Goal: Task Accomplishment & Management: Manage account settings

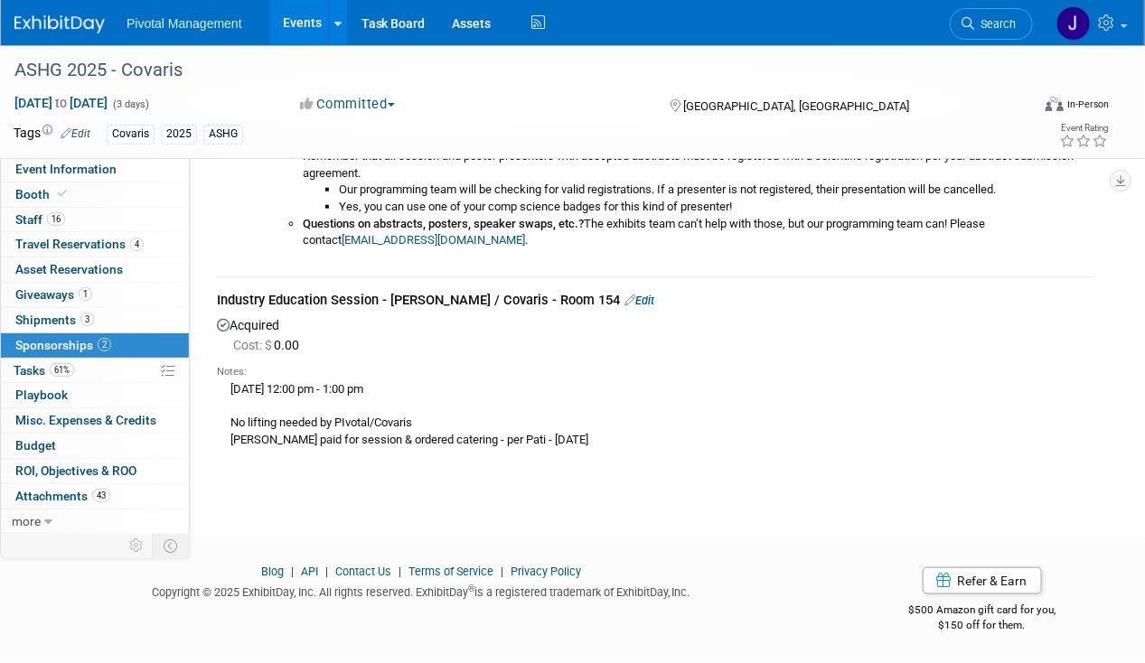
scroll to position [604, 0]
click at [63, 208] on link "16 Staff 16" at bounding box center [95, 220] width 188 height 24
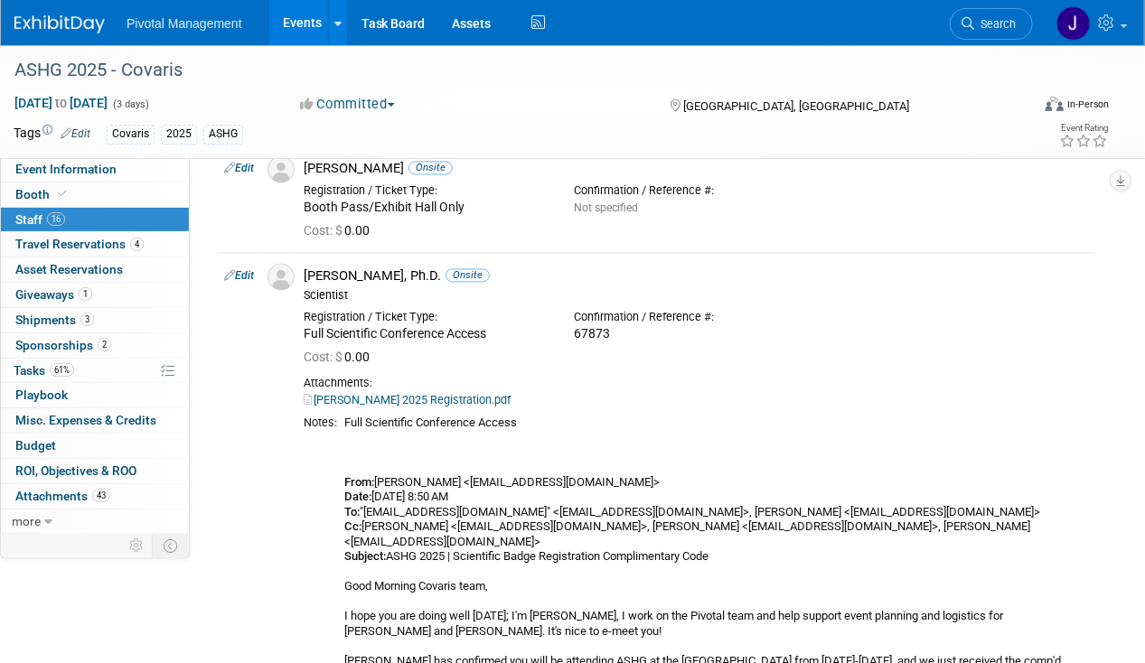
scroll to position [1334, 0]
click at [430, 394] on link "Eugenio ASHG 2025 Registration.pdf" at bounding box center [407, 401] width 207 height 14
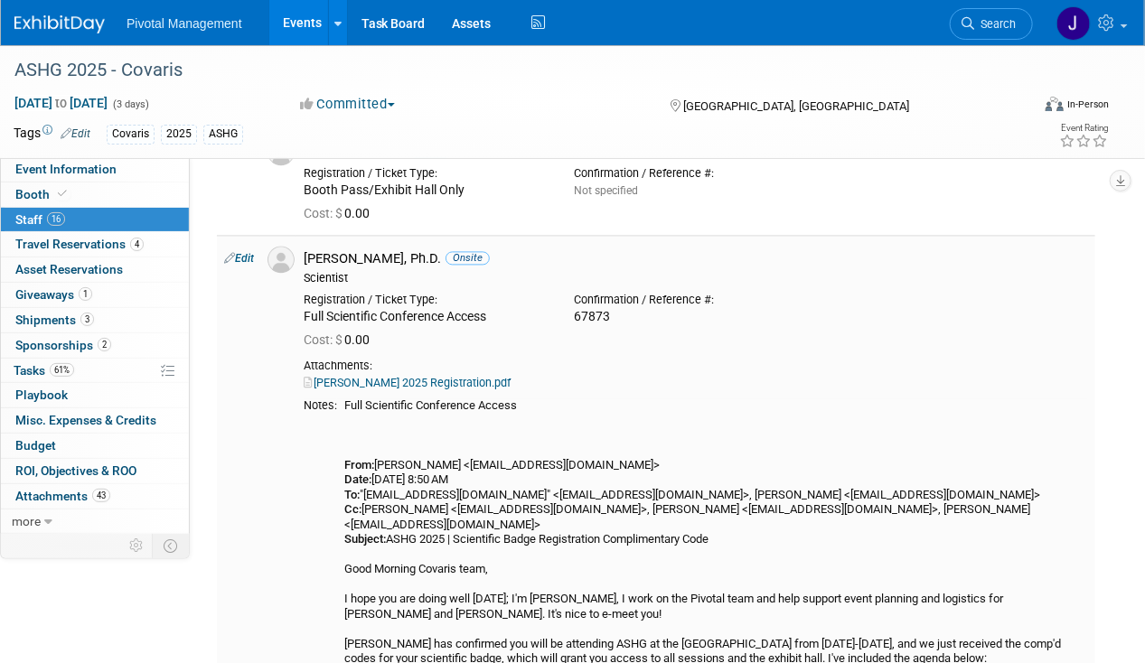
scroll to position [1310, 0]
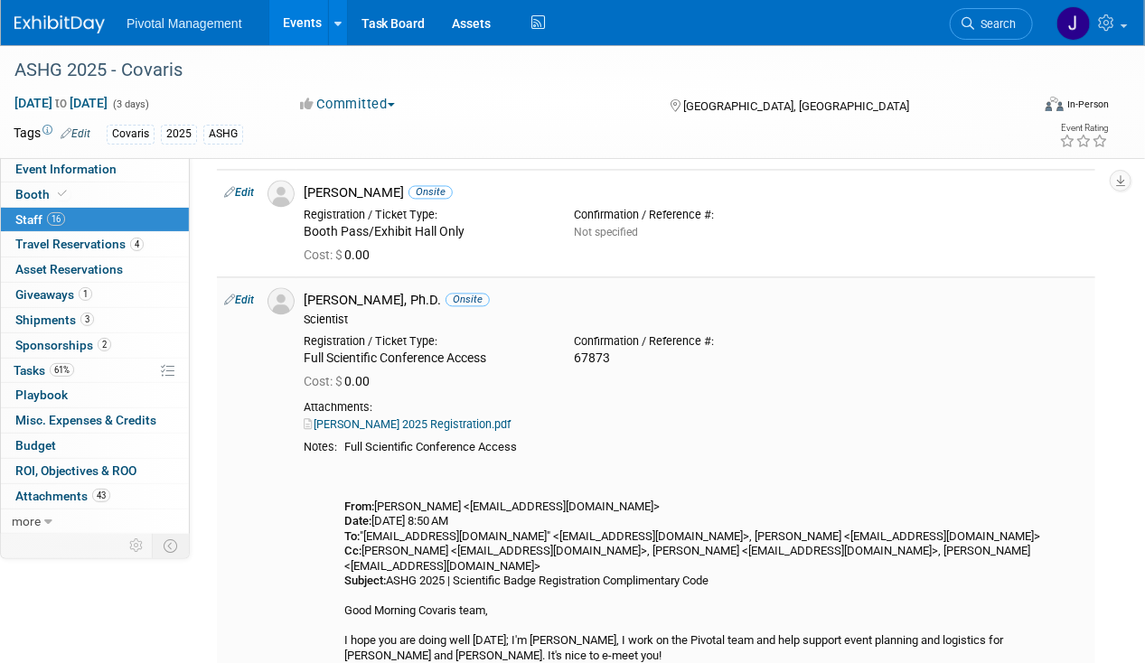
drag, startPoint x: 305, startPoint y: 338, endPoint x: 613, endPoint y: 337, distance: 307.2
click at [613, 337] on div "Registration / Ticket Type: Full Scientific Conference Access Confirmation / Re…" at bounding box center [695, 348] width 811 height 40
copy div "Full Scientific Conference Access Confirmation / Reference #: 67873"
click at [946, 331] on div "Registration / Ticket Type: Full Scientific Conference Access Confirmation / Re…" at bounding box center [695, 348] width 811 height 40
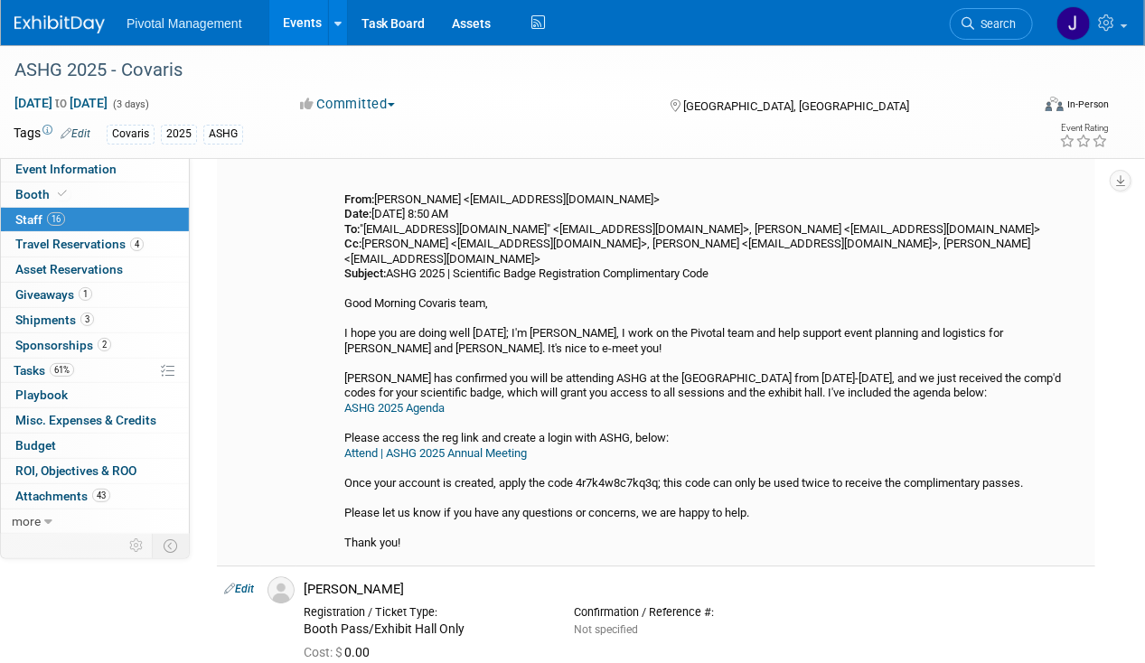
scroll to position [1619, 0]
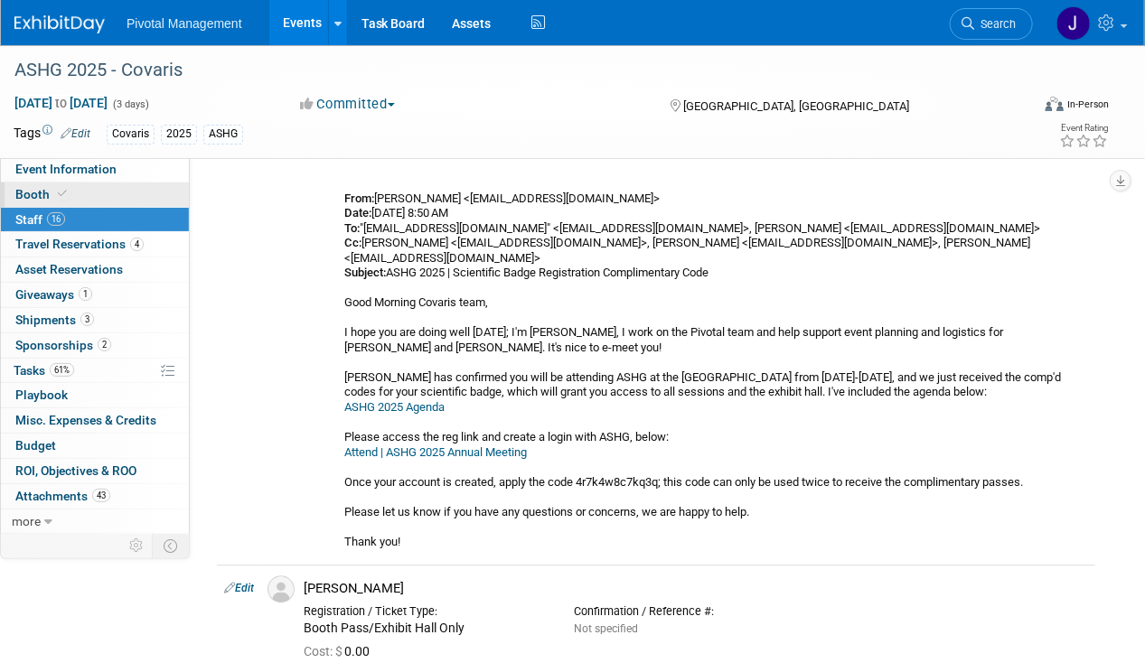
click at [60, 193] on icon at bounding box center [62, 194] width 9 height 10
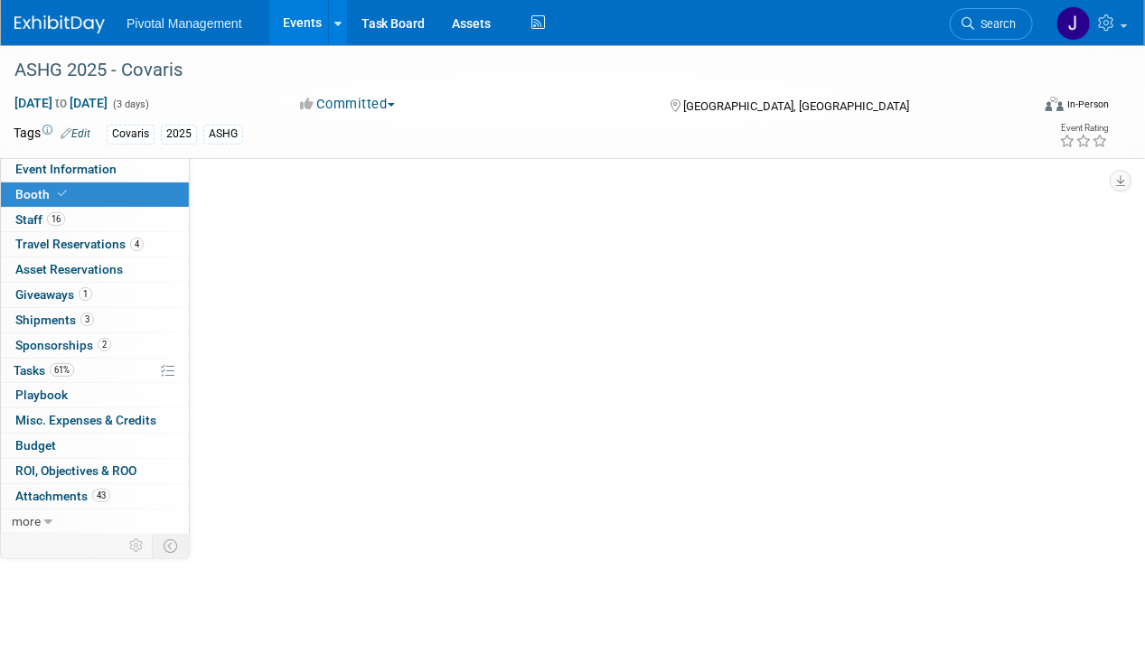
scroll to position [0, 0]
select select "Yes"
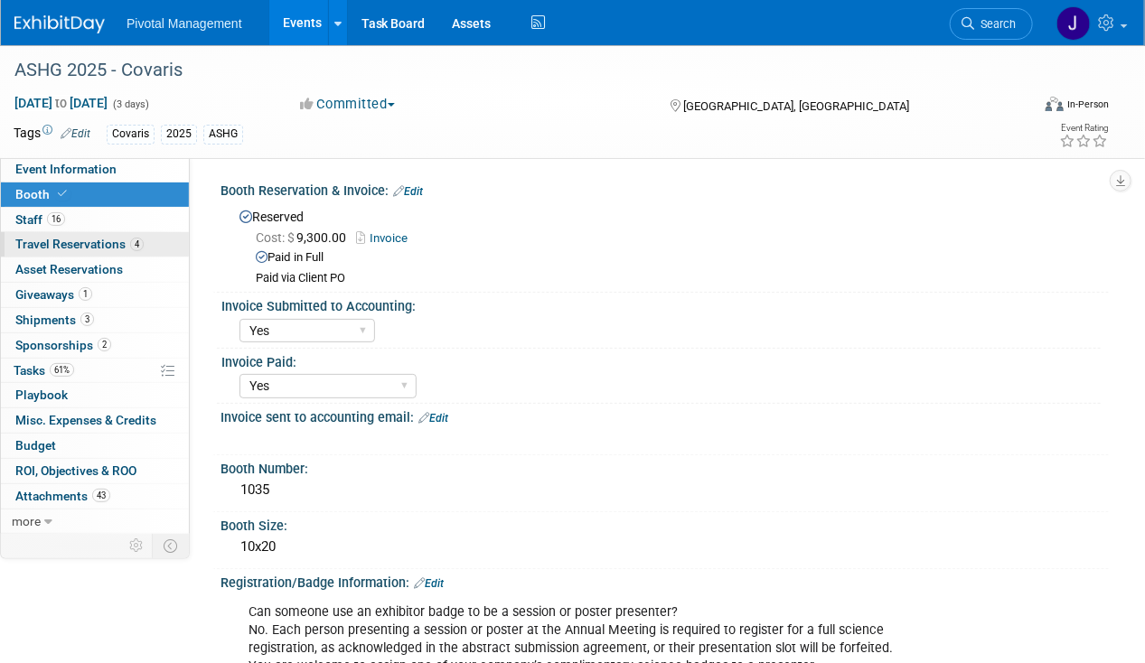
click at [74, 239] on span "Travel Reservations 4" at bounding box center [79, 244] width 128 height 14
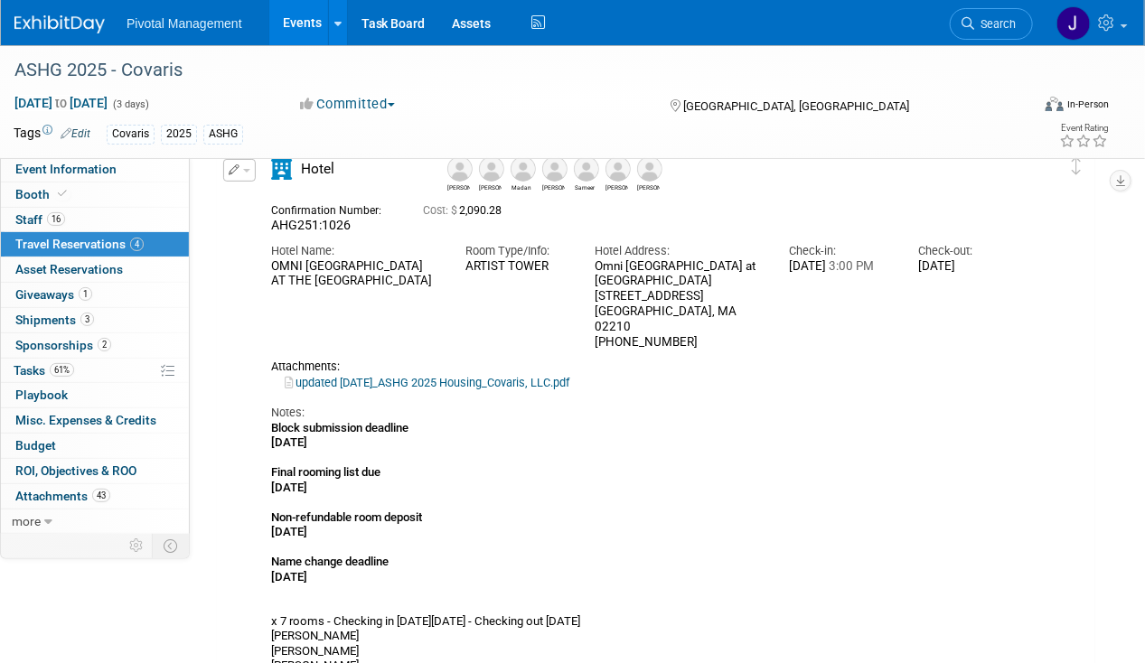
scroll to position [110, 0]
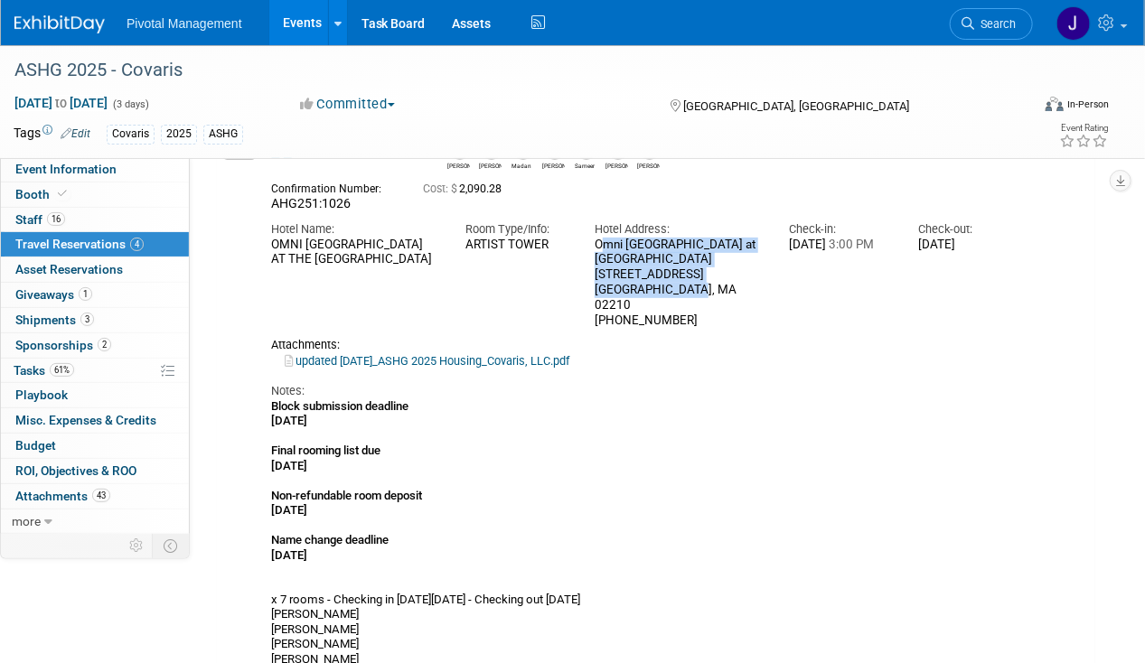
drag, startPoint x: 593, startPoint y: 243, endPoint x: 694, endPoint y: 294, distance: 113.1
click at [694, 294] on div "Hotel Address: Omni Boston Hotel at The Seaport 450 Summer Street Boston, MA 02…" at bounding box center [678, 270] width 194 height 117
copy div "Omni Boston Hotel at The Seaport 450 Summer Street Boston, MA 02210"
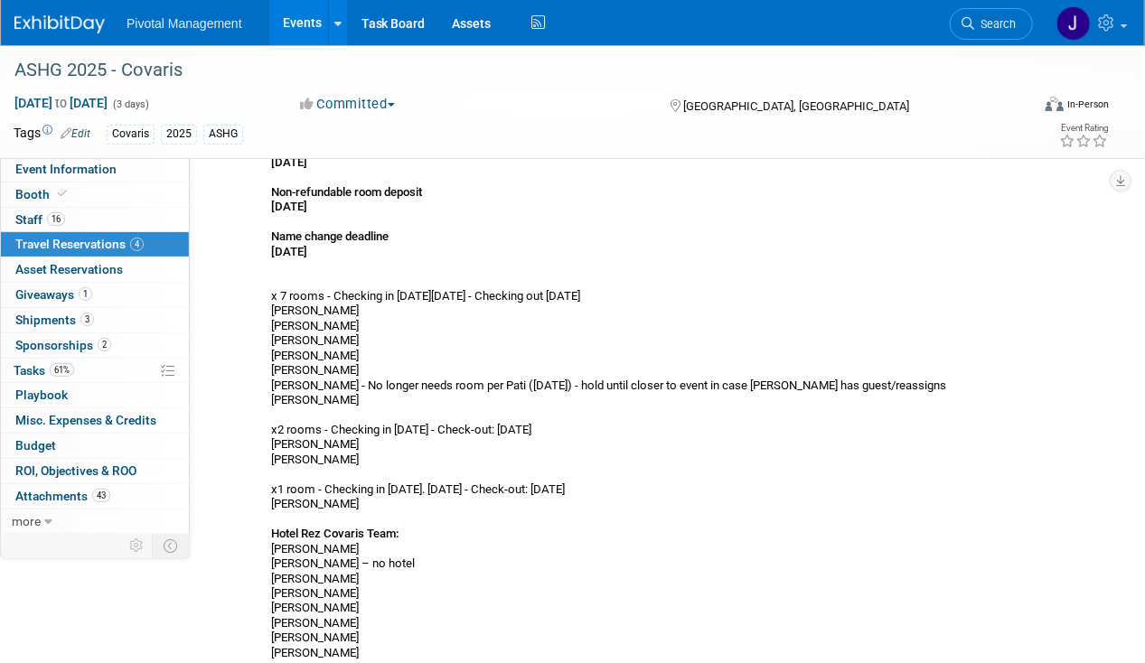
scroll to position [419, 0]
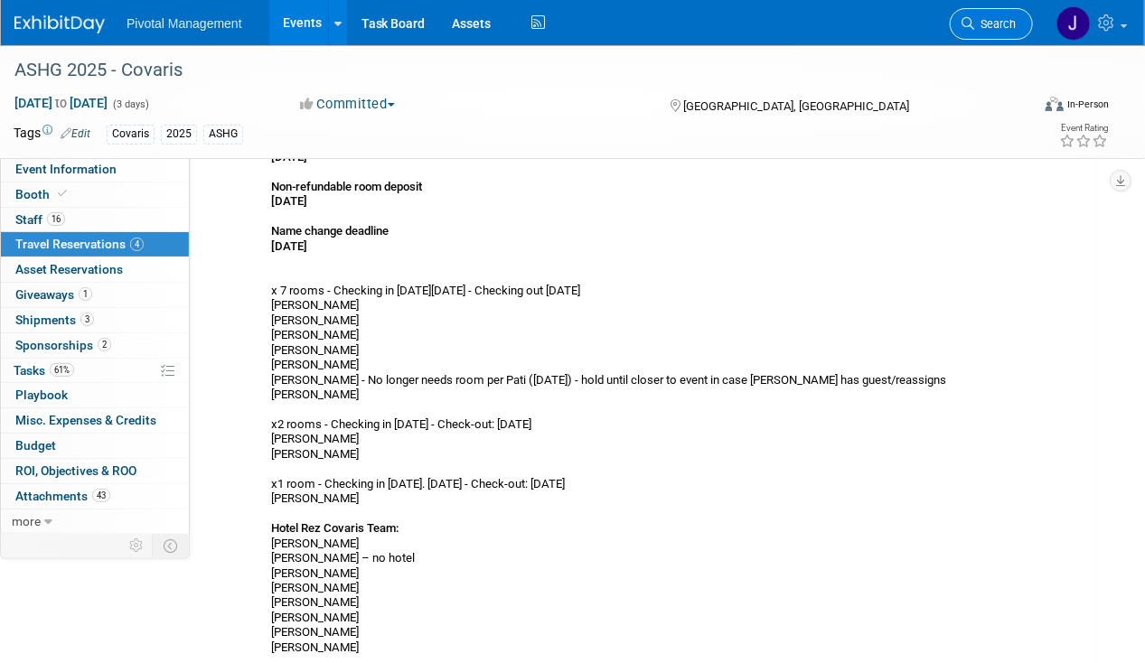
click at [977, 28] on span "Search" at bounding box center [995, 24] width 42 height 14
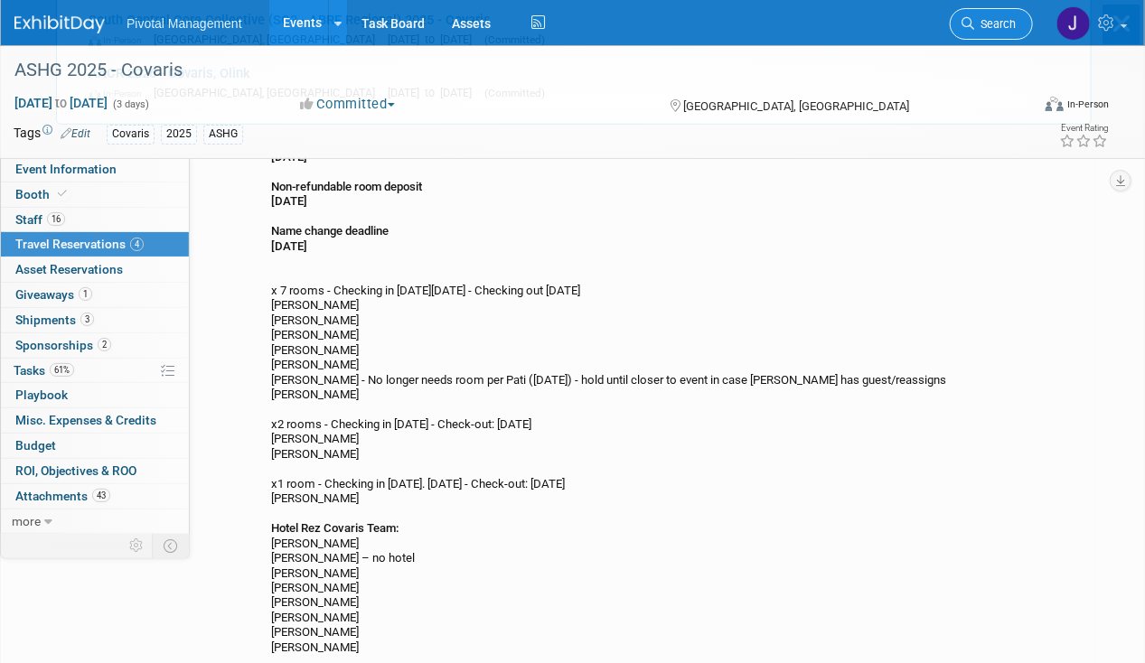
scroll to position [0, 0]
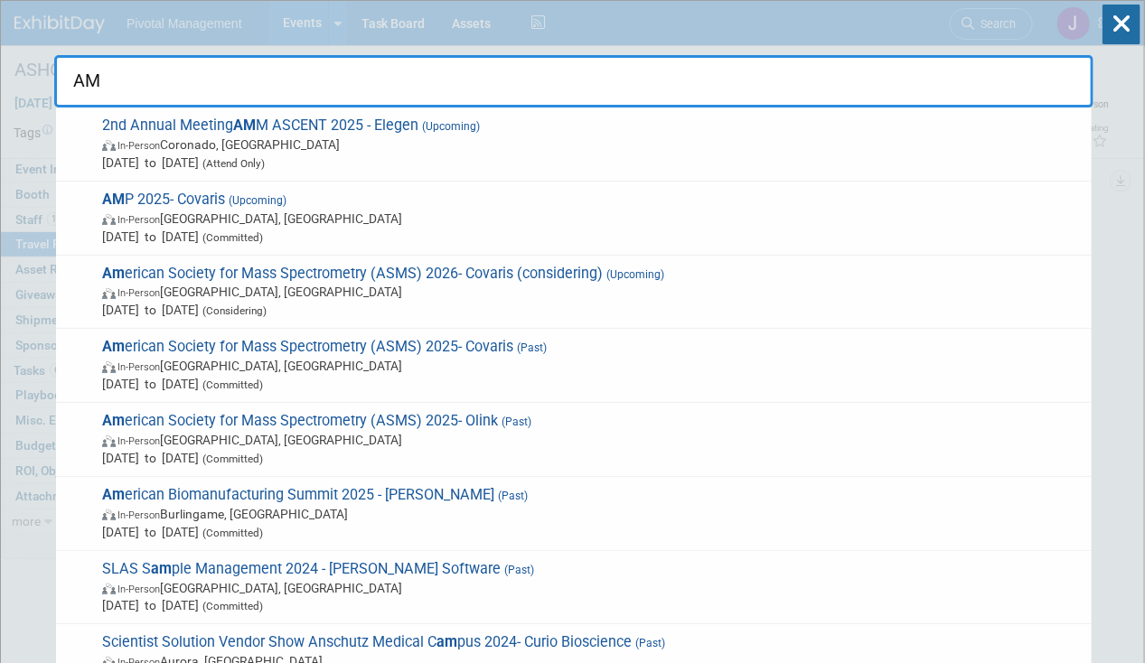
type input "AMP"
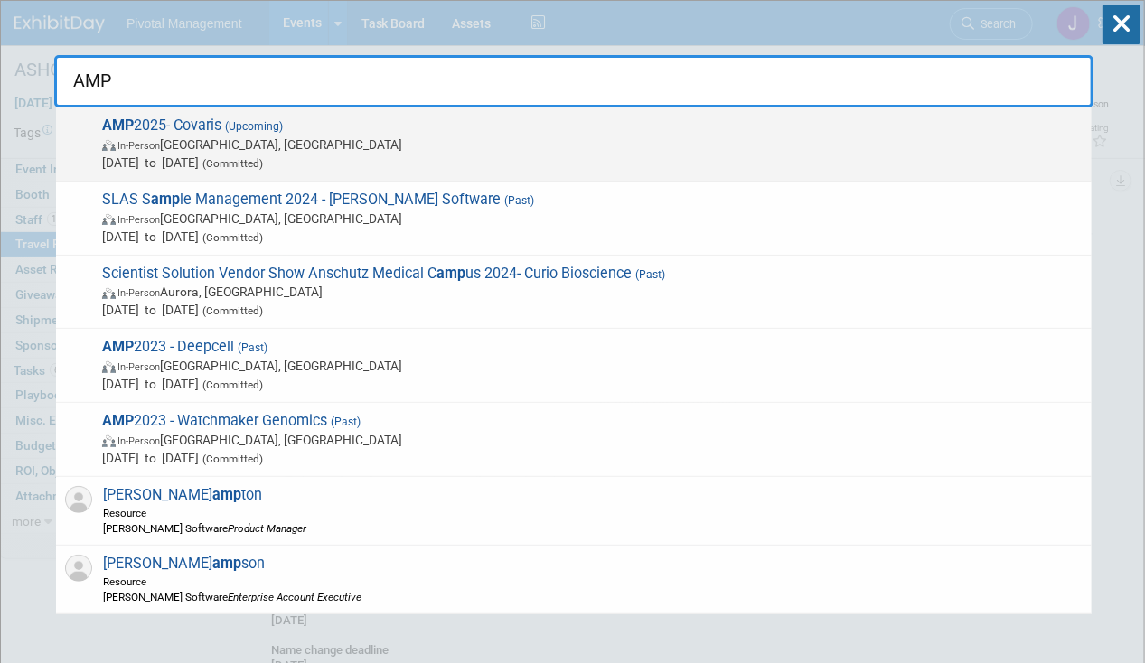
click at [196, 145] on span "In-Person Boston, MA" at bounding box center [592, 145] width 980 height 18
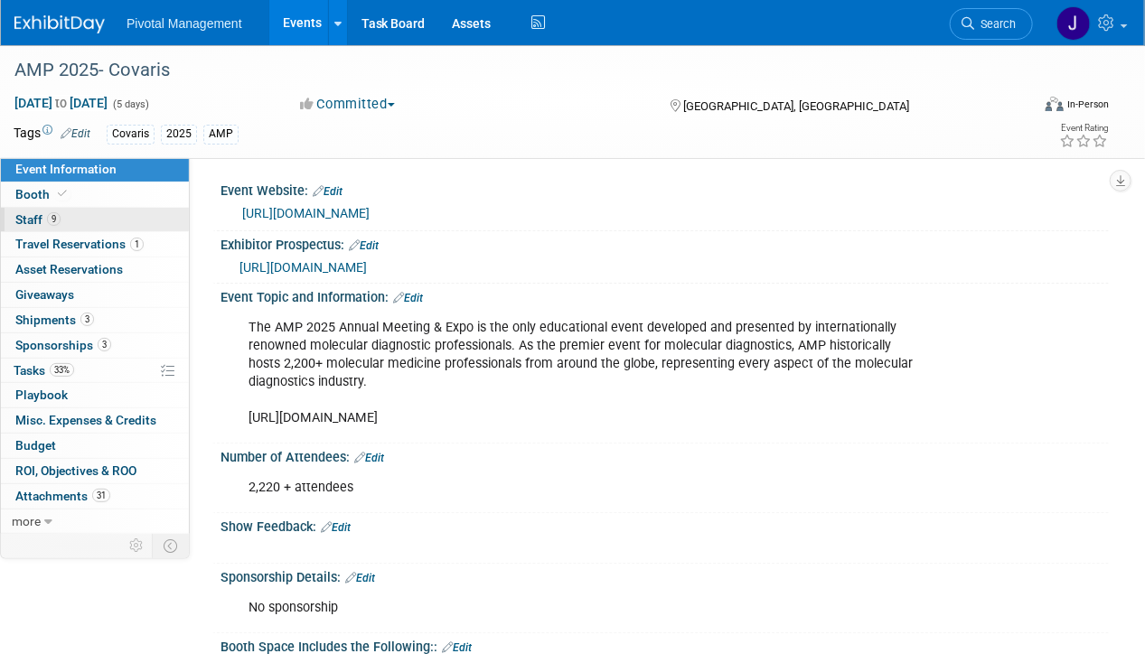
click at [84, 208] on link "9 Staff 9" at bounding box center [95, 220] width 188 height 24
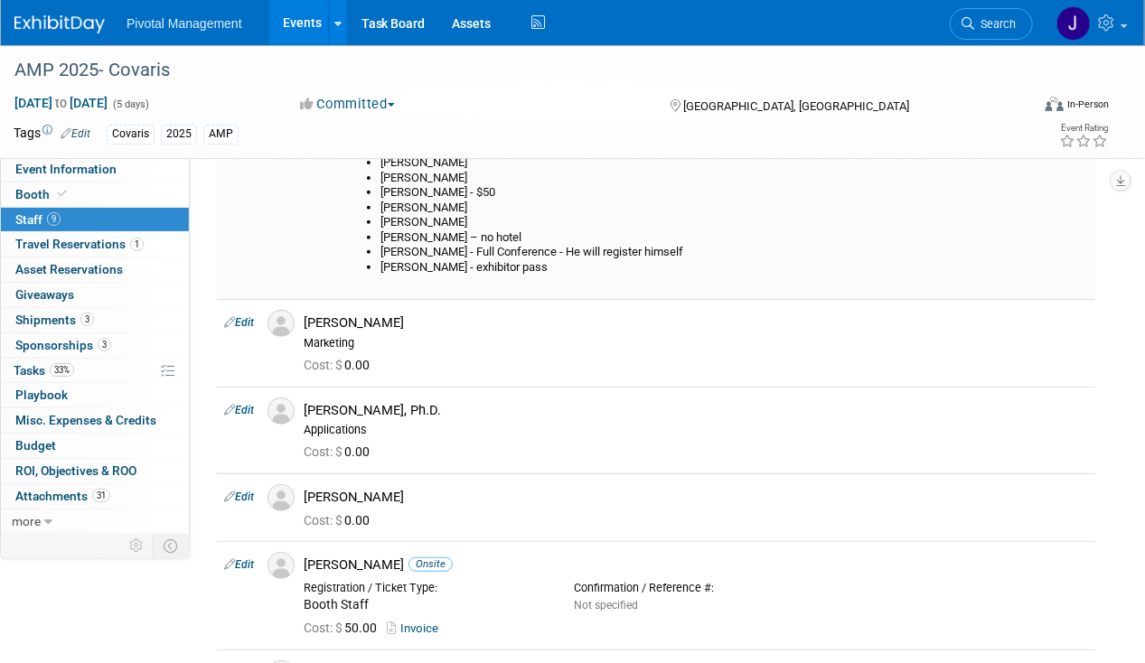
scroll to position [371, 0]
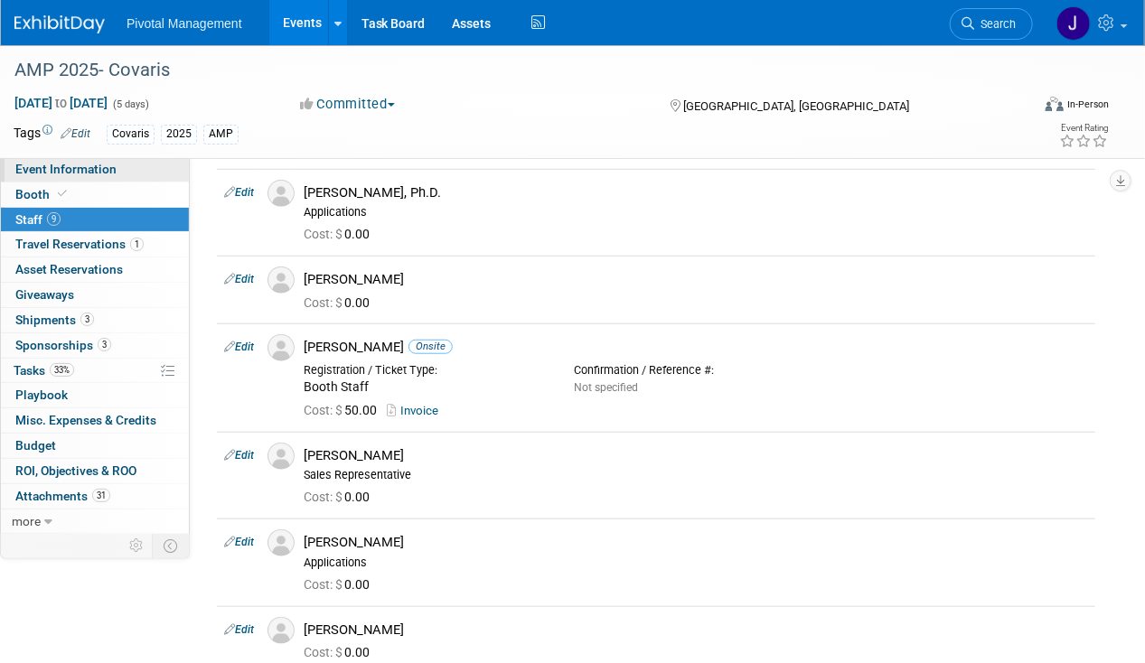
click at [88, 168] on span "Event Information" at bounding box center [65, 169] width 101 height 14
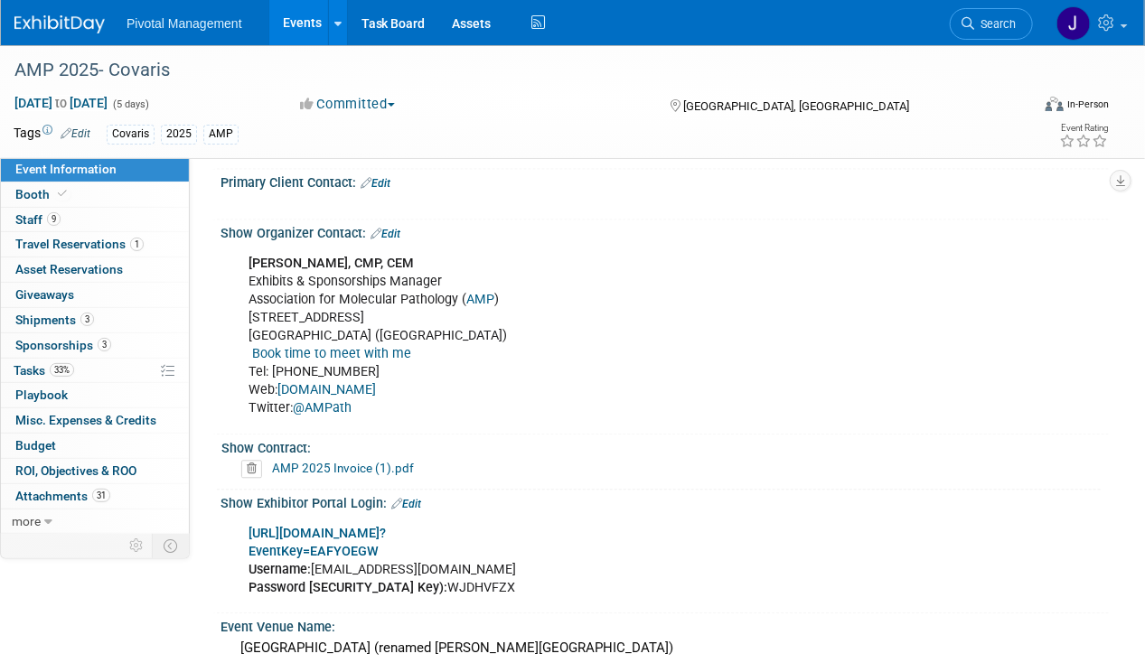
scroll to position [1705, 0]
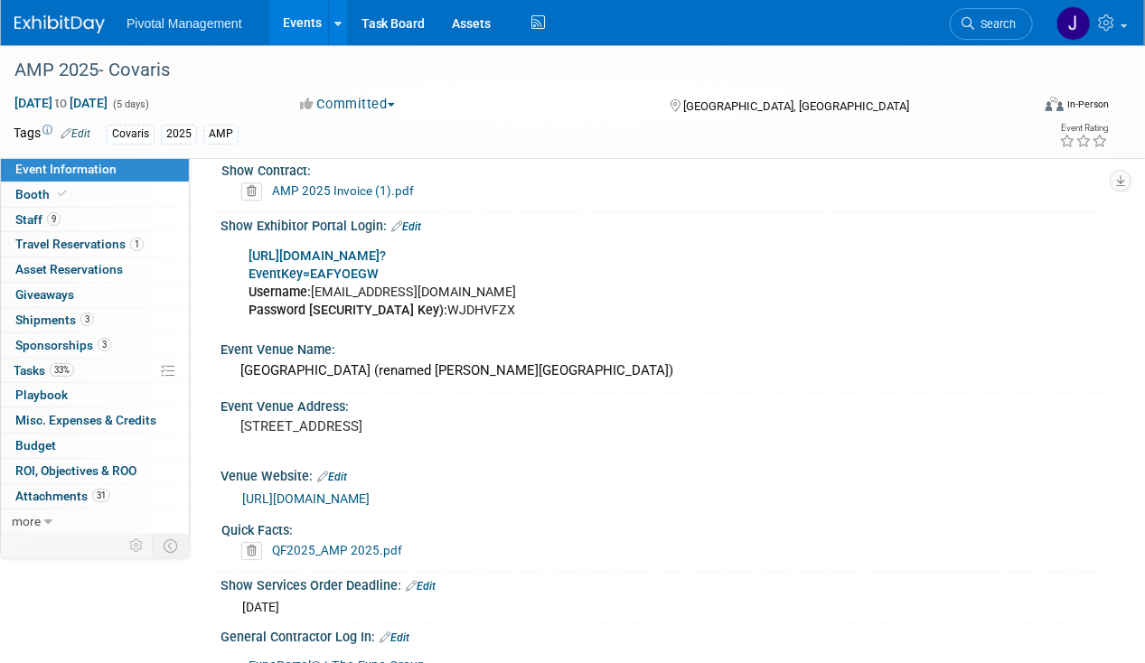
click at [374, 248] on b "[URL][DOMAIN_NAME]?" at bounding box center [316, 255] width 137 height 15
drag, startPoint x: 392, startPoint y: 280, endPoint x: 456, endPoint y: 278, distance: 64.2
click at [456, 278] on div "https://www.conferenceharvester.com/harvester2expw/login.asp? EventKey=EAFYOEGW…" at bounding box center [584, 284] width 697 height 90
copy div "WJDHVFZX"
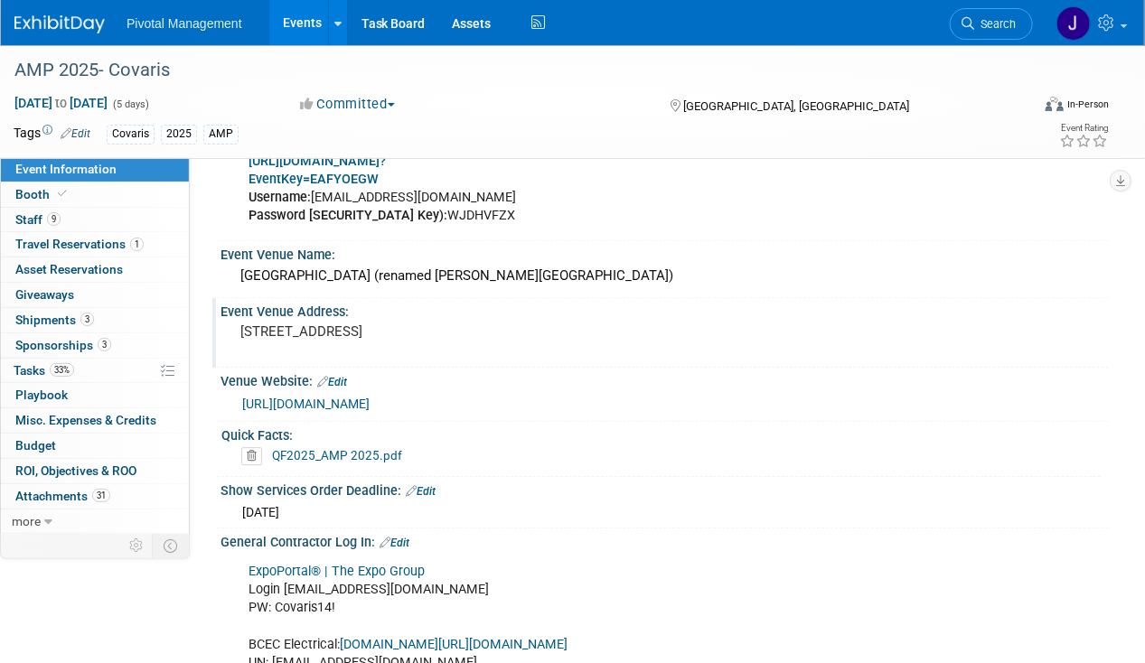
scroll to position [1811, 0]
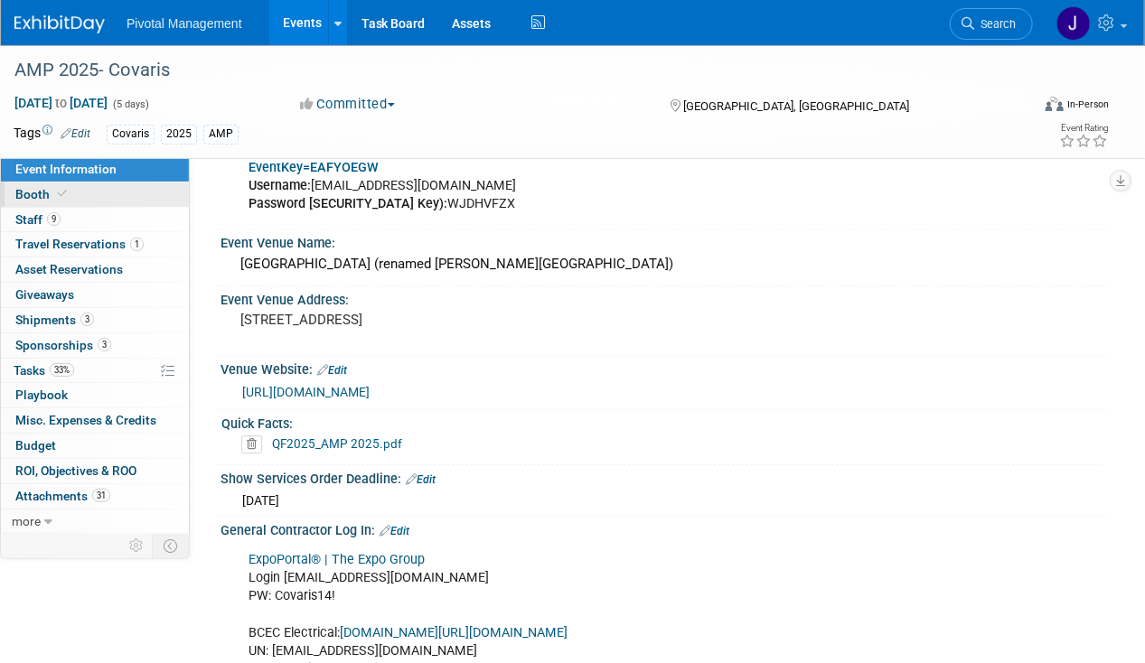
click at [136, 196] on link "Booth" at bounding box center [95, 194] width 188 height 24
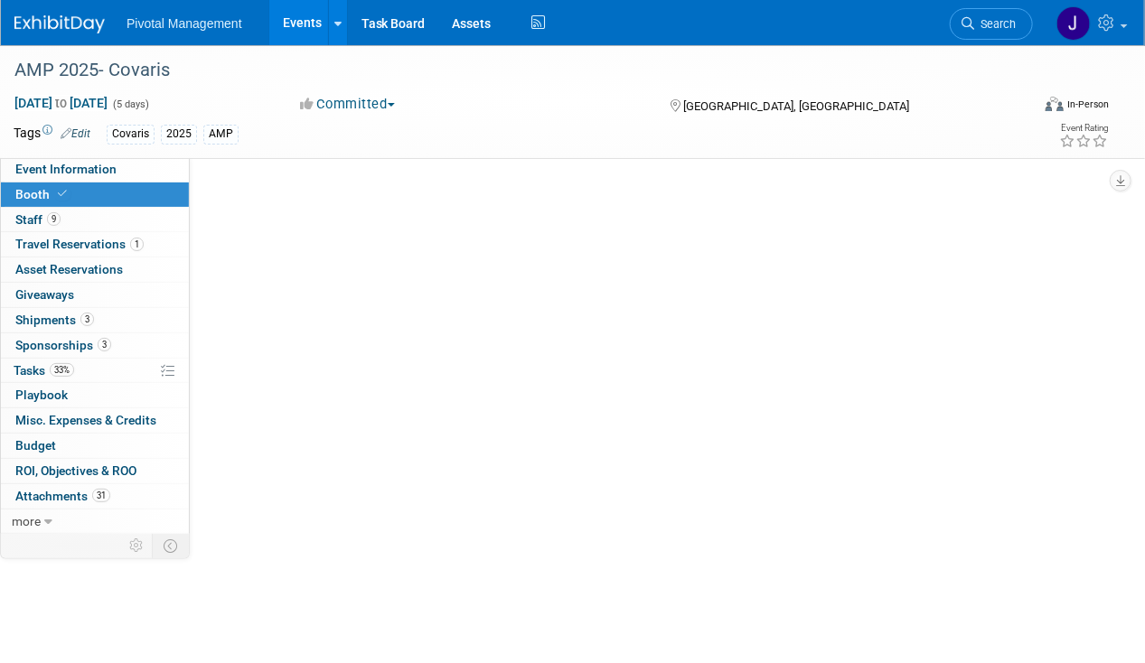
scroll to position [0, 0]
select select "Yes"
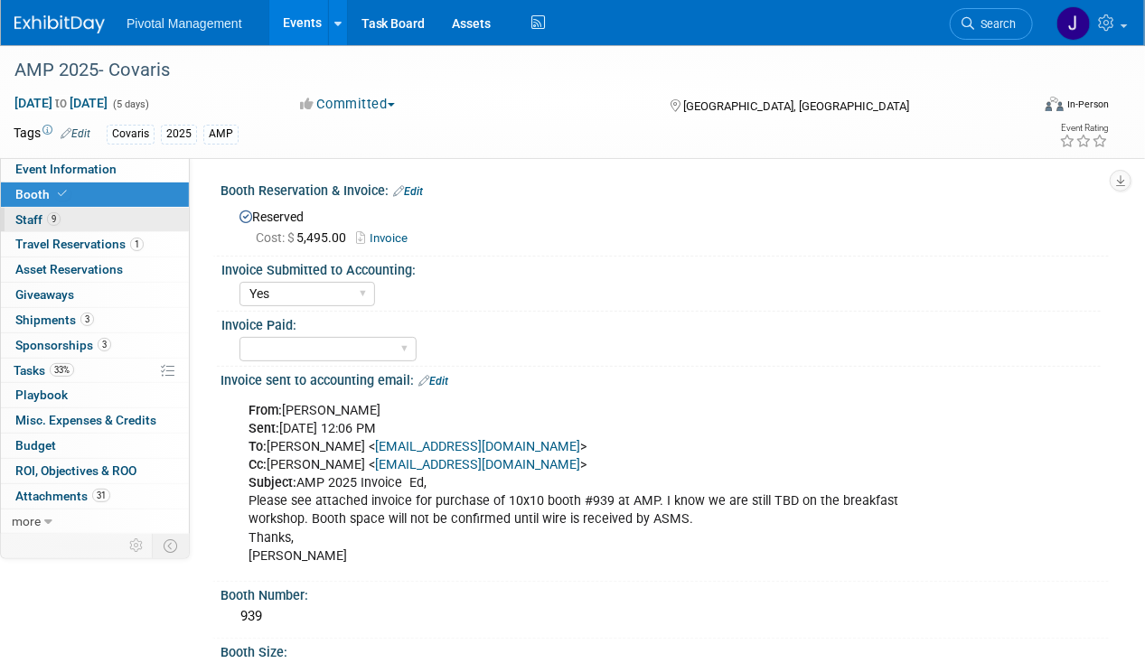
click at [127, 223] on link "9 Staff 9" at bounding box center [95, 220] width 188 height 24
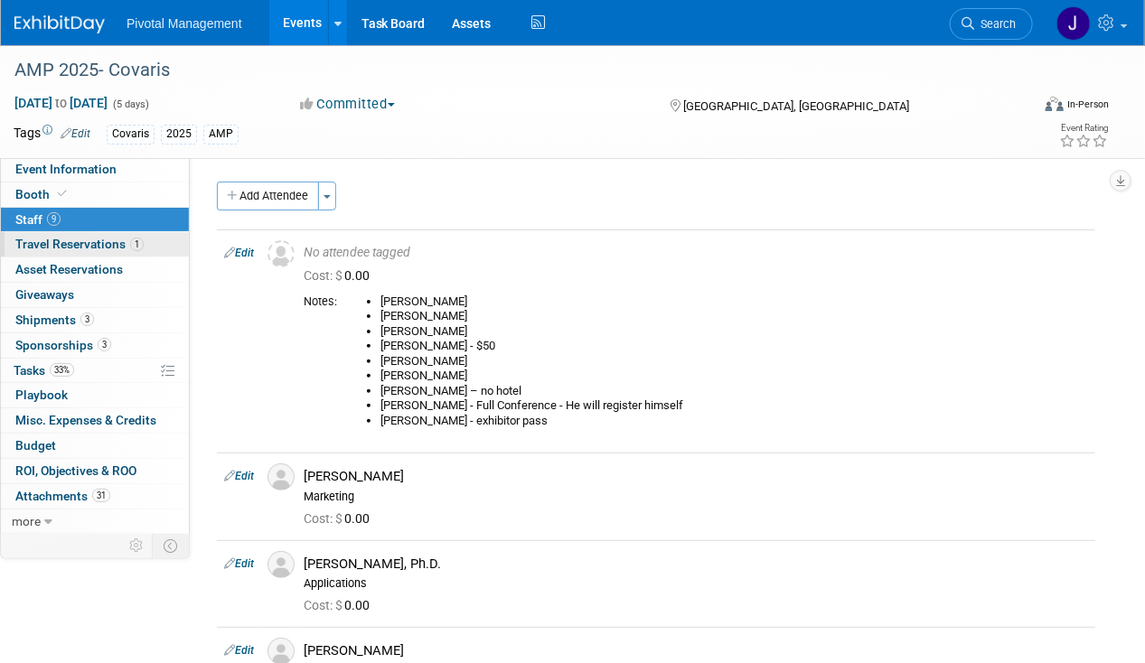
click at [159, 240] on link "1 Travel Reservations 1" at bounding box center [95, 244] width 188 height 24
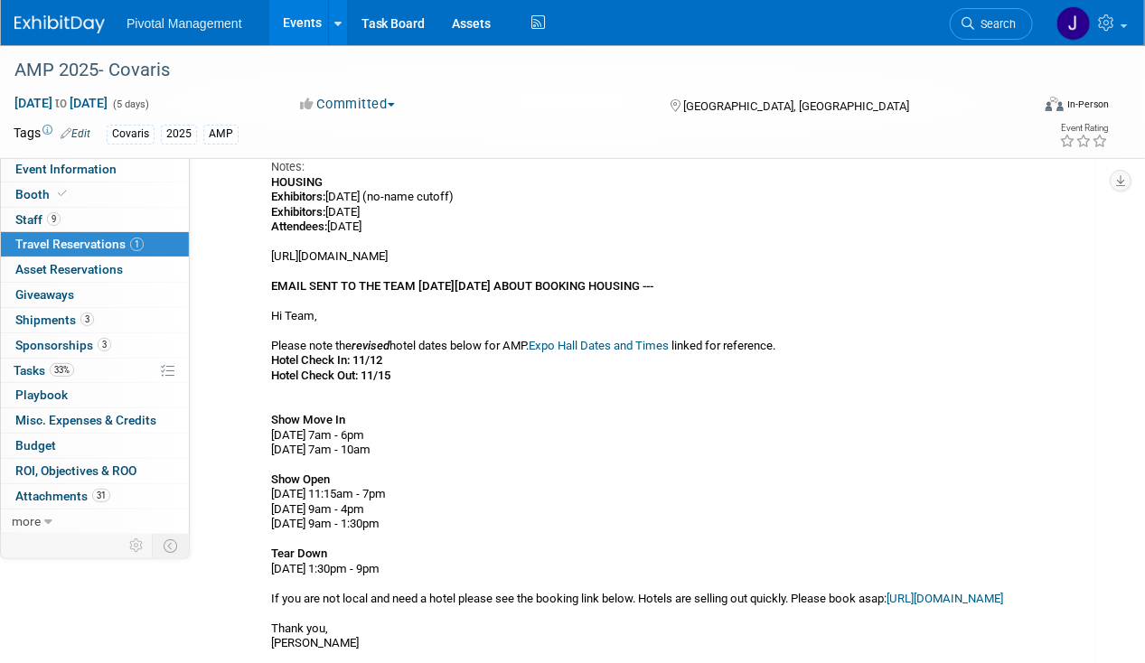
scroll to position [181, 0]
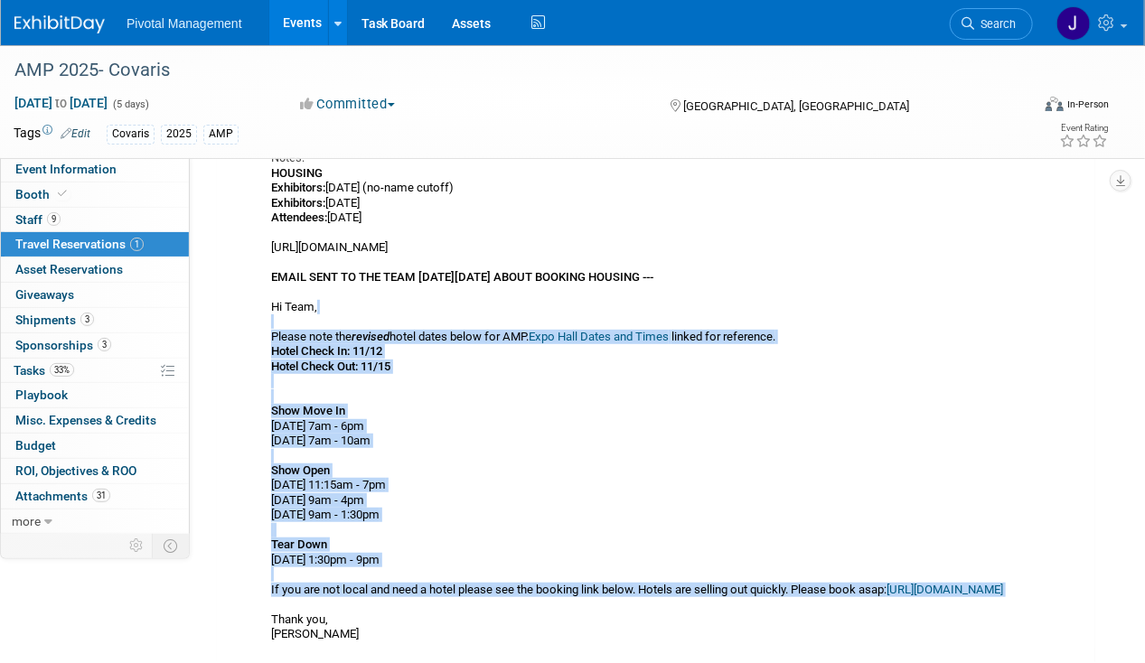
drag, startPoint x: 267, startPoint y: 327, endPoint x: 508, endPoint y: 618, distance: 377.3
click at [508, 618] on div "Hotel" at bounding box center [645, 354] width 777 height 575
copy div "Please note the revised hotel dates below for AMP. Expo Hall Dates and Times li…"
click at [622, 564] on div "HOUSING Exhibitors: Sept. 4, 2025 (no-name cutoff) Exhibitors: Oct. 20, 2025 At…" at bounding box center [646, 404] width 750 height 476
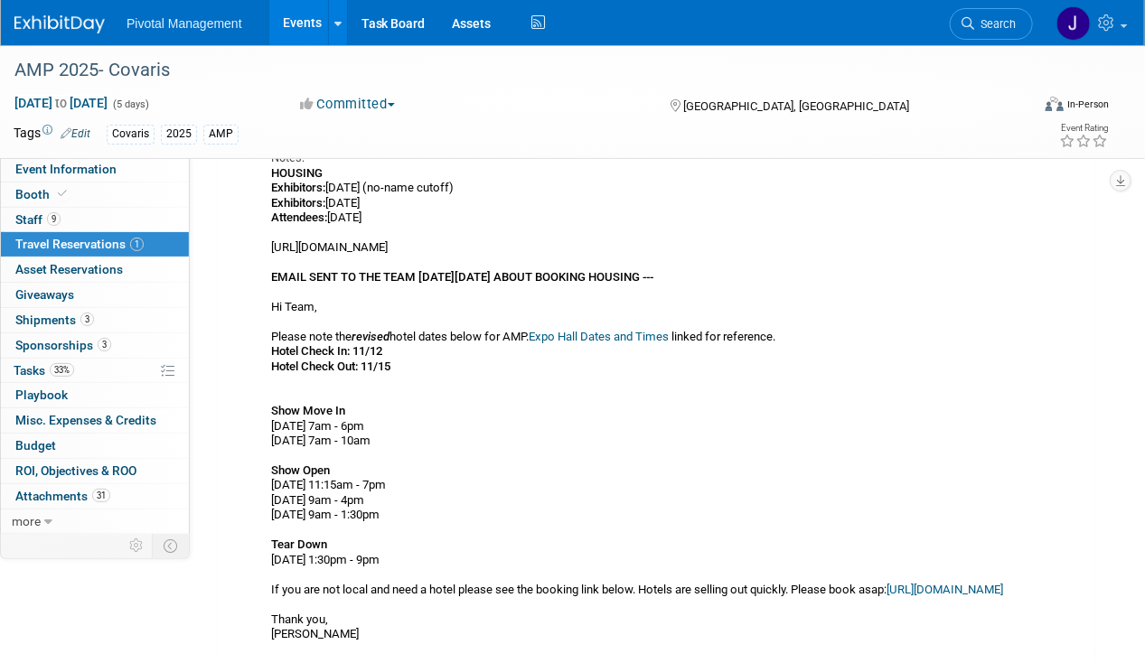
click at [886, 596] on link "https://compass.onpeak.com/e/012608029/3" at bounding box center [944, 590] width 117 height 14
click at [67, 223] on link "9 Staff 9" at bounding box center [95, 220] width 188 height 24
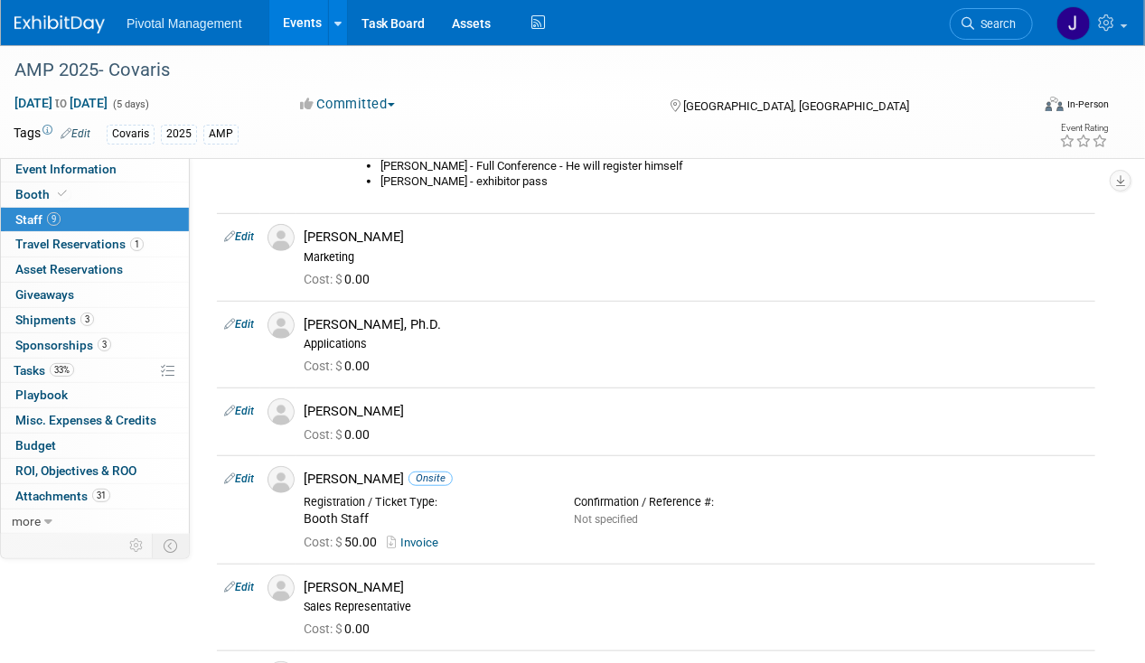
scroll to position [248, 0]
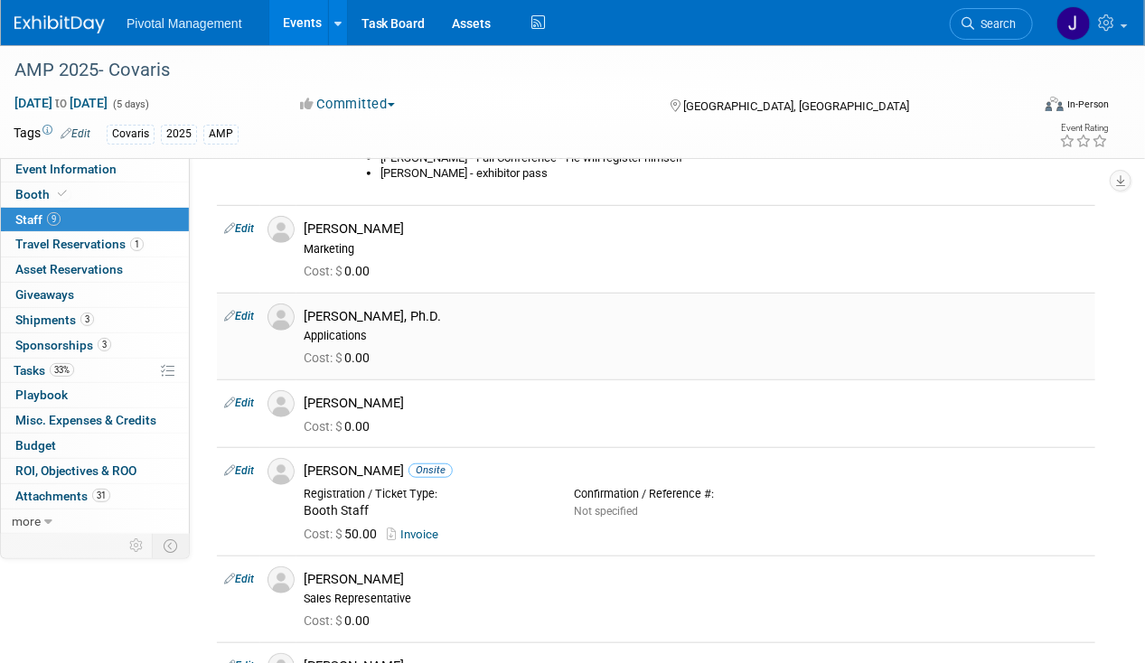
click at [244, 310] on link "Edit" at bounding box center [239, 316] width 30 height 13
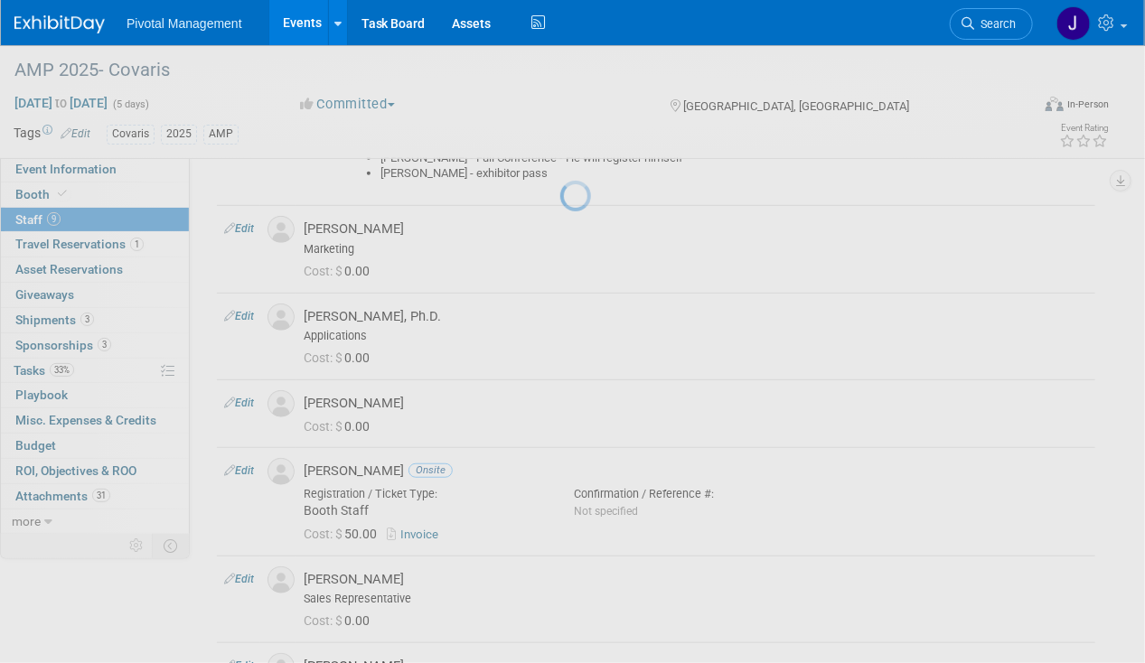
select select "f40283a8-6c51-4555-af40-ffc658e4caca"
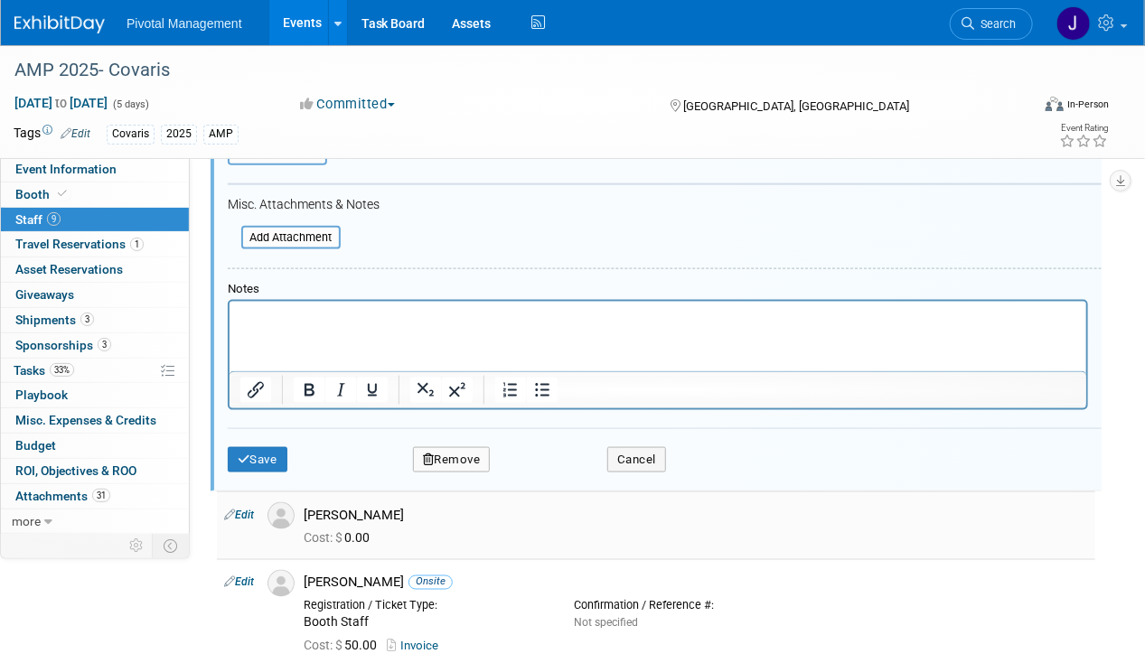
scroll to position [1186, 0]
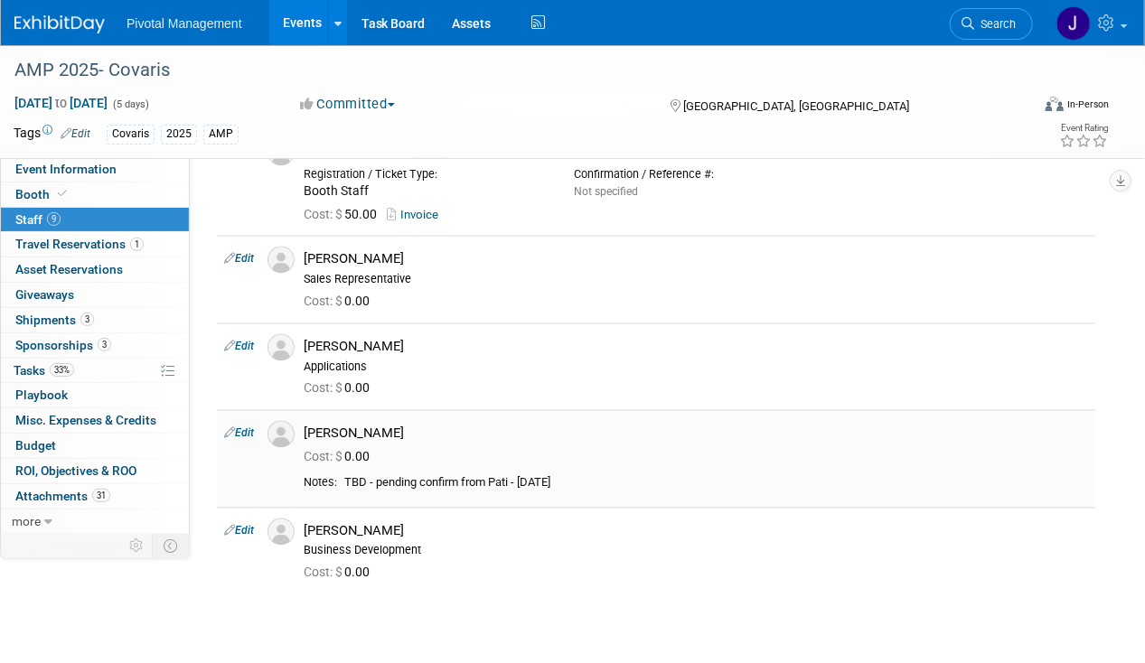
click at [246, 428] on link "Edit" at bounding box center [239, 433] width 30 height 13
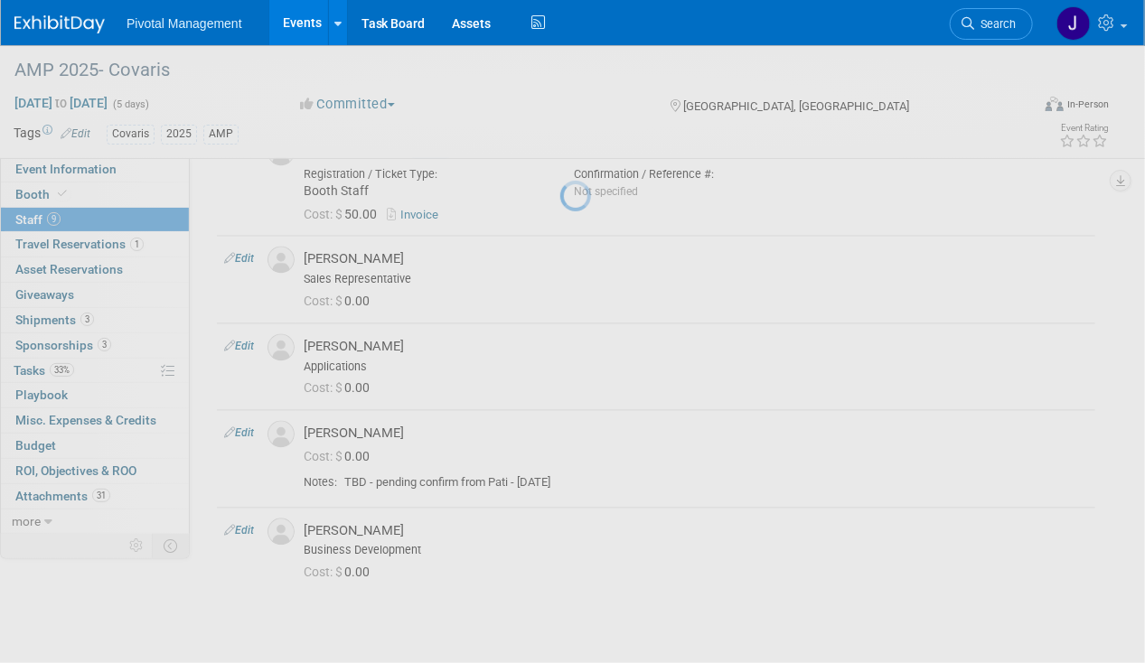
select select "b87aca86-1c4c-4e79-ab61-b3cd3b0f41a8"
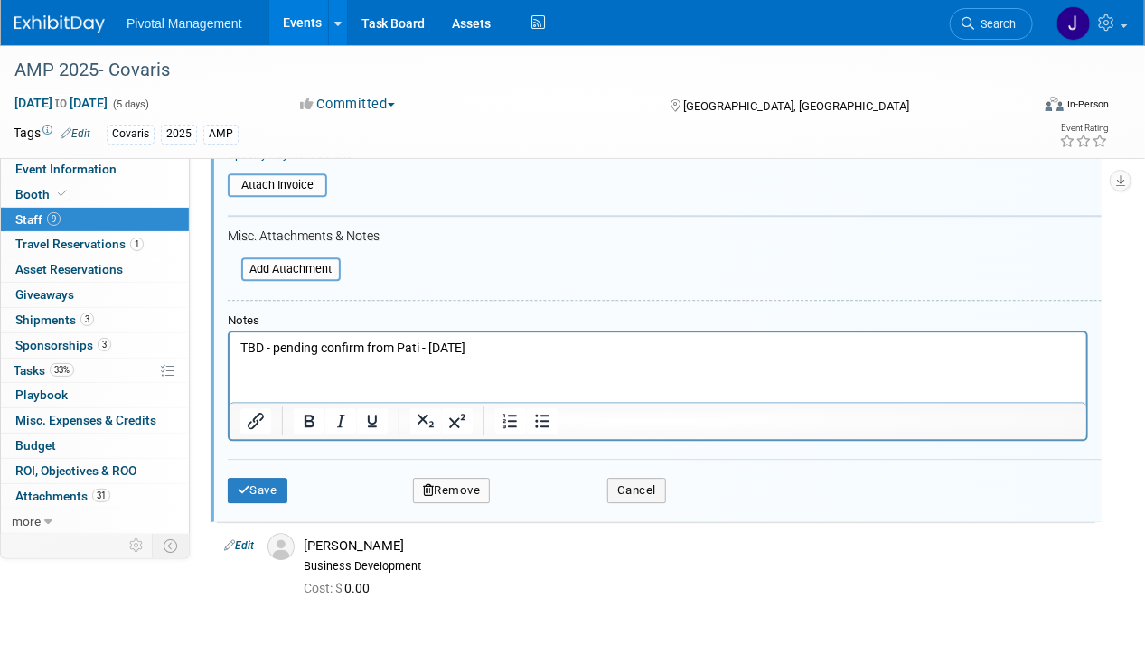
scroll to position [1804, 0]
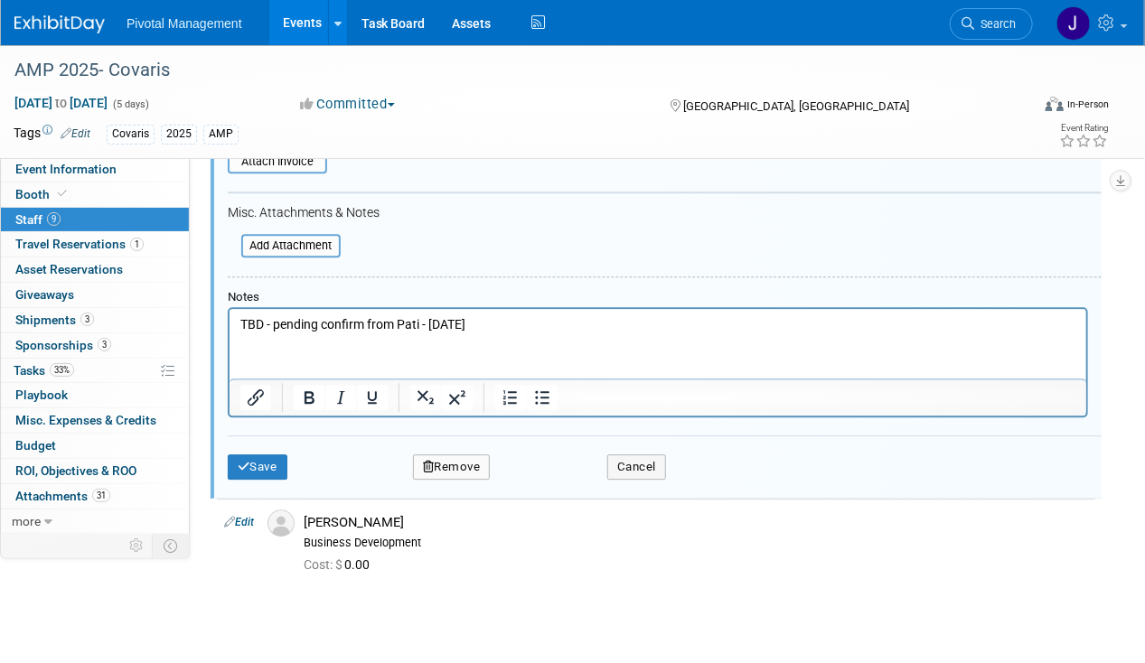
click at [341, 324] on p "TBD - pending confirm from Pati - 09.08.25" at bounding box center [657, 325] width 836 height 18
click at [416, 290] on div "Notes" at bounding box center [658, 297] width 860 height 15
click at [417, 319] on p "No reg needed - set up / onsite wristband only" at bounding box center [657, 325] width 836 height 18
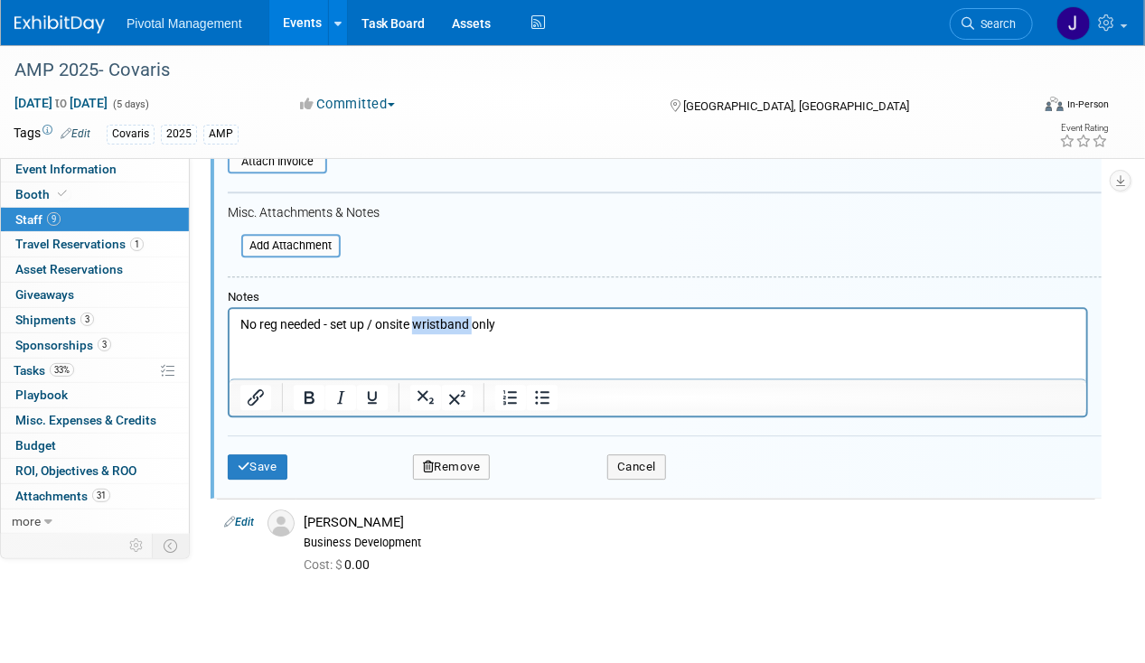
click at [417, 319] on p "No reg needed - set up / onsite wristband only" at bounding box center [657, 325] width 836 height 18
copy p "No reg needed - set up / onsite wristband only"
click at [260, 454] on button "Save" at bounding box center [258, 466] width 60 height 25
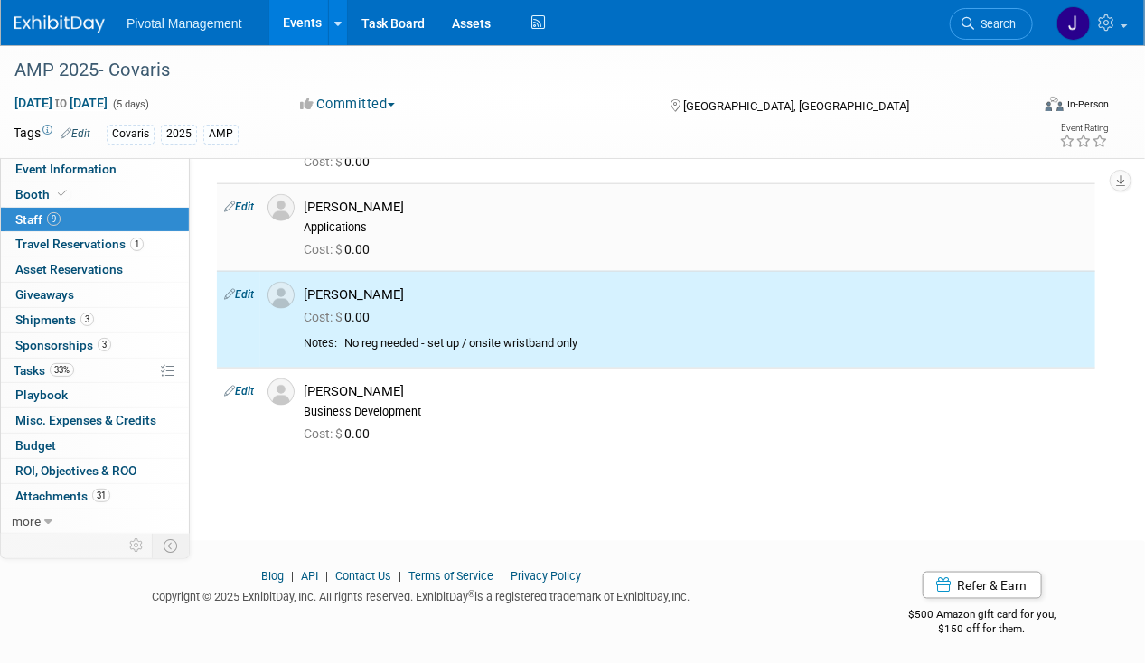
scroll to position [0, 0]
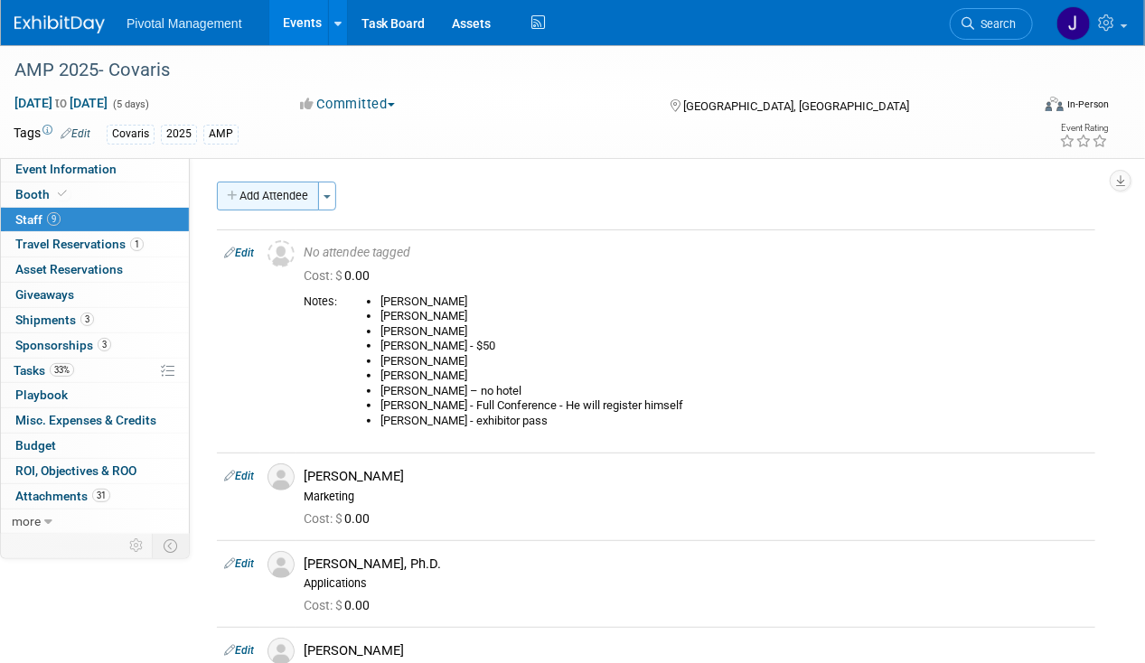
click at [308, 191] on button "Add Attendee" at bounding box center [268, 196] width 102 height 29
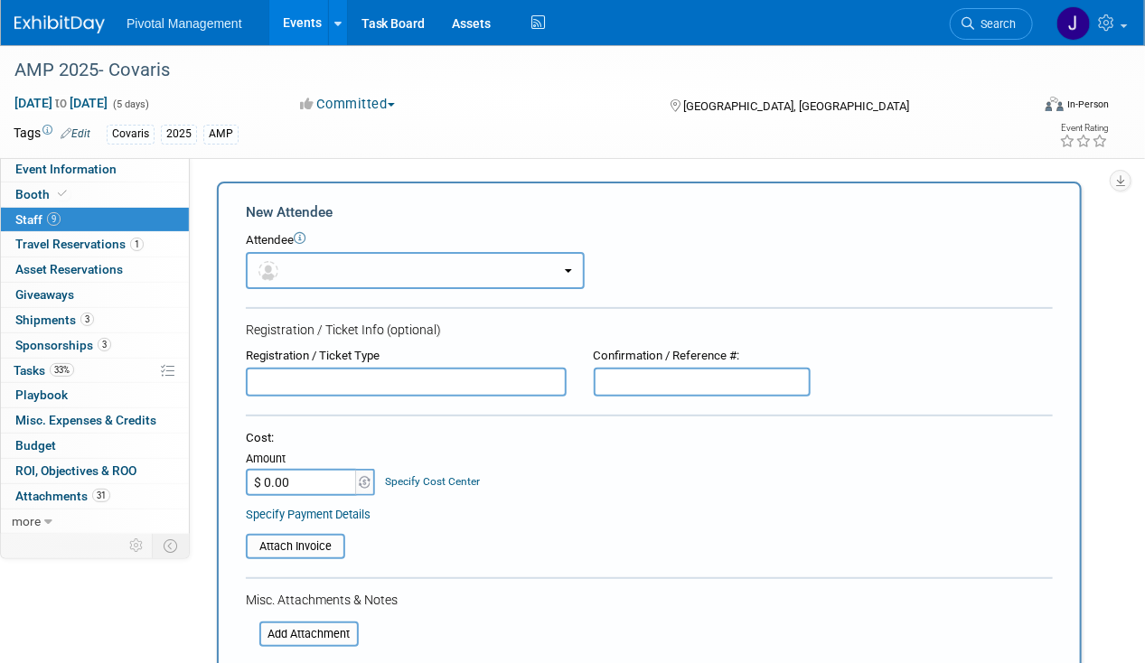
click at [351, 263] on button "button" at bounding box center [415, 270] width 339 height 37
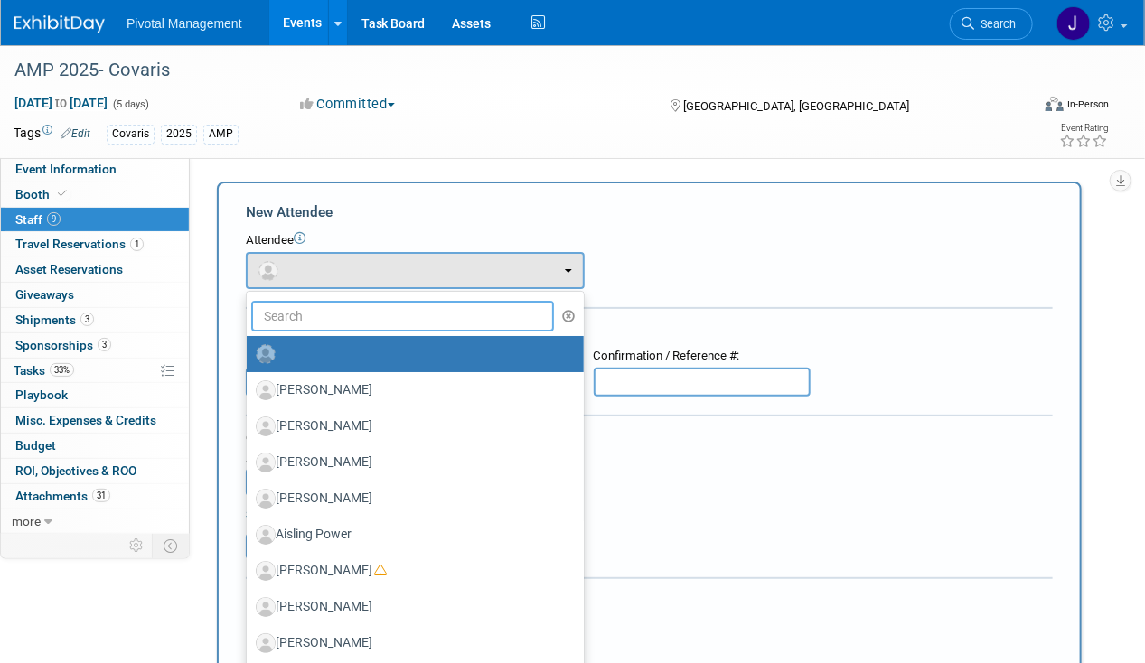
click at [300, 316] on input "text" at bounding box center [402, 316] width 303 height 31
type input "elis"
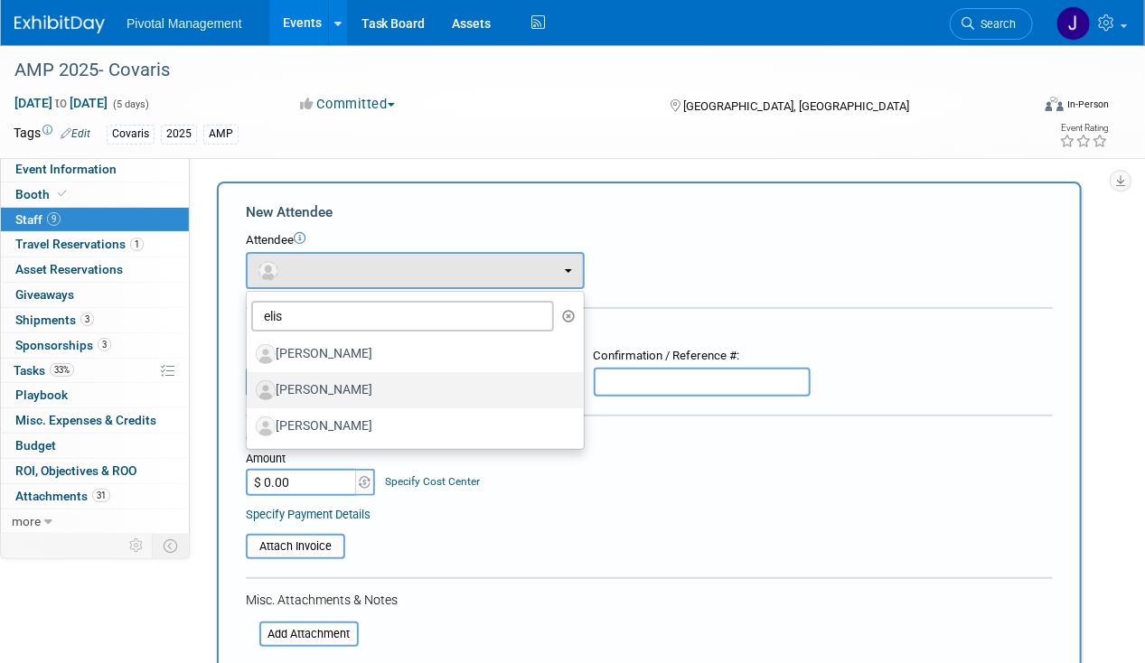
click at [354, 388] on label "[PERSON_NAME]" at bounding box center [411, 390] width 310 height 29
click at [249, 388] on input "[PERSON_NAME]" at bounding box center [244, 388] width 12 height 12
select select "5dd34415-bb11-4b83-ab0a-3ffb58868148"
select select "1"
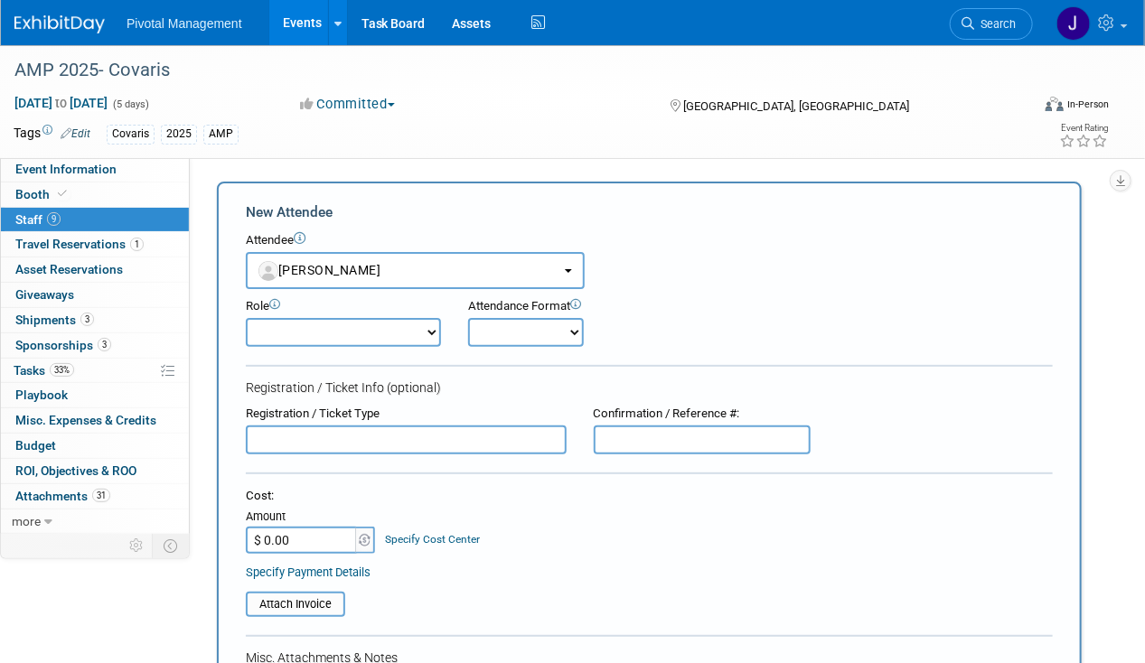
click at [341, 332] on select "Applications Business Development CCO CEO CGO, Co-Founder CRO Demonstrator" at bounding box center [343, 332] width 195 height 29
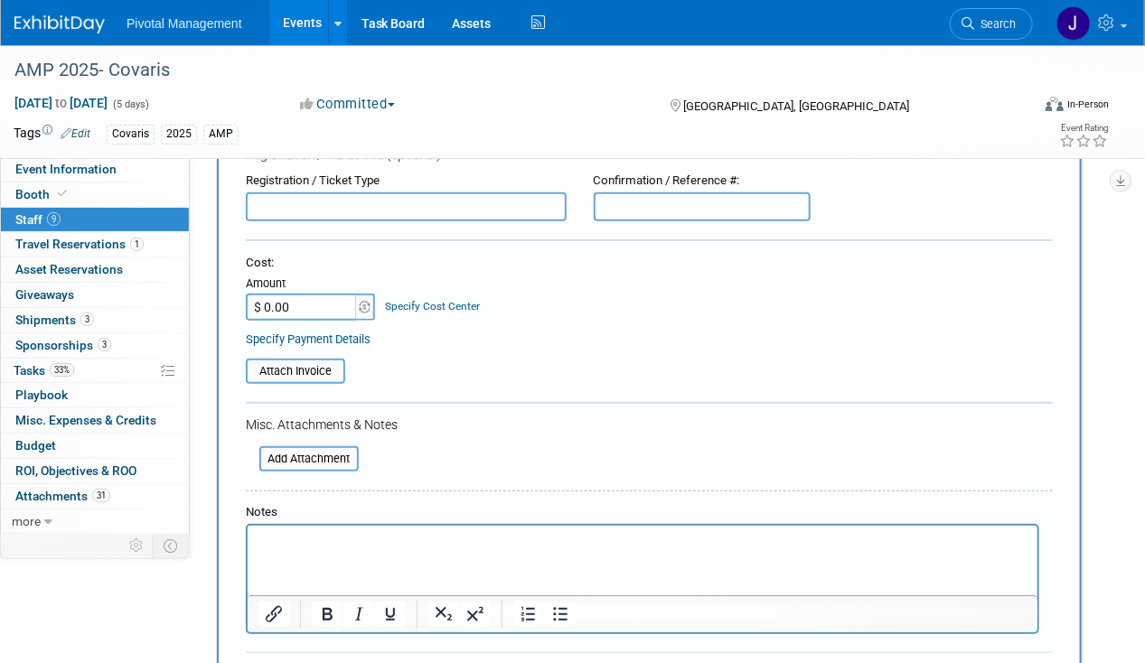
scroll to position [348, 0]
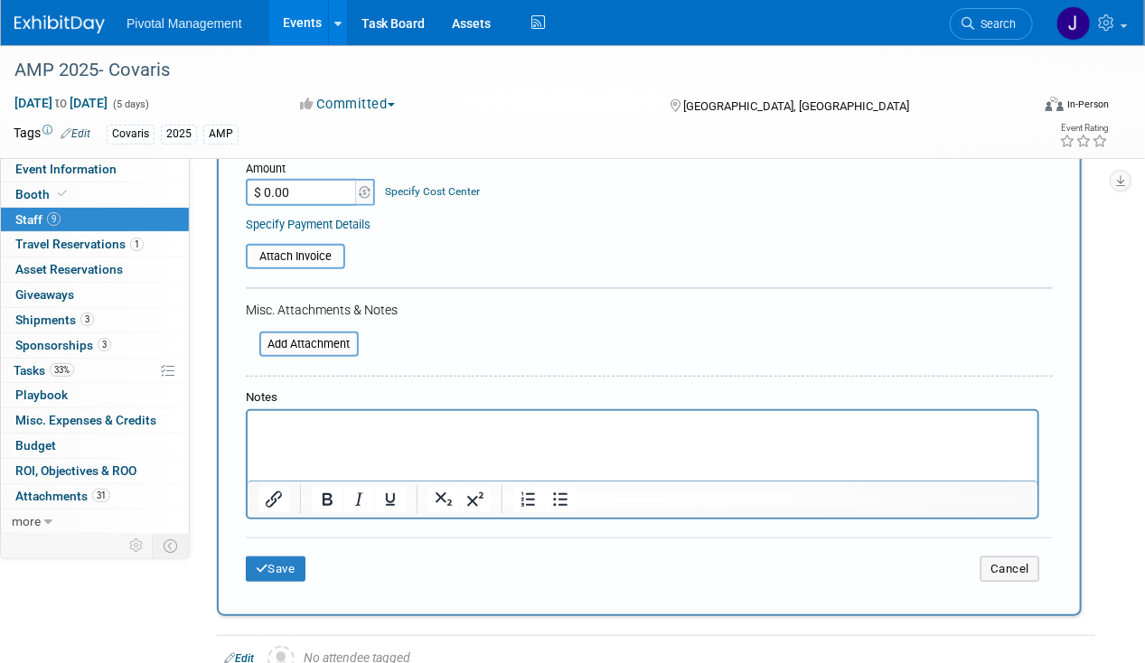
click at [332, 396] on div "Notes" at bounding box center [642, 397] width 793 height 17
click at [312, 436] on html at bounding box center [642, 423] width 790 height 25
click at [287, 557] on button "Save" at bounding box center [276, 569] width 60 height 25
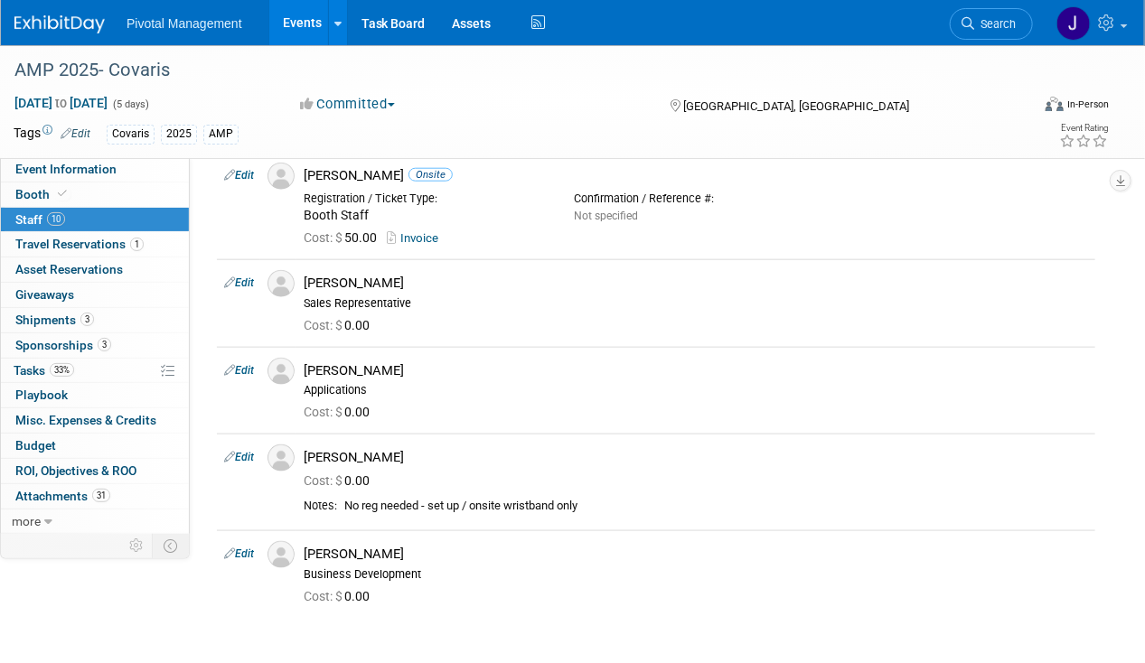
scroll to position [701, 0]
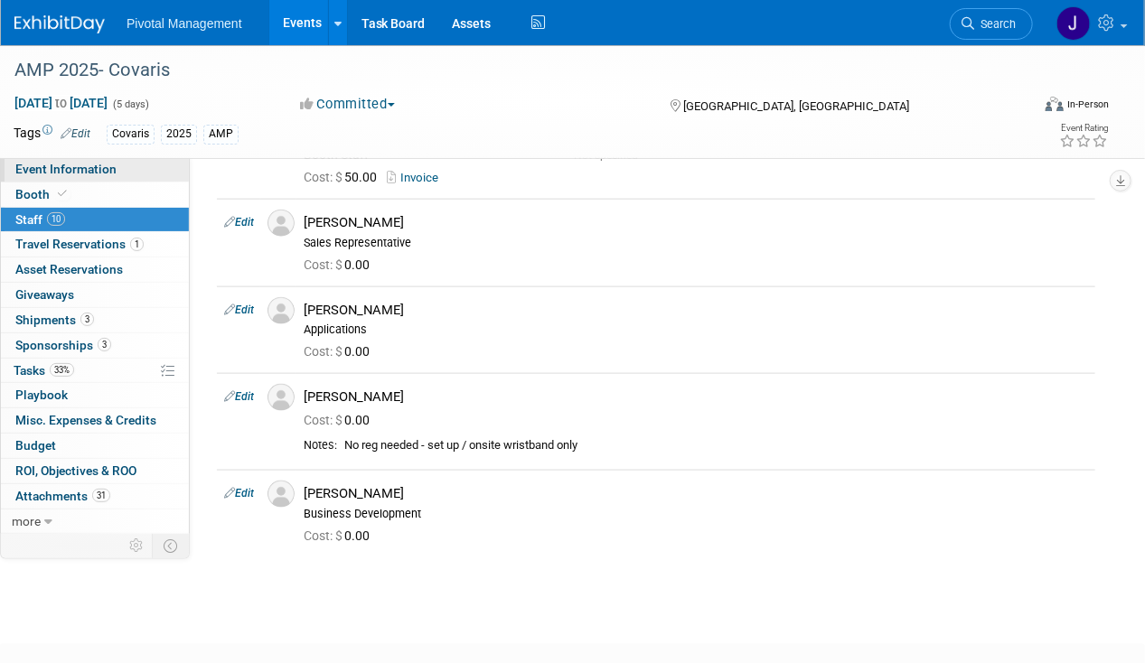
click at [90, 165] on span "Event Information" at bounding box center [65, 169] width 101 height 14
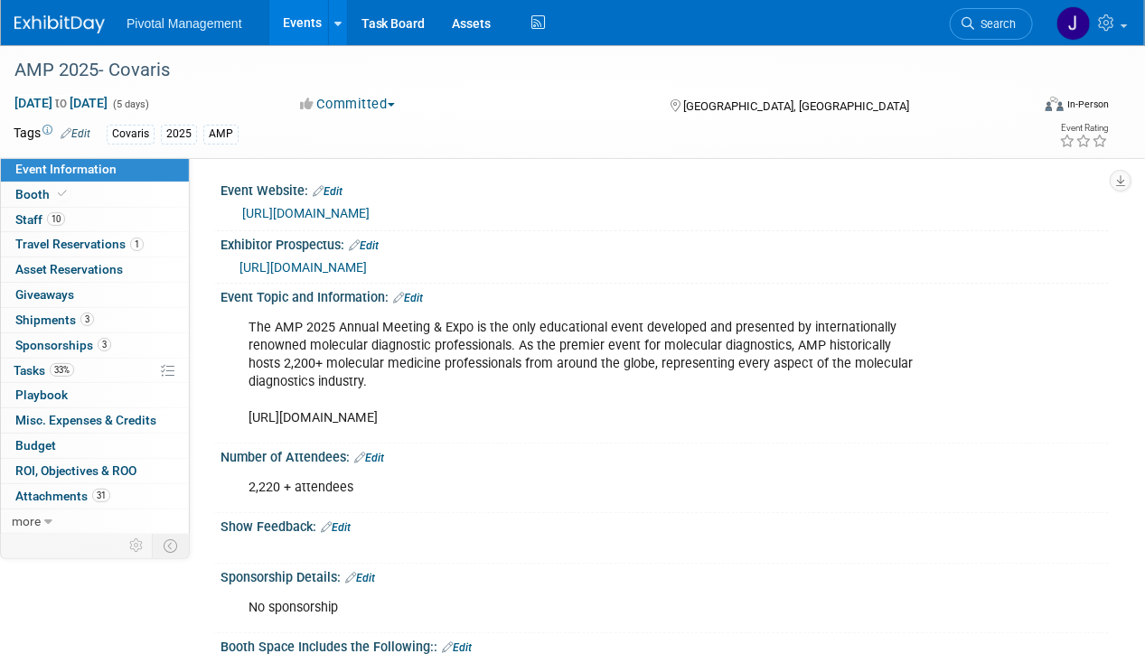
scroll to position [474, 0]
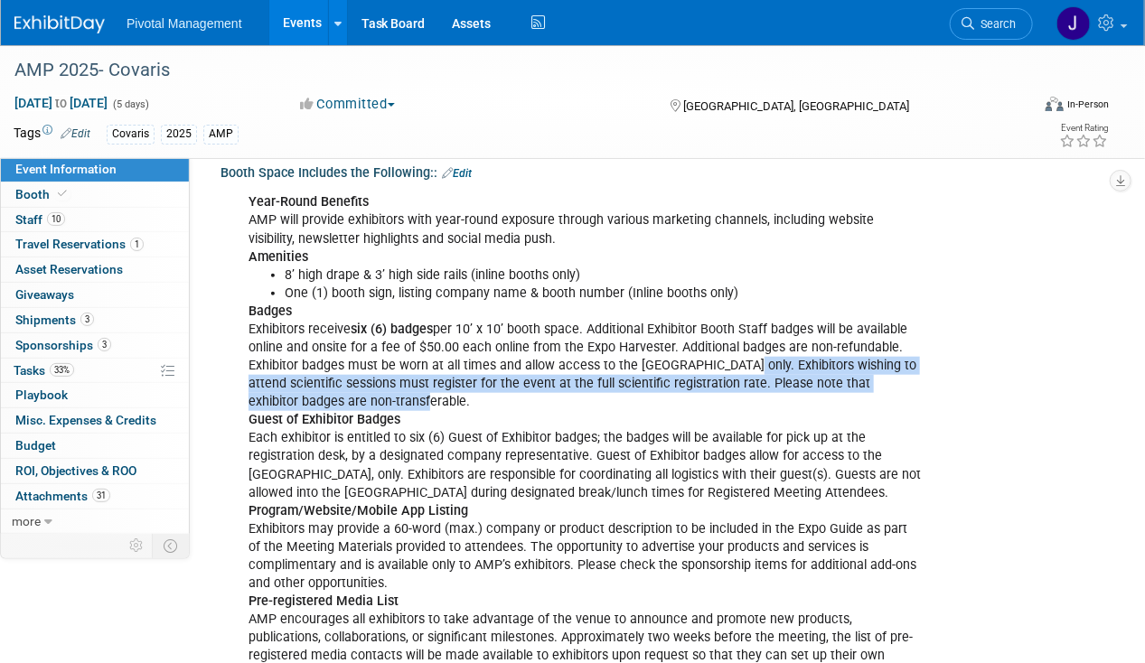
drag, startPoint x: 722, startPoint y: 363, endPoint x: 675, endPoint y: 399, distance: 59.3
click at [675, 399] on div "Year-Round Benefits AMP will provide exhibitors with year-round exposure throug…" at bounding box center [584, 519] width 697 height 671
copy div "Exhibitors wishing to attend scientific sessions must register for the event at…"
click at [996, 14] on link "Search" at bounding box center [991, 24] width 83 height 32
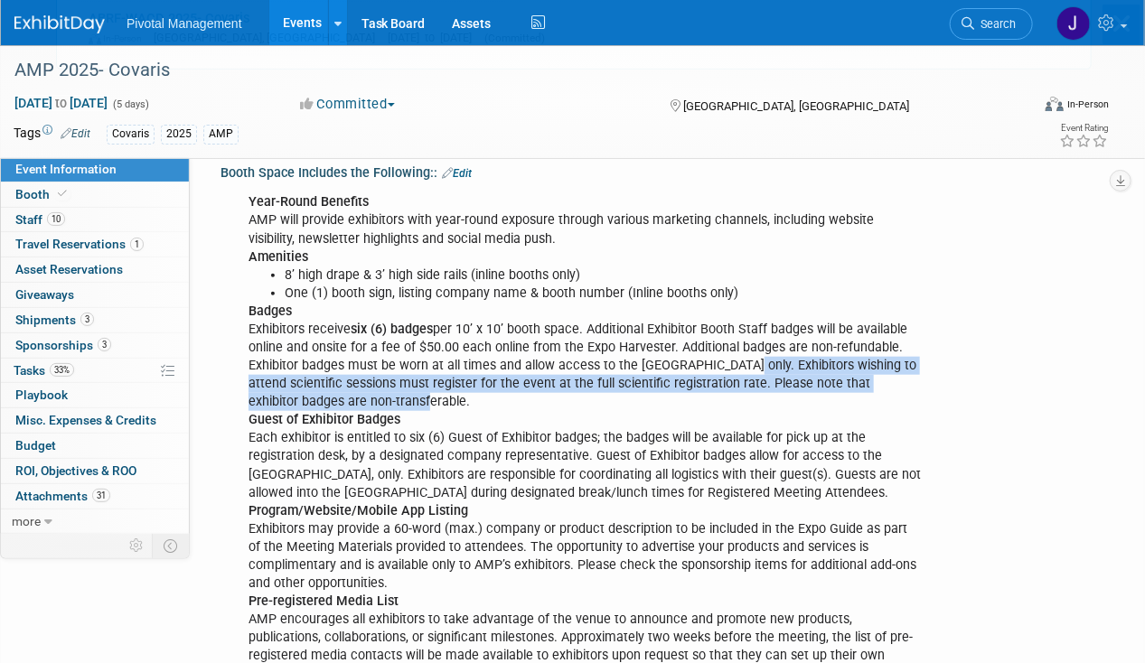
scroll to position [0, 0]
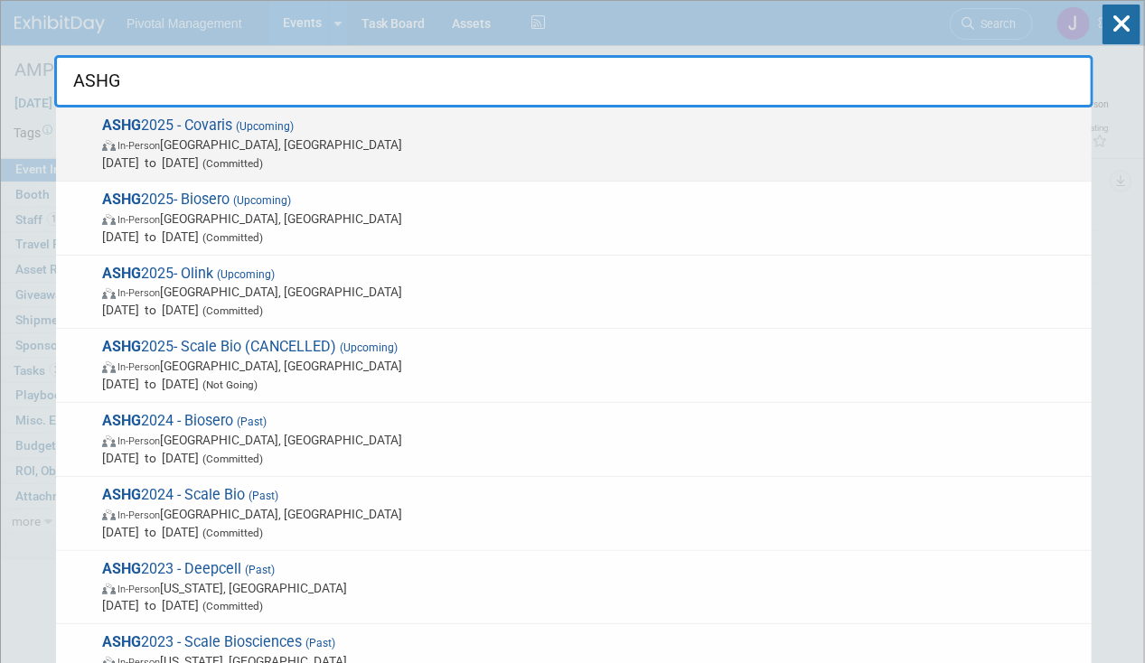
type input "ASHG"
click at [338, 168] on span "Oct 15, 2025 to Oct 17, 2025 (Committed)" at bounding box center [592, 163] width 980 height 18
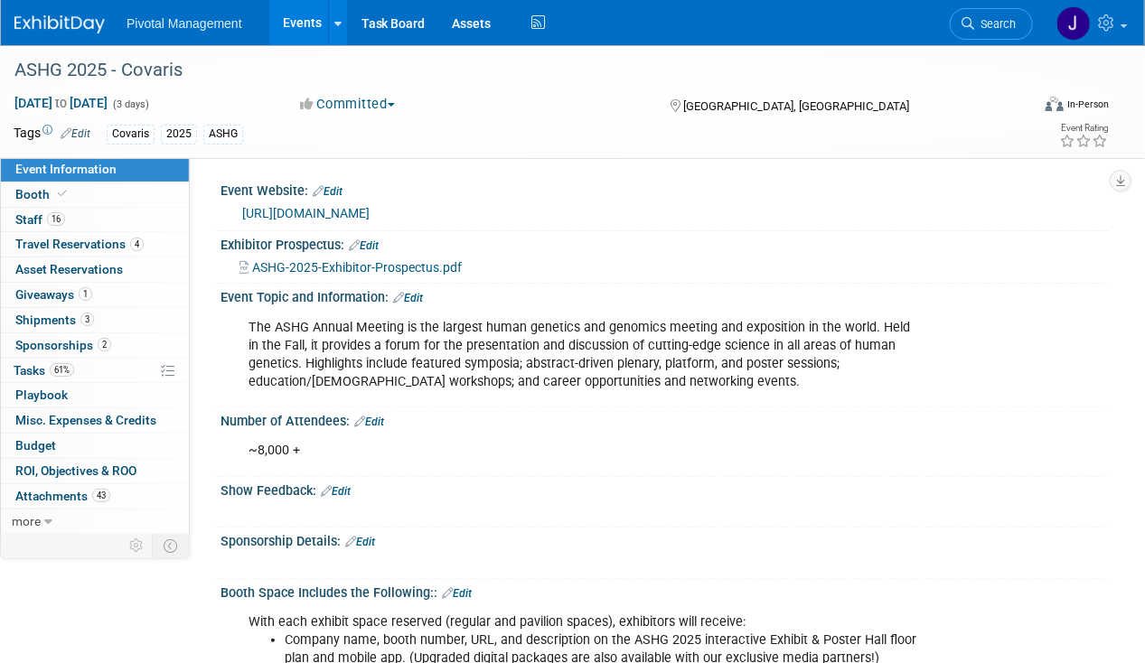
click at [388, 224] on div "https://www.ashg.org/meetings/2025meeting/" at bounding box center [664, 212] width 888 height 27
click at [370, 216] on link "https://www.ashg.org/meetings/2025meeting/" at bounding box center [305, 213] width 127 height 14
click at [950, 22] on link "Search" at bounding box center [991, 24] width 83 height 32
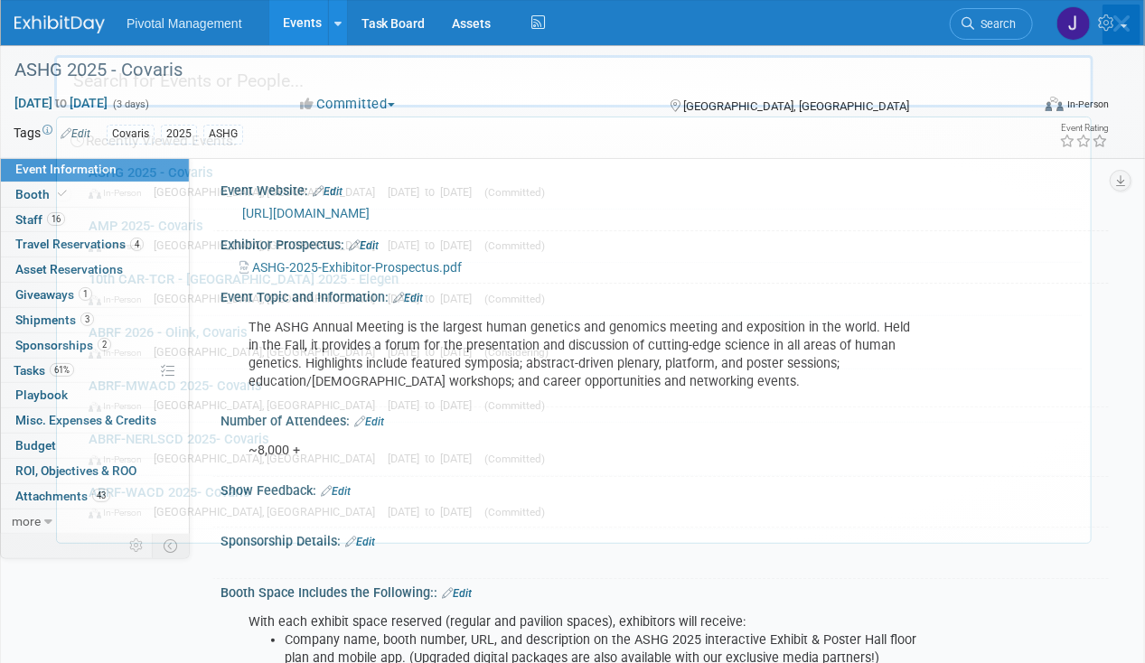
click at [978, 22] on div "Recently Viewed Events: ASHG 2025 - Covaris In-Person Boston, MA Oct 15, 2025 t…" at bounding box center [573, 272] width 1039 height 543
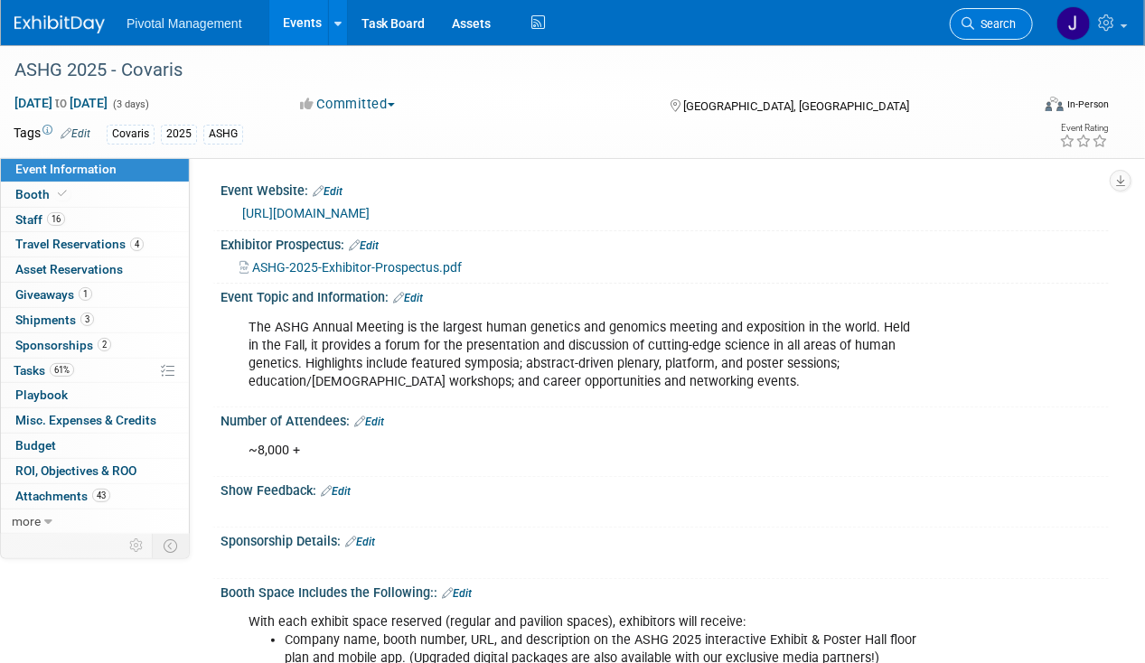
click at [977, 22] on span "Search" at bounding box center [995, 24] width 42 height 14
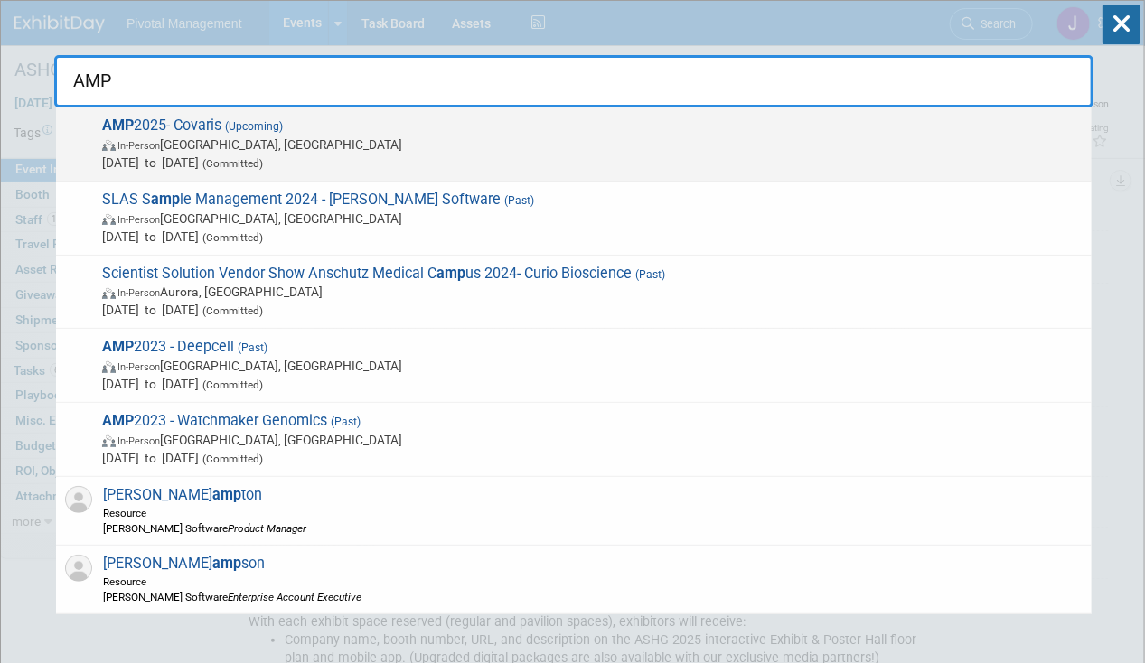
type input "AMP"
click at [266, 137] on span "In-Person Boston, MA" at bounding box center [592, 145] width 980 height 18
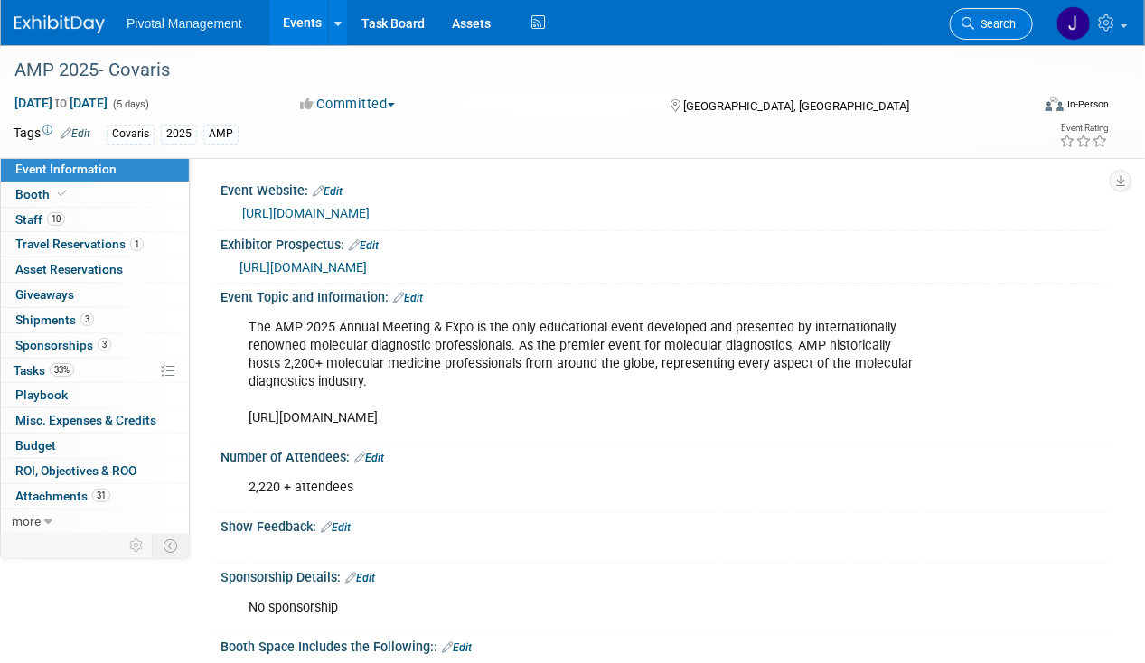
click at [1004, 27] on span "Search" at bounding box center [995, 24] width 42 height 14
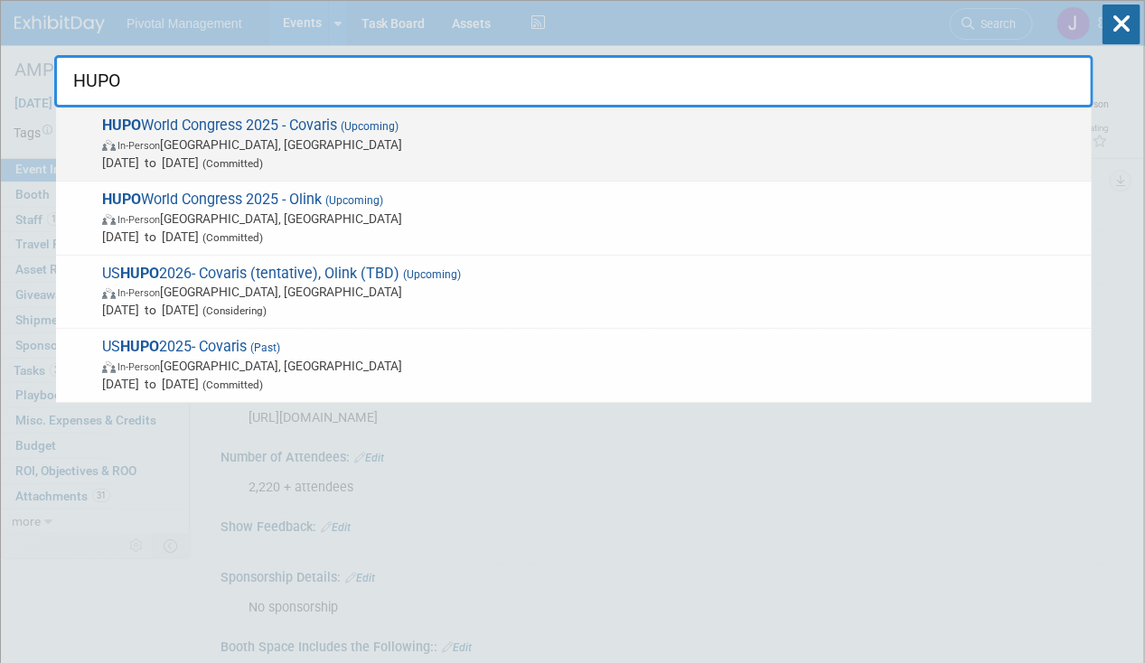
type input "HUPO"
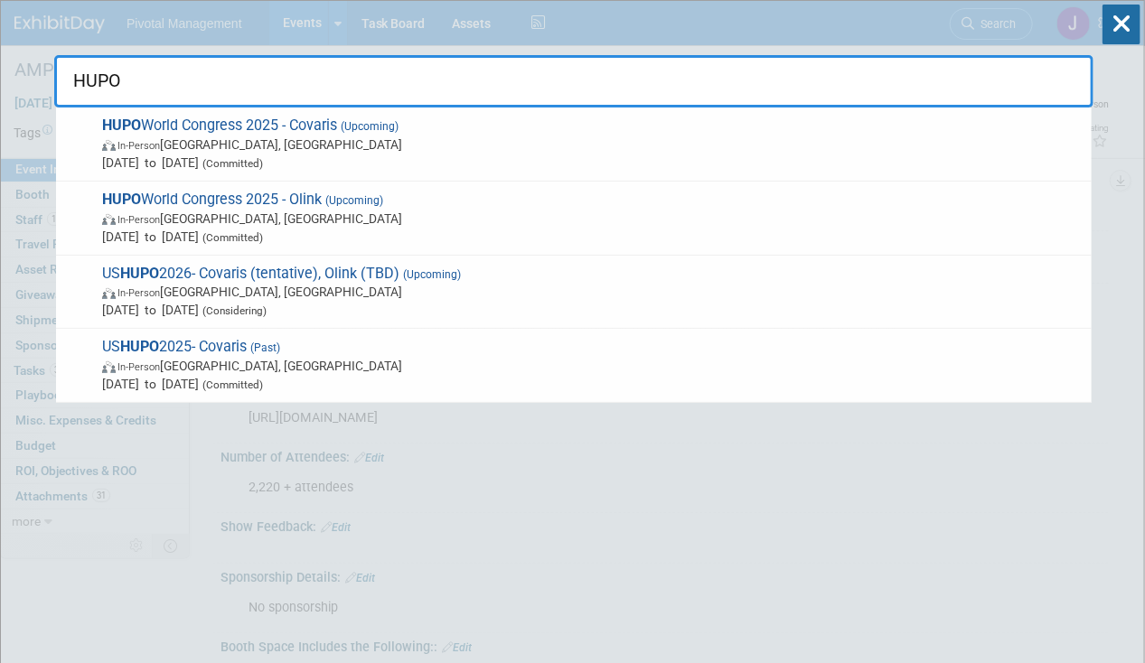
click at [236, 144] on span "In-Person [GEOGRAPHIC_DATA], [GEOGRAPHIC_DATA]" at bounding box center [592, 145] width 980 height 18
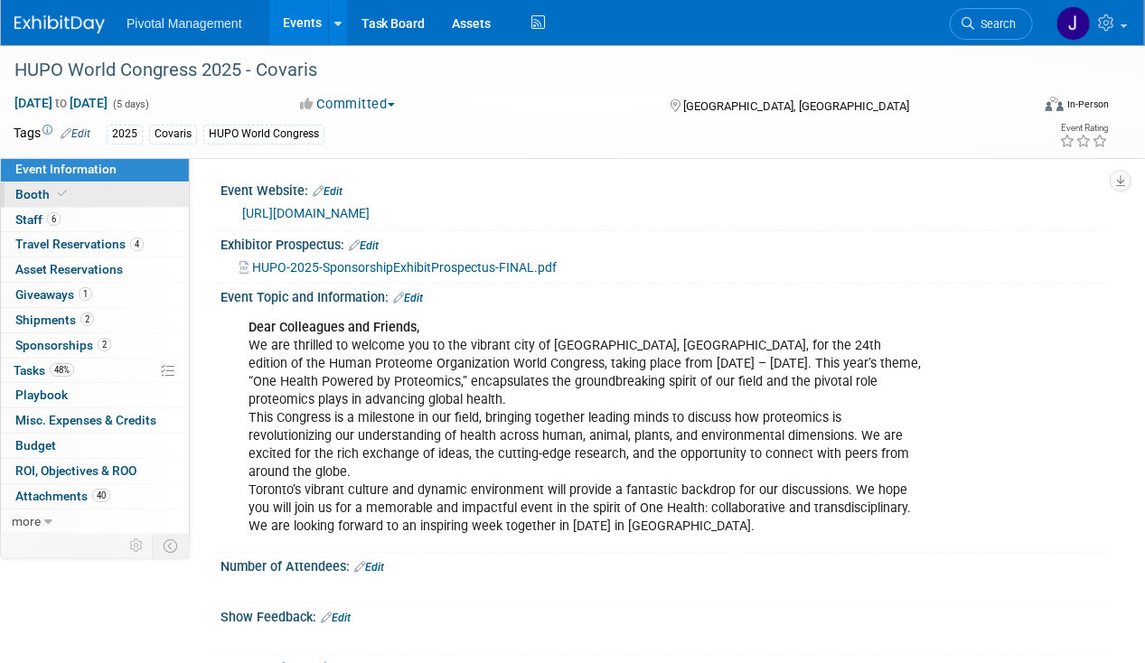
click at [101, 199] on link "Booth" at bounding box center [95, 194] width 188 height 24
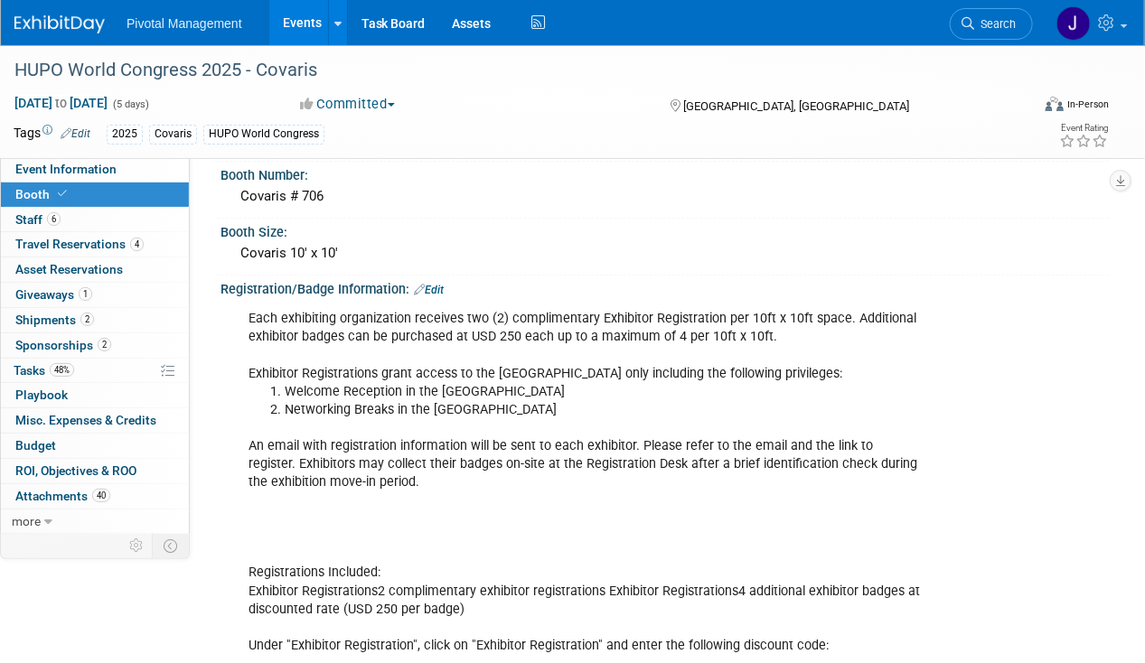
scroll to position [305, 0]
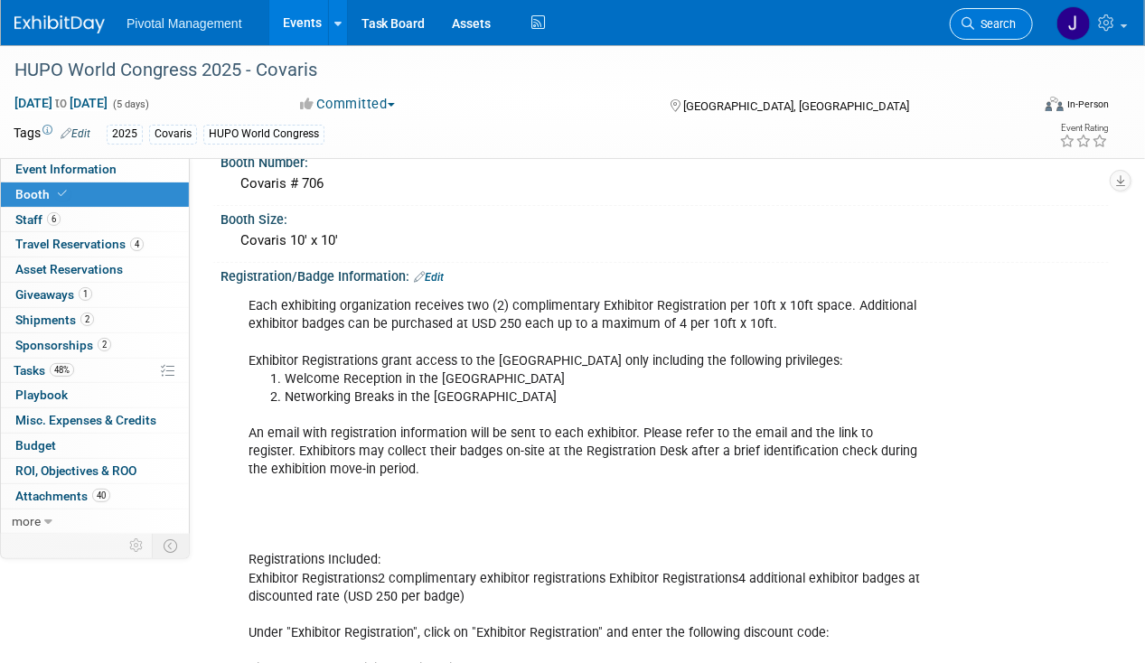
click at [994, 25] on span "Search" at bounding box center [995, 24] width 42 height 14
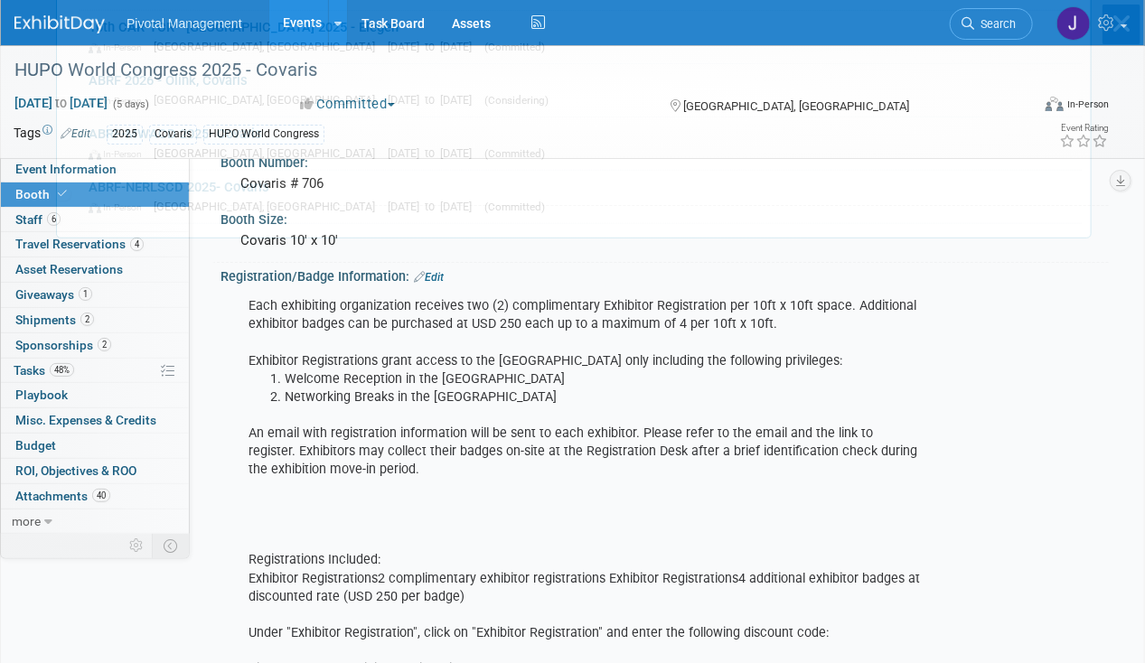
scroll to position [0, 0]
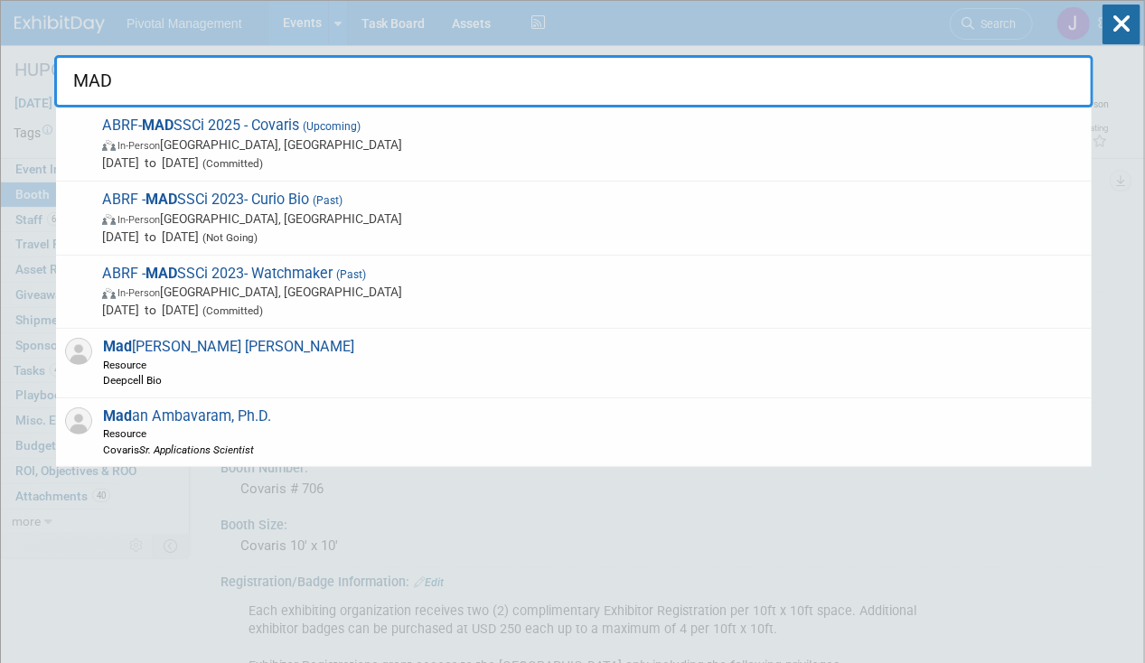
click at [398, 100] on input "MAD" at bounding box center [573, 81] width 1039 height 52
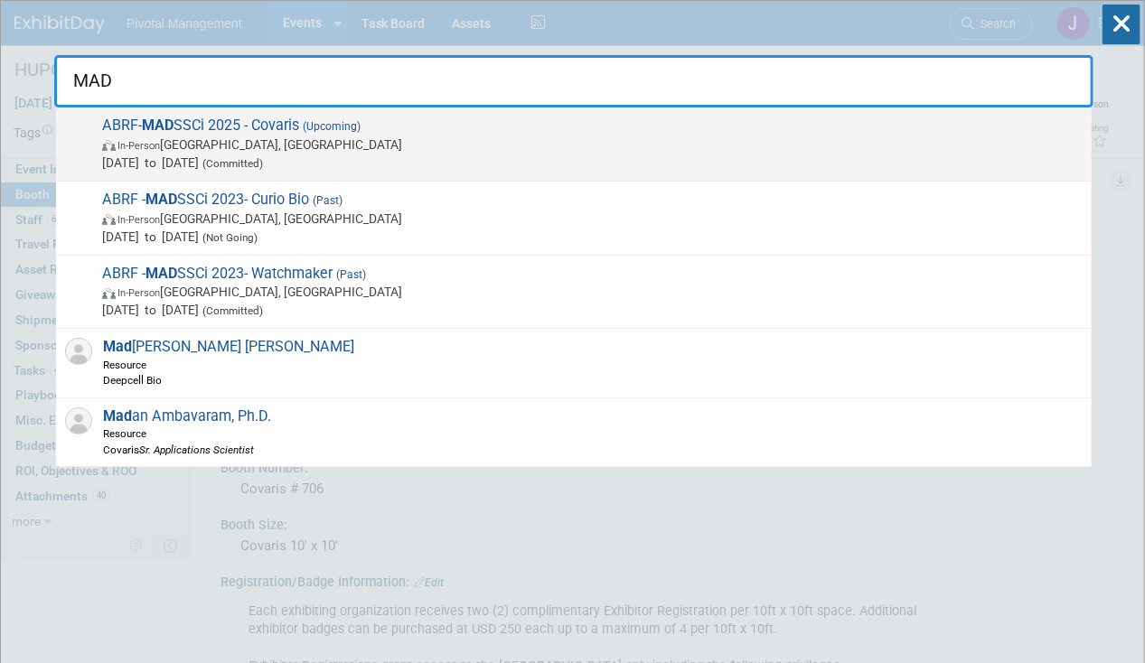
type input "MAD"
click at [345, 159] on span "Sep 15, 2025 to Sep 17, 2025 (Committed)" at bounding box center [592, 163] width 980 height 18
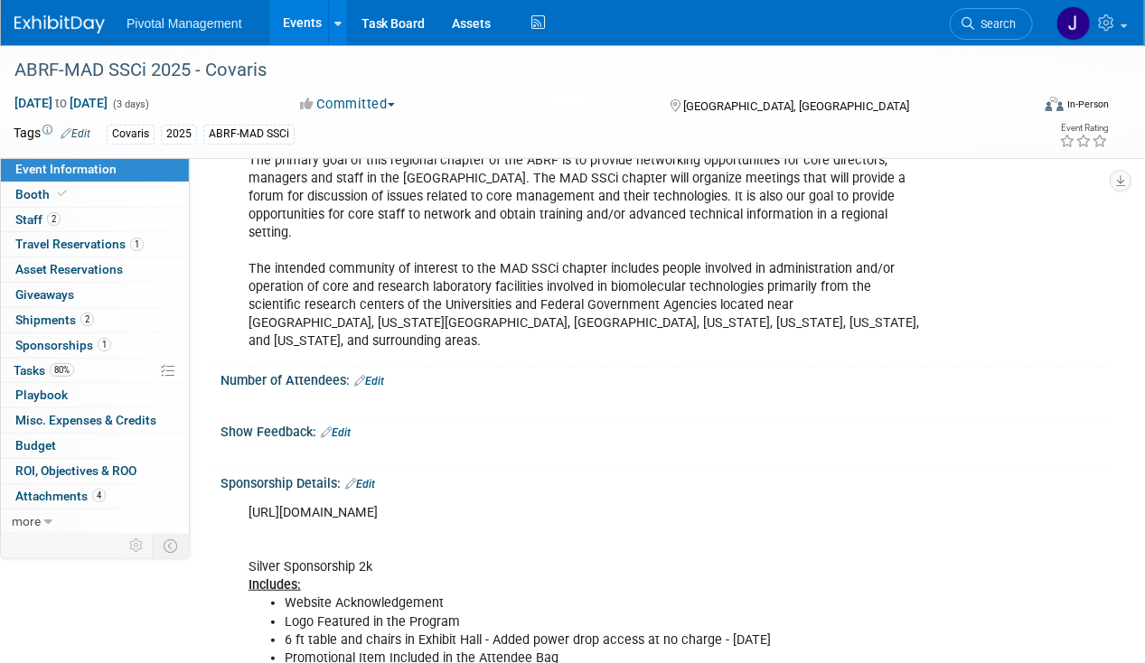
scroll to position [273, 0]
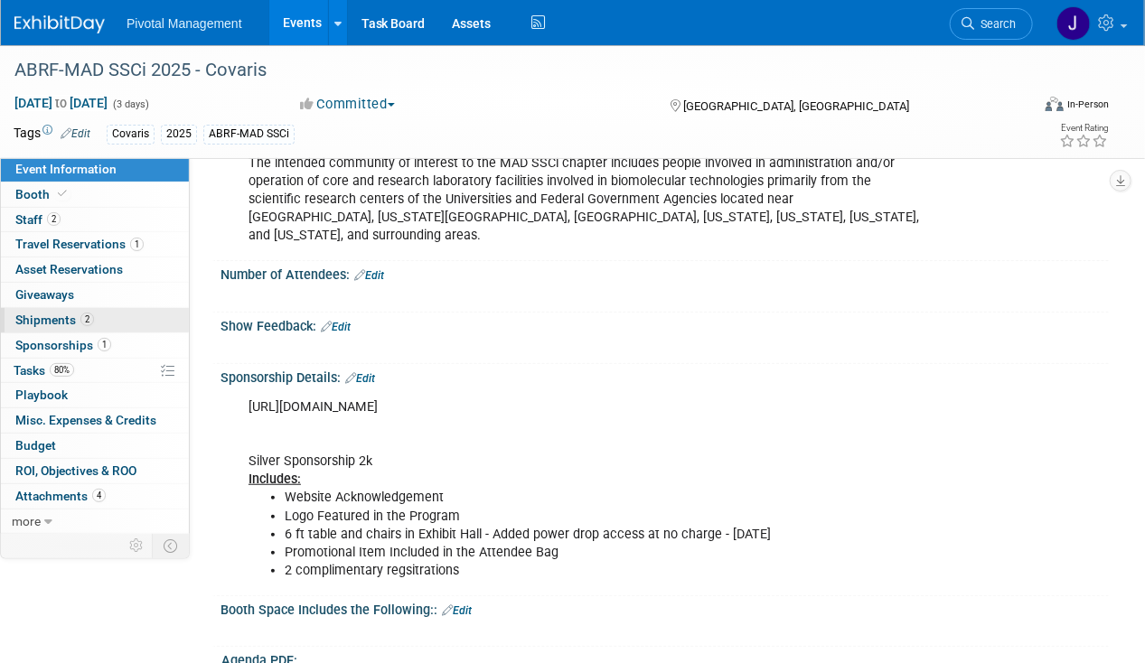
click at [95, 309] on link "2 Shipments 2" at bounding box center [95, 320] width 188 height 24
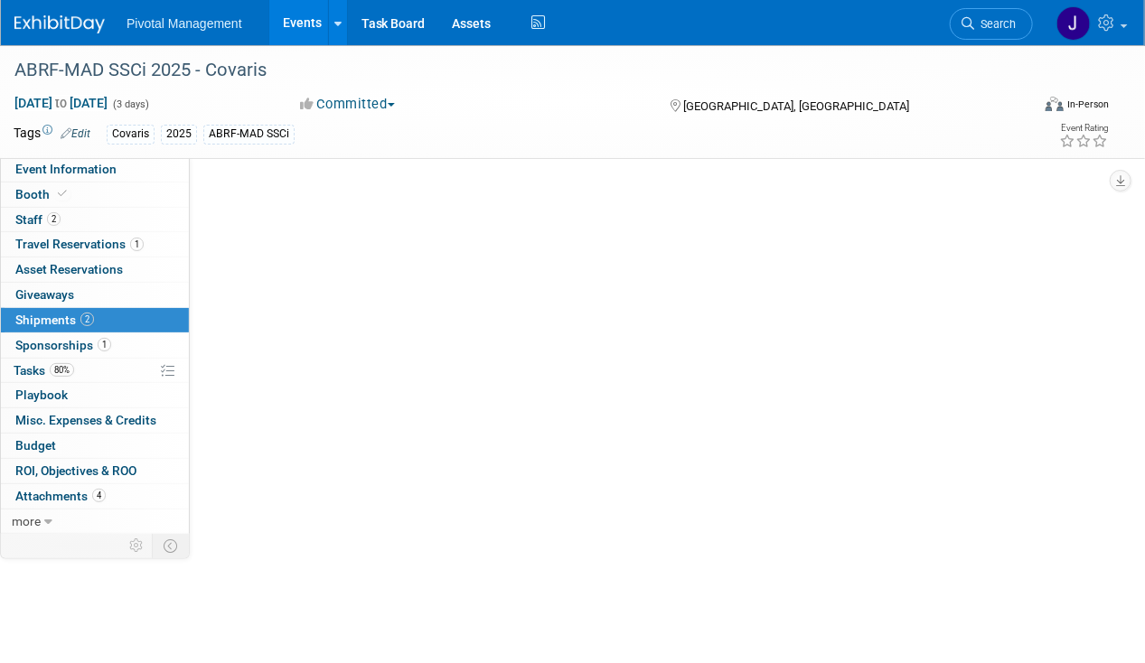
scroll to position [0, 0]
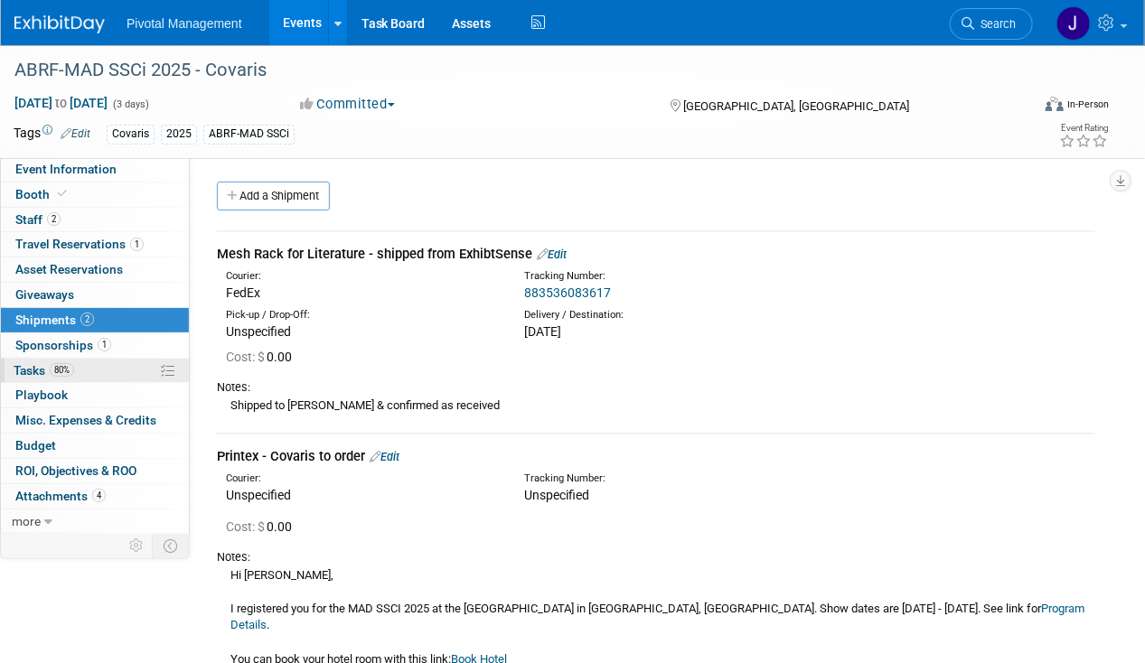
click at [81, 368] on link "80% Tasks 80%" at bounding box center [95, 371] width 188 height 24
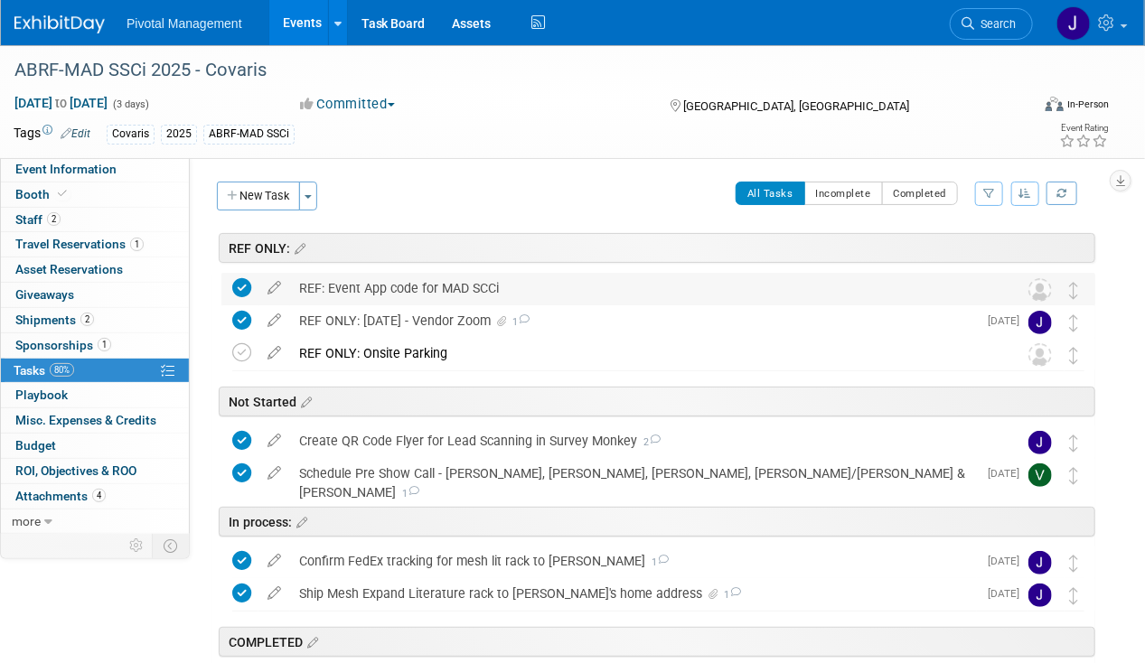
click at [391, 285] on div "REF: Event App code for MAD SCCi" at bounding box center [641, 288] width 702 height 31
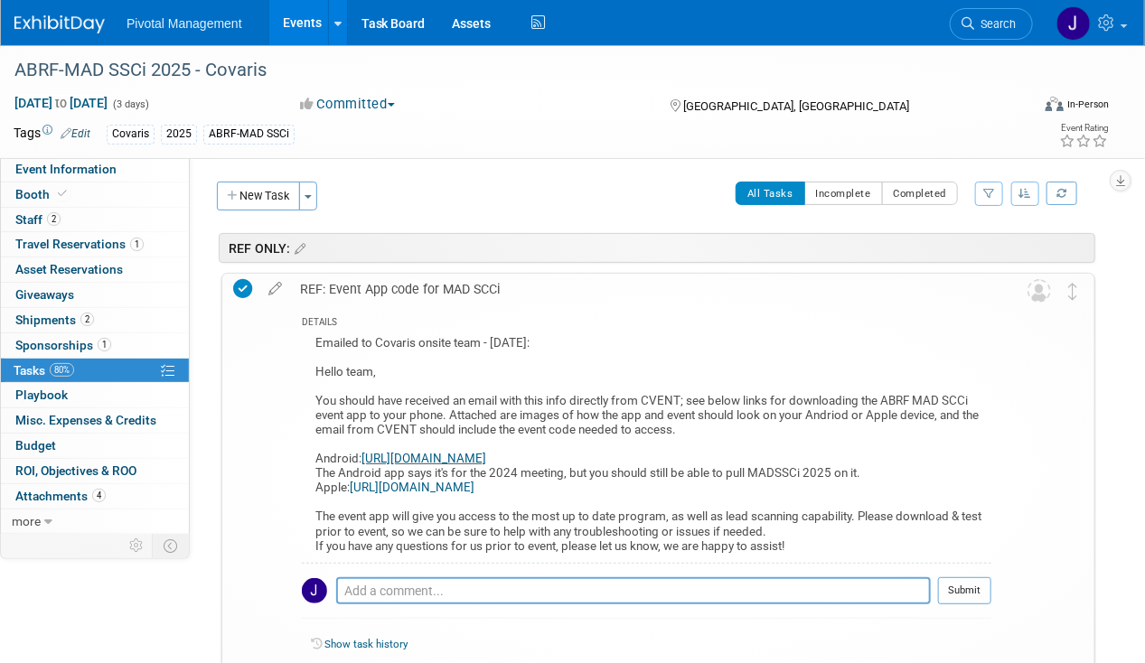
click at [391, 285] on div "REF: Event App code for MAD SCCi" at bounding box center [641, 289] width 700 height 31
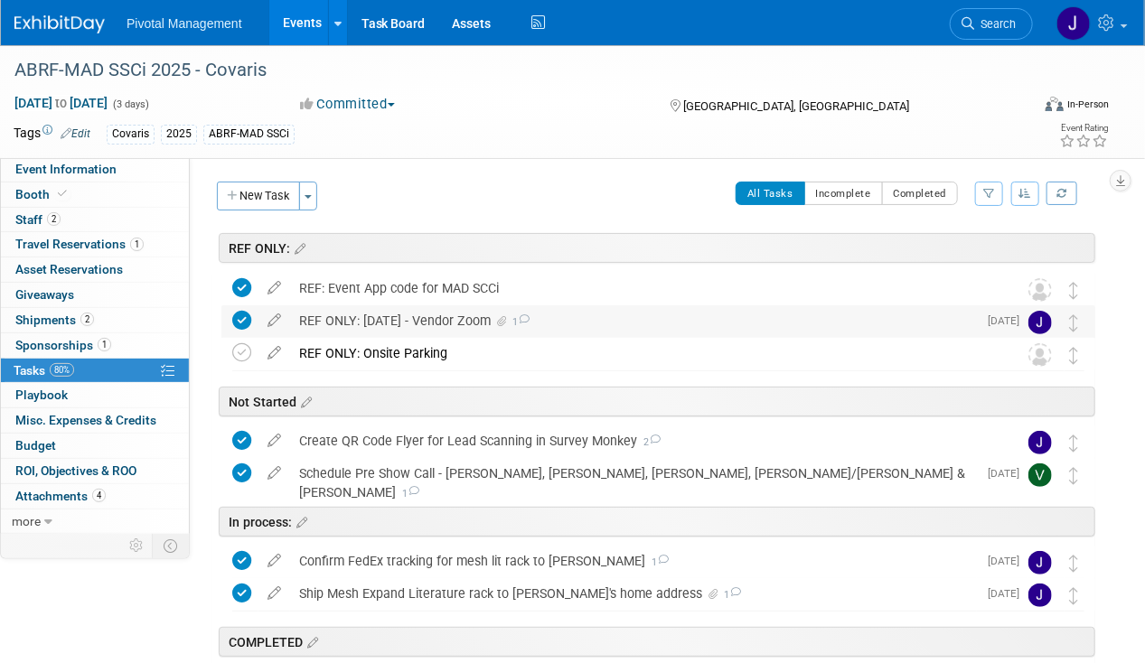
click at [378, 316] on div "REF ONLY: AUG 14 - Vendor Zoom 1" at bounding box center [633, 320] width 687 height 31
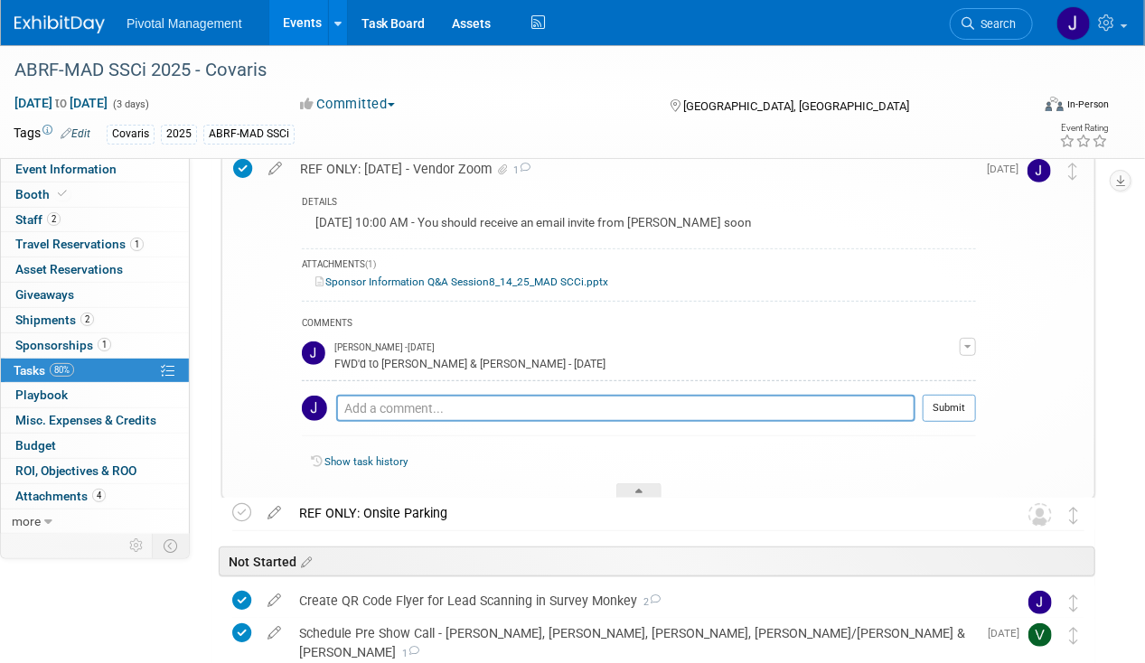
scroll to position [77, 0]
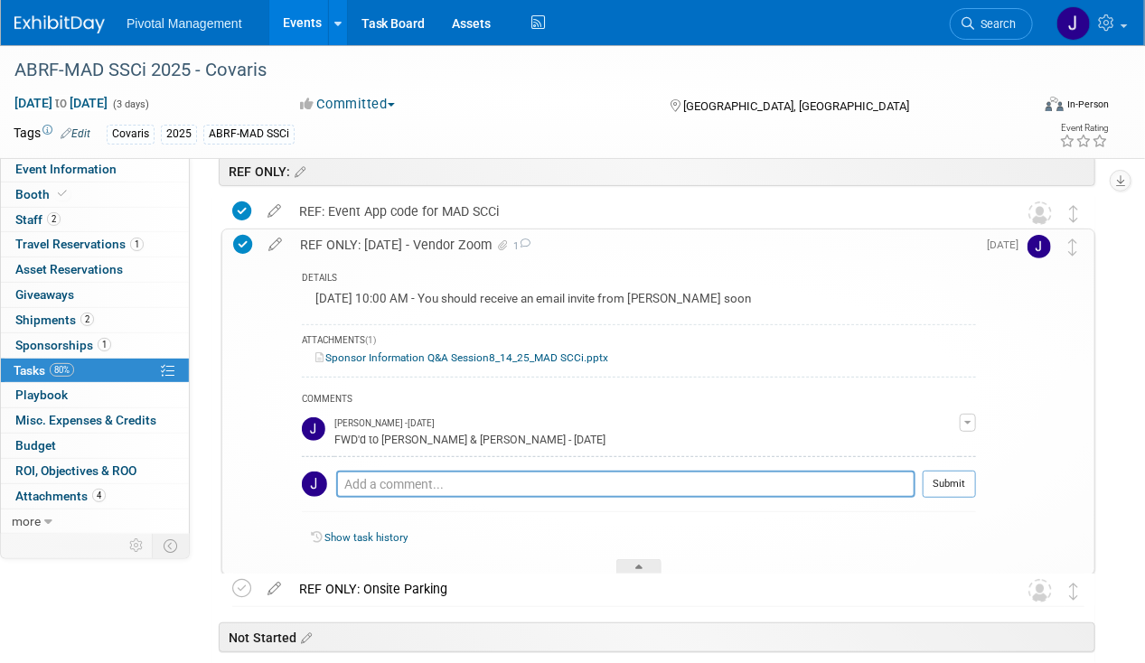
click at [502, 360] on link "Sponsor Information Q&A Session8_14_25_MAD SCCi.pptx" at bounding box center [461, 357] width 293 height 13
drag, startPoint x: 79, startPoint y: 173, endPoint x: 274, endPoint y: 177, distance: 195.2
click at [79, 173] on span "Event Information" at bounding box center [65, 169] width 101 height 14
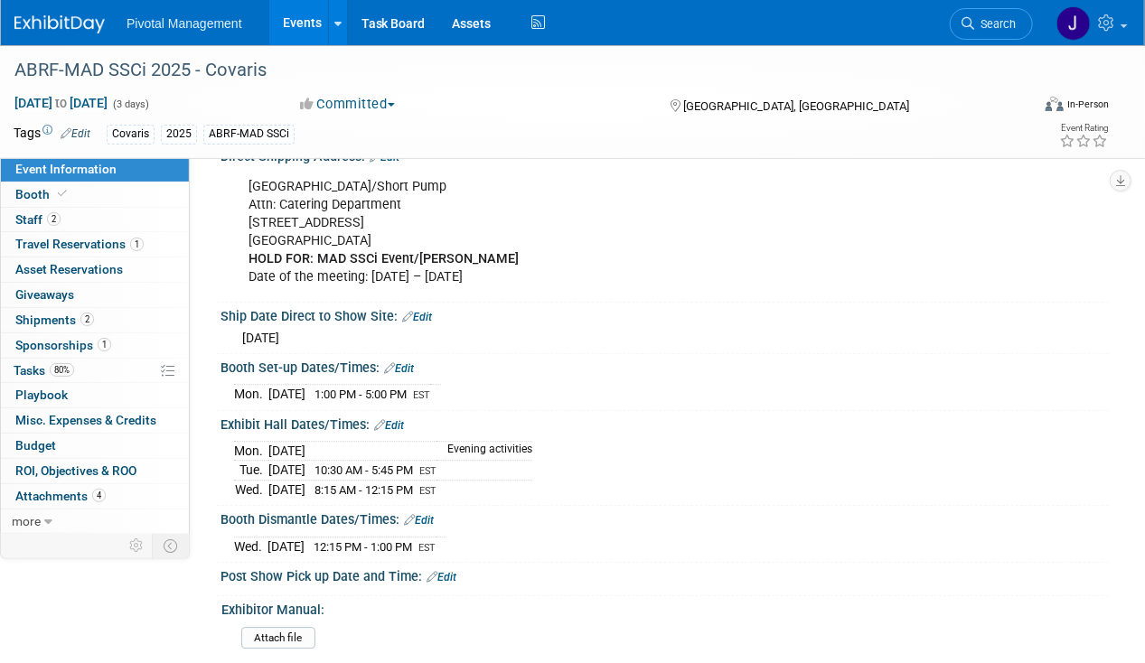
scroll to position [1670, 0]
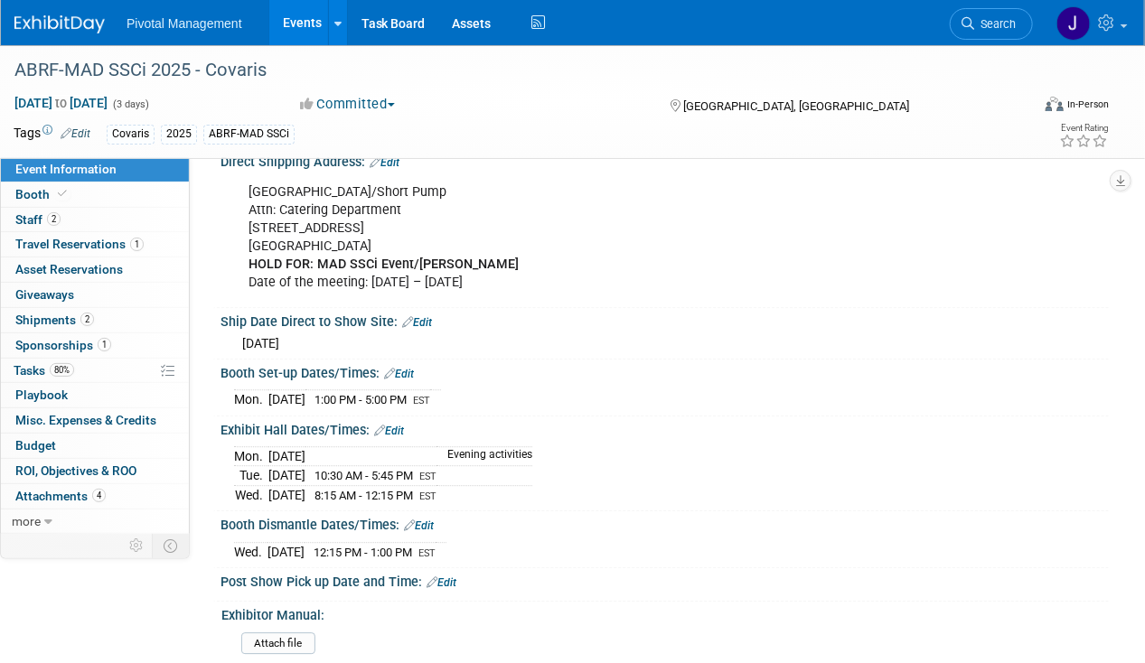
click at [398, 169] on link "Edit" at bounding box center [385, 162] width 30 height 13
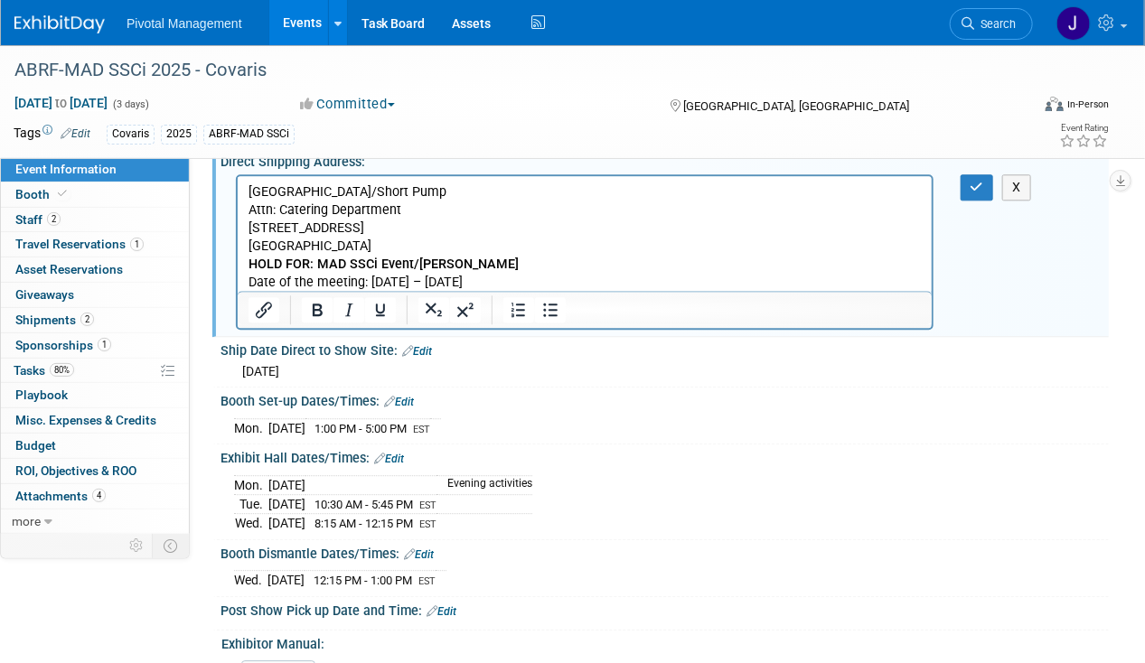
scroll to position [0, 0]
click at [432, 263] on b "HOLD FOR: MAD SSCi Event/AShley Tique" at bounding box center [383, 263] width 270 height 15
click at [981, 193] on icon "button" at bounding box center [977, 187] width 14 height 13
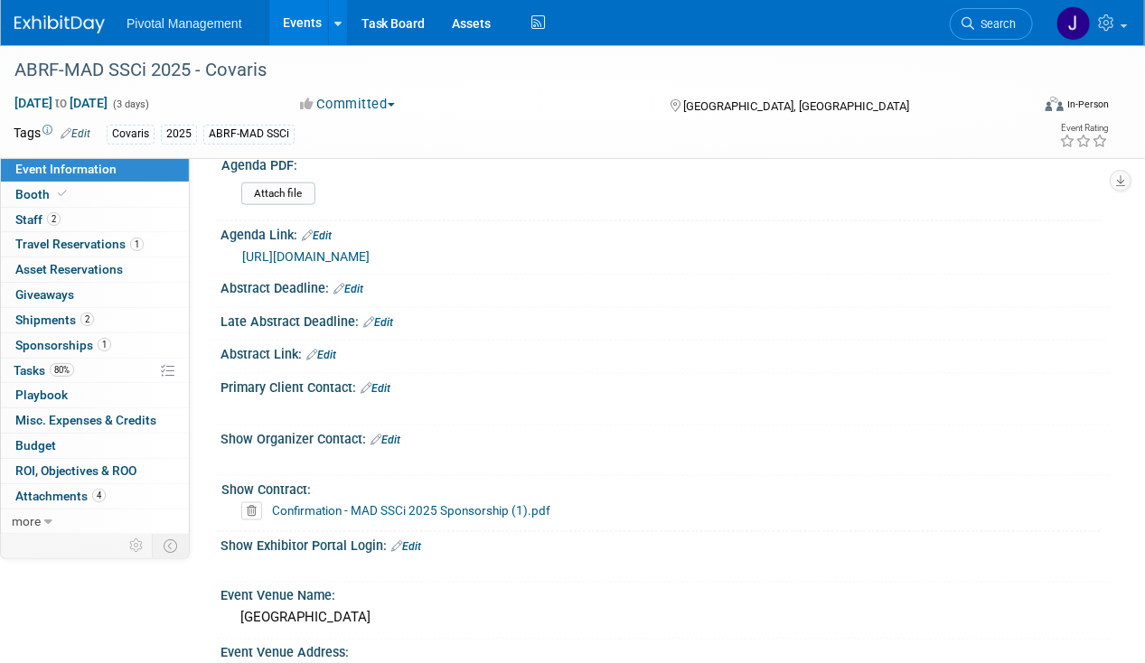
scroll to position [800, 0]
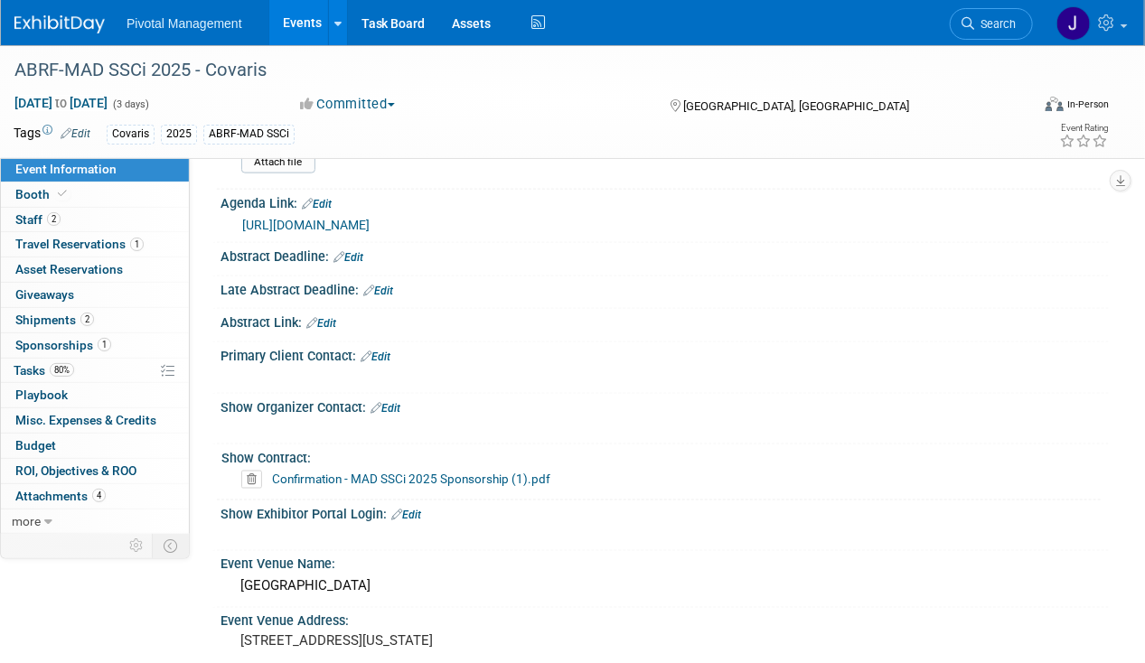
click at [498, 349] on div "Primary Client Contact: Edit" at bounding box center [664, 353] width 888 height 23
click at [394, 402] on link "Edit" at bounding box center [385, 408] width 30 height 13
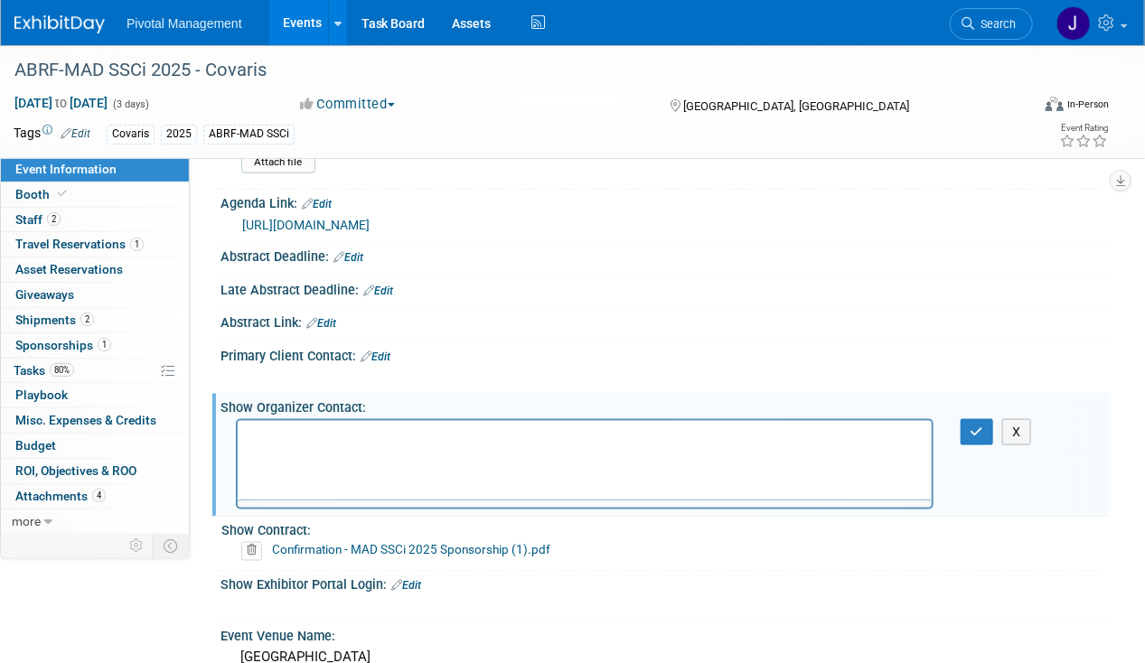
scroll to position [0, 0]
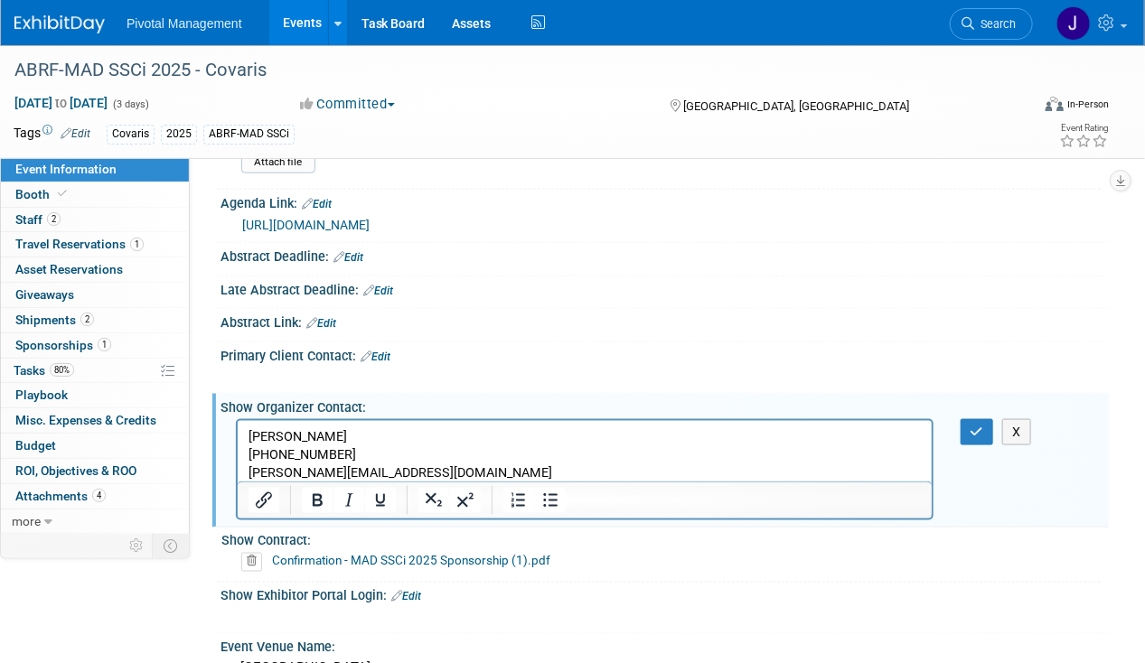
click at [568, 437] on p "[PERSON_NAME]" at bounding box center [584, 436] width 673 height 18
click at [966, 423] on button "button" at bounding box center [976, 432] width 33 height 26
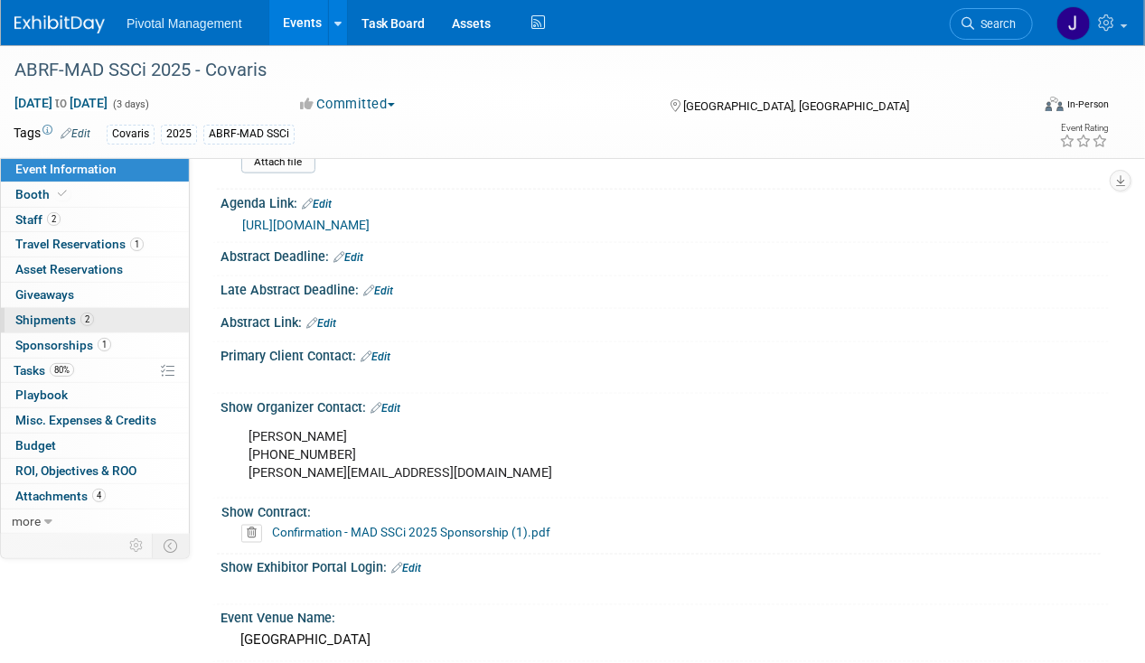
click at [63, 313] on span "Shipments 2" at bounding box center [54, 320] width 79 height 14
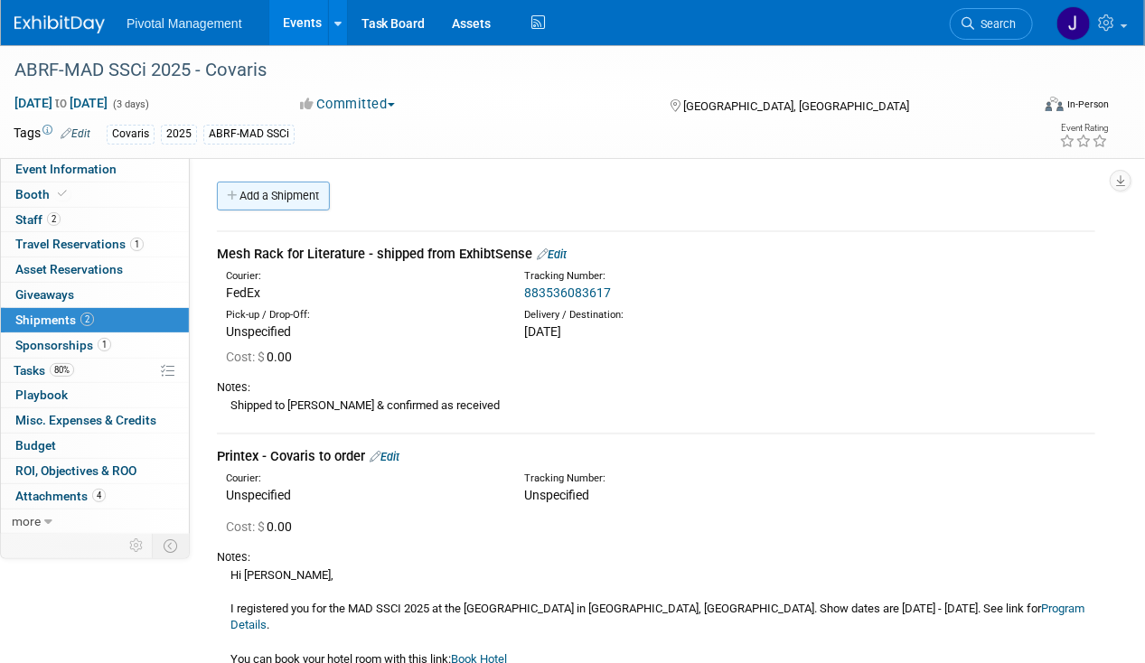
click at [313, 202] on link "Add a Shipment" at bounding box center [273, 196] width 113 height 29
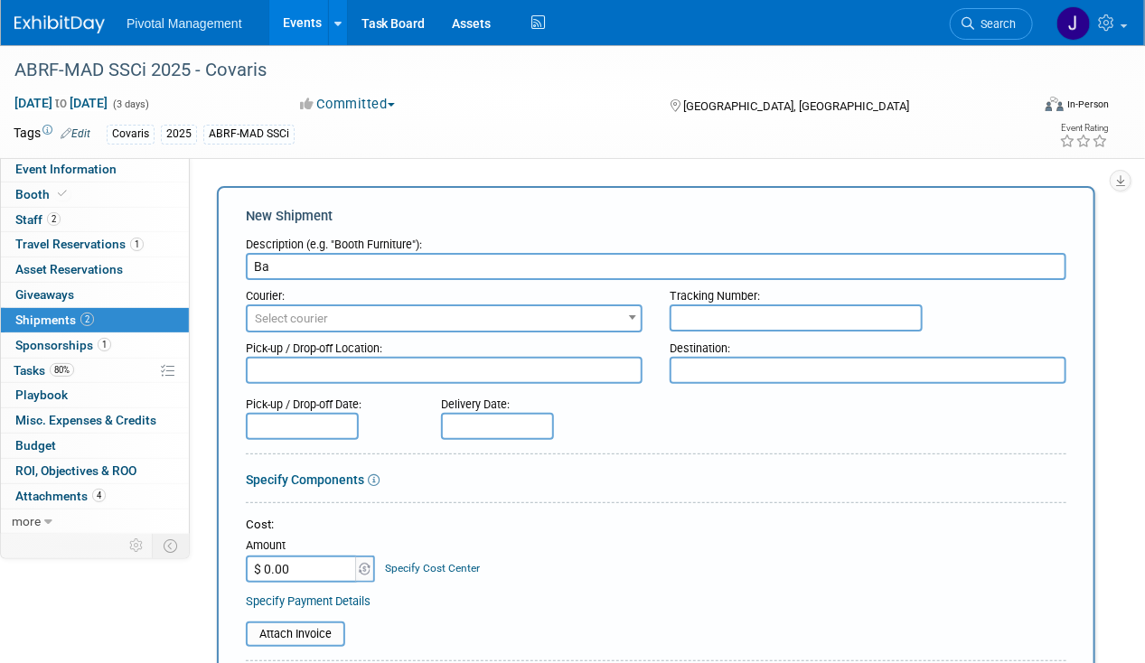
type input "B"
click at [490, 258] on input "Fliers | Promo/Attendee Bag Inserts" at bounding box center [656, 266] width 820 height 27
type input "Fliers | Promo/Attendee Bag Inserts"
click at [447, 332] on div "Pick-up / Drop-off Location:" at bounding box center [444, 344] width 397 height 24
click at [456, 314] on span "Select courier" at bounding box center [444, 318] width 393 height 25
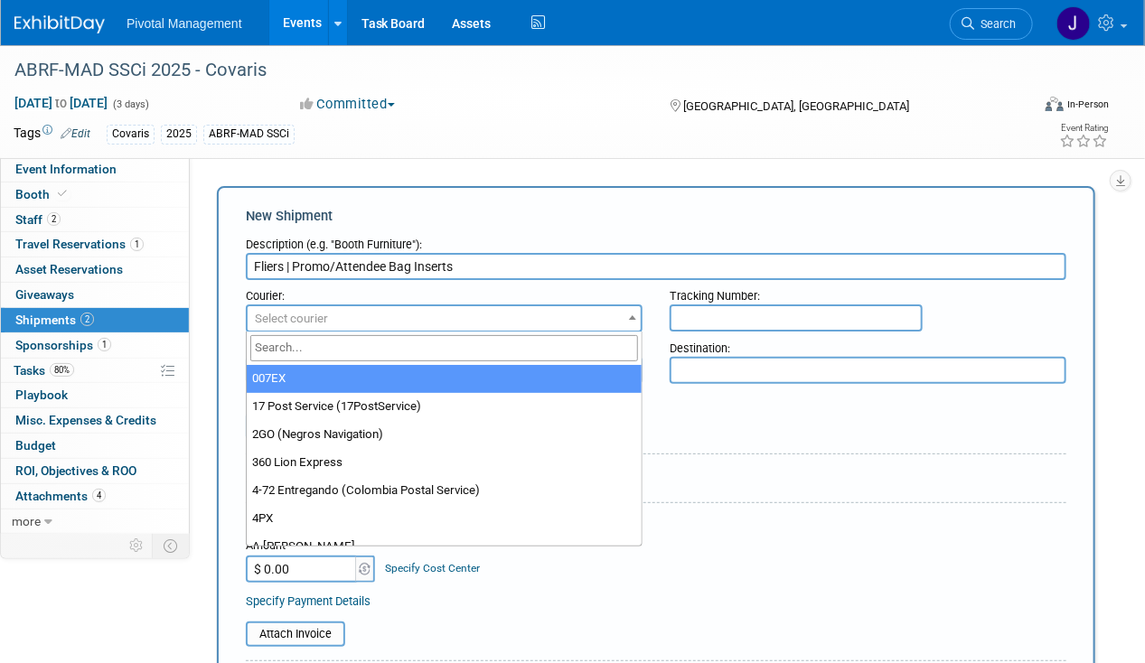
click at [371, 358] on input "search" at bounding box center [444, 348] width 388 height 26
click at [369, 355] on input "search" at bounding box center [444, 348] width 388 height 26
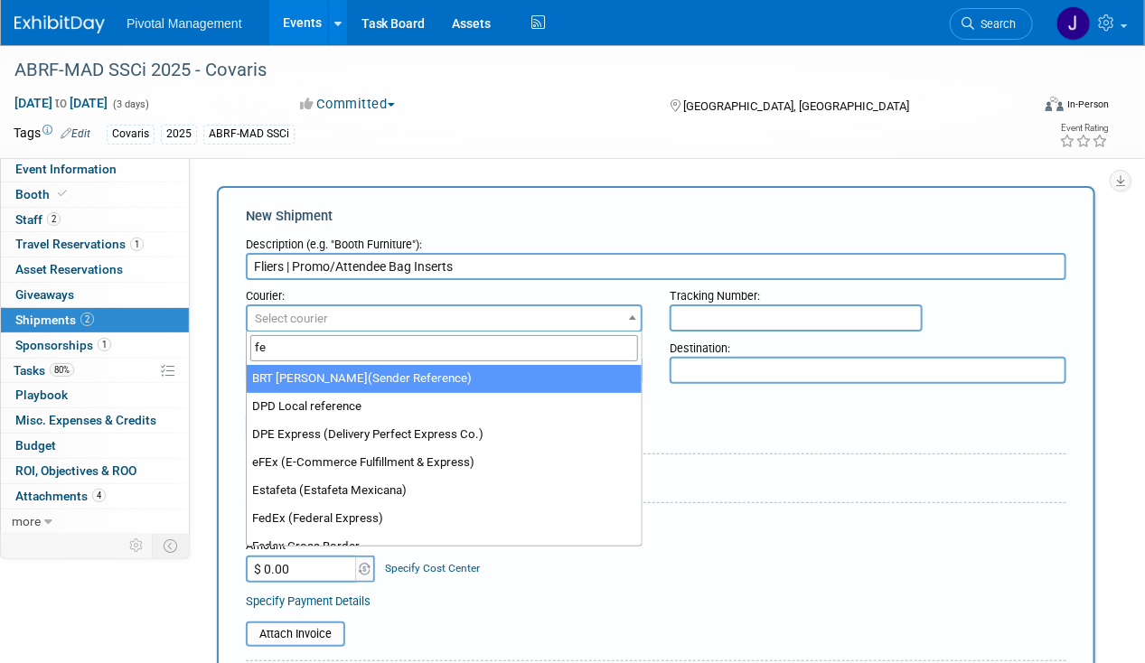
type input "fed"
select select "206"
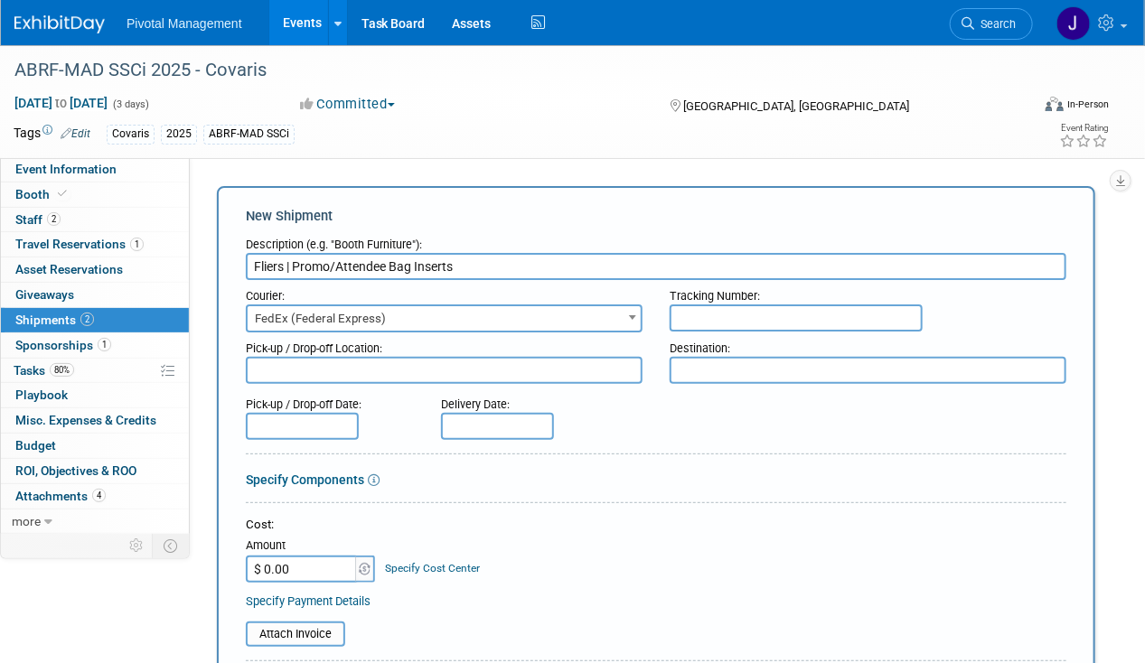
click at [727, 313] on input "text" at bounding box center [795, 317] width 253 height 27
paste input "884235200981"
type input "884235200981"
click at [403, 364] on textarea at bounding box center [444, 370] width 397 height 27
type textarea "PRINTEX"
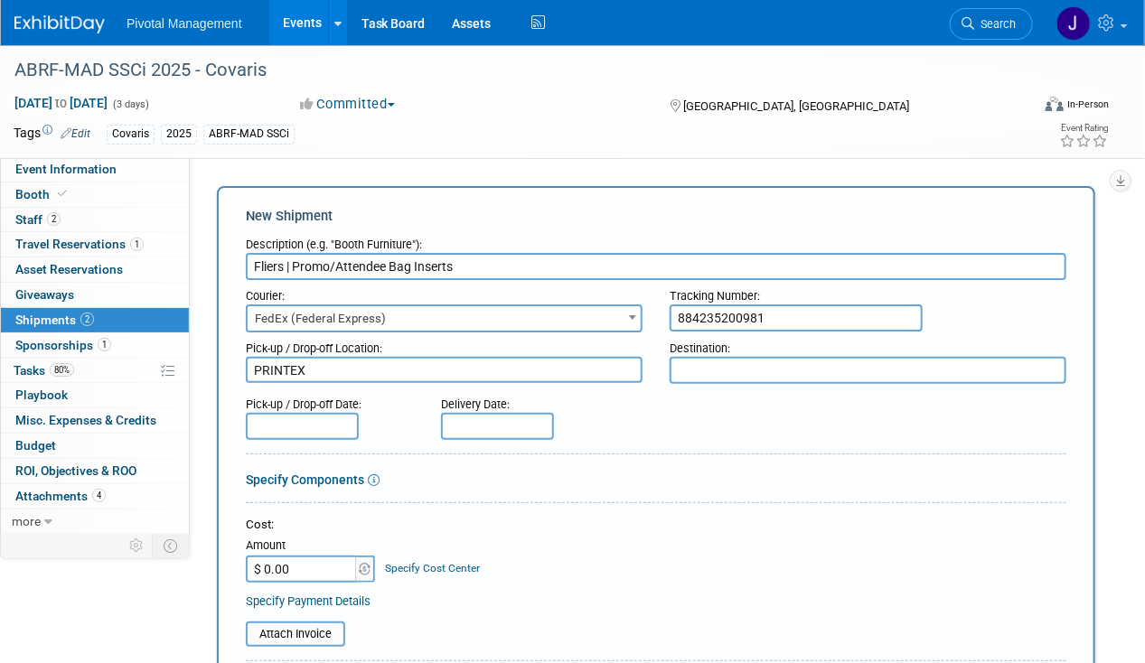
click at [732, 367] on textarea at bounding box center [867, 370] width 397 height 27
paste textarea "Hilton Richmond Hotel & Spa/Short Pump Attn: Catering Department 12042 West Bro…"
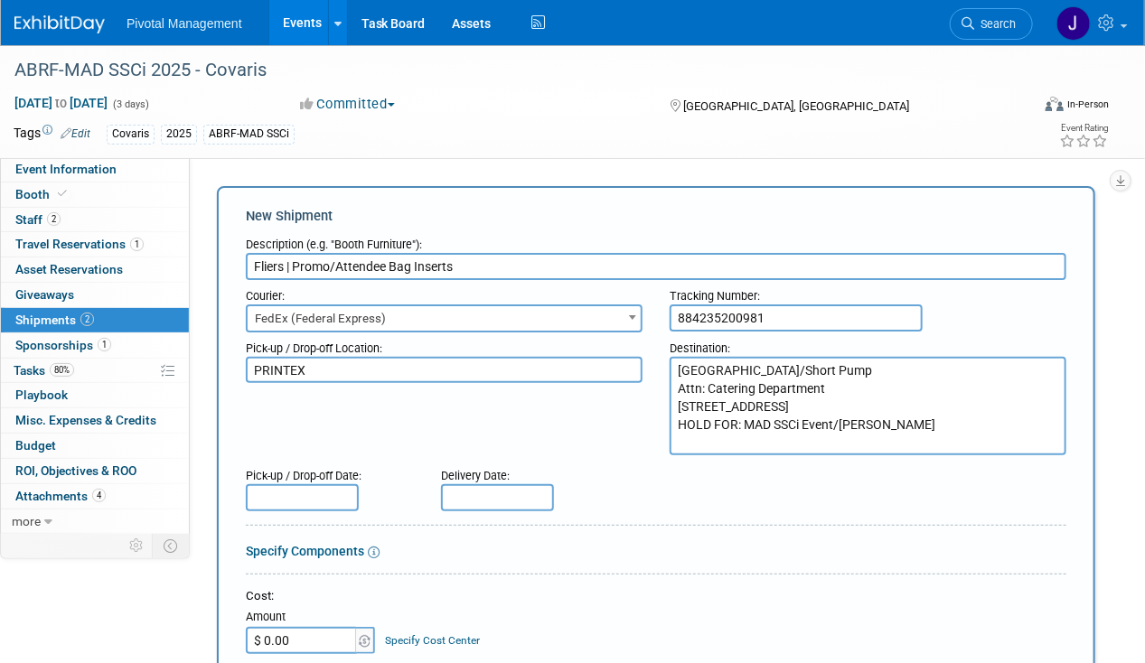
type textarea "Hilton Richmond Hotel & Spa/Short Pump Attn: Catering Department 12042 West Bro…"
click at [279, 497] on input "text" at bounding box center [302, 497] width 113 height 27
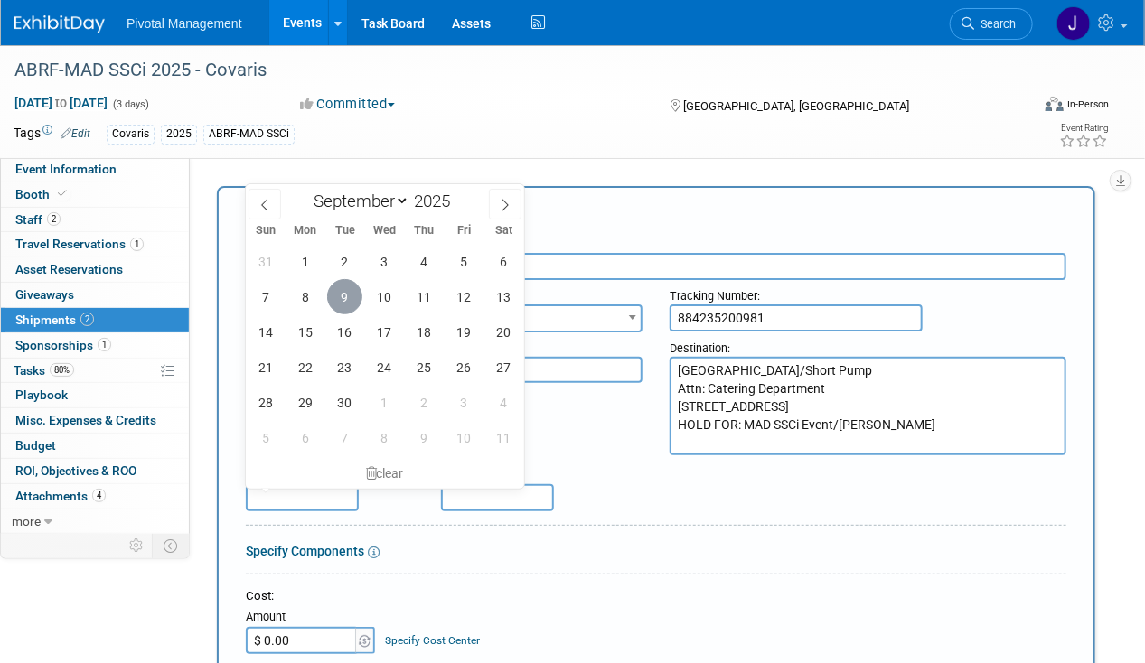
click at [345, 304] on span "9" at bounding box center [344, 296] width 35 height 35
type input "Sep 9, 2025"
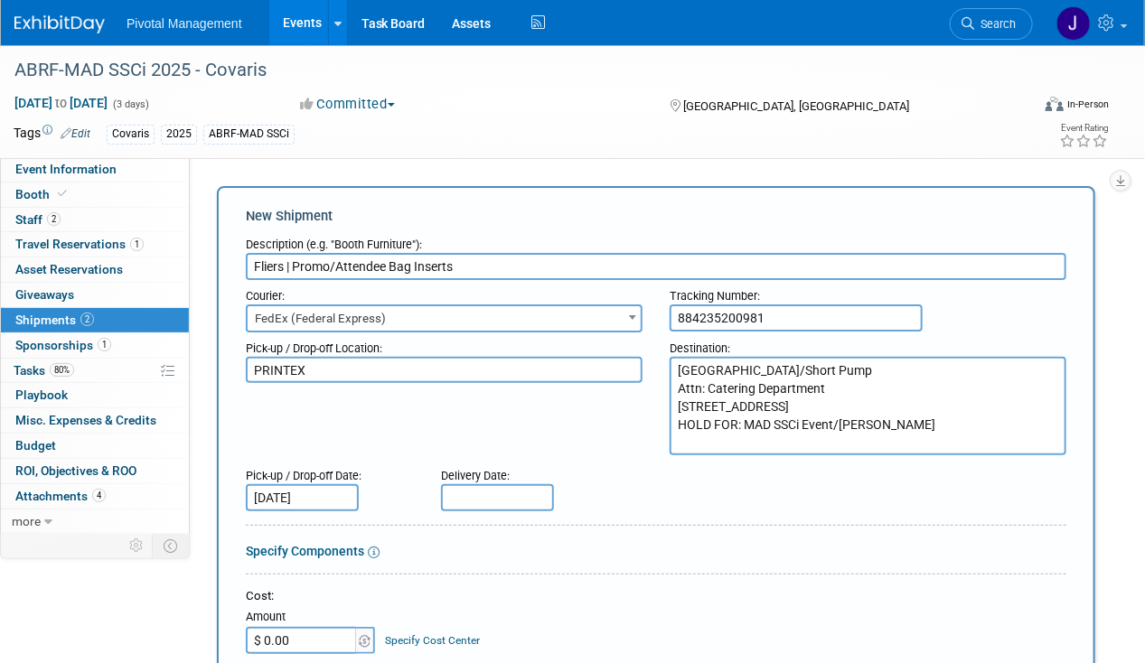
click at [501, 494] on input "text" at bounding box center [497, 497] width 113 height 27
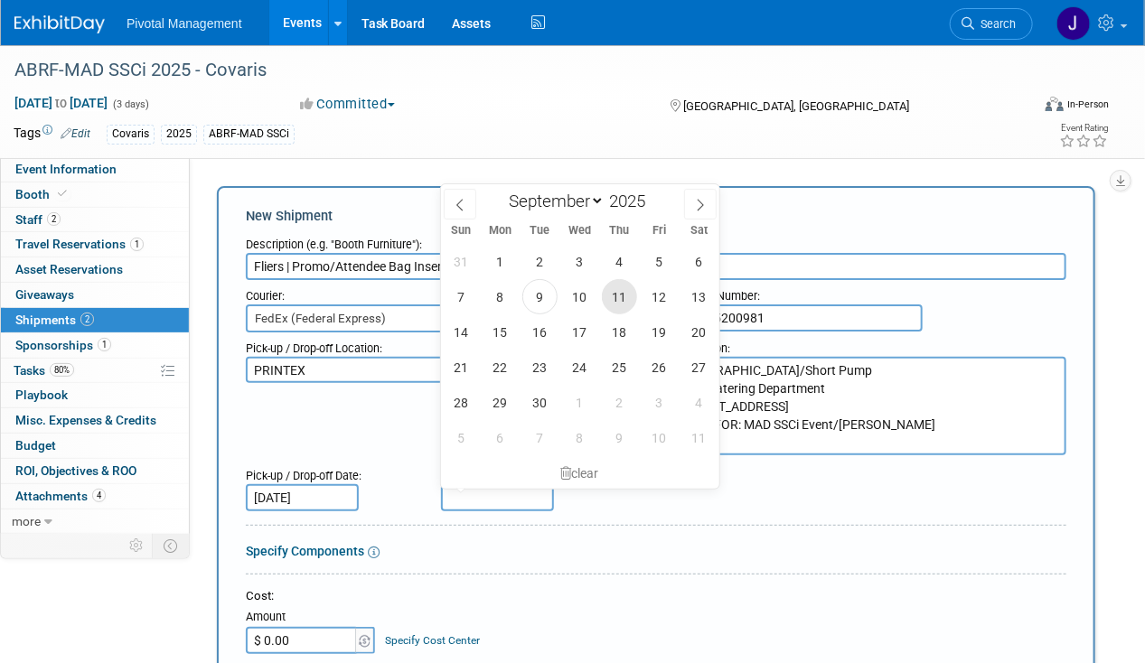
click at [625, 295] on span "11" at bounding box center [619, 296] width 35 height 35
type input "Sep 11, 2025"
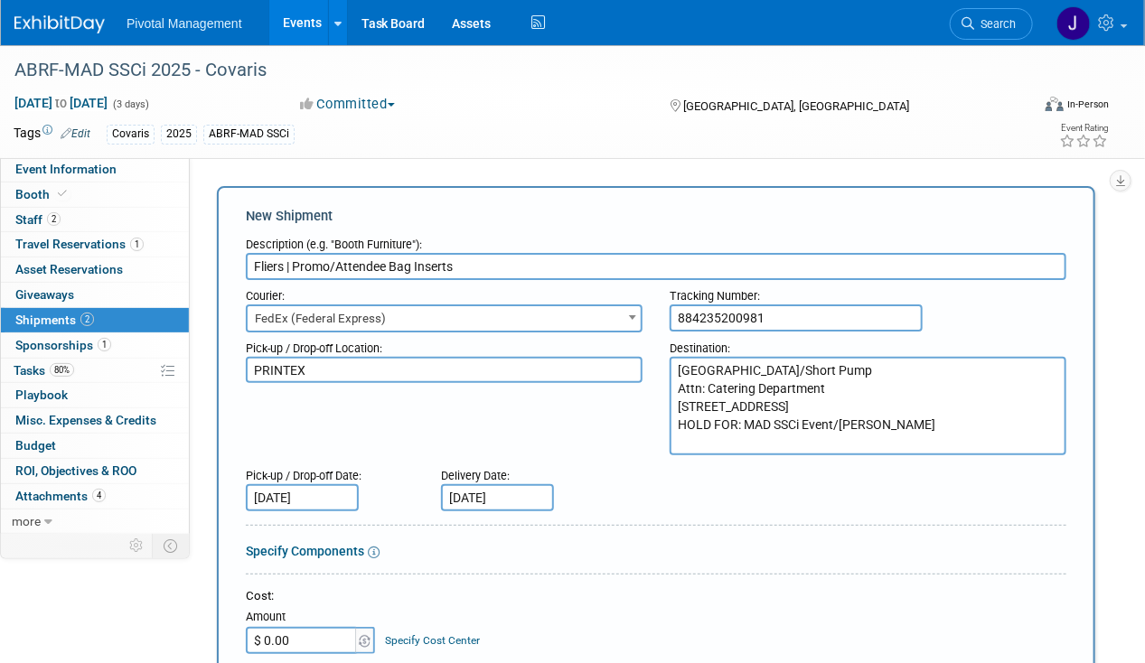
click at [657, 509] on div "Pick-up / Drop-off Date: Sep 9, 2025 Delivery Date: Sep 11, 2025" at bounding box center [655, 485] width 847 height 51
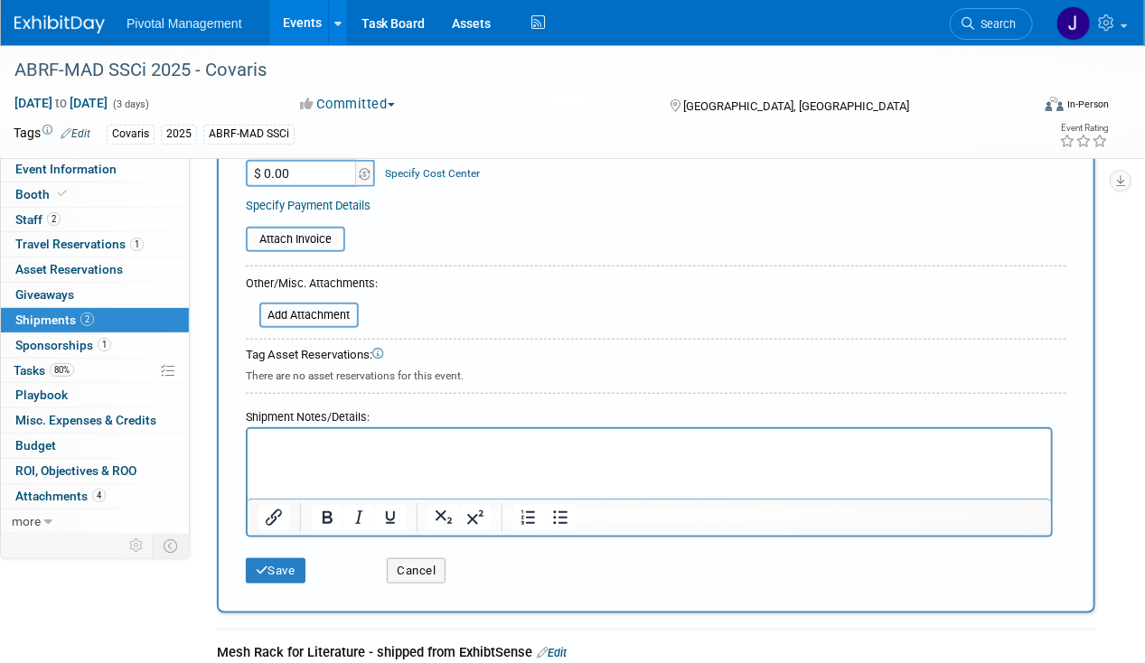
scroll to position [469, 0]
click at [295, 566] on button "Save" at bounding box center [276, 569] width 60 height 25
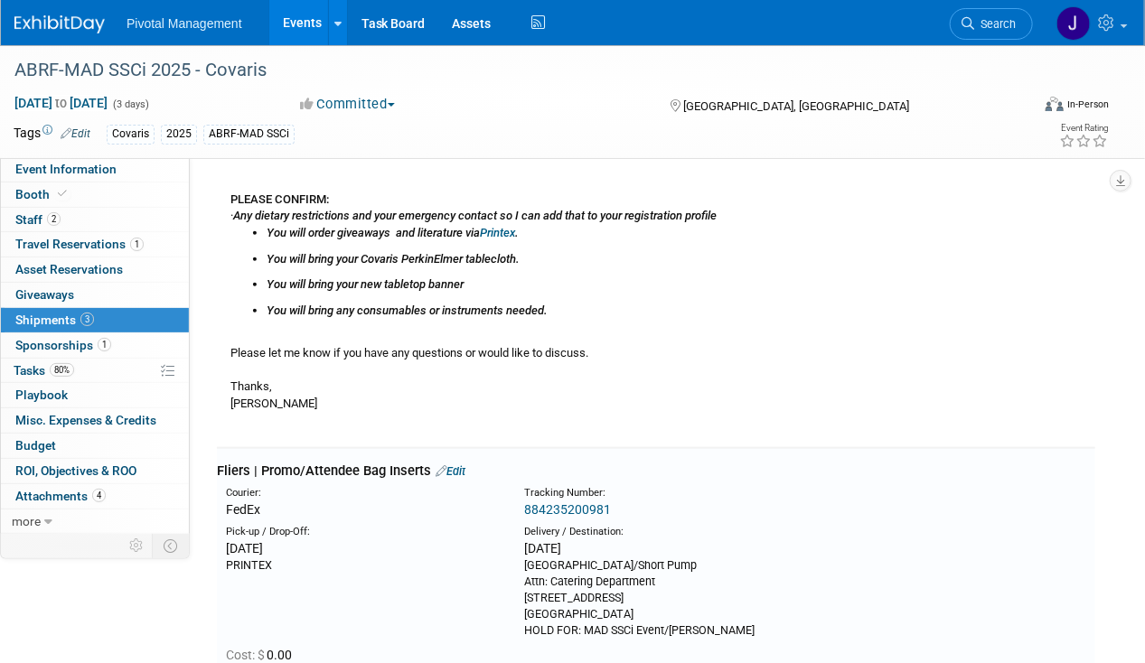
scroll to position [723, 0]
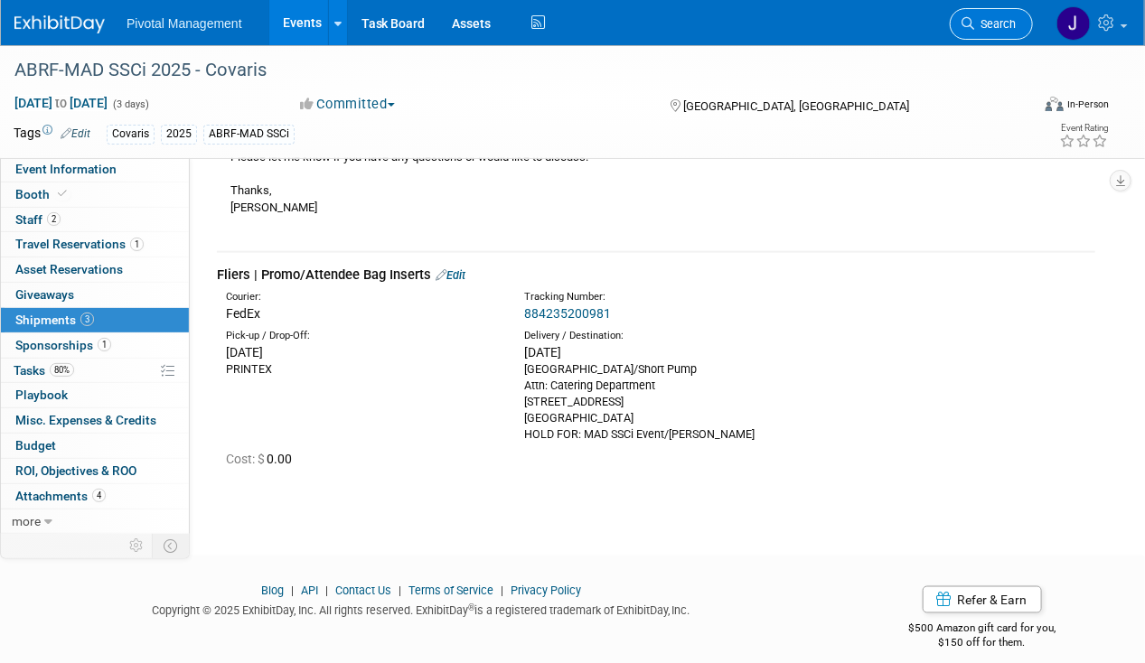
click at [1020, 32] on link "Search" at bounding box center [991, 24] width 83 height 32
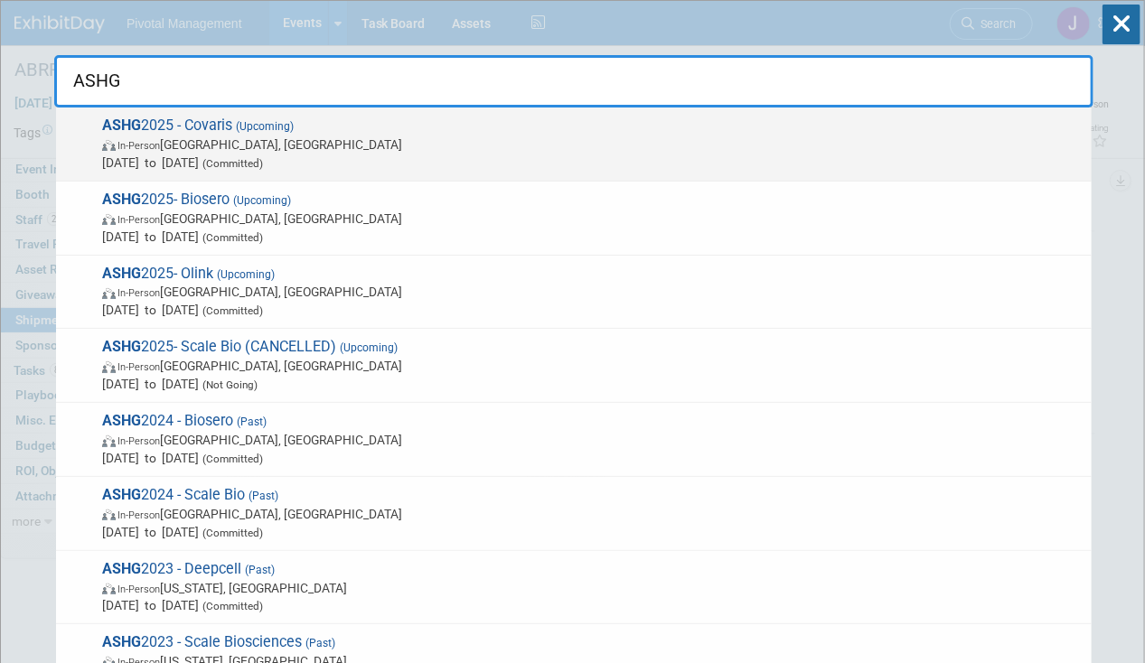
type input "ASHG"
click at [237, 113] on div "ASHG 2025 - Covaris (Upcoming) In-Person Boston, MA Oct 15, 2025 to Oct 17, 202…" at bounding box center [573, 145] width 1035 height 74
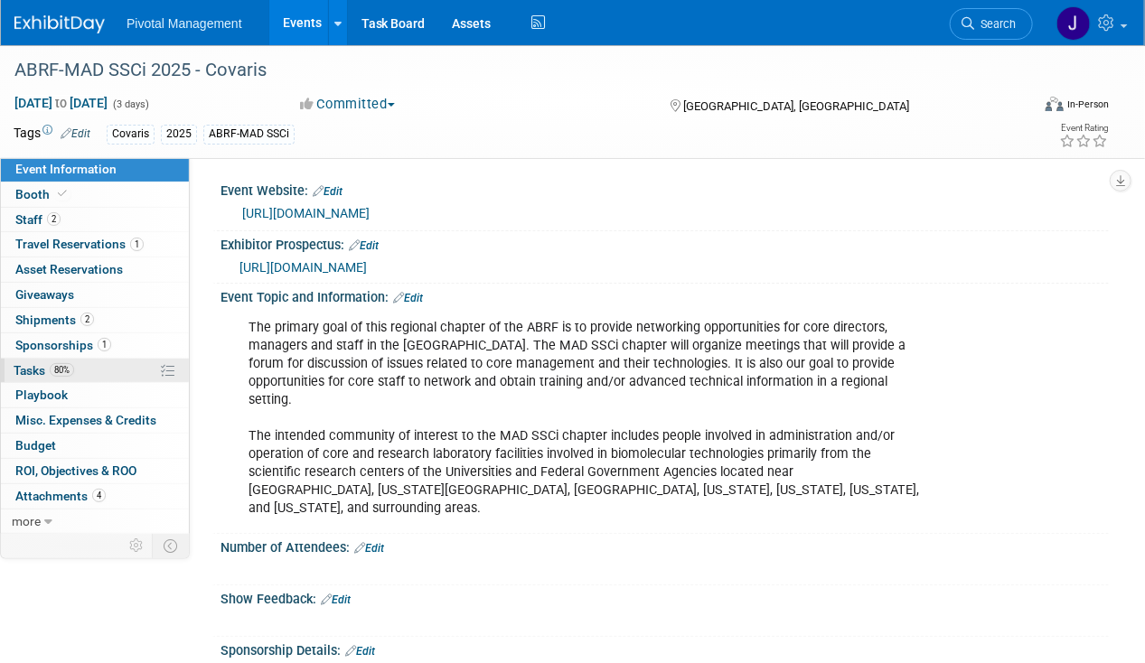
click at [27, 363] on span "Tasks 80%" at bounding box center [44, 370] width 61 height 14
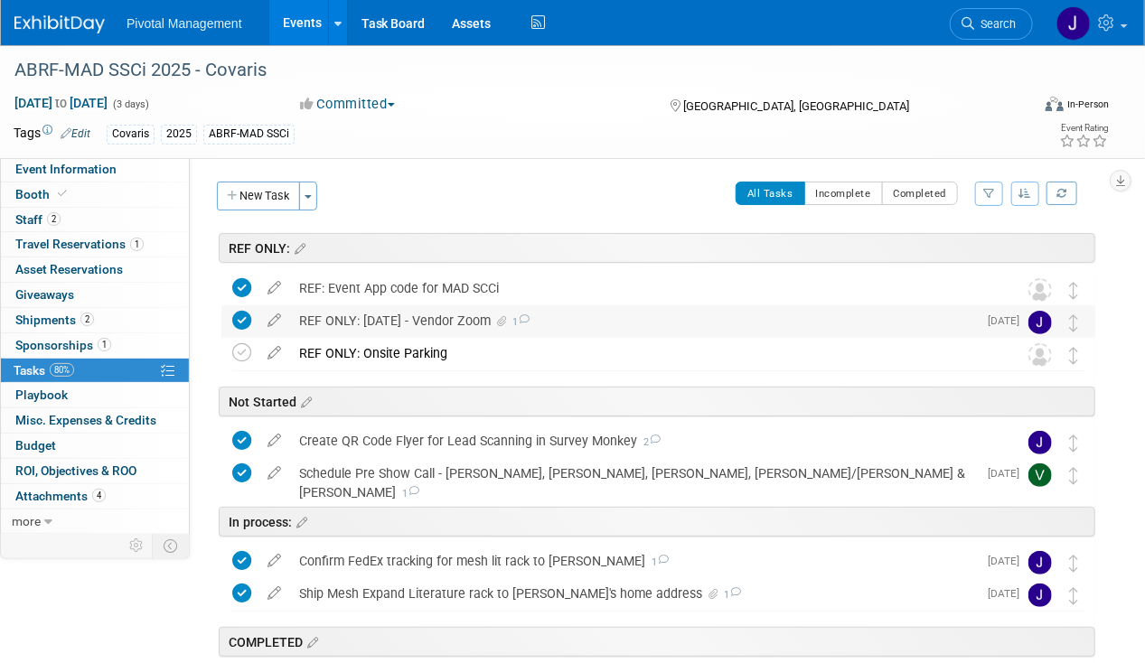
click at [380, 317] on div "REF ONLY: [DATE] - Vendor Zoom 1" at bounding box center [633, 320] width 687 height 31
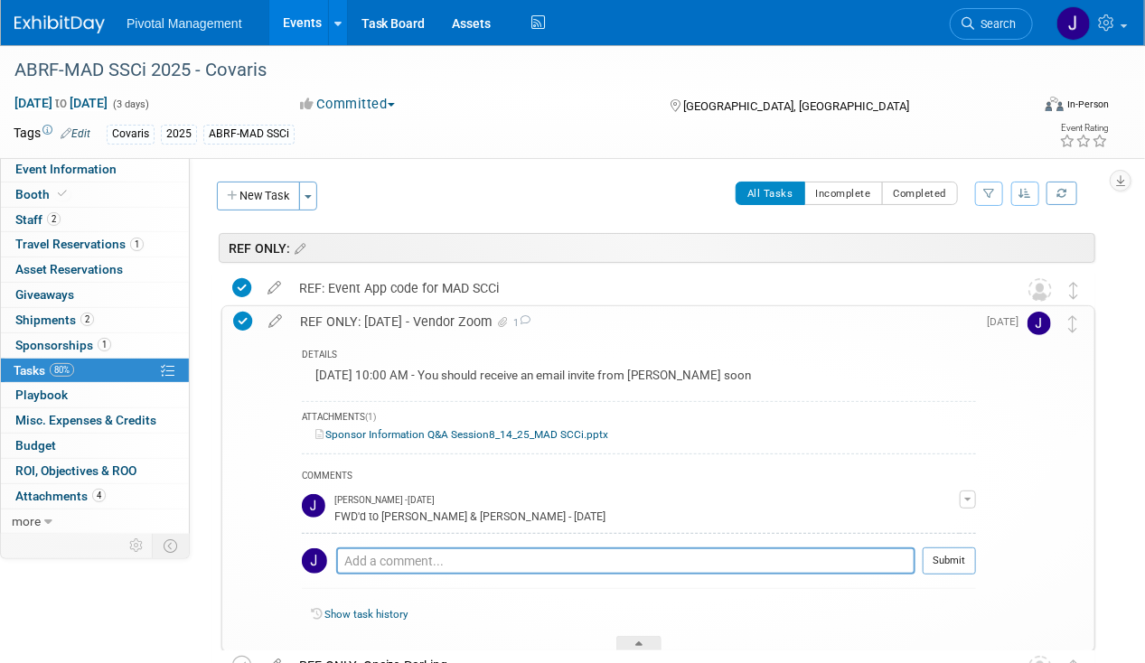
click at [421, 430] on link "Sponsor Information Q&A Session8_14_25_MAD SCCi.pptx" at bounding box center [461, 434] width 293 height 13
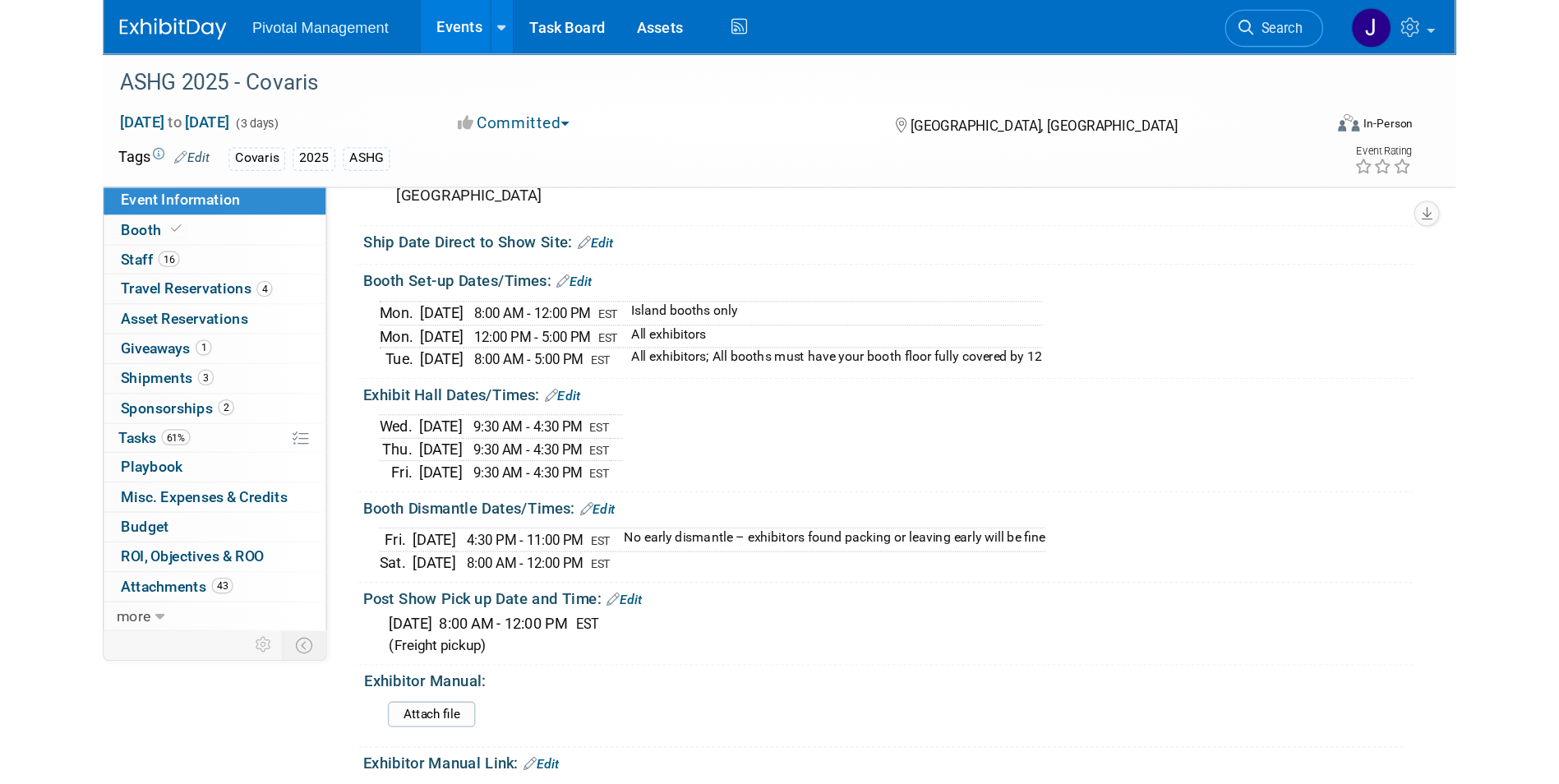
scroll to position [2109, 0]
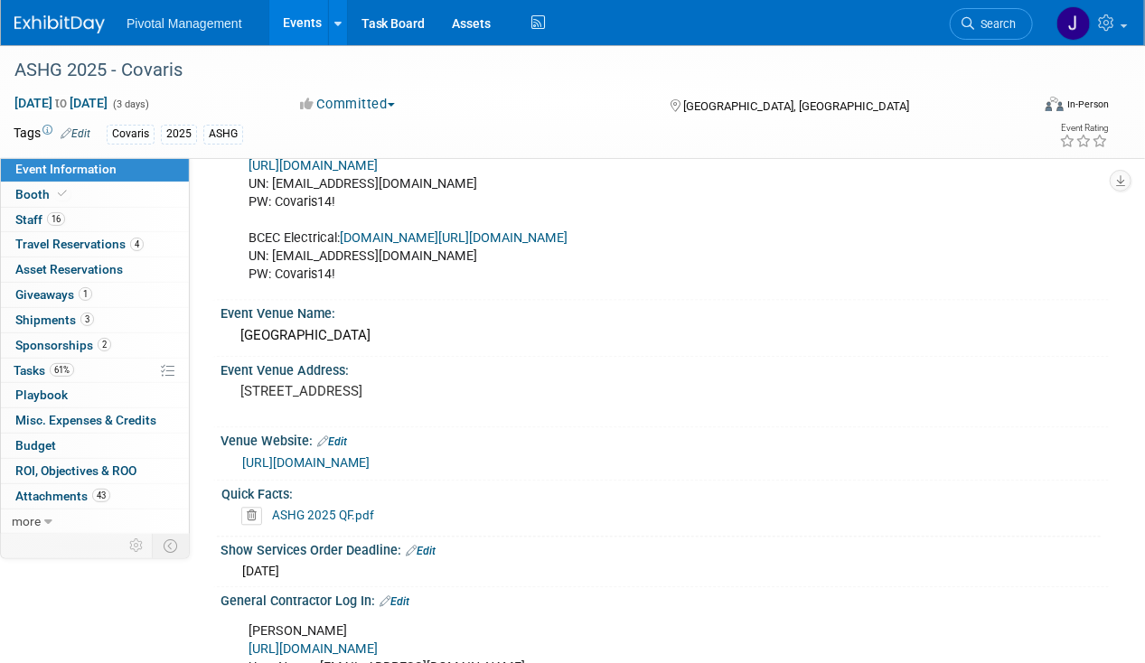
scroll to position [1525, 0]
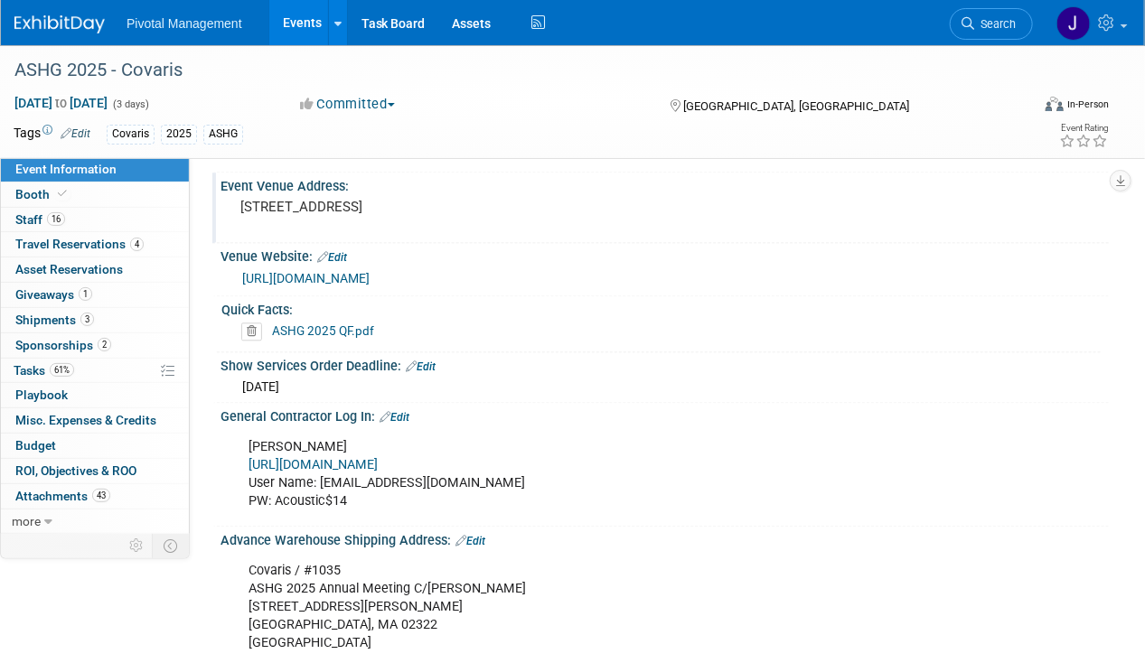
click at [328, 215] on pre "[STREET_ADDRESS]" at bounding box center [405, 207] width 331 height 16
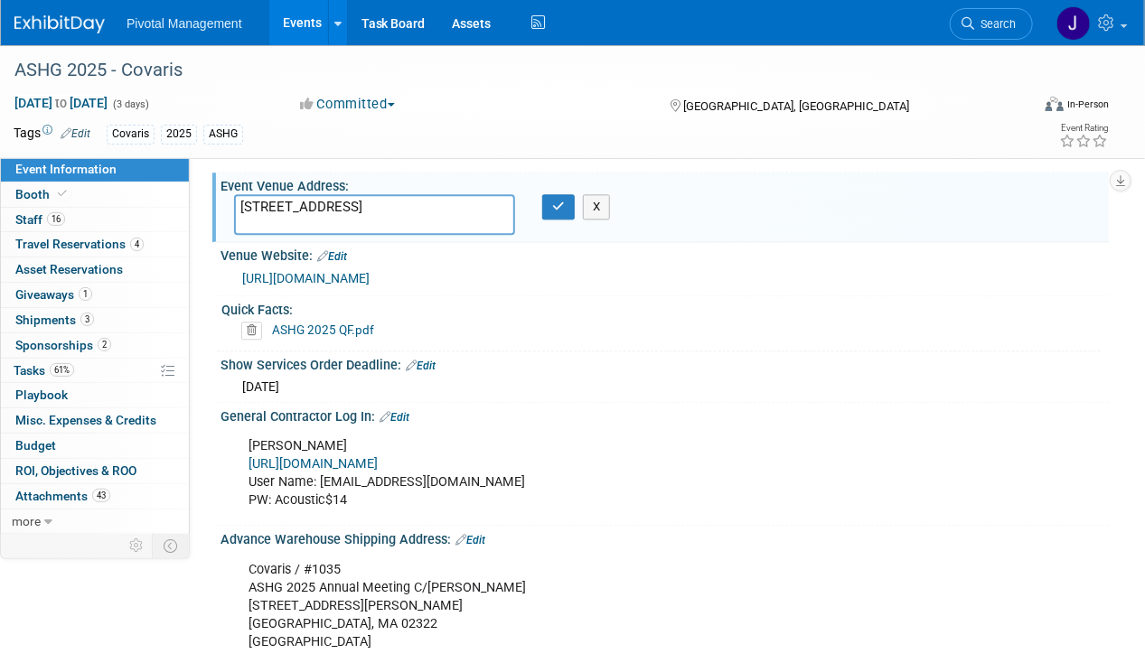
drag, startPoint x: 326, startPoint y: 210, endPoint x: 242, endPoint y: 200, distance: 84.6
click at [242, 200] on textarea "[STREET_ADDRESS]" at bounding box center [374, 214] width 281 height 41
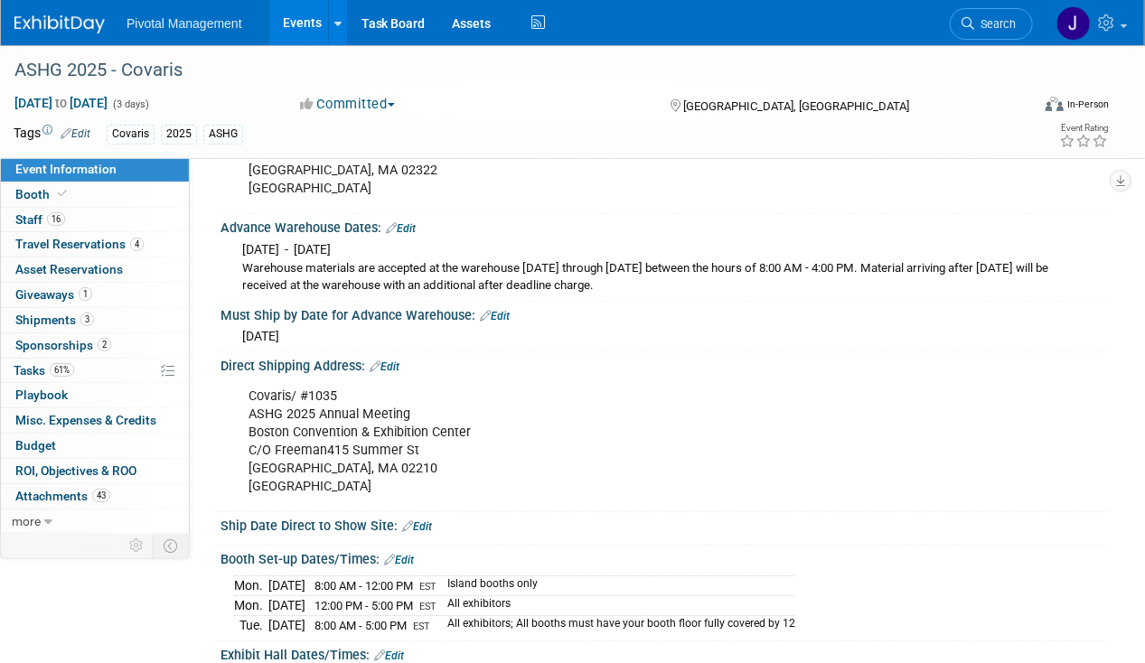
scroll to position [2265, 0]
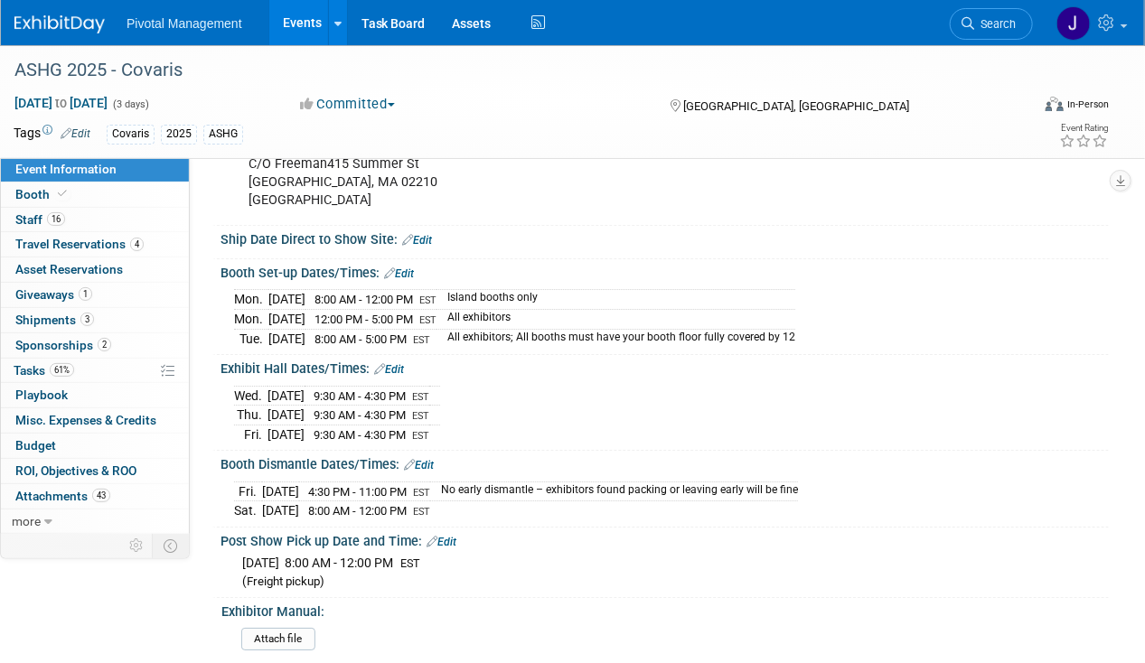
click at [1033, 23] on ul "Search" at bounding box center [998, 22] width 97 height 44
click at [37, 212] on span "Staff 16" at bounding box center [40, 219] width 50 height 14
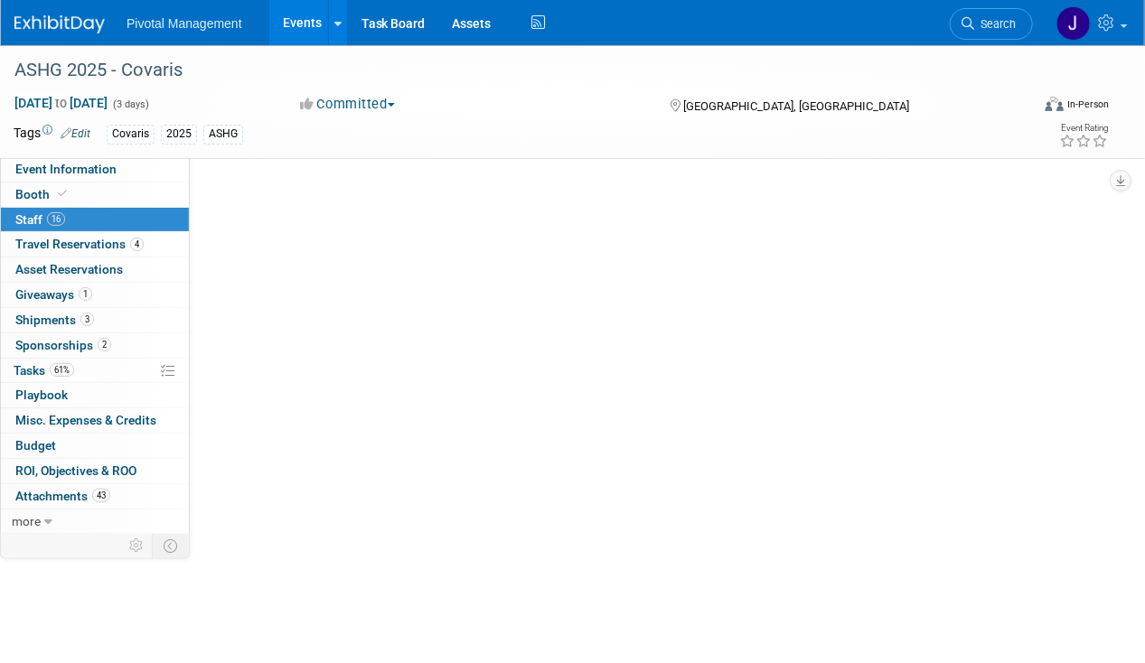
scroll to position [0, 0]
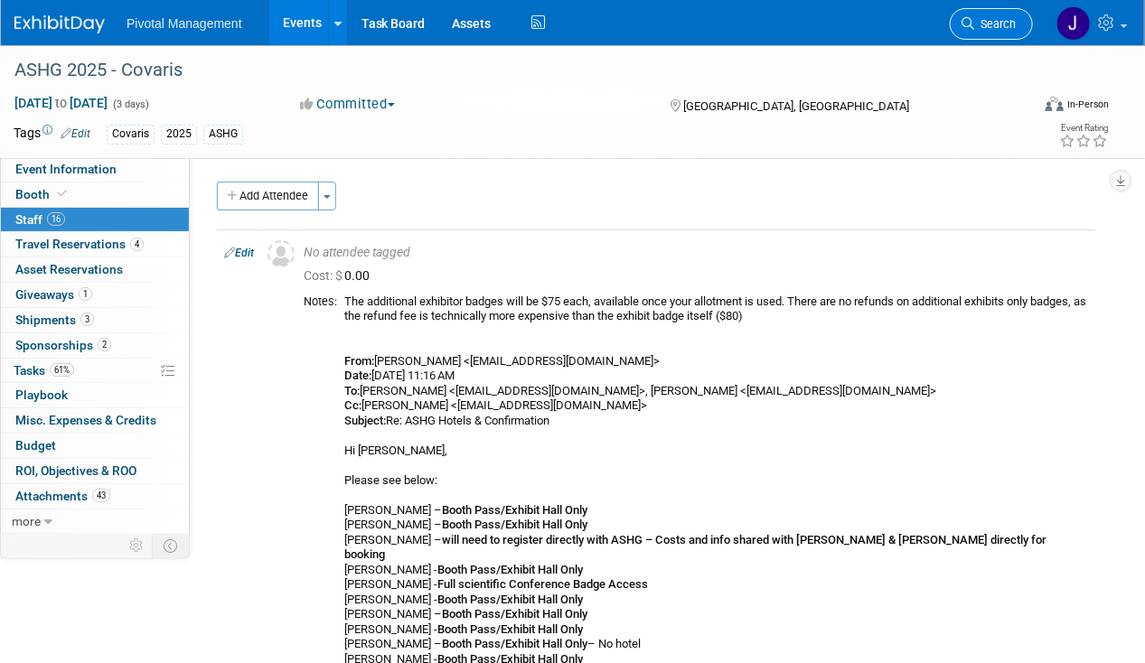
click at [977, 30] on span "Search" at bounding box center [995, 24] width 42 height 14
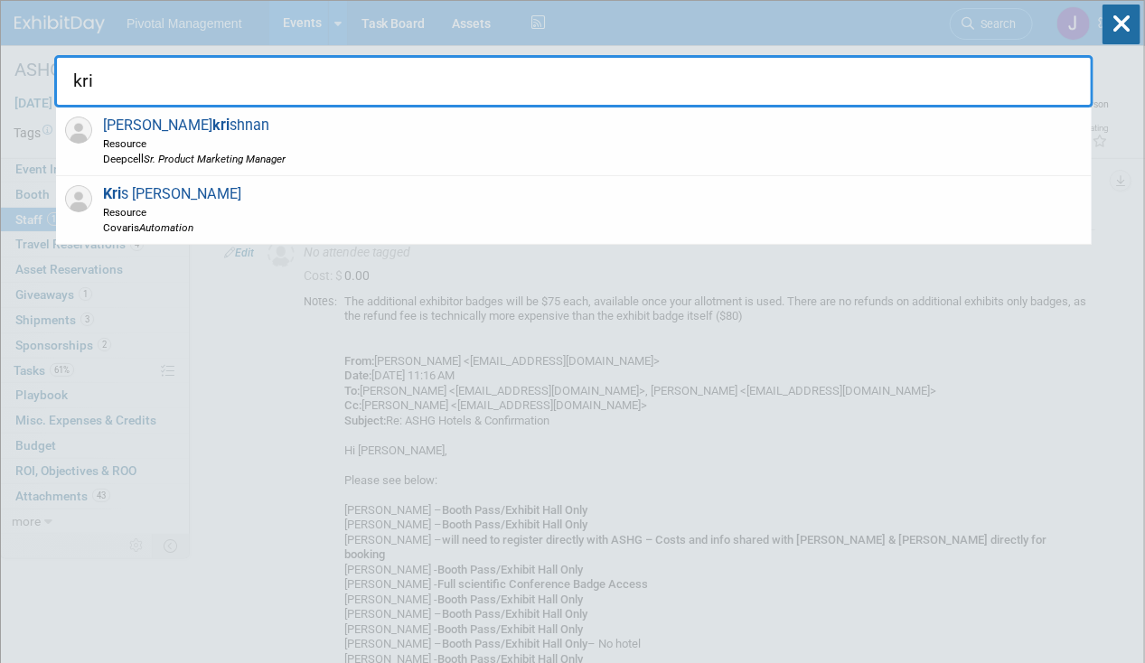
type input "[PERSON_NAME]"
drag, startPoint x: 190, startPoint y: 89, endPoint x: 48, endPoint y: 89, distance: 141.8
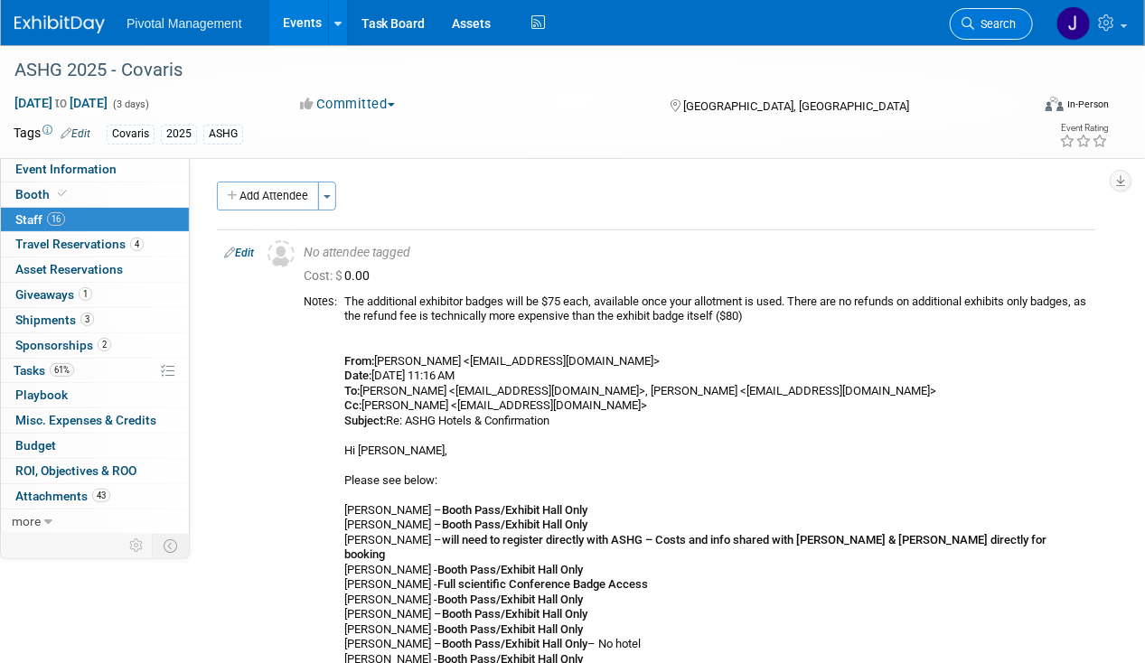
click at [976, 24] on span "Search" at bounding box center [995, 24] width 42 height 14
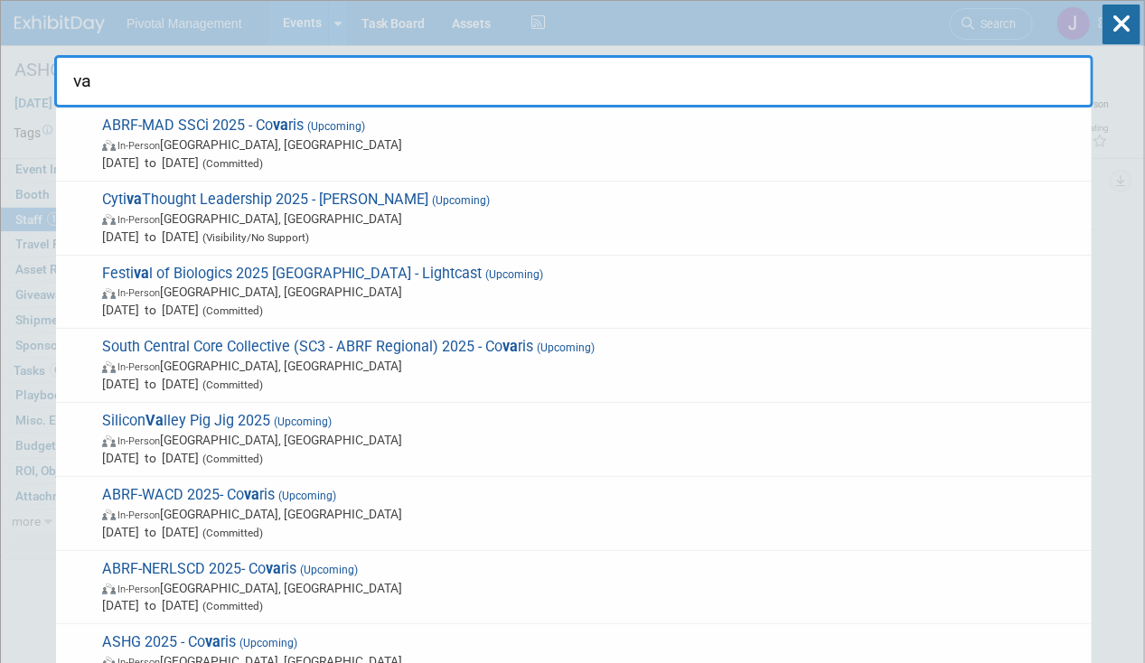
type input "v"
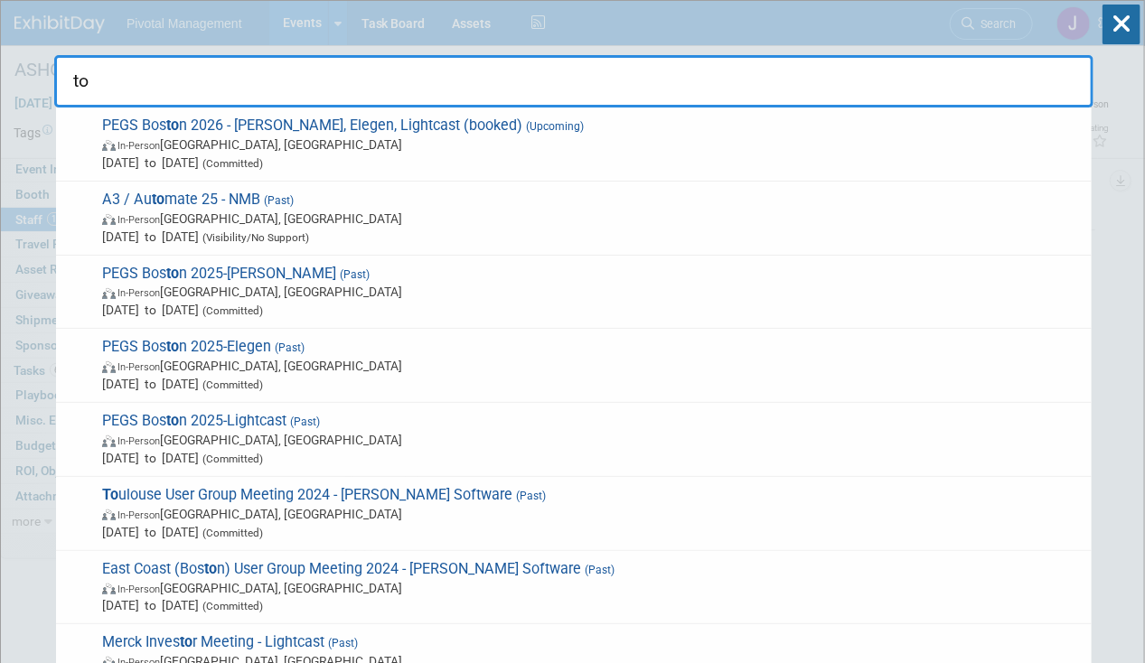
type input "tom"
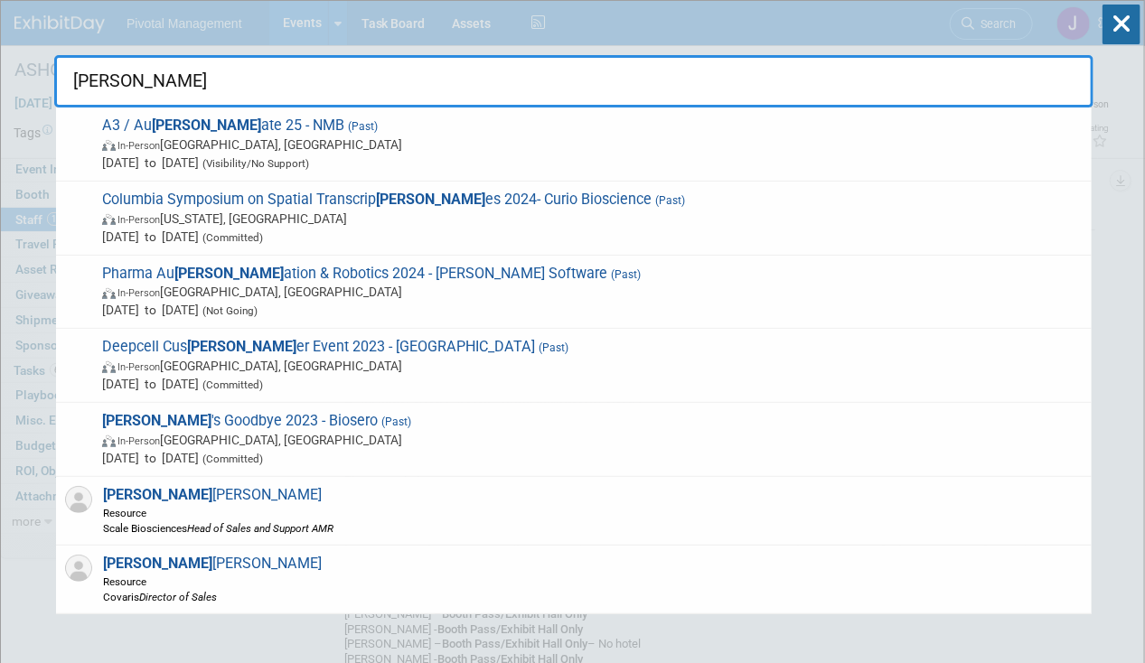
drag, startPoint x: 212, startPoint y: 80, endPoint x: 61, endPoint y: 84, distance: 151.8
click at [61, 84] on input "tom" at bounding box center [573, 81] width 1039 height 52
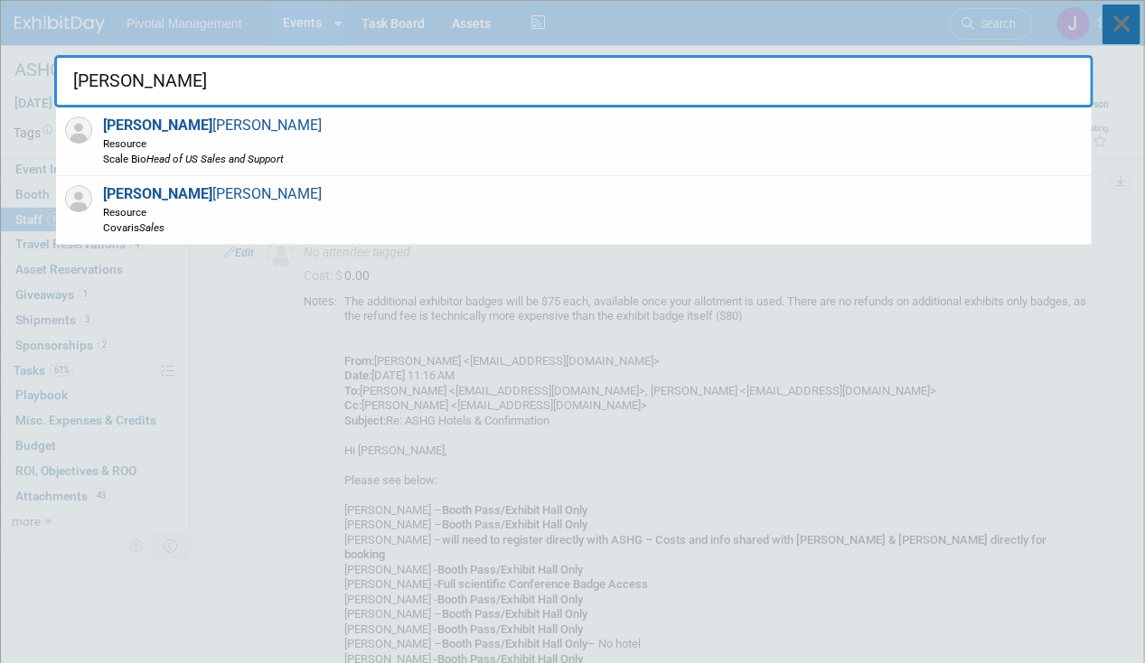
type input "jeff"
click at [1110, 25] on icon at bounding box center [1121, 25] width 38 height 40
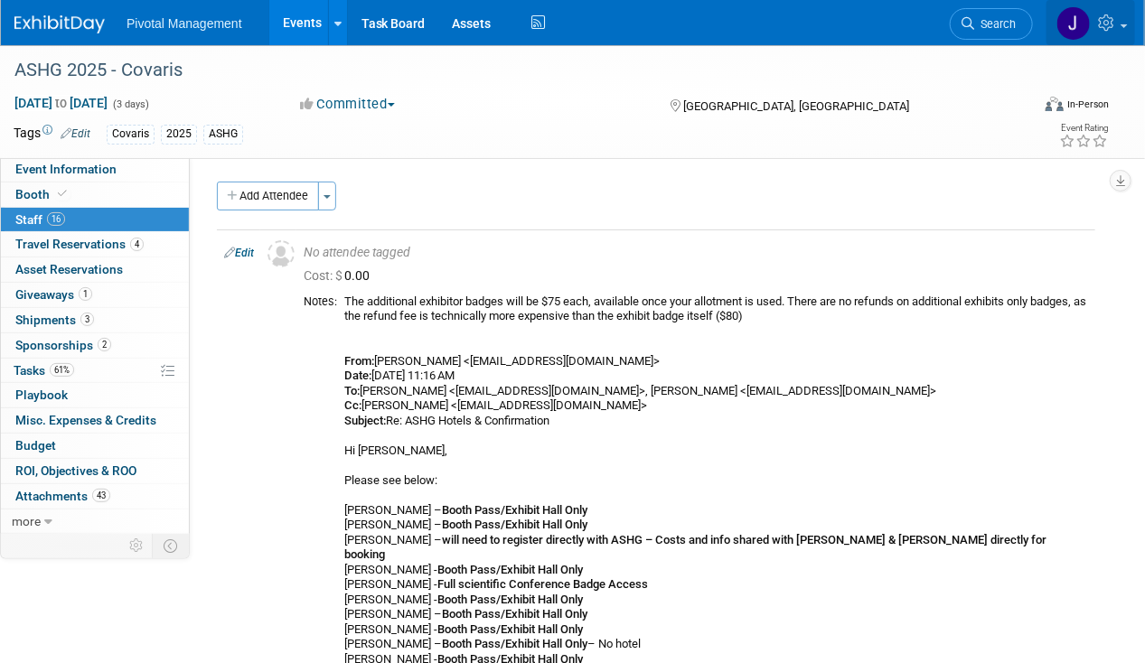
click at [1084, 22] on img at bounding box center [1073, 23] width 34 height 34
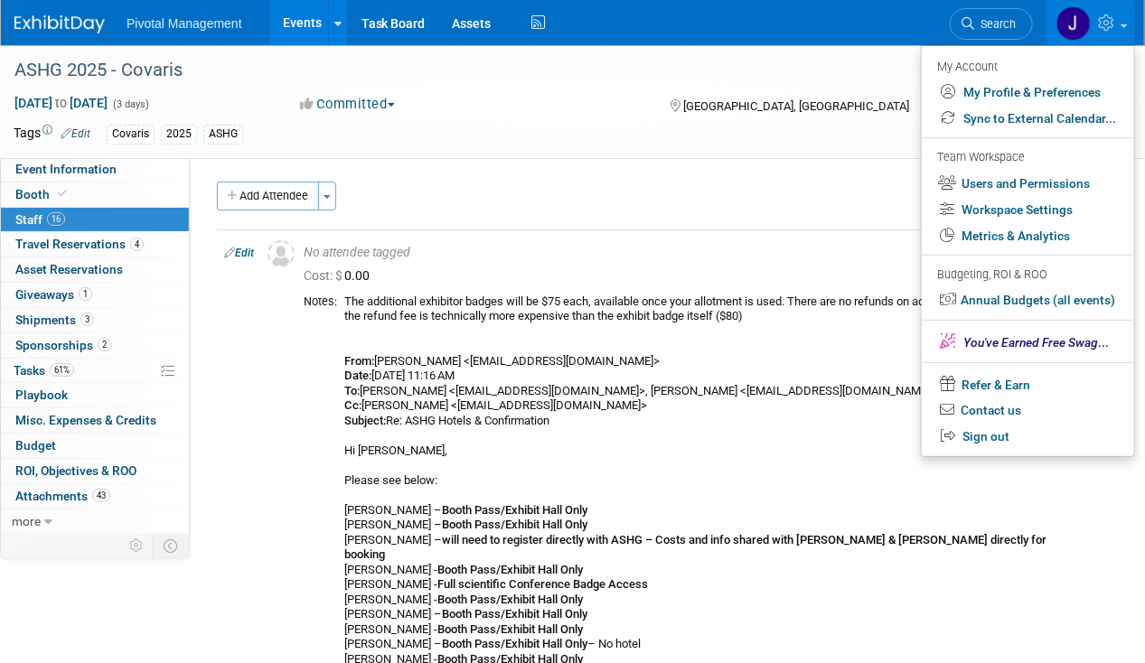
click at [1103, 24] on icon at bounding box center [1108, 22] width 21 height 16
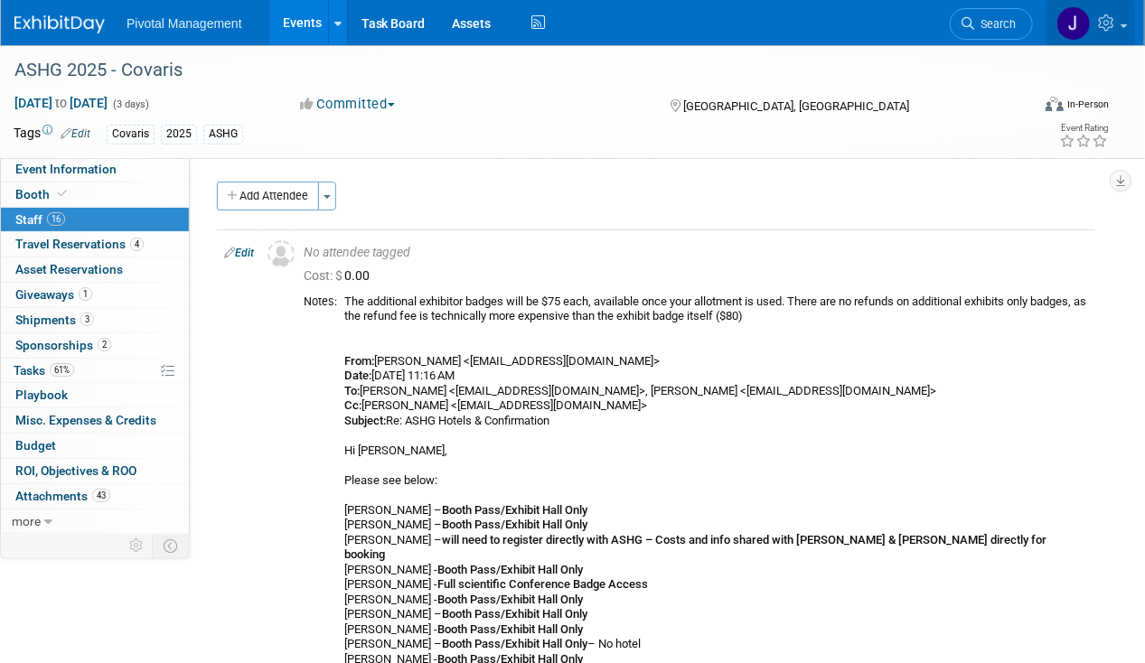
click at [1110, 23] on icon at bounding box center [1108, 22] width 21 height 16
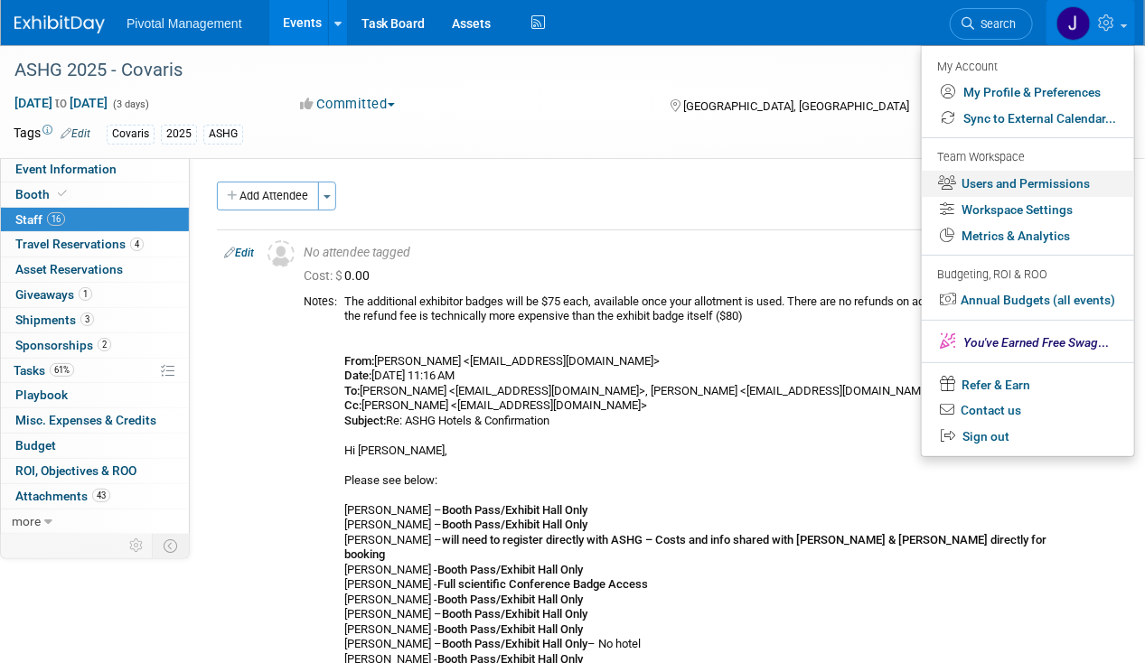
click at [1013, 176] on link "Users and Permissions" at bounding box center [1028, 184] width 212 height 26
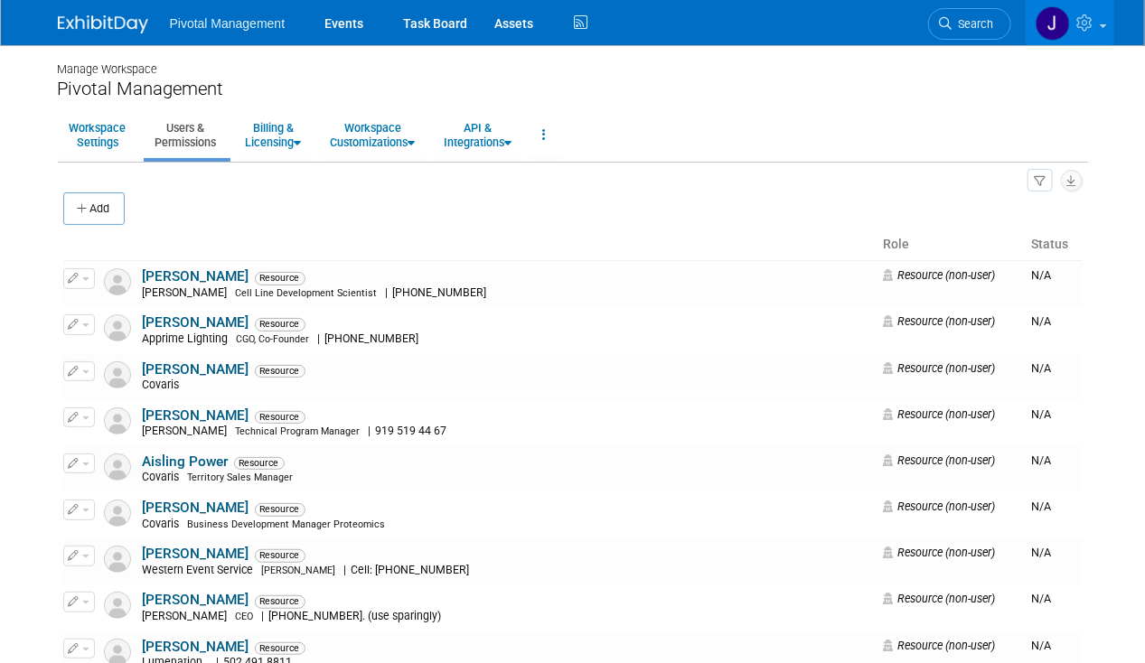
drag, startPoint x: 85, startPoint y: 208, endPoint x: 136, endPoint y: 209, distance: 51.5
click at [85, 208] on icon "button" at bounding box center [84, 209] width 13 height 12
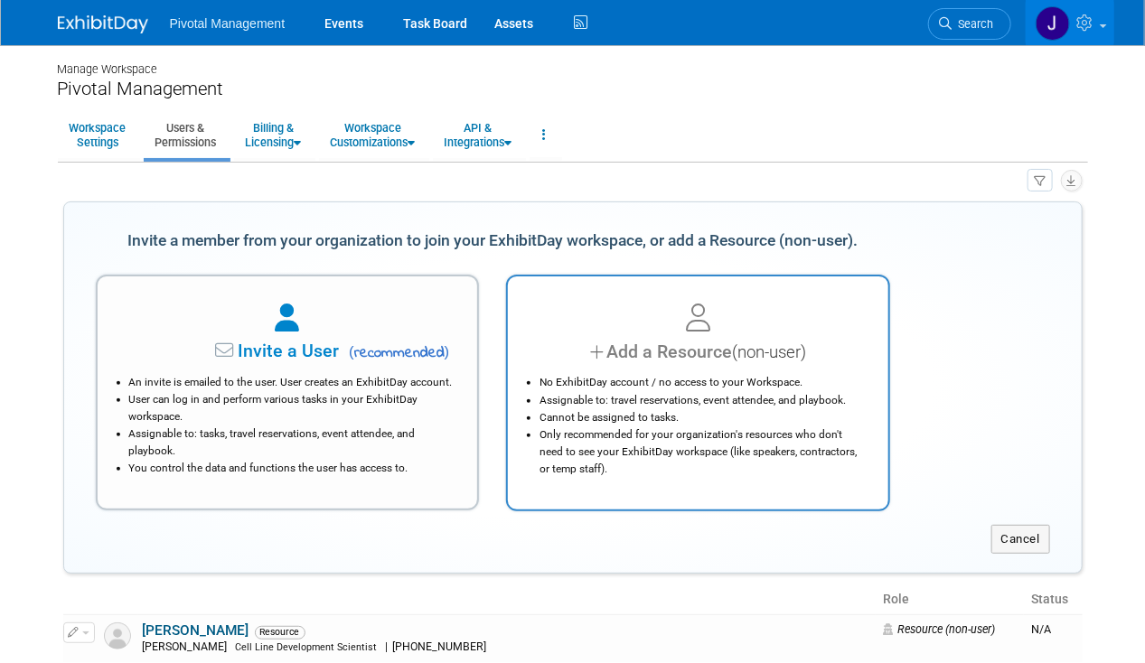
click at [716, 332] on div at bounding box center [697, 319] width 335 height 40
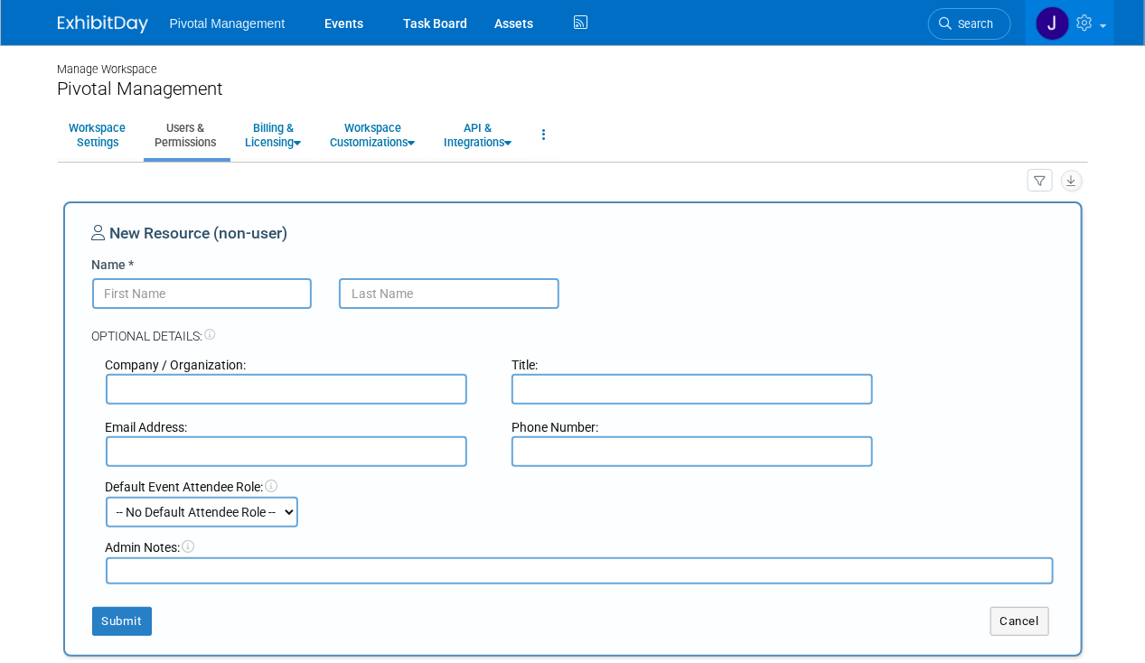
paste input "Vanessa Process"
drag, startPoint x: 248, startPoint y: 285, endPoint x: 159, endPoint y: 289, distance: 88.7
click at [159, 289] on input "Vanessa Process" at bounding box center [202, 293] width 220 height 31
type input "[PERSON_NAME]"
click at [427, 290] on input "text" at bounding box center [449, 293] width 220 height 31
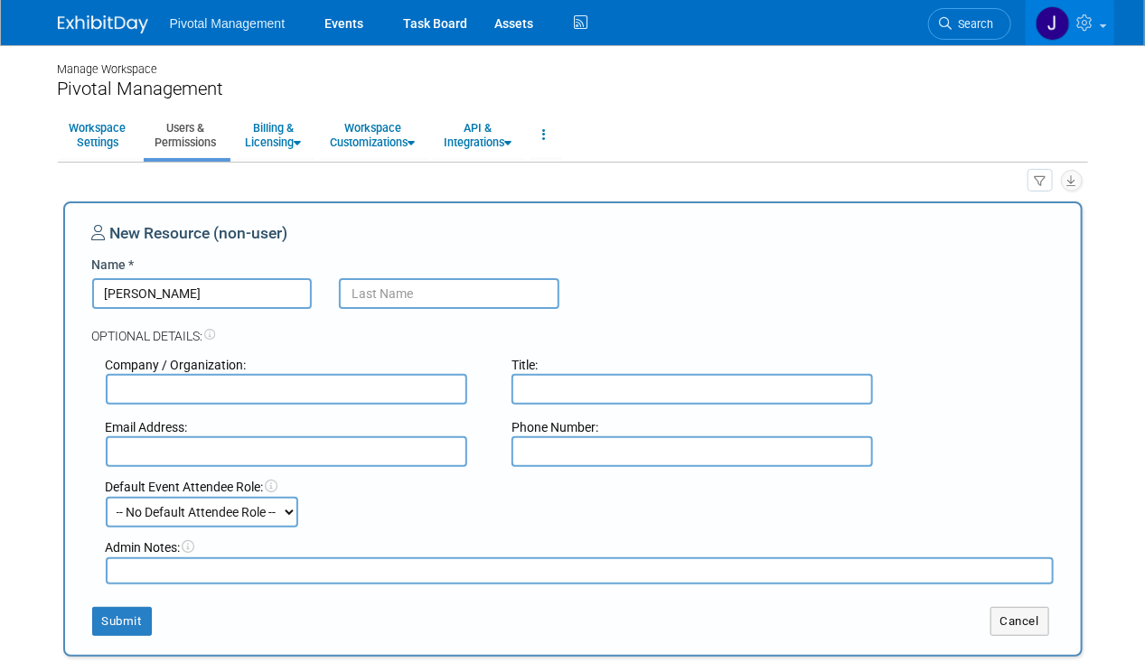
paste input "Process"
type input "Process"
click at [201, 381] on input "text" at bounding box center [286, 389] width 361 height 31
click at [246, 372] on div "Company / Organization:" at bounding box center [295, 365] width 379 height 18
click at [265, 386] on input "Covar" at bounding box center [286, 389] width 361 height 31
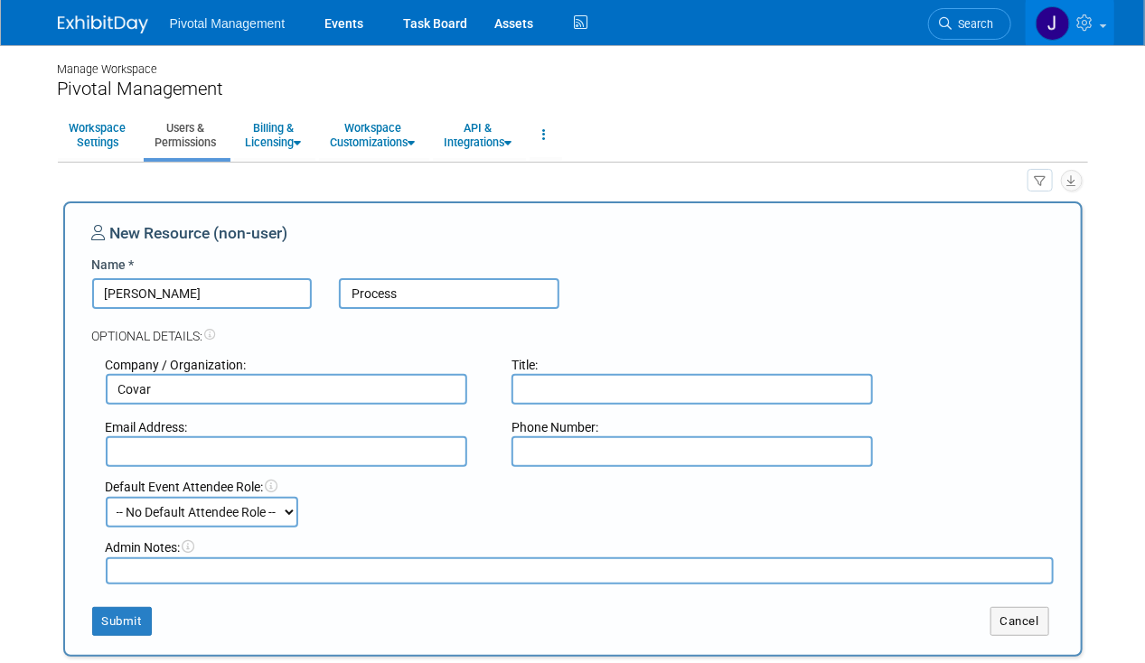
type input "Covaris"
type input "jgatton@pivotalmgt.com"
type input "6507870408"
drag, startPoint x: 267, startPoint y: 465, endPoint x: 106, endPoint y: 454, distance: 161.2
click at [106, 454] on input "jgatton@pivotalmgt.com" at bounding box center [286, 451] width 361 height 31
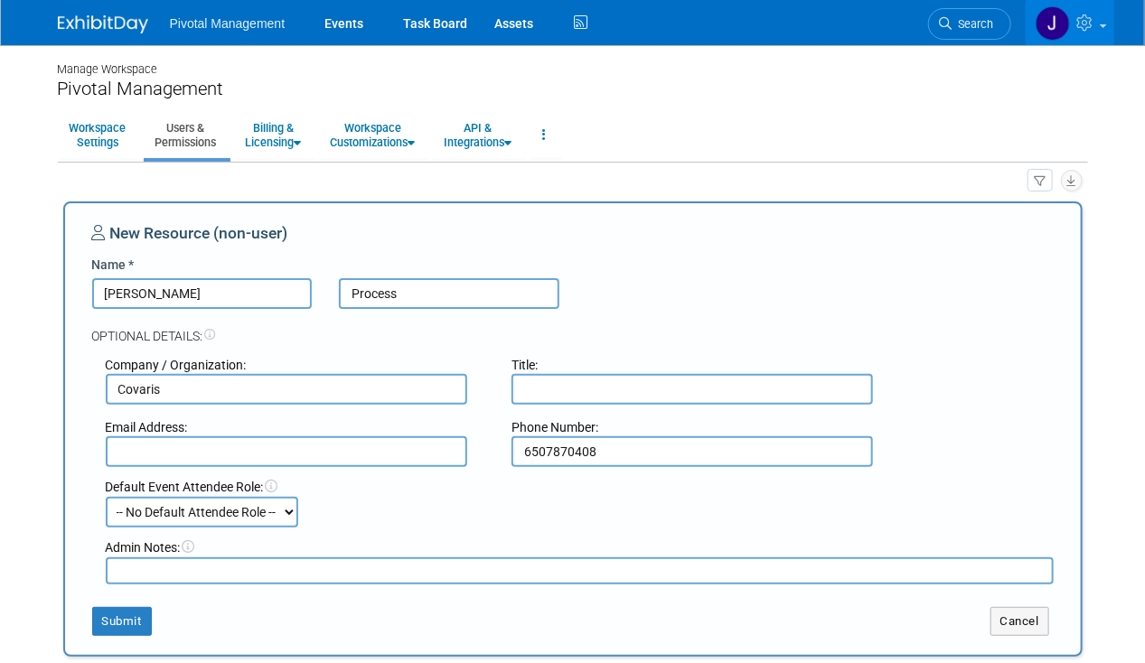
click at [529, 448] on input "6507870408" at bounding box center [691, 451] width 361 height 31
click at [325, 456] on input "text" at bounding box center [286, 451] width 361 height 31
paste input "vprocess@covaris.com"
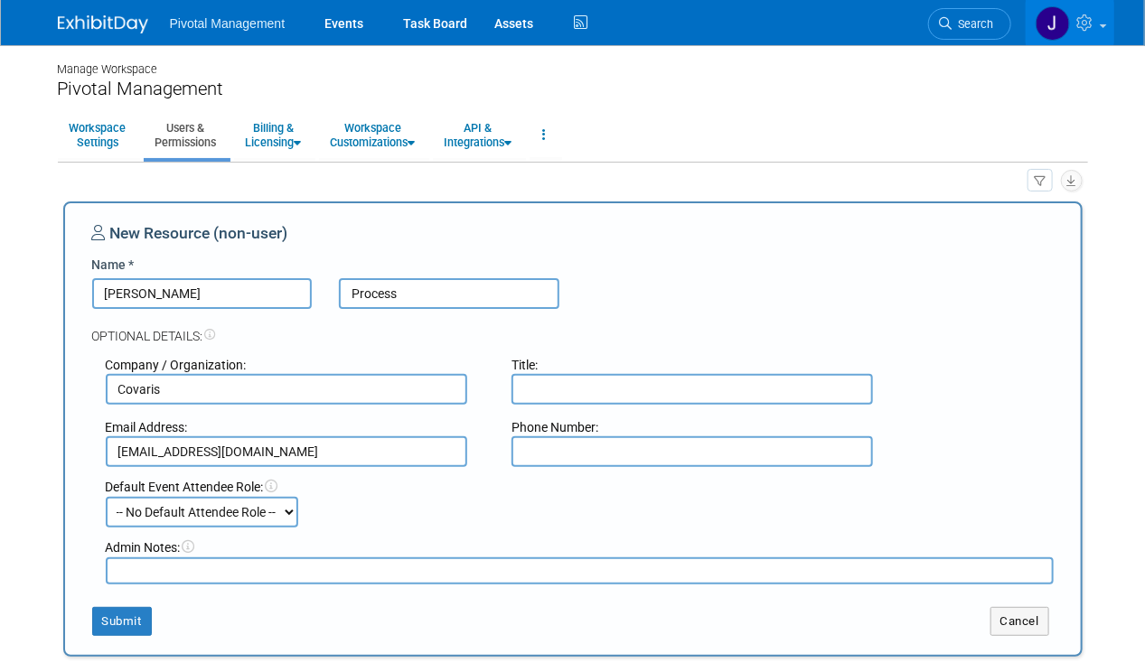
scroll to position [286, 0]
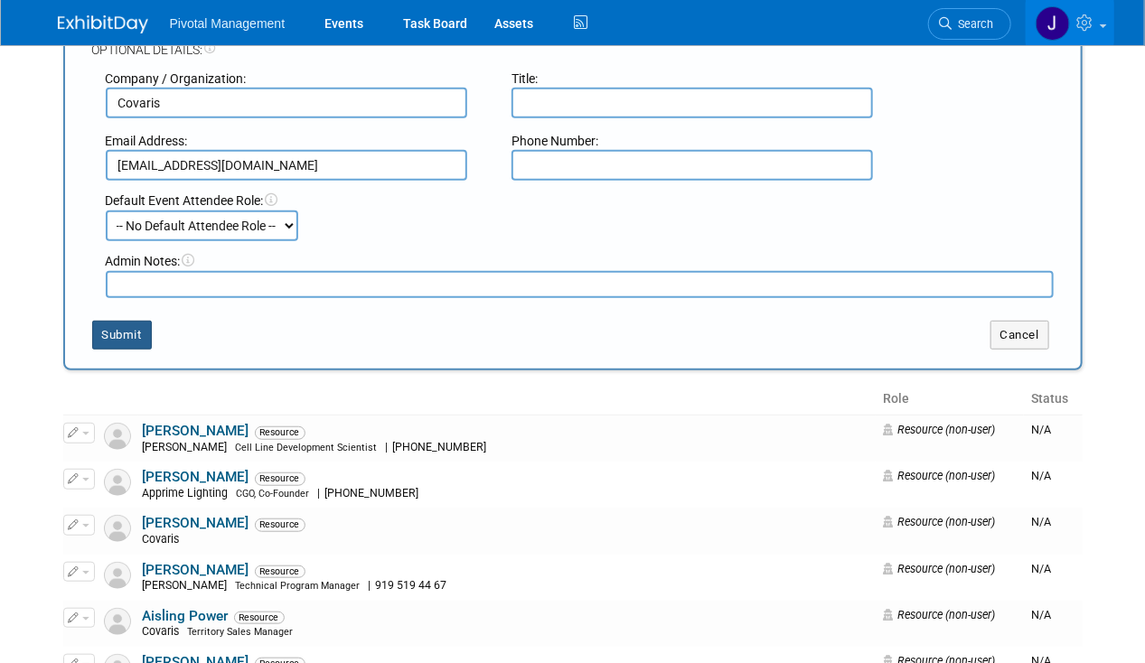
type input "vprocess@covaris.com"
click at [130, 336] on button "Submit" at bounding box center [122, 335] width 60 height 29
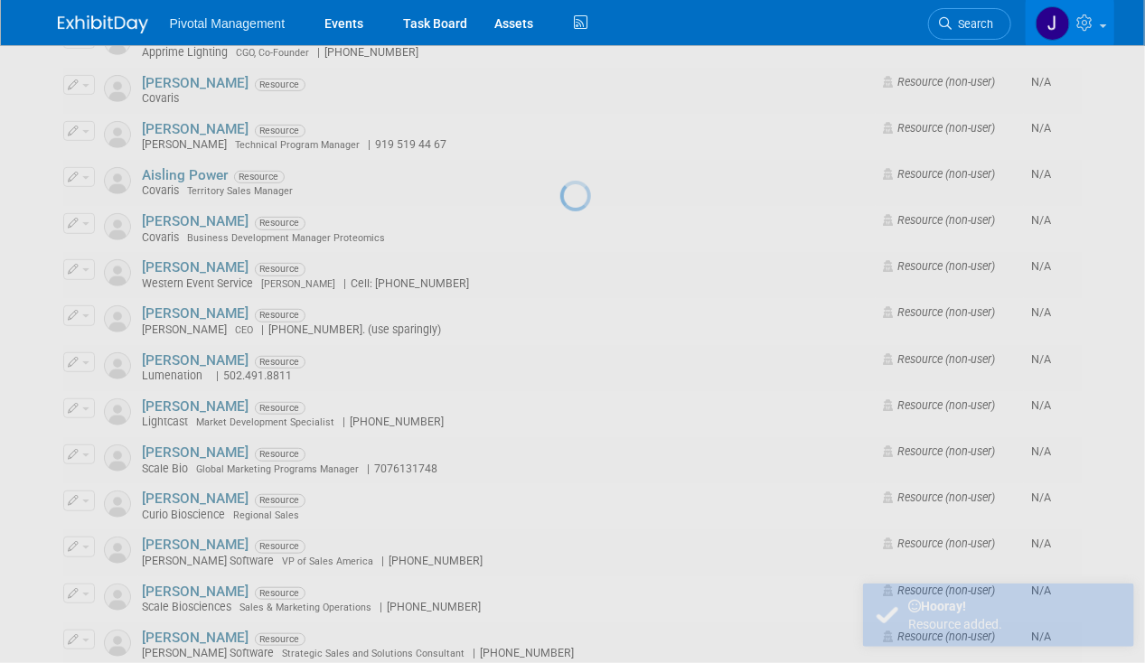
scroll to position [0, 0]
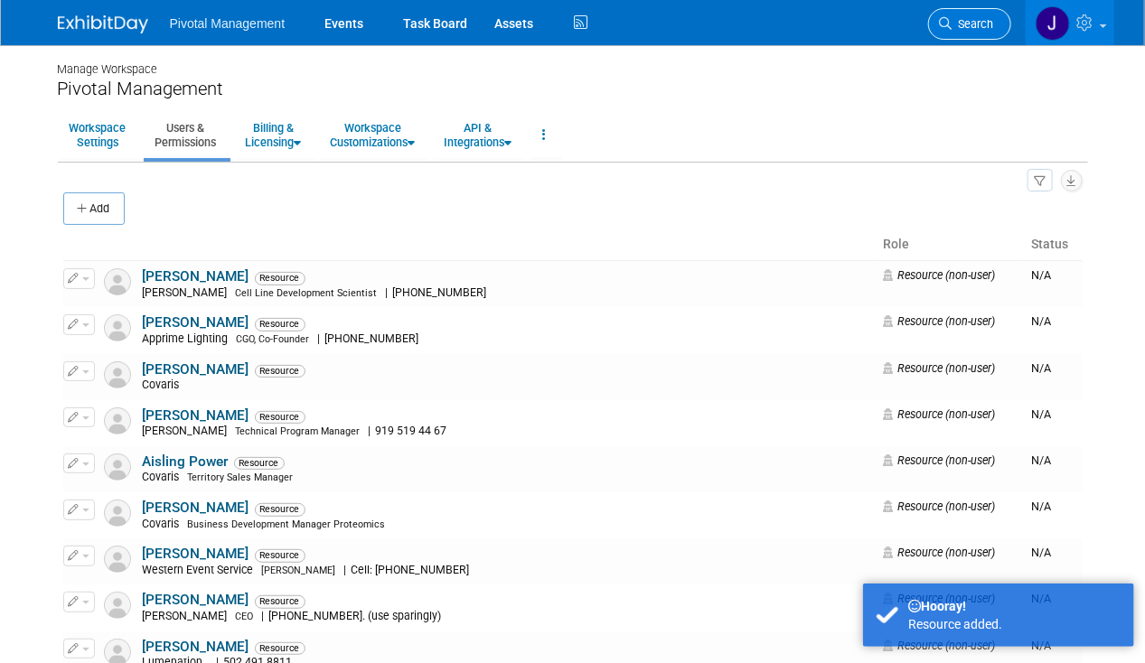
click at [970, 23] on span "Search" at bounding box center [973, 24] width 42 height 14
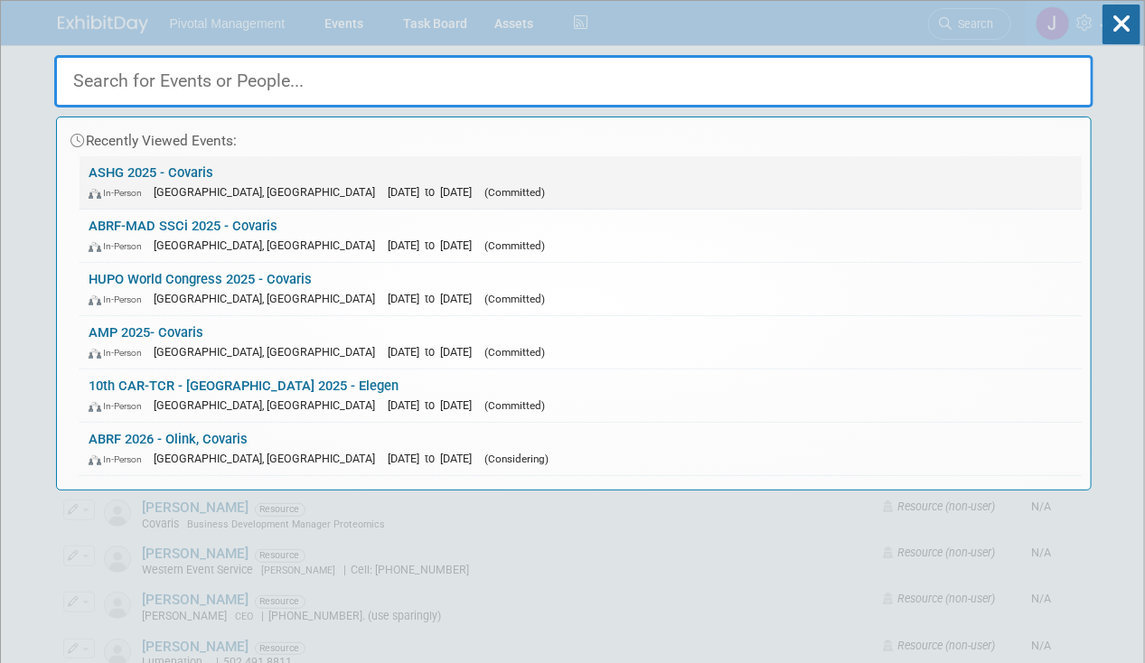
click at [239, 174] on link "ASHG 2025 - Covaris In-Person Boston, MA Oct 15, 2025 to Oct 17, 2025 (Committe…" at bounding box center [581, 182] width 1002 height 52
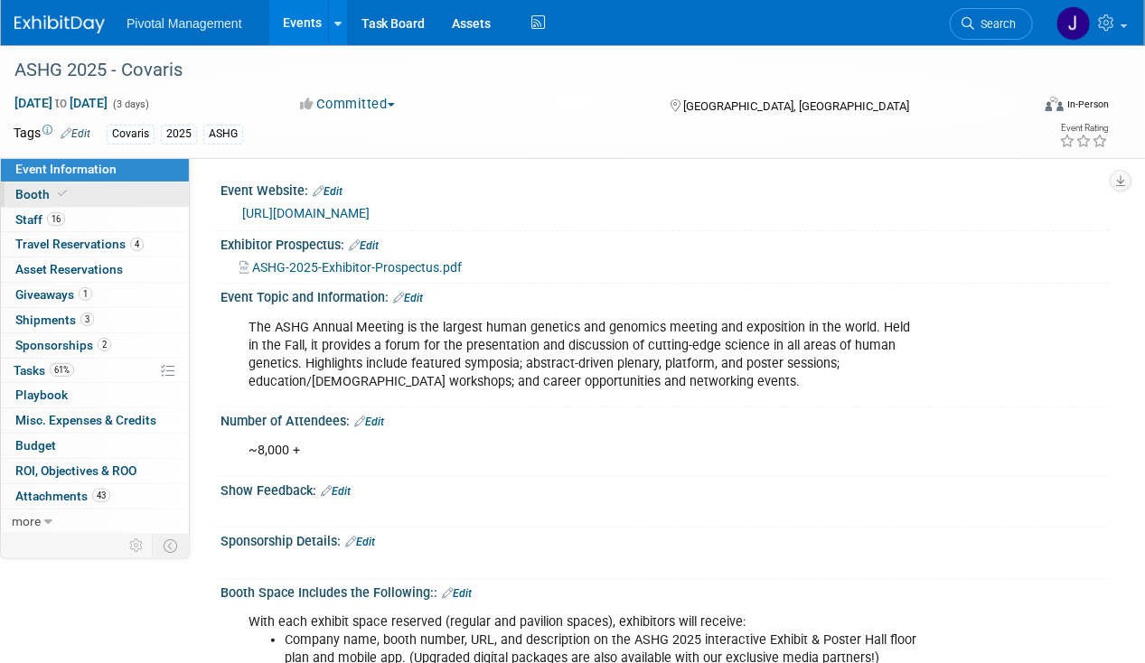
click at [136, 190] on link "Booth" at bounding box center [95, 194] width 188 height 24
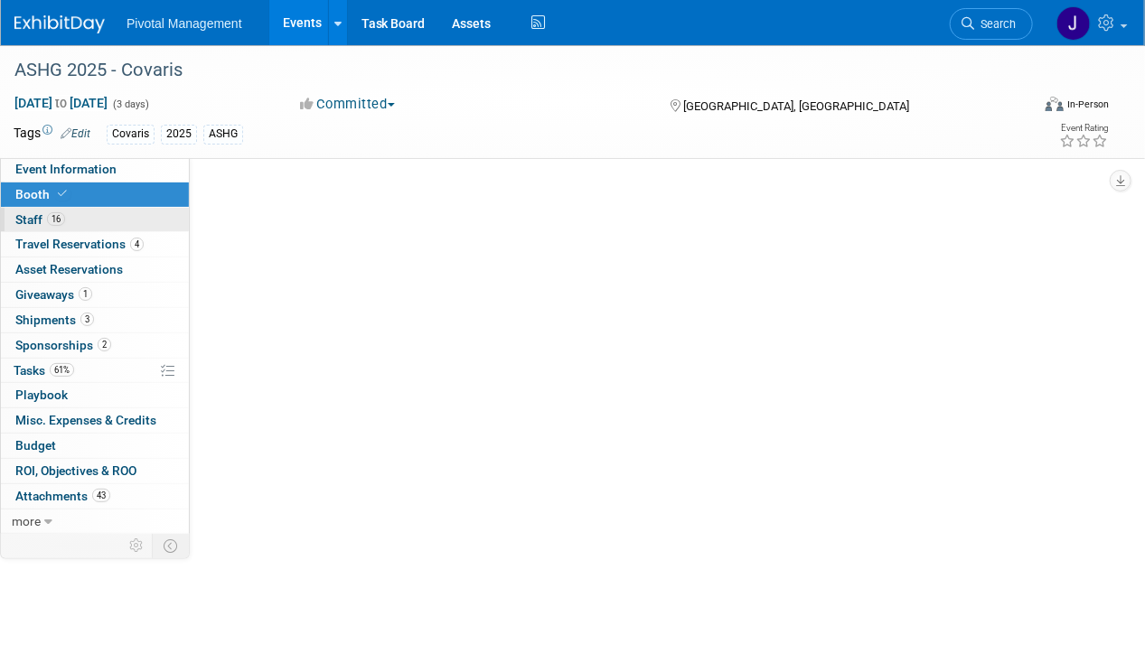
select select "Yes"
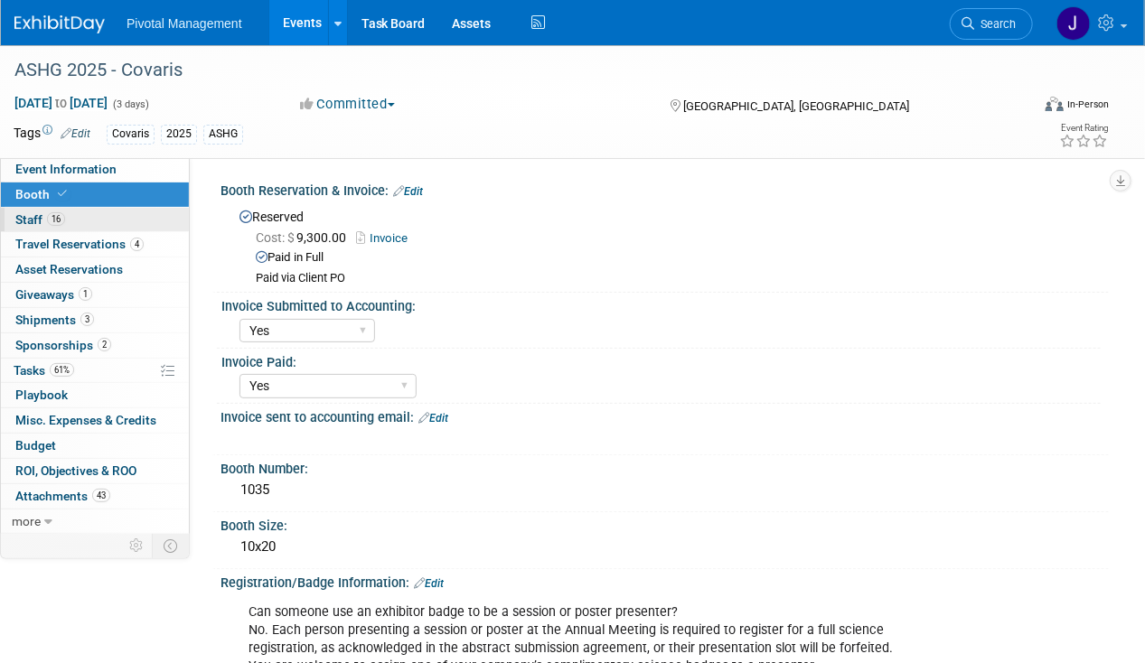
click at [131, 220] on link "16 Staff 16" at bounding box center [95, 220] width 188 height 24
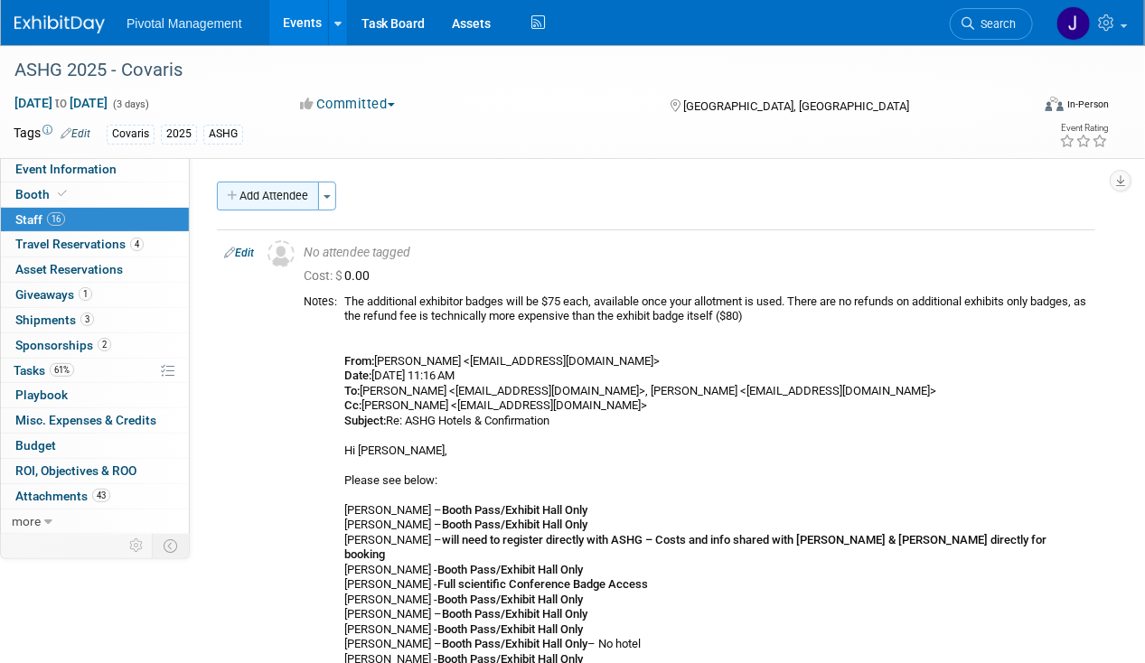
click at [271, 199] on button "Add Attendee" at bounding box center [268, 196] width 102 height 29
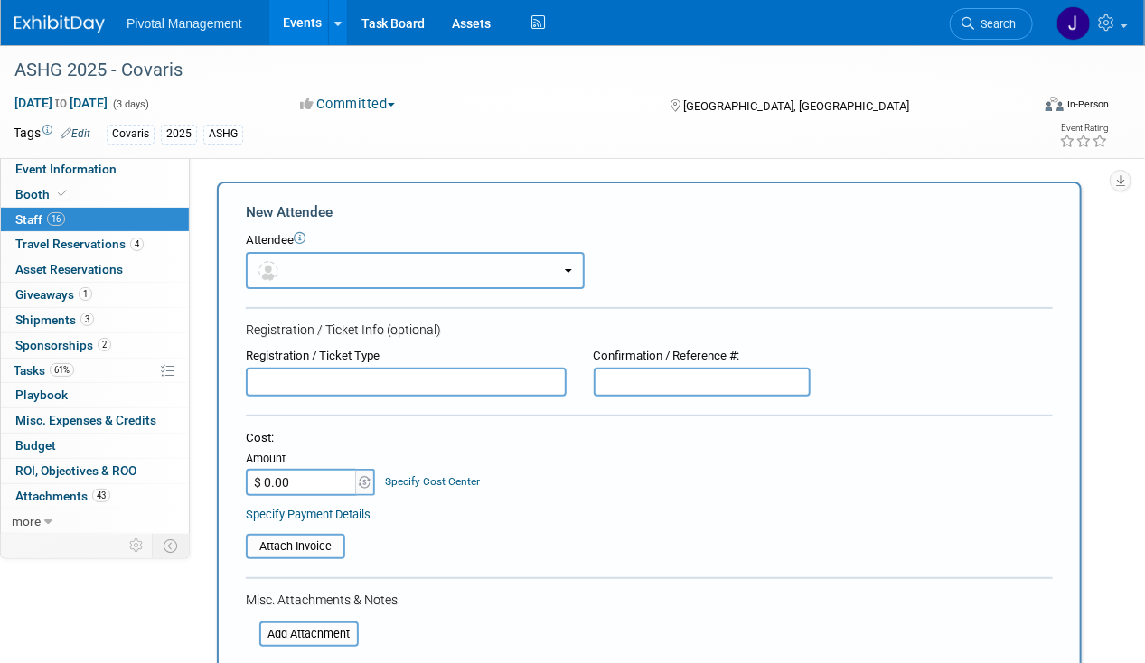
click at [370, 267] on button "button" at bounding box center [415, 270] width 339 height 37
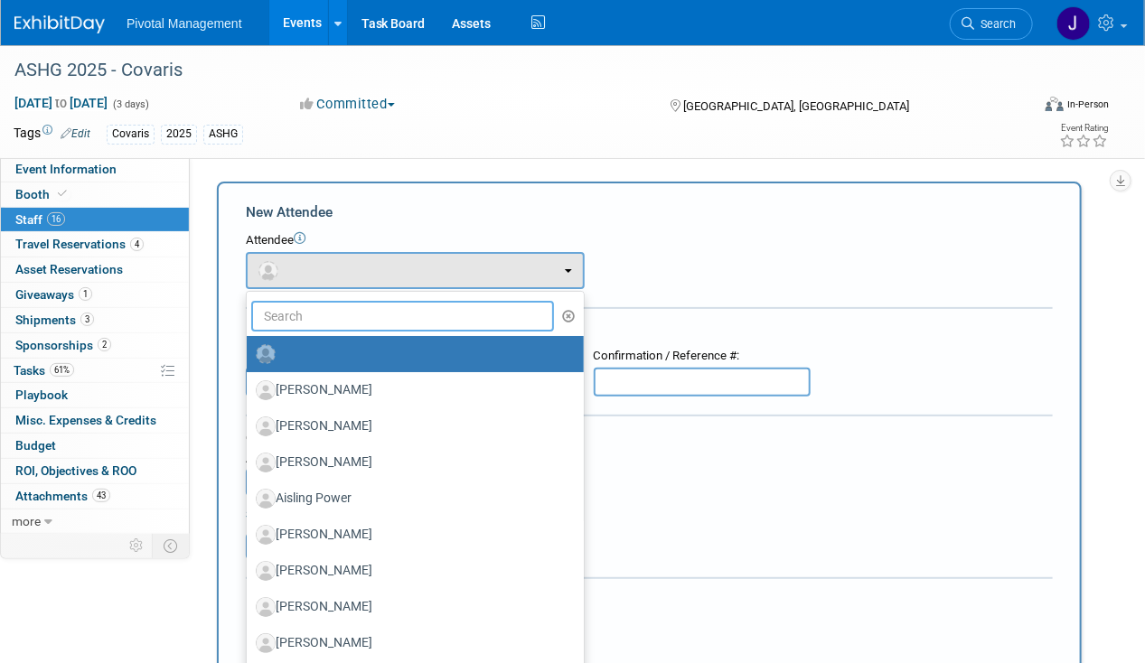
click at [360, 311] on input "text" at bounding box center [402, 316] width 303 height 31
type input "[PERSON_NAME]"
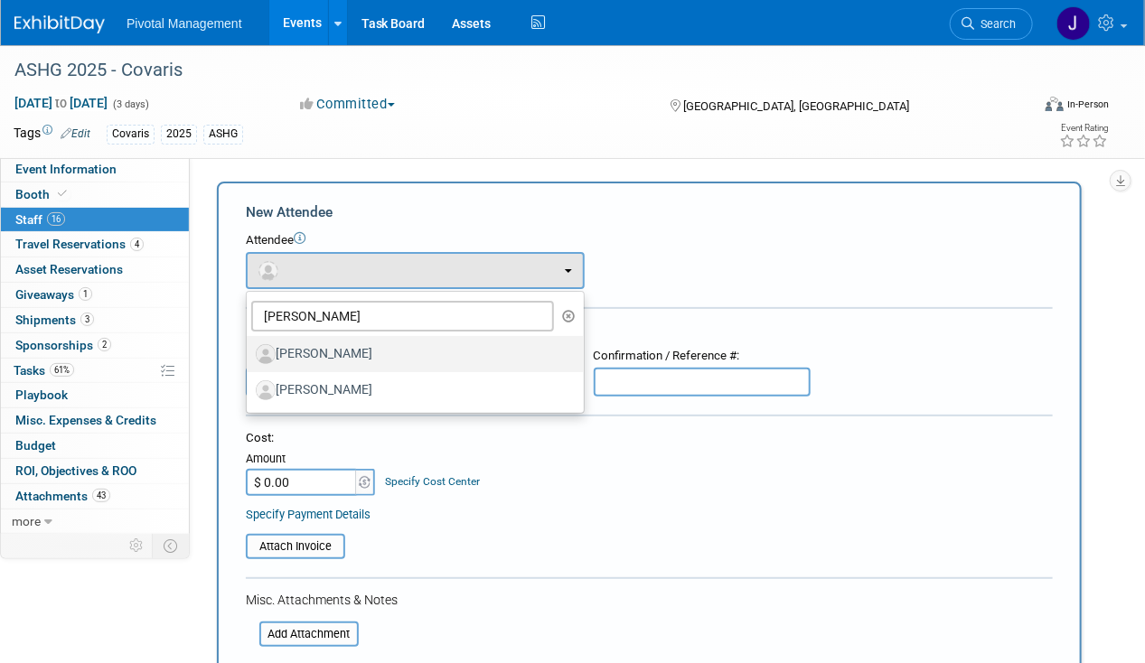
click at [371, 358] on label "[PERSON_NAME]" at bounding box center [411, 354] width 310 height 29
click at [249, 358] on input "[PERSON_NAME]" at bounding box center [244, 352] width 12 height 12
select select "fcaea862-4110-40b8-835d-689e5dc8a0d0"
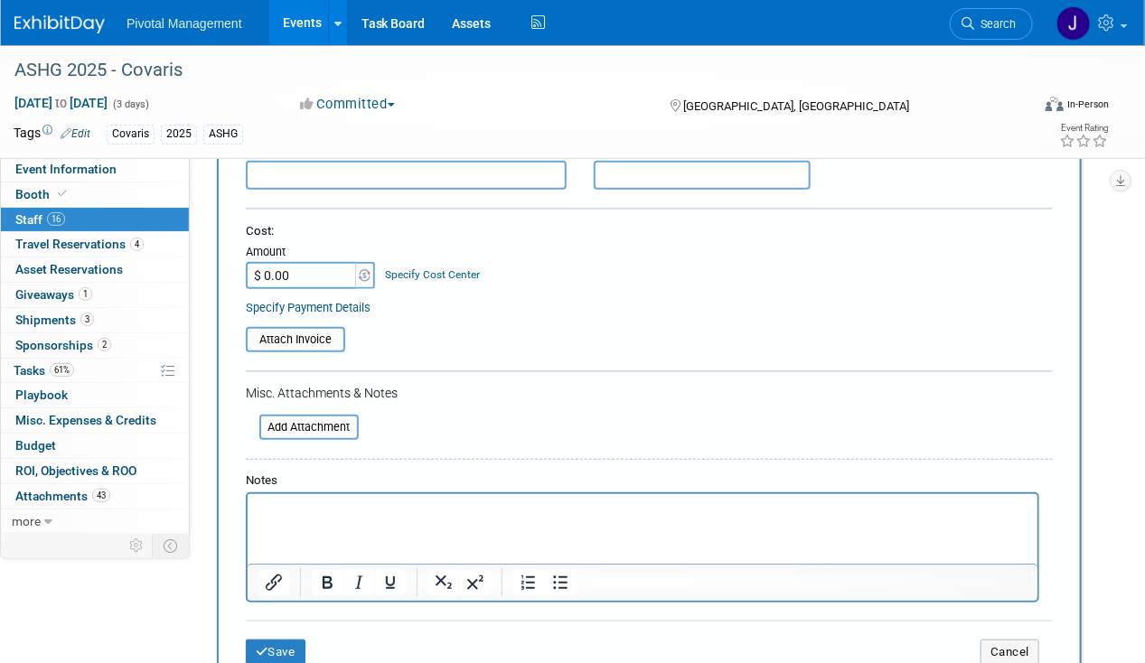
scroll to position [424, 0]
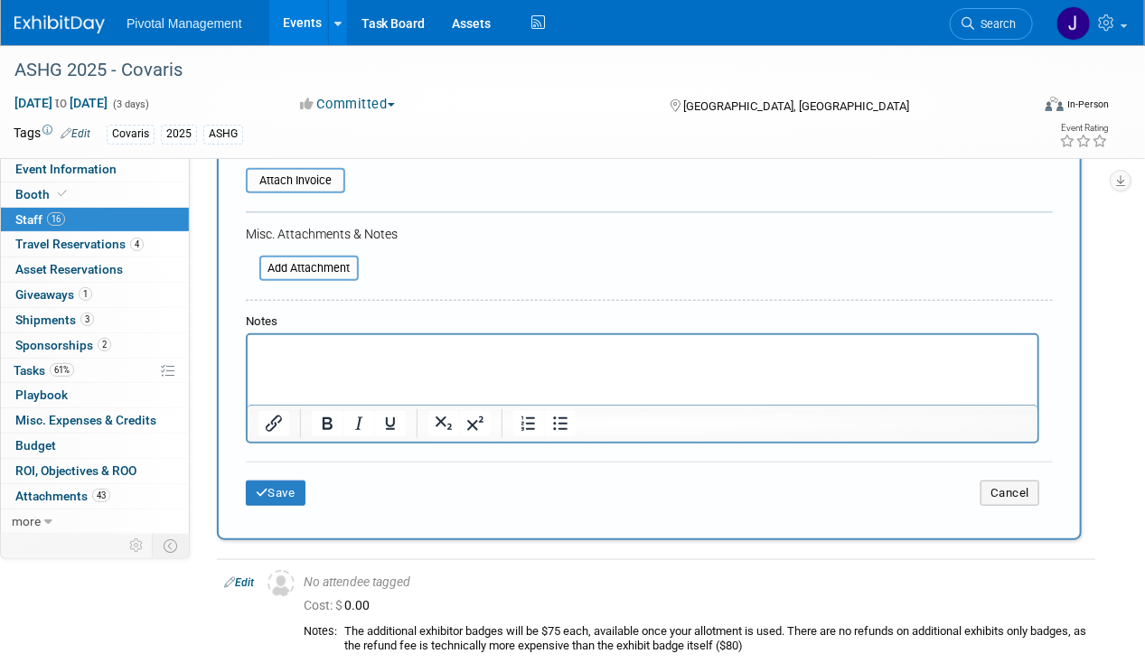
click at [323, 360] on html at bounding box center [642, 347] width 790 height 25
click at [332, 354] on p "Added on planning call - [DATE]" at bounding box center [641, 351] width 769 height 18
copy p "Added on planning call - [DATE]"
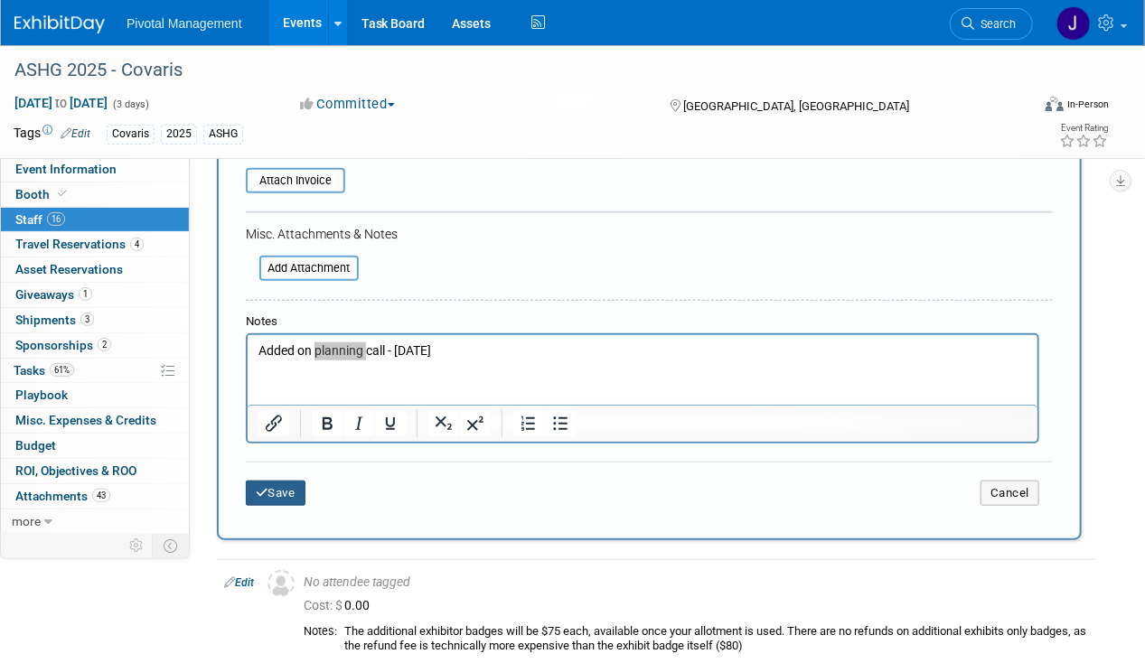
click at [268, 488] on button "Save" at bounding box center [276, 493] width 60 height 25
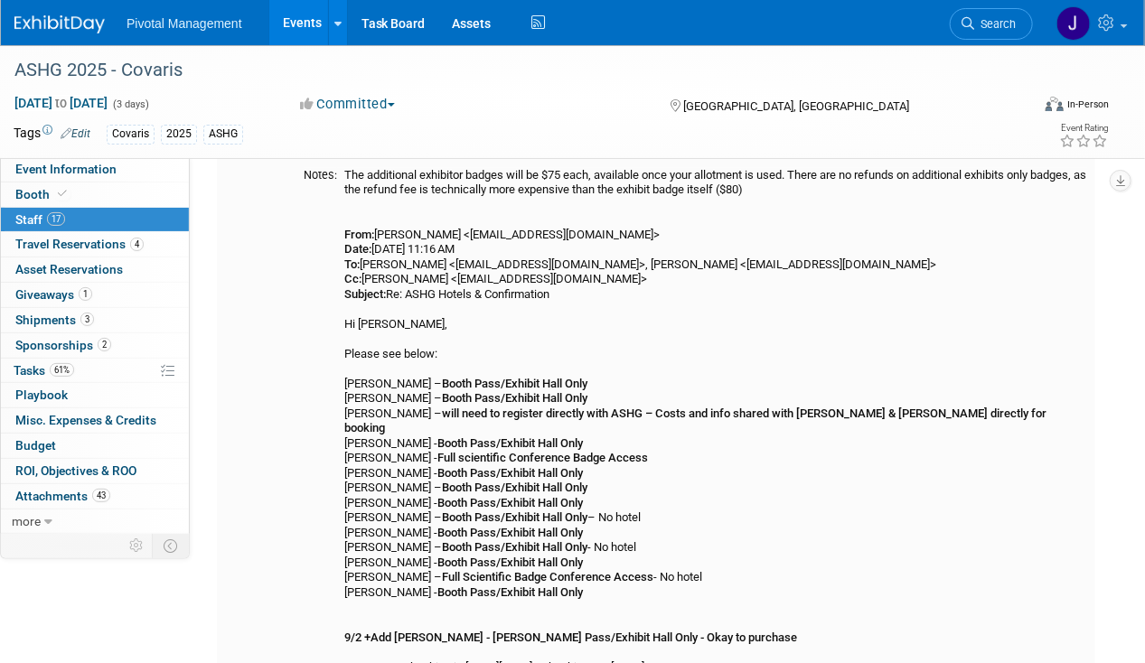
scroll to position [0, 0]
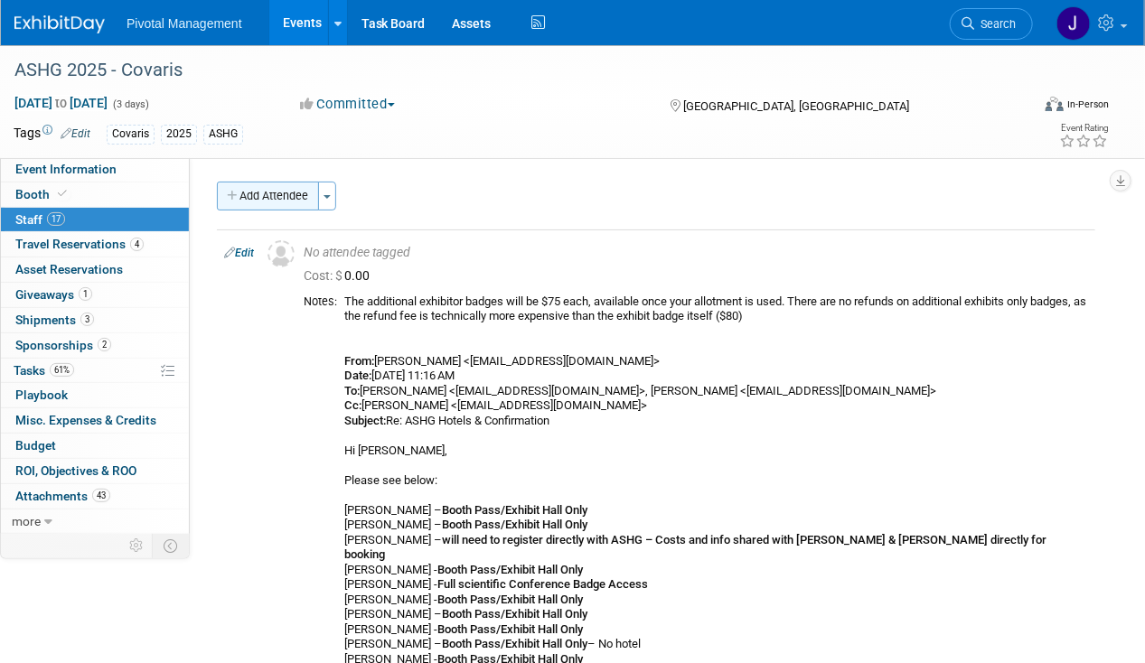
click at [277, 204] on button "Add Attendee" at bounding box center [268, 196] width 102 height 29
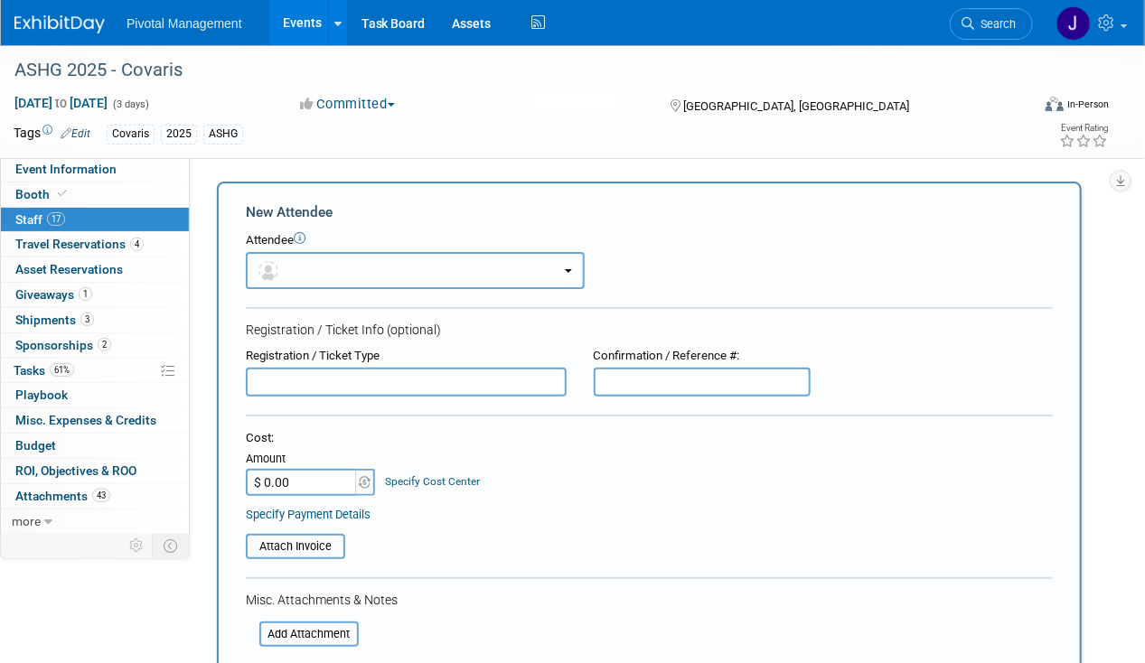
click at [281, 264] on span "button" at bounding box center [271, 270] width 26 height 14
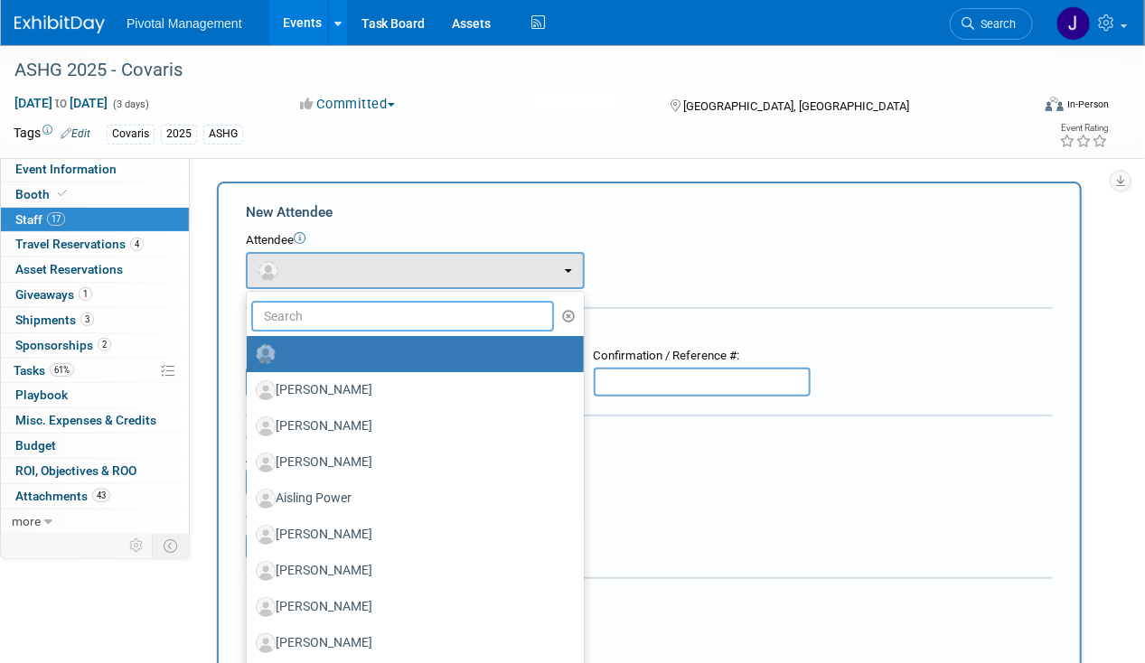
click at [279, 313] on input "text" at bounding box center [402, 316] width 303 height 31
type input "vanessa"
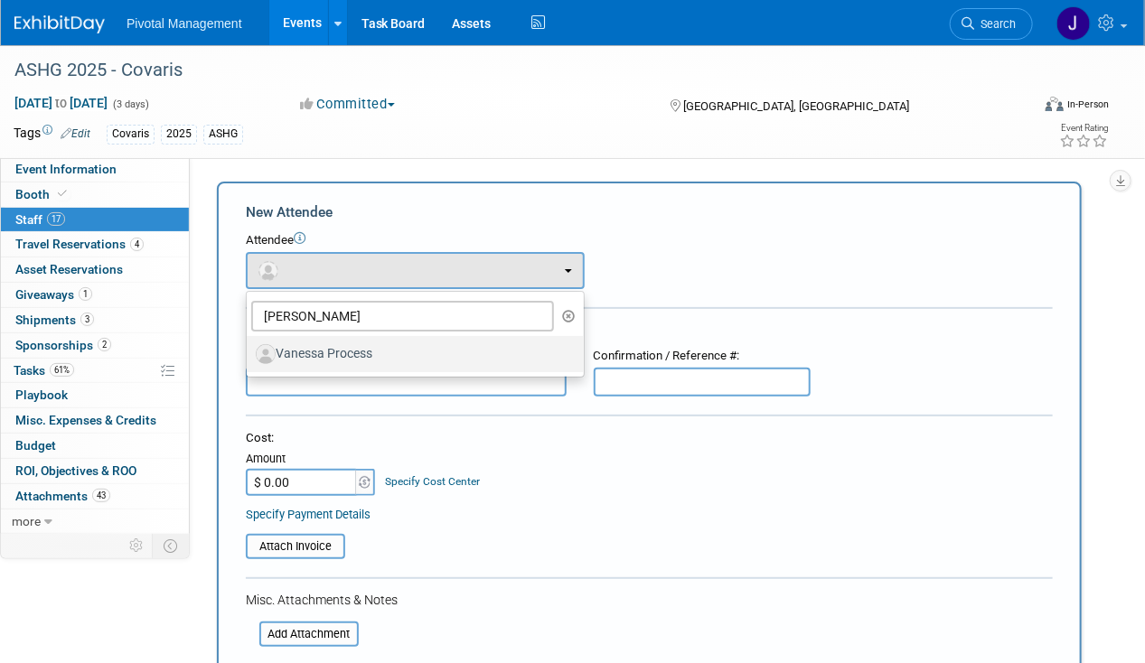
click at [390, 357] on label "Vanessa Process" at bounding box center [411, 354] width 310 height 29
click at [249, 357] on input "Vanessa Process" at bounding box center [244, 352] width 12 height 12
select select "0234c296-f242-4a79-bd07-e856e451c439"
select select "1"
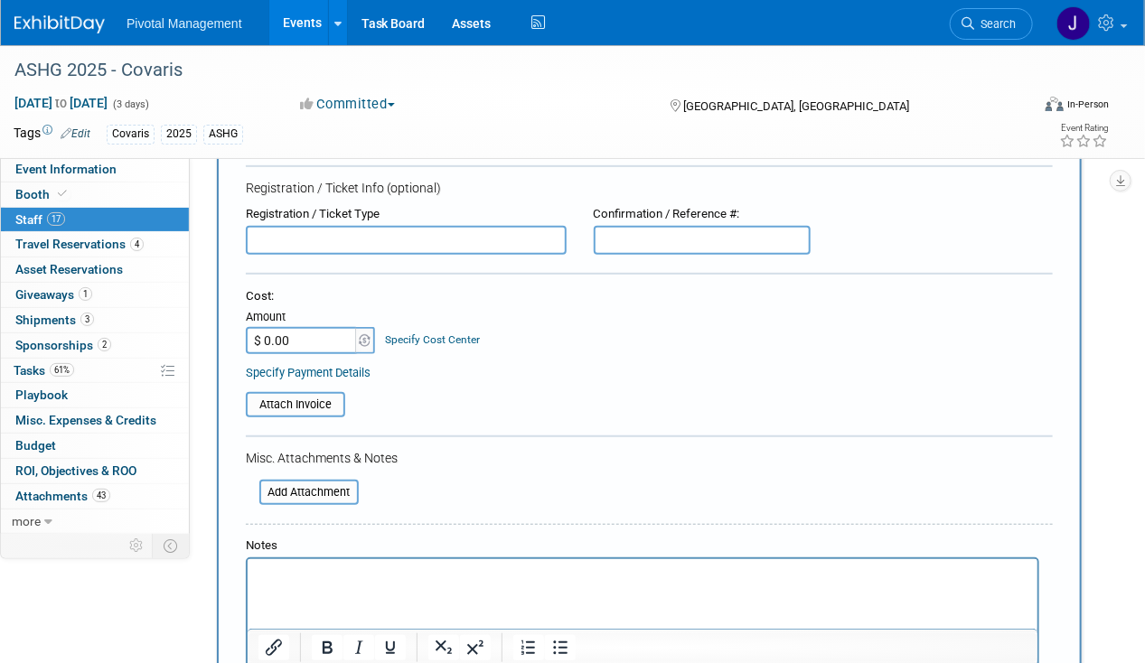
scroll to position [197, 0]
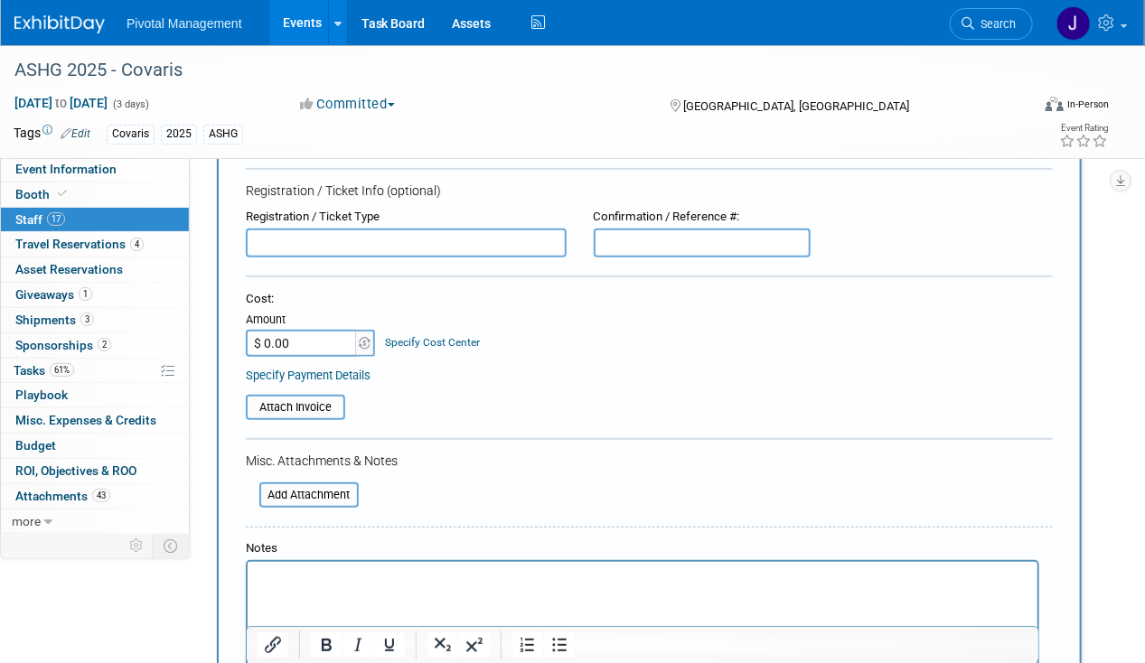
click at [314, 242] on input "text" at bounding box center [406, 243] width 321 height 29
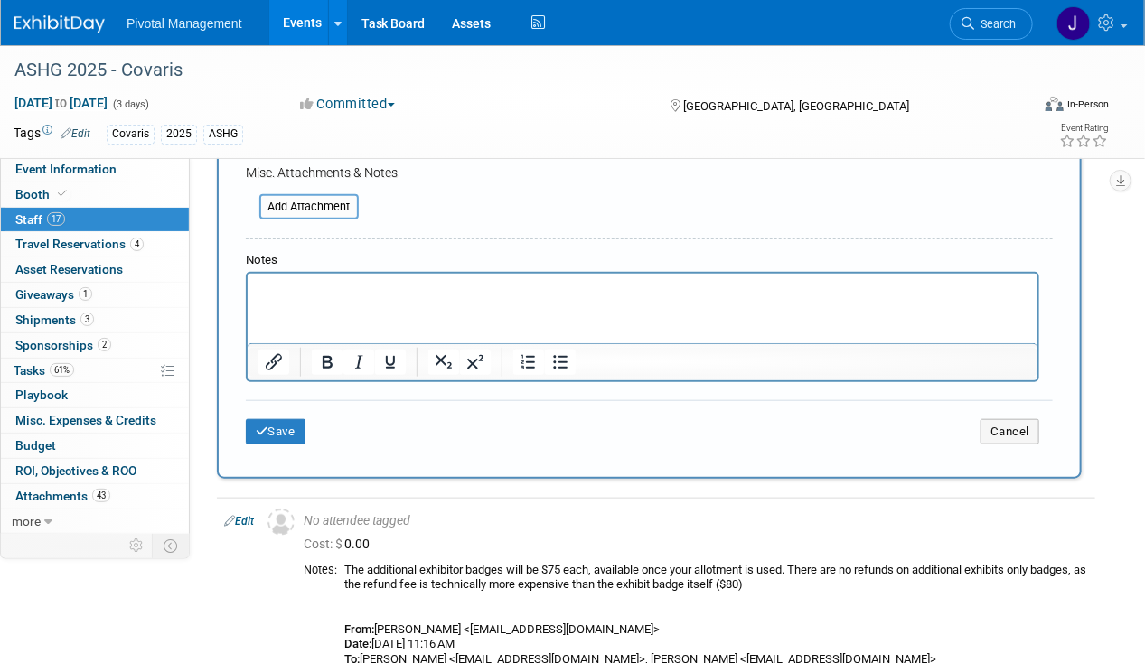
scroll to position [485, 0]
type input "Exhibit Only/Booth Staff"
click at [276, 299] on html at bounding box center [642, 286] width 790 height 25
click at [257, 428] on icon "submit" at bounding box center [262, 432] width 13 height 12
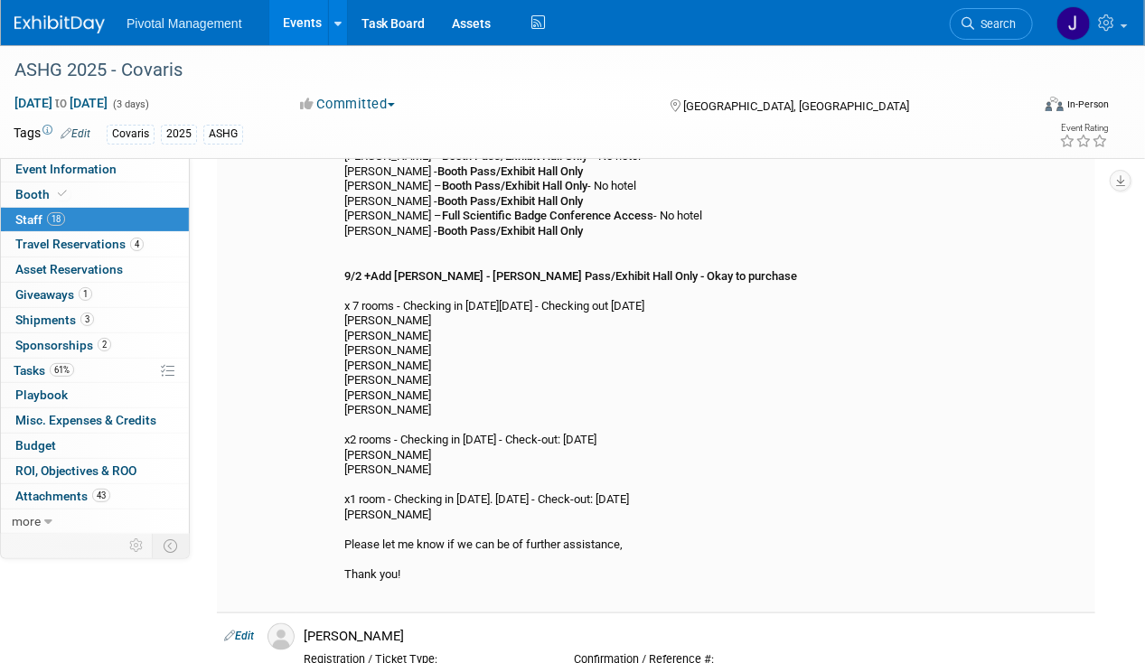
scroll to position [0, 0]
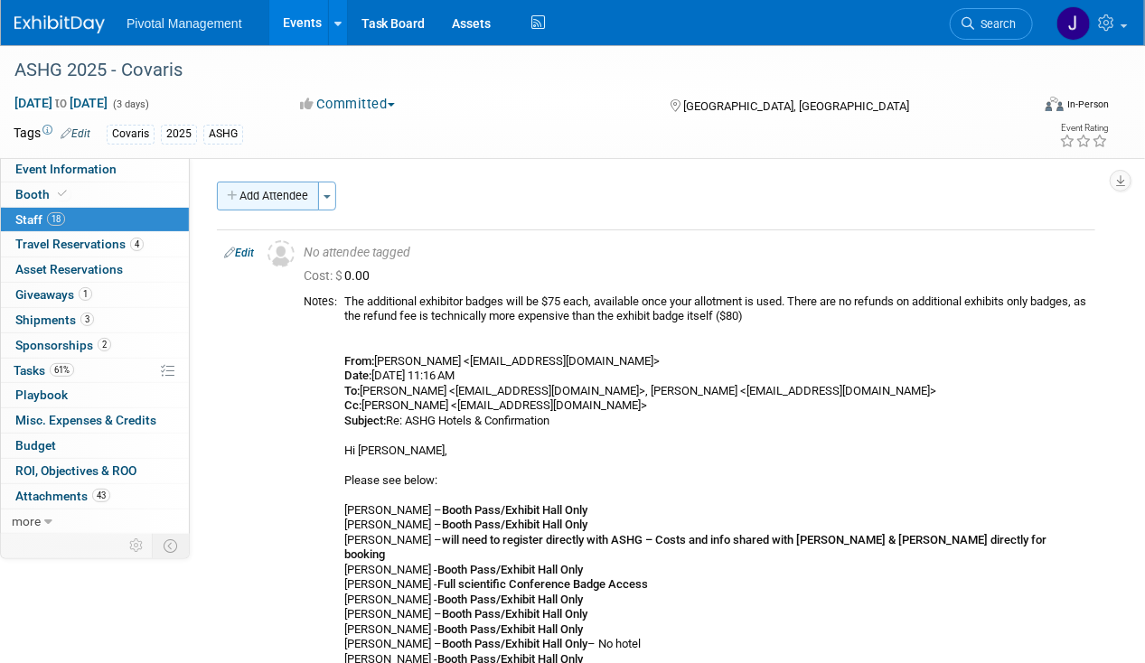
click at [285, 192] on button "Add Attendee" at bounding box center [268, 196] width 102 height 29
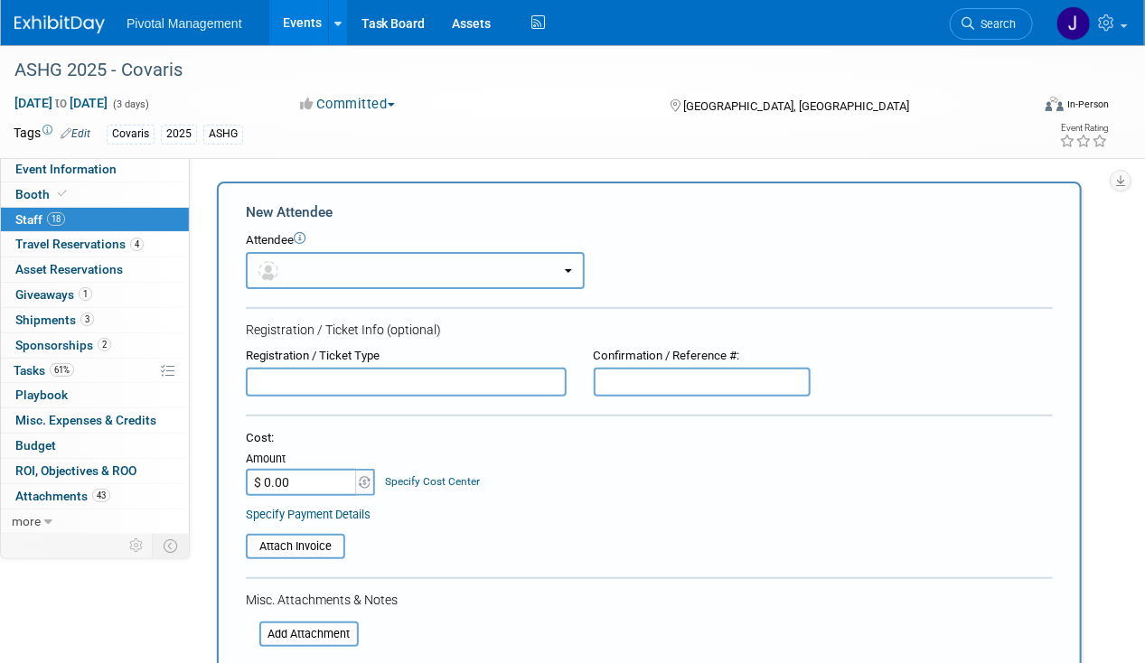
click at [337, 267] on button "button" at bounding box center [415, 270] width 339 height 37
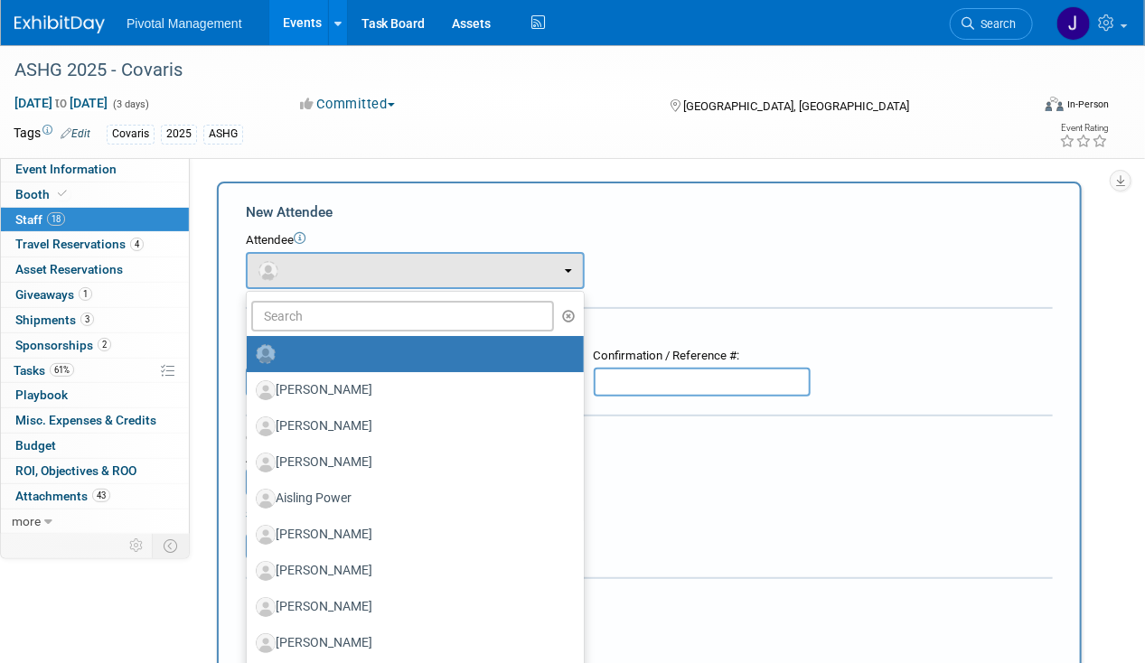
drag, startPoint x: 335, startPoint y: 298, endPoint x: 322, endPoint y: 317, distance: 23.3
click at [335, 300] on ul "Adam Carcella Adam Chetakian Aida Kalantari Aisling Power Akshay Dhingra (me)" at bounding box center [415, 652] width 339 height 723
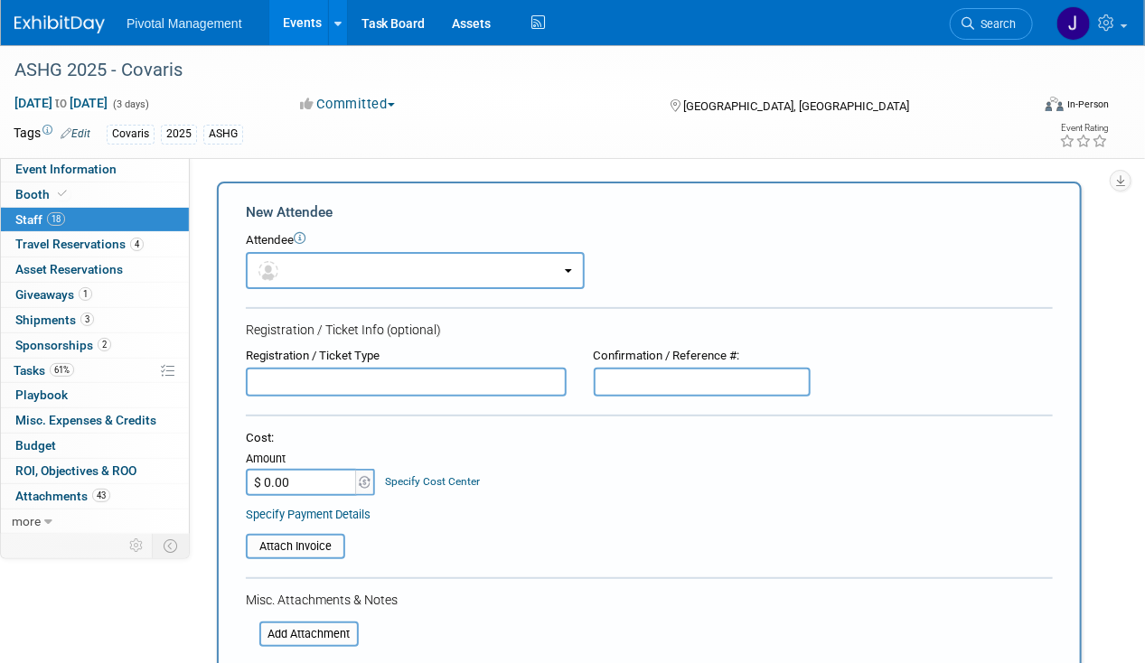
click at [322, 317] on form "New Attendee Attendee <img src="https://www.exhibitday.com/Images/Unassigned-Us…" at bounding box center [649, 533] width 807 height 663
click at [334, 274] on button "button" at bounding box center [415, 270] width 339 height 37
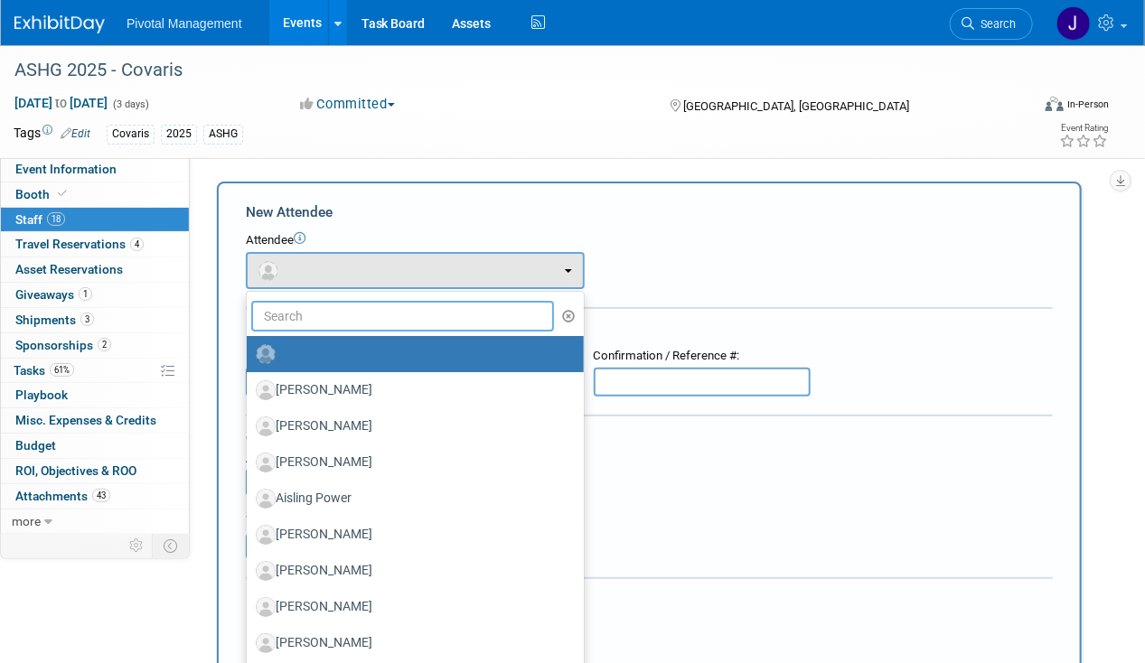
click at [319, 304] on input "text" at bounding box center [402, 316] width 303 height 31
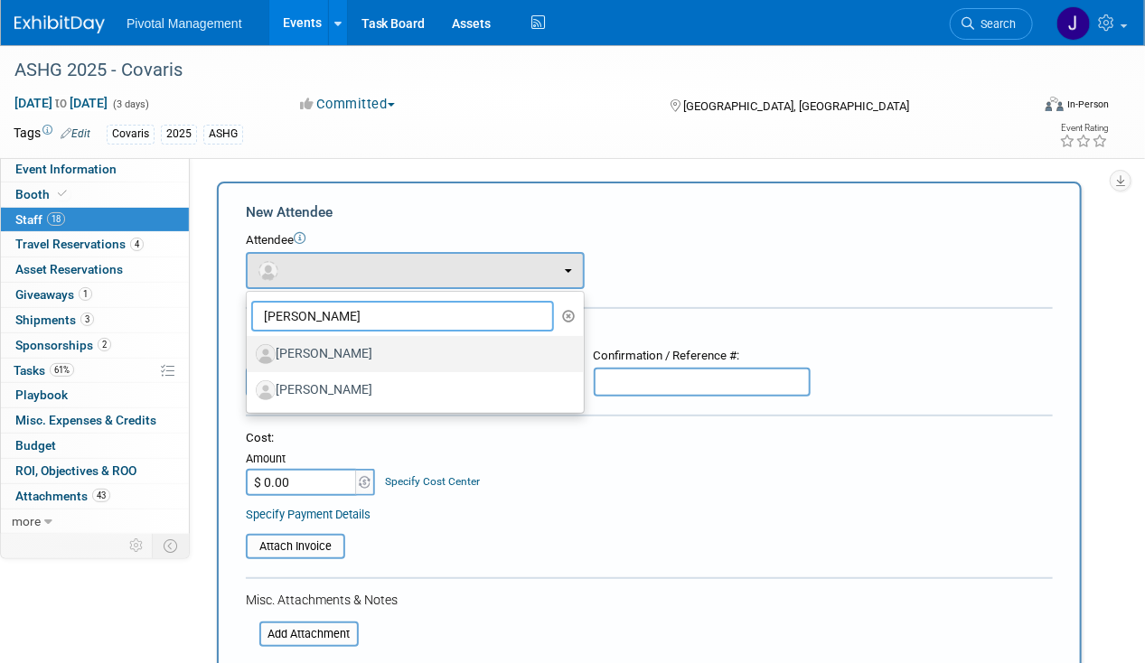
type input "tom"
click at [347, 344] on label "[PERSON_NAME]" at bounding box center [411, 354] width 310 height 29
click at [249, 346] on input "[PERSON_NAME]" at bounding box center [244, 352] width 12 height 12
select select "5d708e2c-554e-427f-bf3a-8ad6a3b0873f"
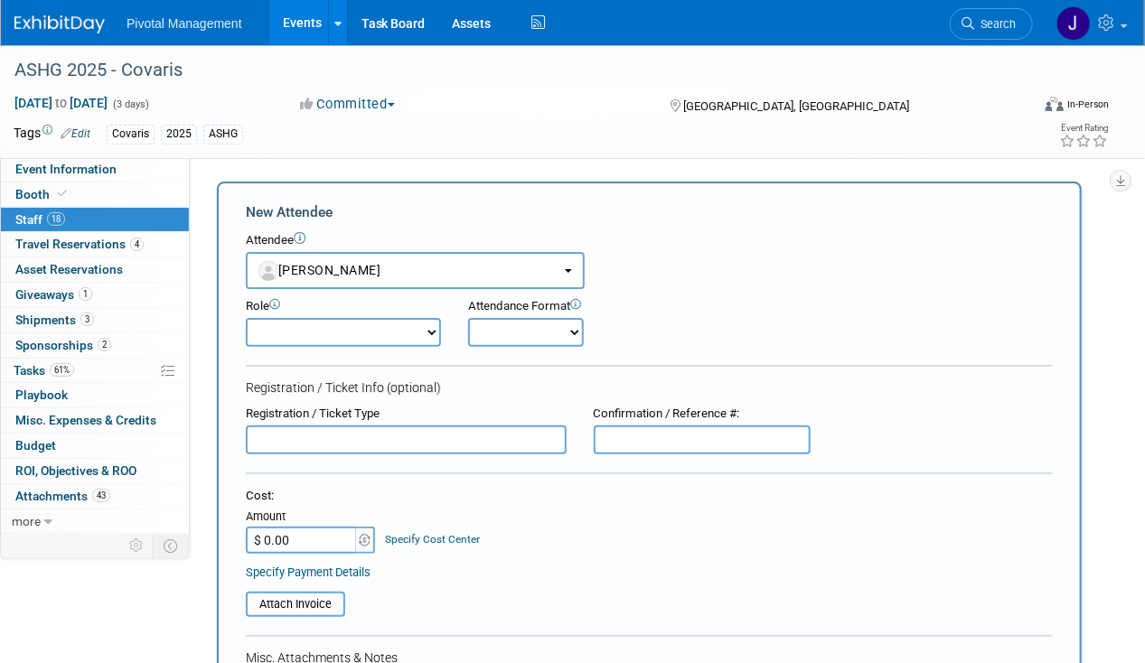
click at [331, 330] on select "Applications Business Development CCO CEO CGO, Co-Founder CRO Demonstrator" at bounding box center [343, 332] width 195 height 29
select select "4"
click at [246, 318] on select "Applications Business Development CCO CEO CGO, Co-Founder CRO Demonstrator" at bounding box center [343, 332] width 195 height 29
click at [513, 339] on select "Onsite Remote" at bounding box center [526, 332] width 116 height 29
select select "1"
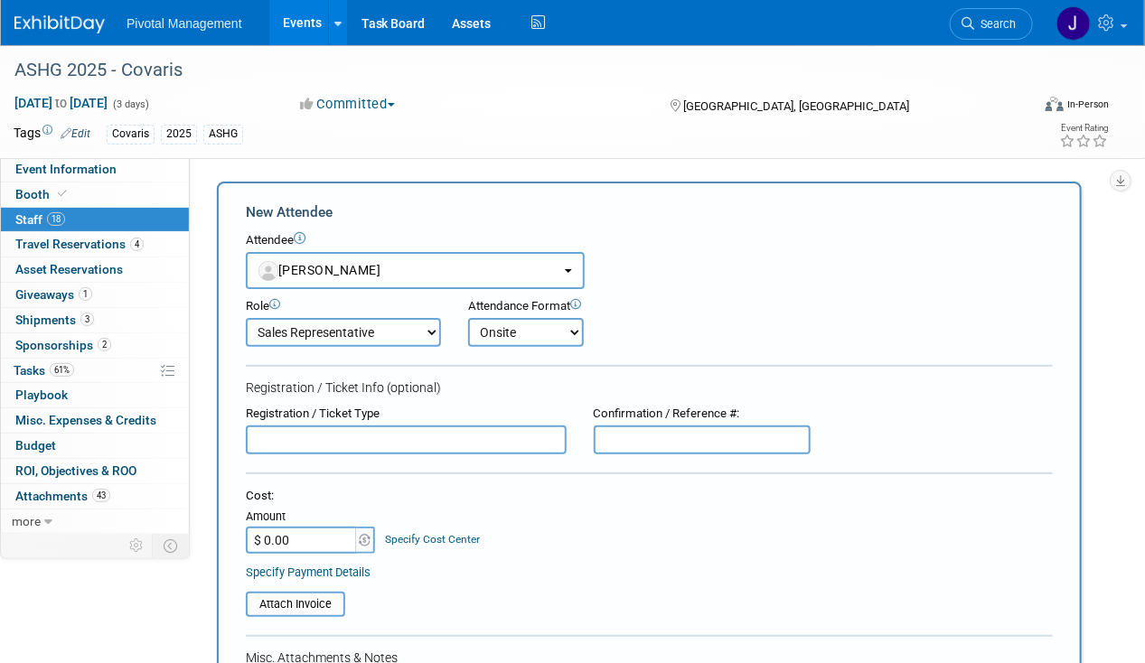
click at [468, 318] on select "Onsite Remote" at bounding box center [526, 332] width 116 height 29
click at [398, 439] on input "text" at bounding box center [406, 440] width 321 height 29
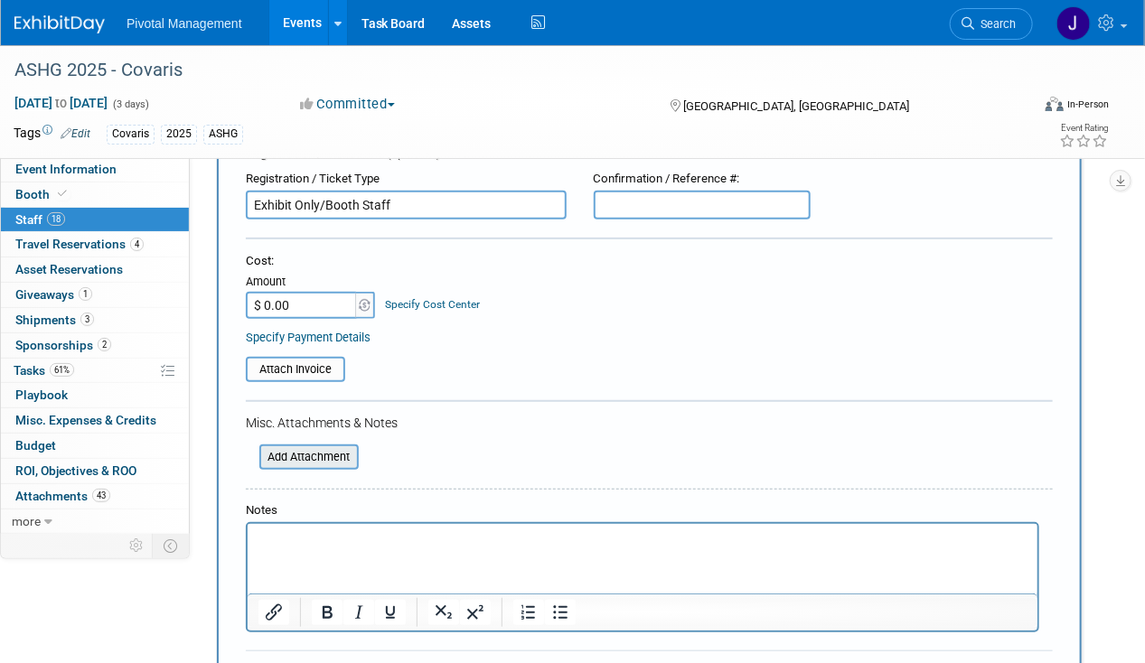
scroll to position [239, 0]
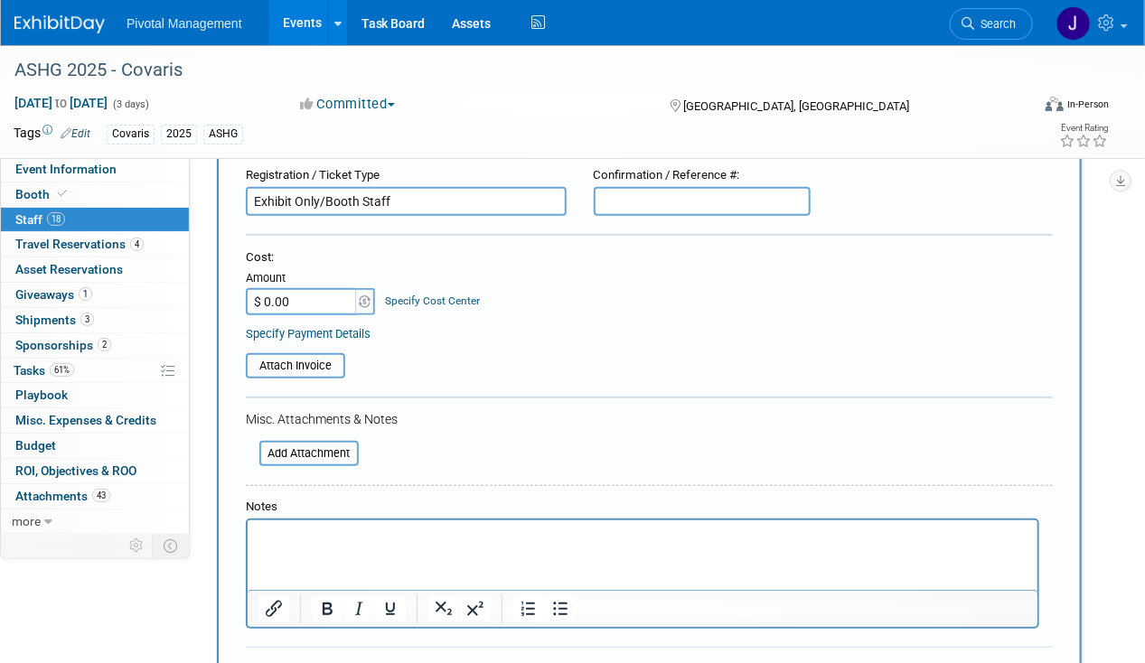
type input "Exhibit Only/Booth Staff"
click at [297, 524] on html at bounding box center [642, 532] width 790 height 25
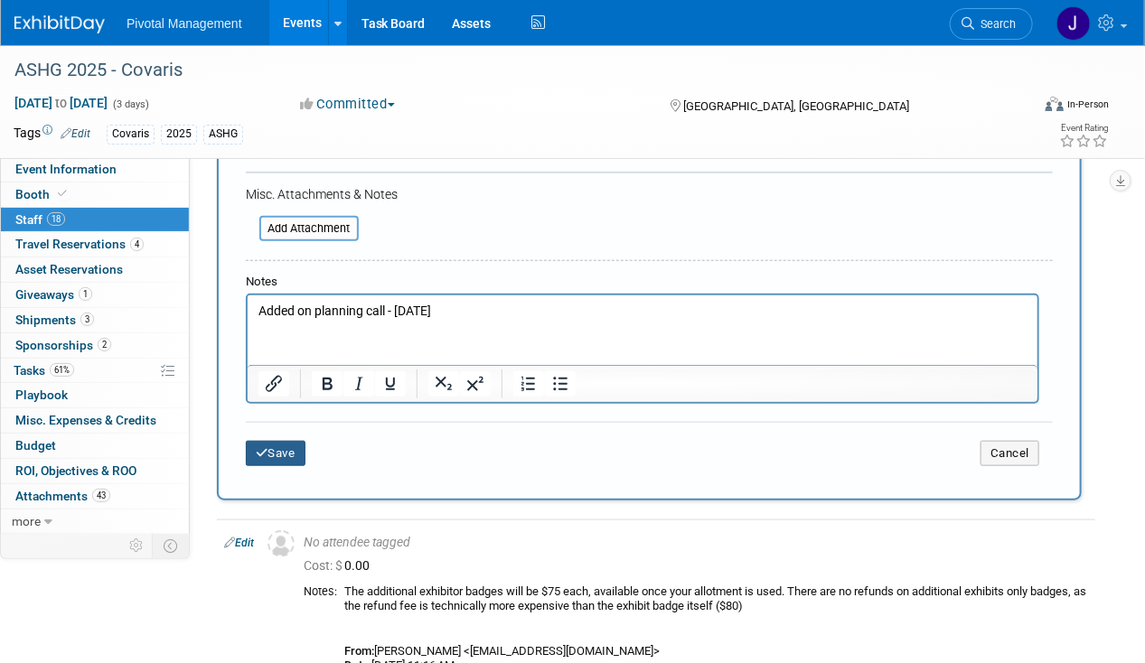
click at [293, 441] on button "Save" at bounding box center [276, 453] width 60 height 25
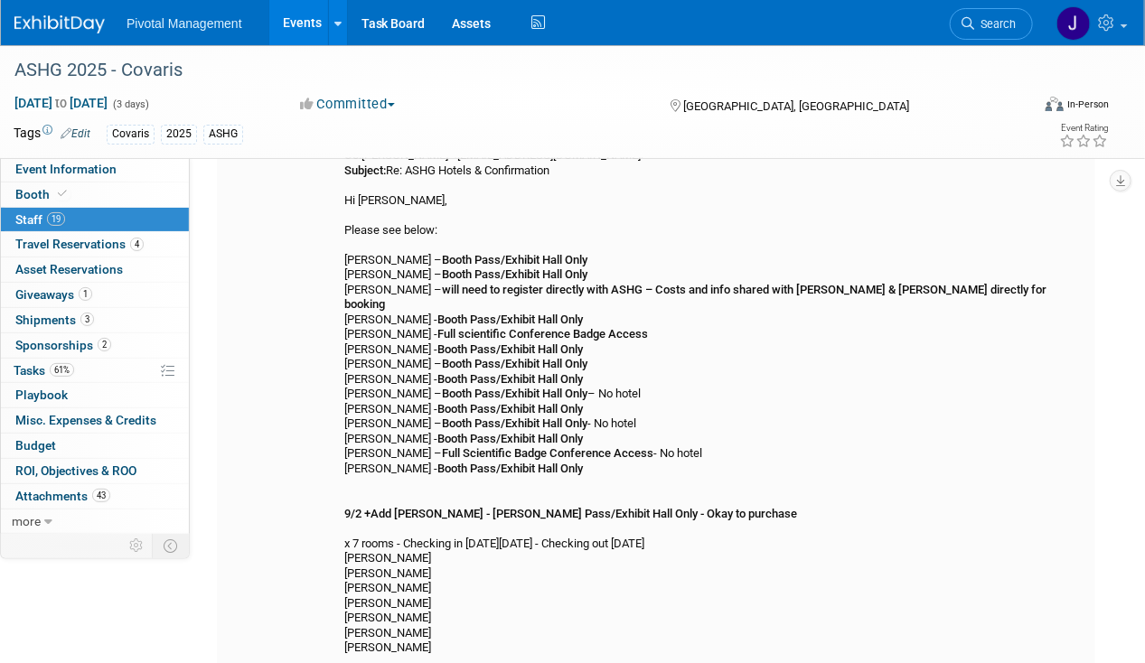
scroll to position [0, 0]
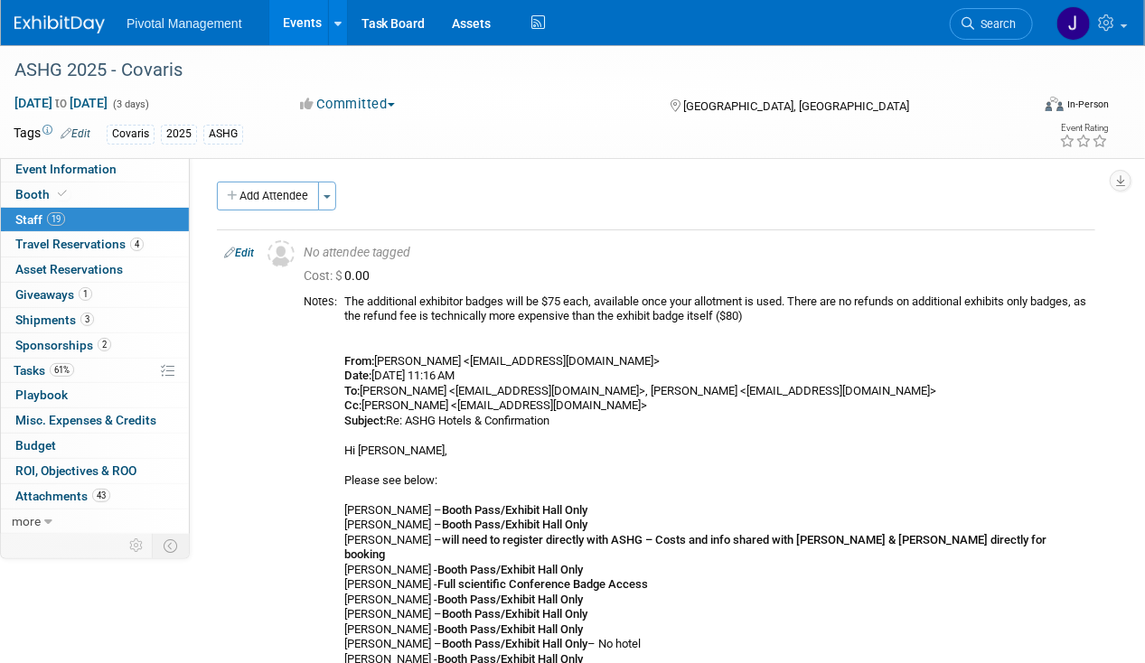
click at [272, 198] on button "Add Attendee" at bounding box center [268, 196] width 102 height 29
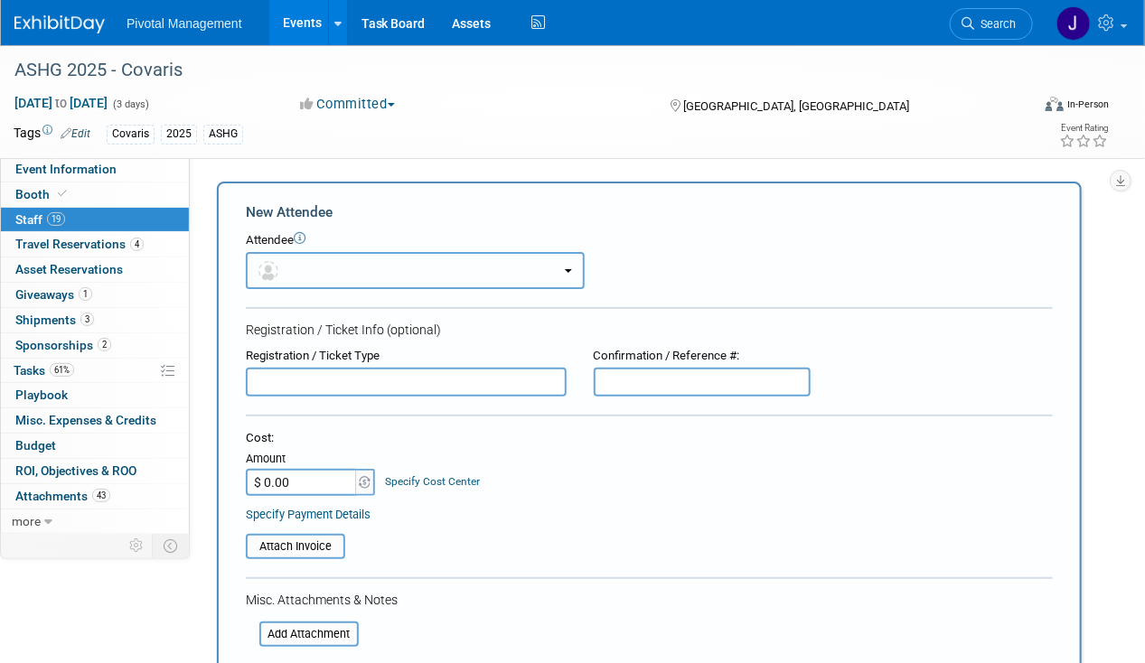
click at [313, 267] on button "button" at bounding box center [415, 270] width 339 height 37
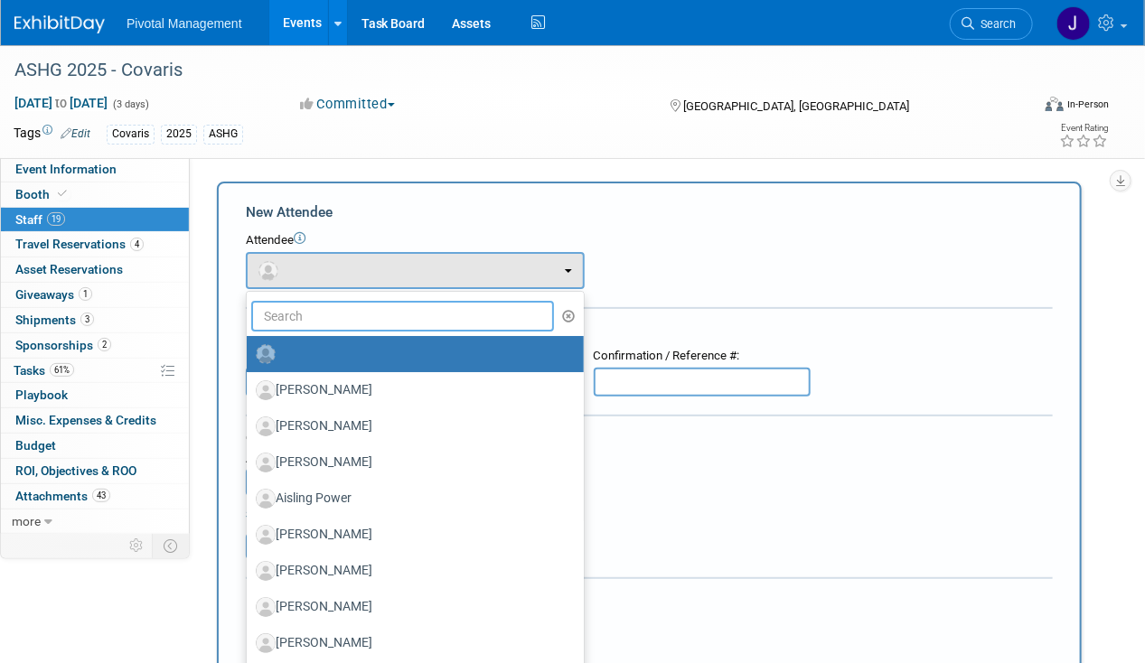
click at [346, 313] on input "text" at bounding box center [402, 316] width 303 height 31
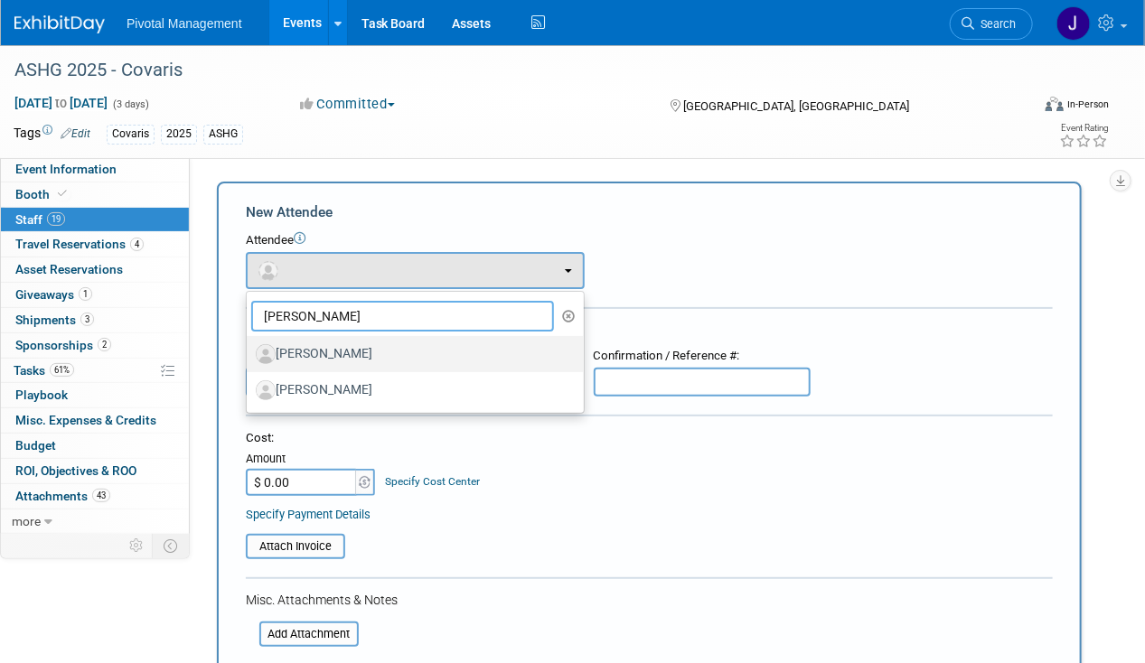
type input "jeff"
click at [378, 358] on label "[PERSON_NAME]" at bounding box center [411, 354] width 310 height 29
click at [249, 358] on input "[PERSON_NAME]" at bounding box center [244, 352] width 12 height 12
select select "9363b04e-9ff4-4427-9d42-dd775c01ceb0"
select select "4"
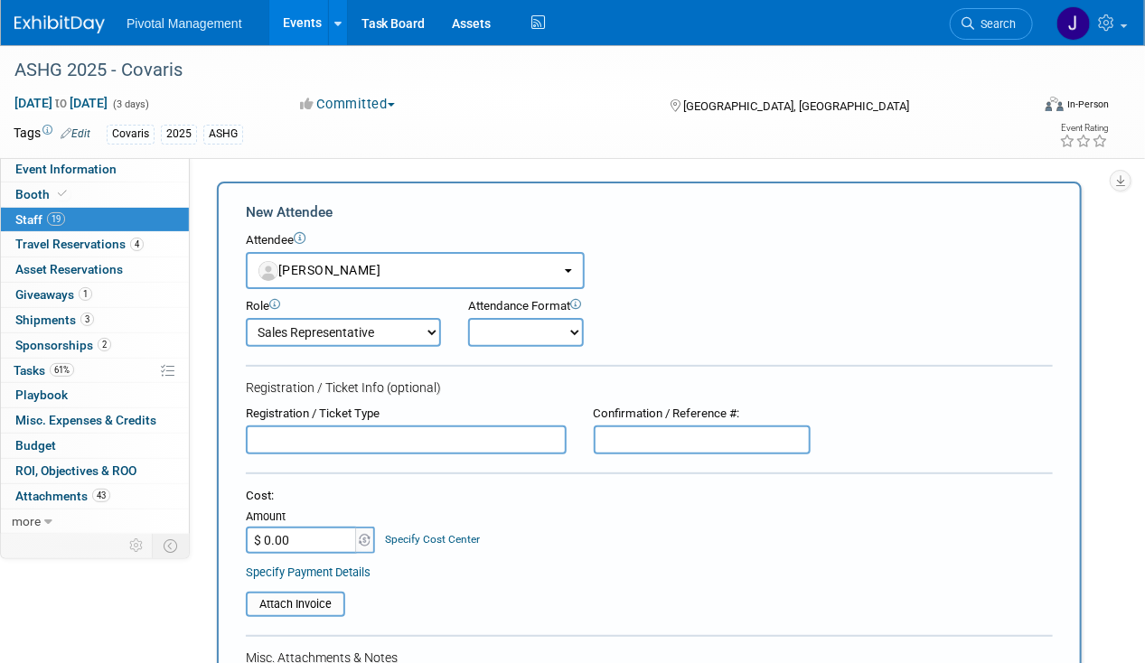
click at [503, 339] on select "Onsite Remote" at bounding box center [526, 332] width 116 height 29
select select "1"
click at [468, 318] on select "Onsite Remote" at bounding box center [526, 332] width 116 height 29
click at [348, 435] on input "text" at bounding box center [406, 440] width 321 height 29
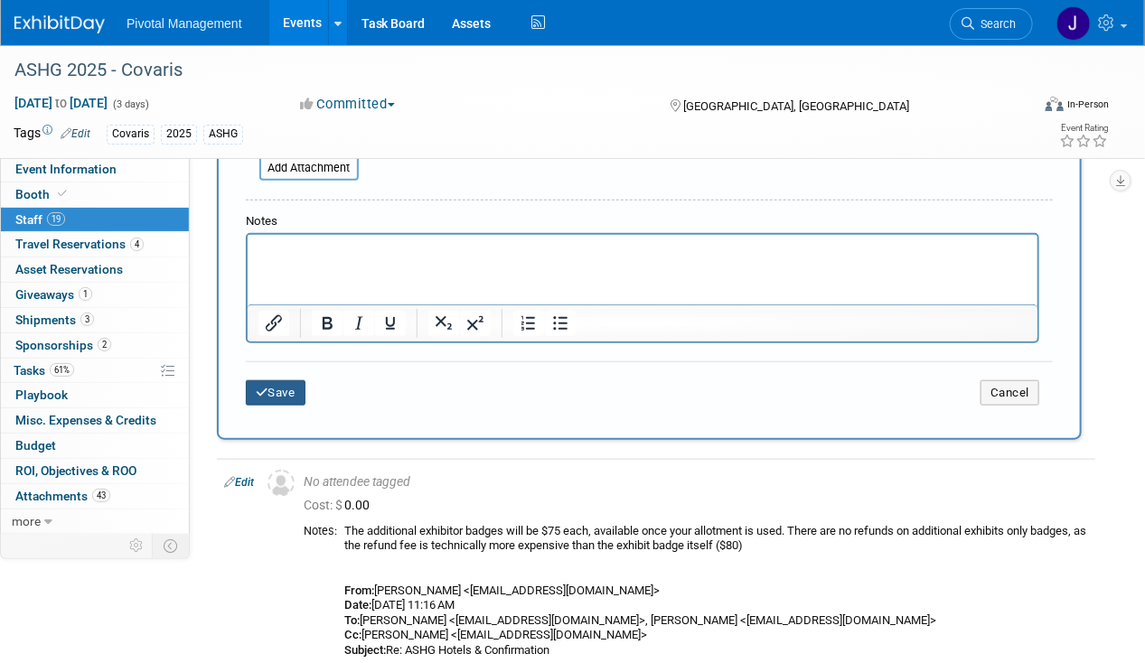
type input "Exhibit Only/Booth Pass"
click at [291, 380] on button "Save" at bounding box center [276, 392] width 60 height 25
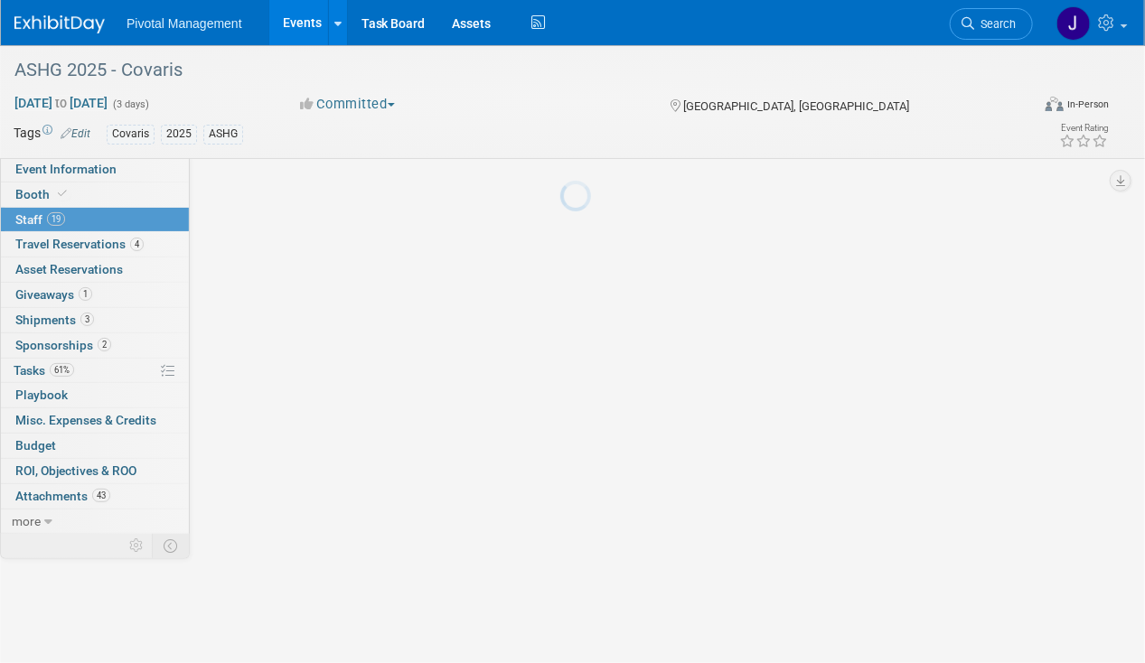
scroll to position [524, 0]
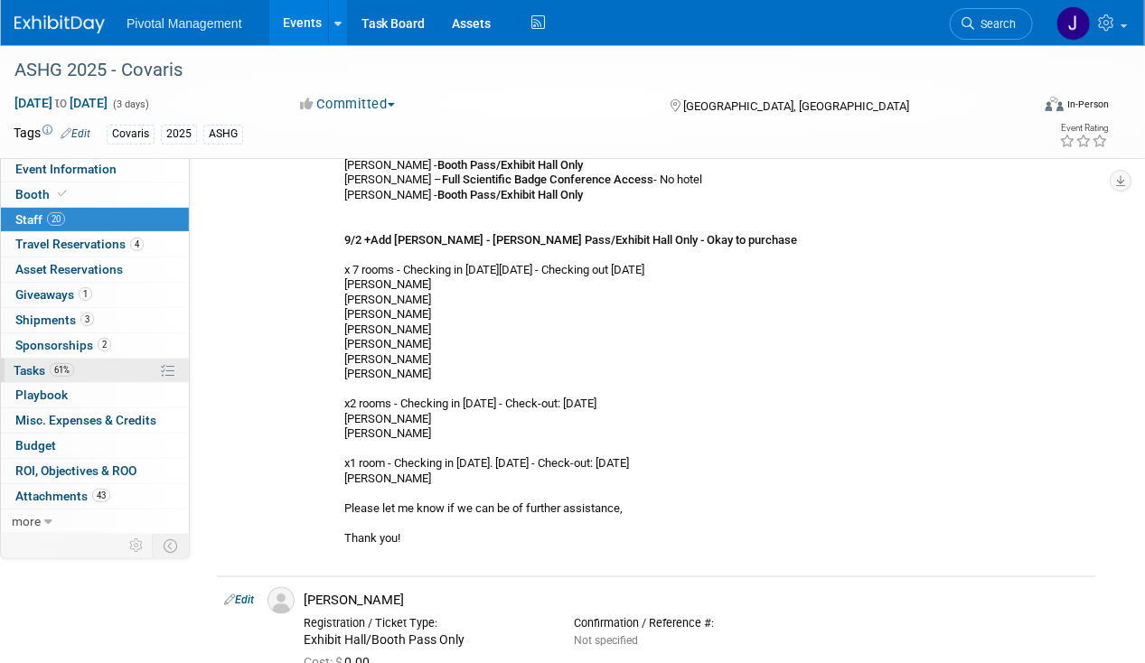
click at [56, 363] on span "61%" at bounding box center [62, 370] width 24 height 14
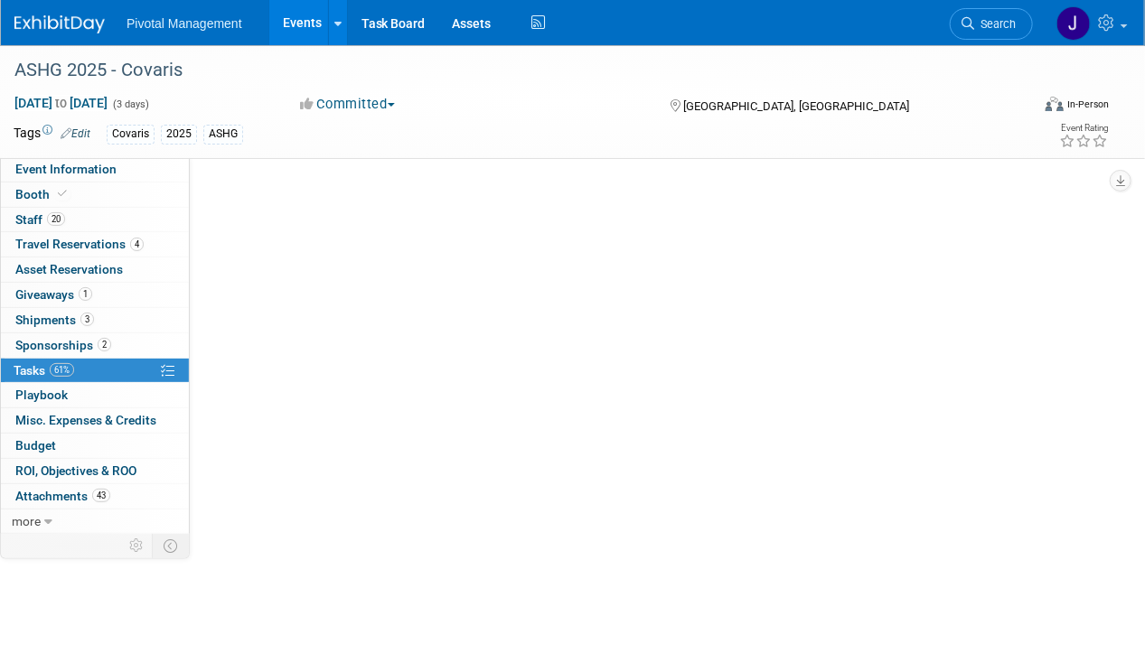
scroll to position [0, 0]
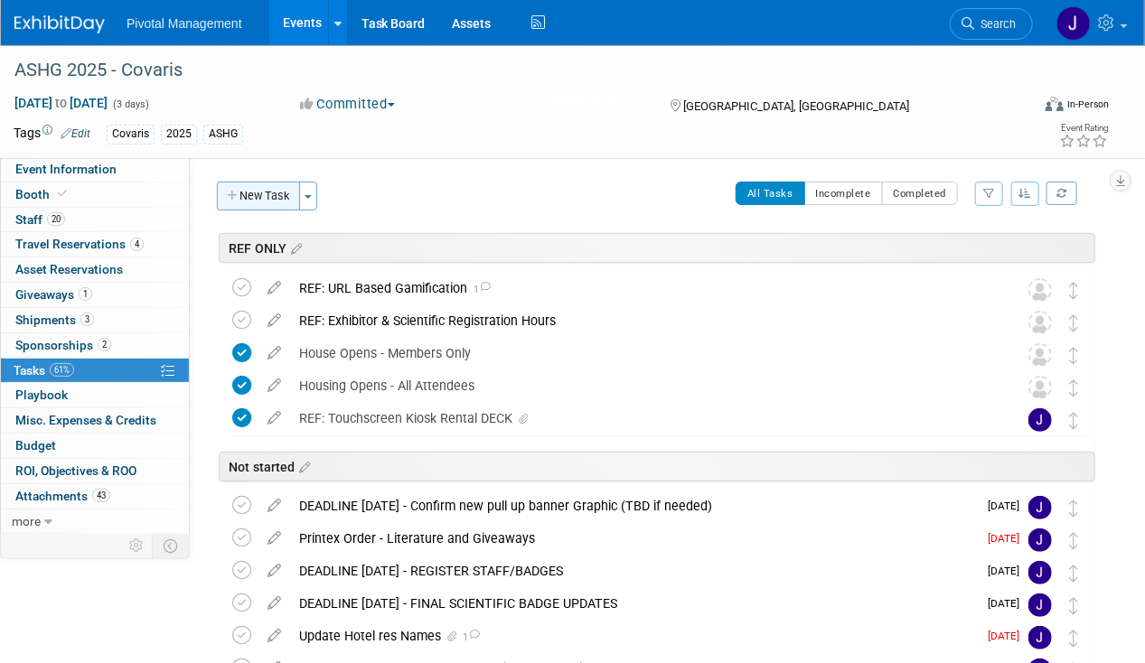
click at [276, 195] on button "New Task" at bounding box center [258, 196] width 83 height 29
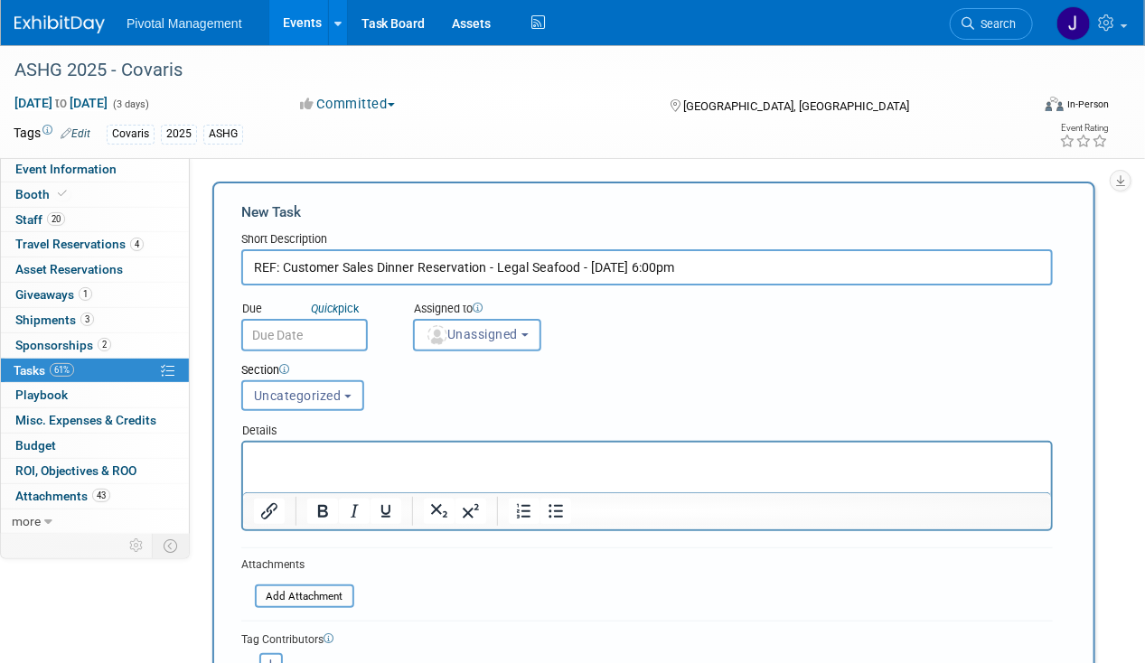
type input "REF: Customer Sales Dinner Reservation - Legal Seafood - Oct 15, 6:00pm"
click at [343, 458] on p "Rich Text Area. Press ALT-0 for help." at bounding box center [646, 458] width 787 height 18
click at [485, 467] on html at bounding box center [646, 454] width 808 height 25
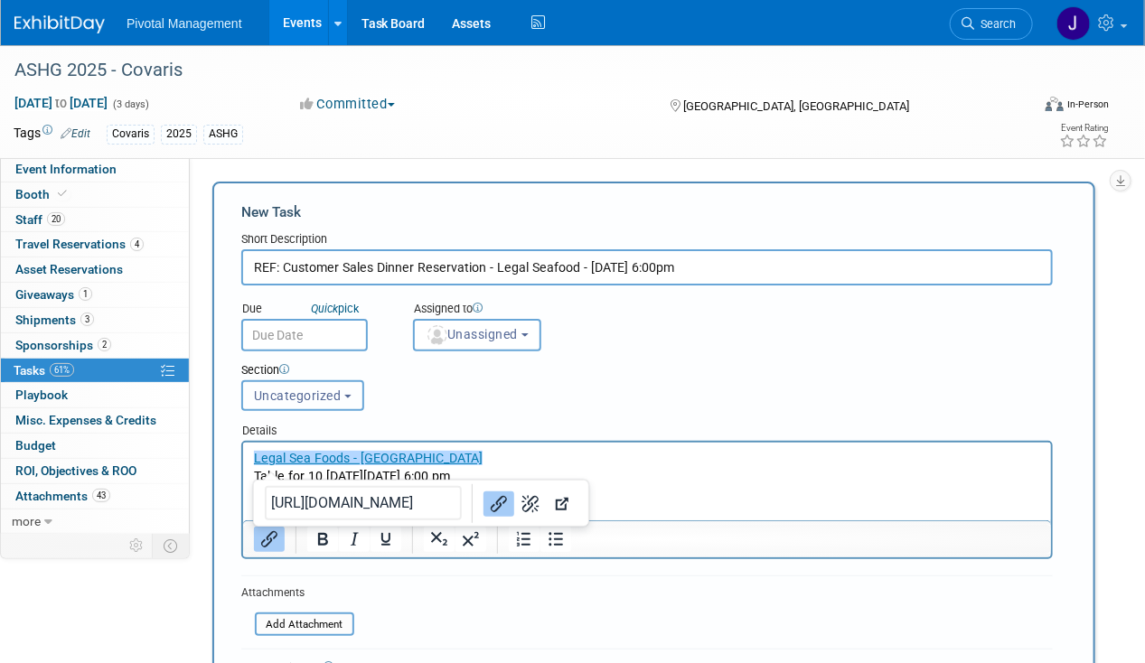
click at [267, 397] on span "Uncategorized" at bounding box center [298, 395] width 88 height 14
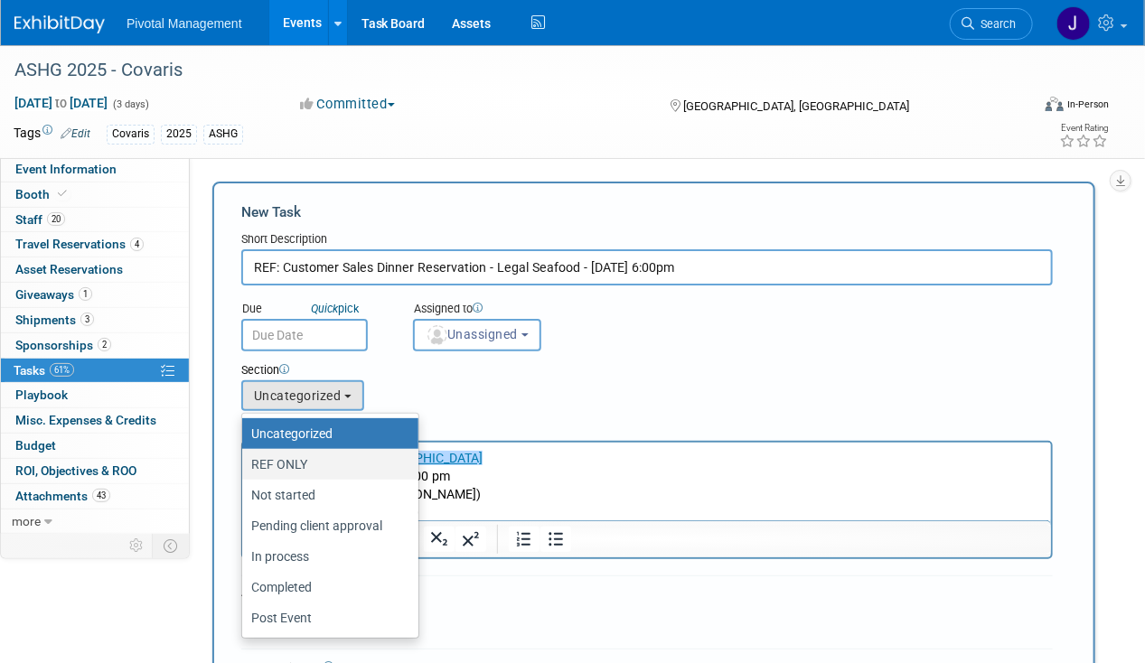
click at [298, 463] on label "REF ONLY" at bounding box center [325, 464] width 149 height 23
click at [245, 463] on input "REF ONLY" at bounding box center [239, 465] width 12 height 12
select select "11273127"
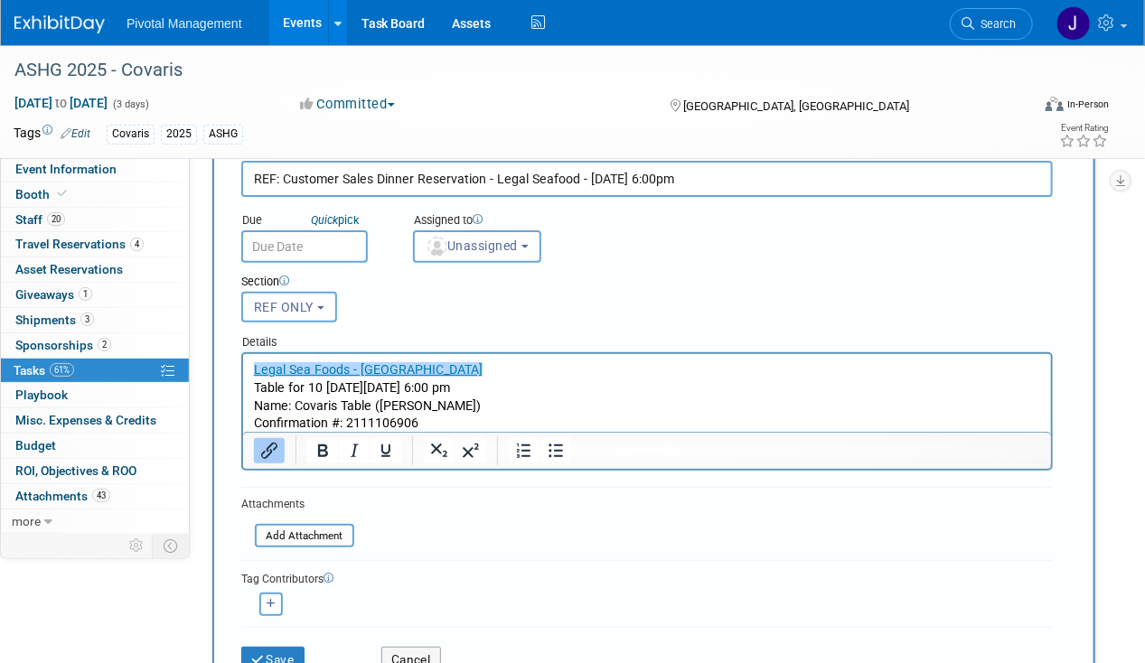
scroll to position [211, 0]
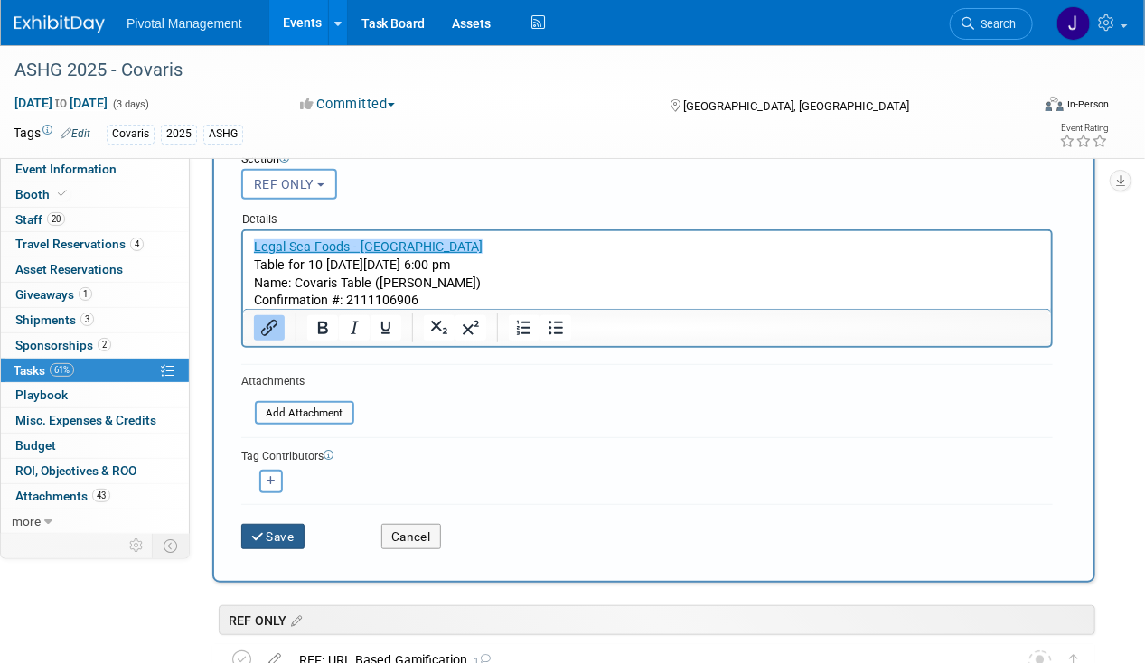
click at [298, 531] on button "Save" at bounding box center [272, 536] width 63 height 25
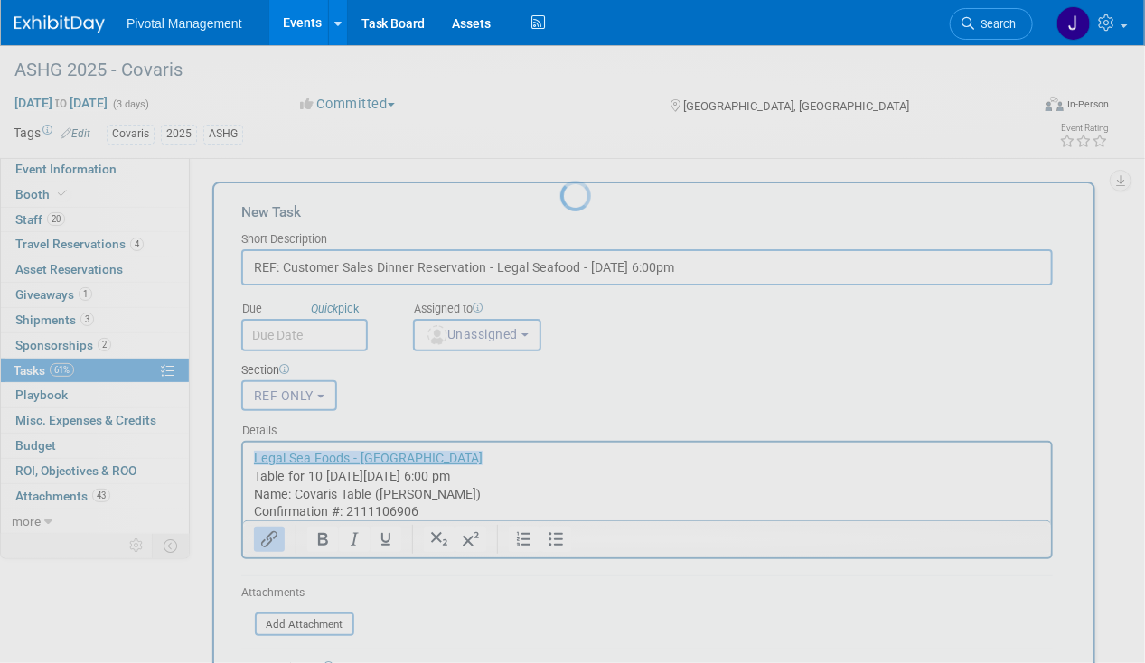
scroll to position [0, 0]
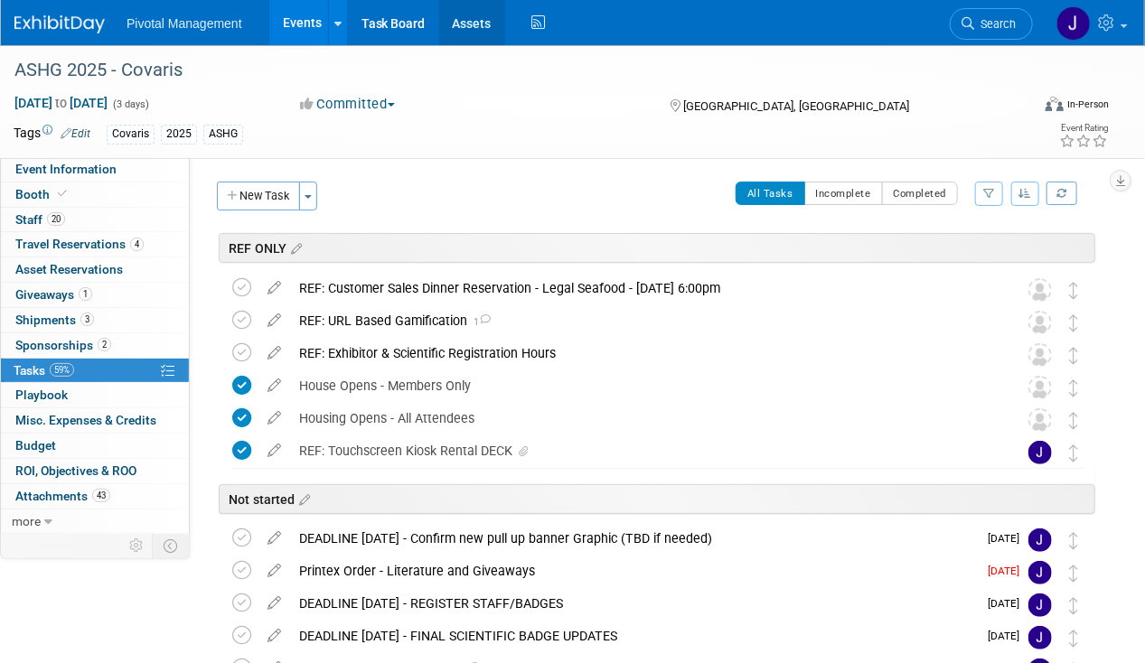
drag, startPoint x: 316, startPoint y: 16, endPoint x: 451, endPoint y: 14, distance: 134.6
click at [316, 16] on link "Events" at bounding box center [302, 22] width 66 height 45
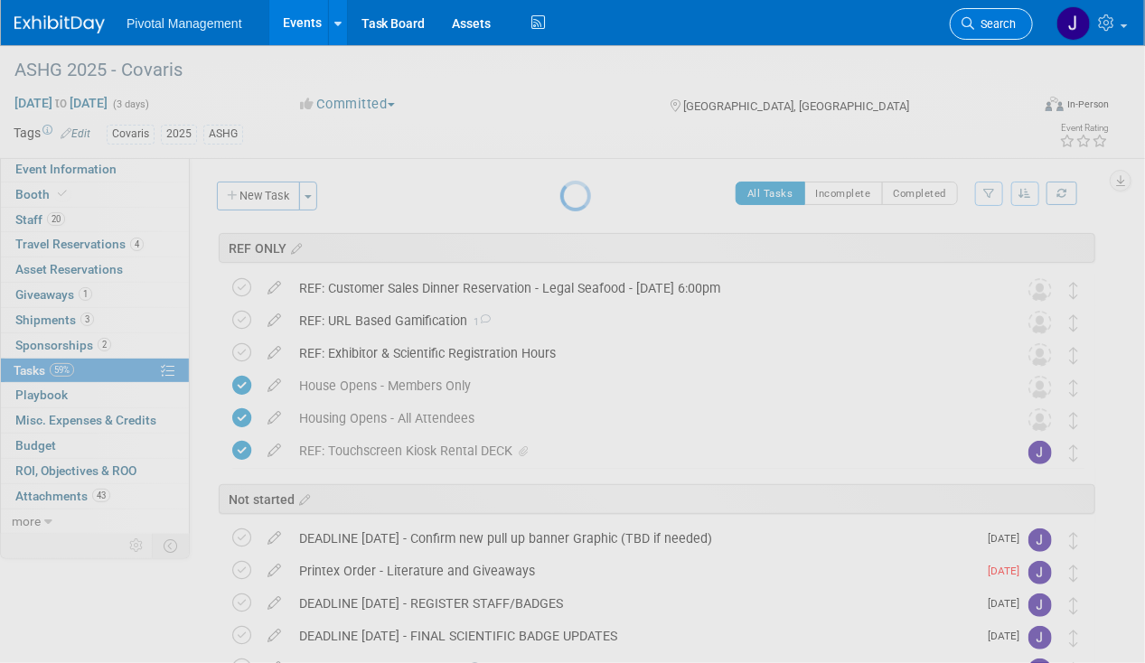
click at [981, 20] on span "Search" at bounding box center [995, 24] width 42 height 14
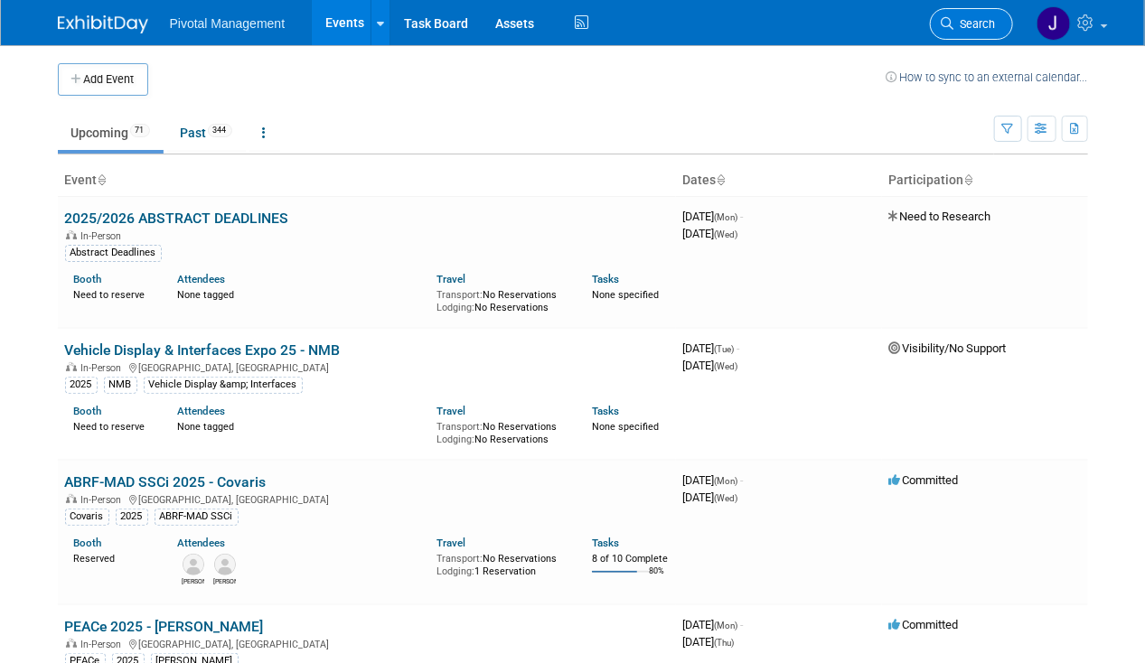
click at [983, 20] on span "Search" at bounding box center [975, 24] width 42 height 14
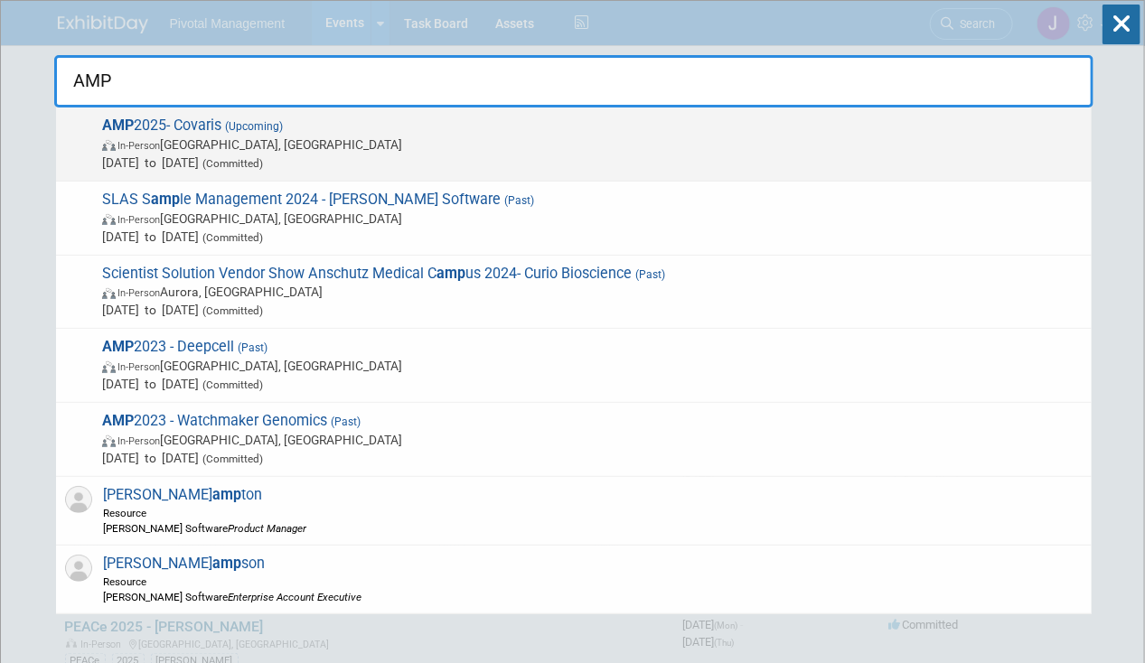
type input "AMP"
click at [234, 134] on span "AMP 2025- Covaris (Upcoming) In-Person [GEOGRAPHIC_DATA], [GEOGRAPHIC_DATA] [DA…" at bounding box center [590, 144] width 986 height 55
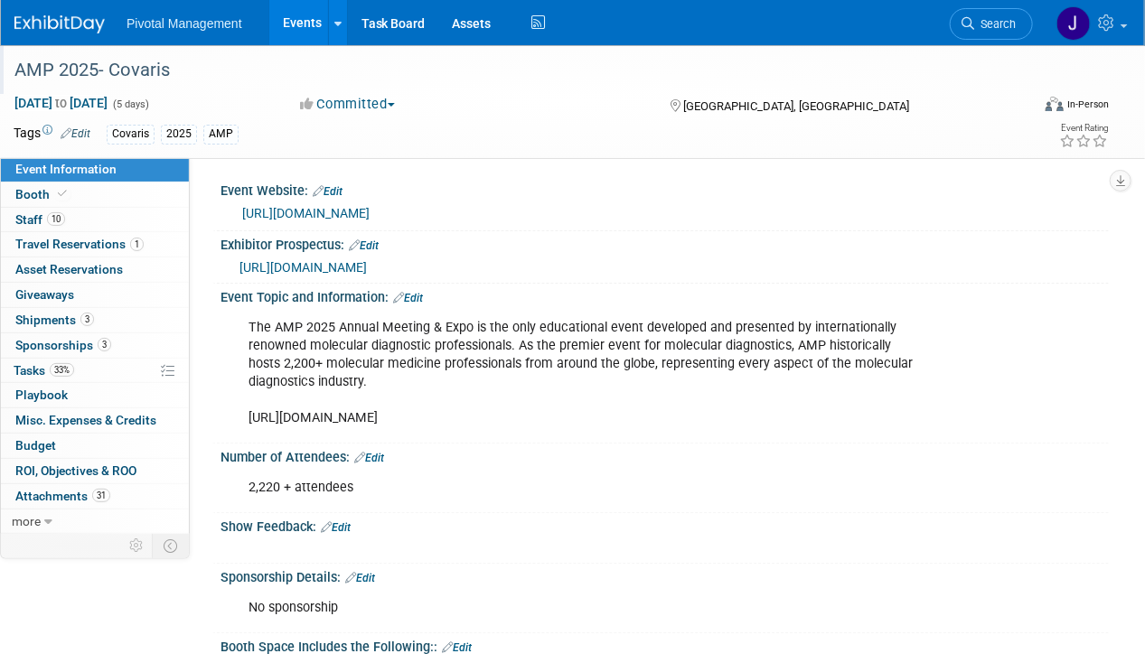
click at [813, 80] on div "AMP 2025- Covaris" at bounding box center [511, 70] width 1007 height 33
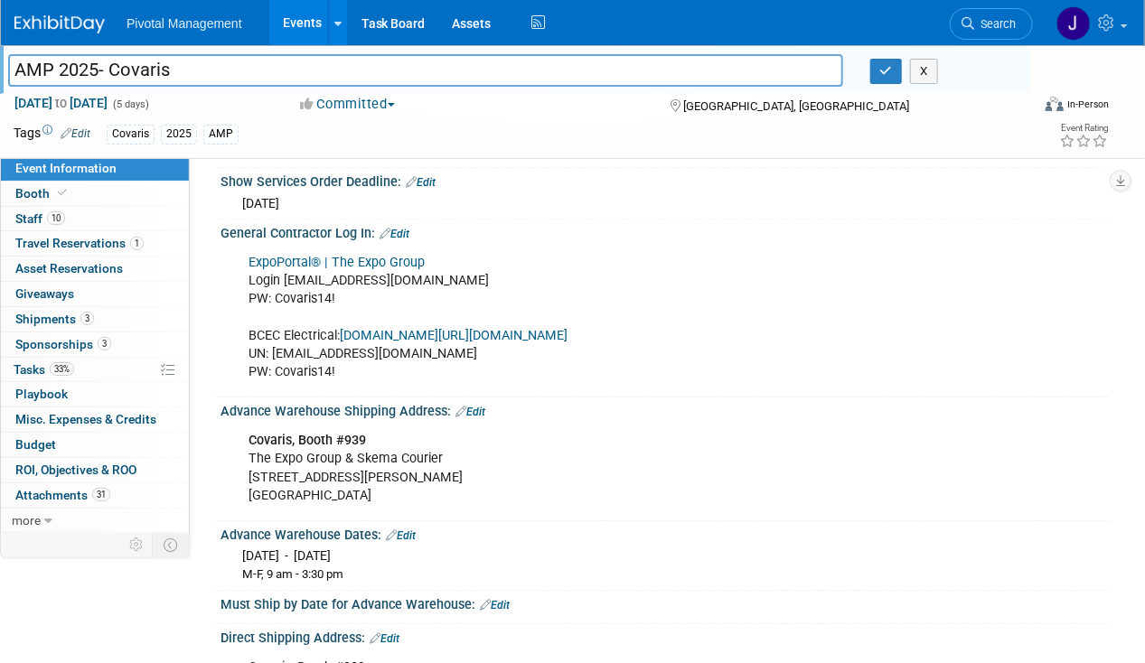
scroll to position [2119, 0]
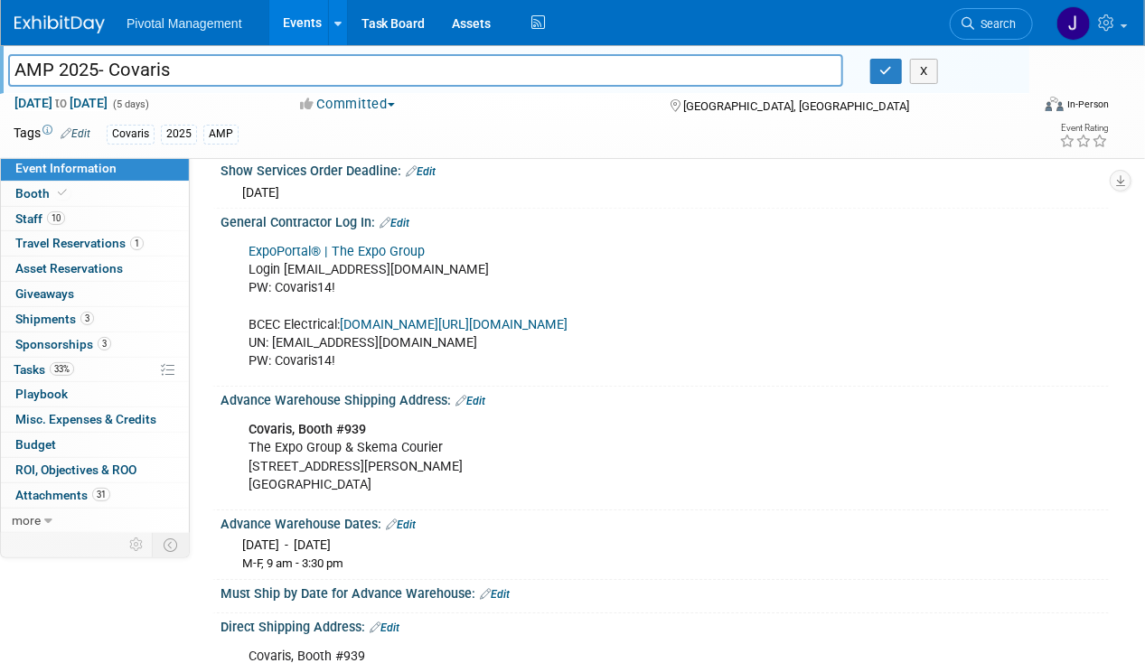
click at [567, 317] on link "[DOMAIN_NAME][URL][DOMAIN_NAME]" at bounding box center [454, 324] width 228 height 15
drag, startPoint x: 276, startPoint y: 330, endPoint x: 341, endPoint y: 330, distance: 66.0
click at [341, 330] on div "ExpoPortal® | The Expo Group Login [EMAIL_ADDRESS][DOMAIN_NAME] PW: [SECURITY_D…" at bounding box center [584, 306] width 697 height 145
copy div "Covaris14!"
click at [58, 207] on link "10 Staff 10" at bounding box center [95, 219] width 188 height 24
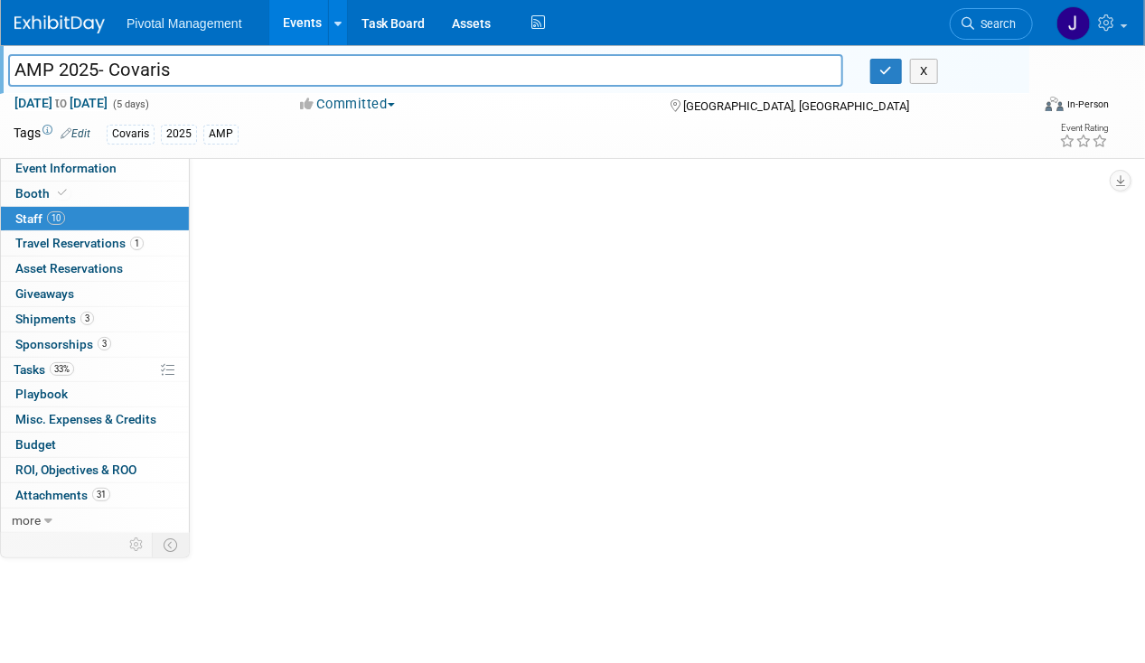
scroll to position [0, 0]
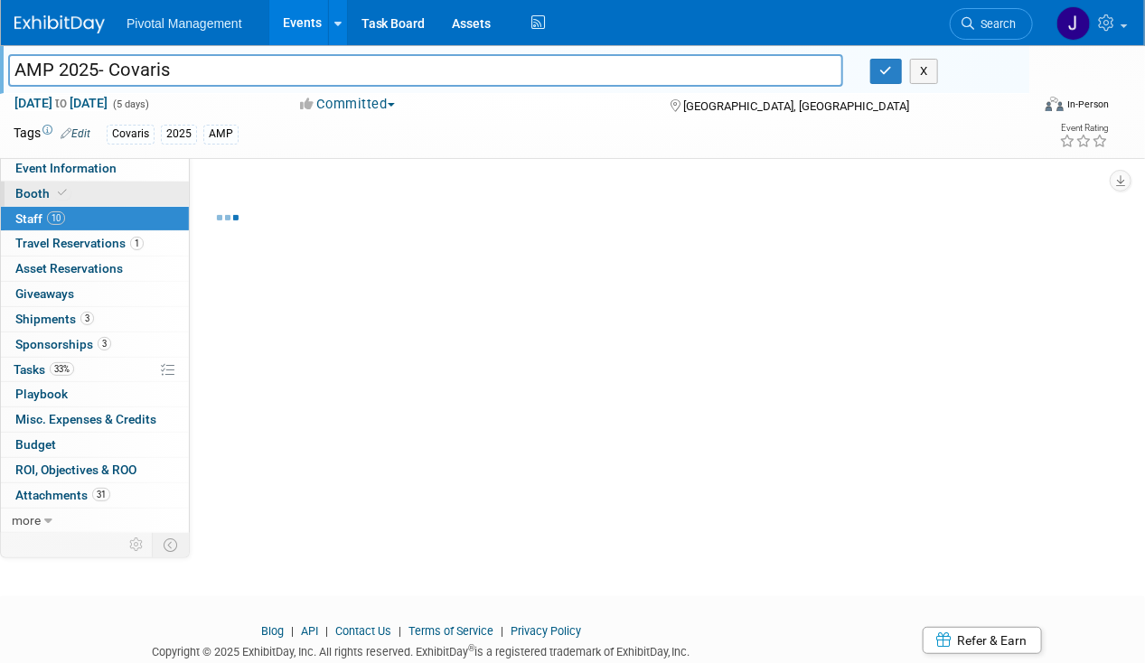
click at [103, 195] on link "Booth" at bounding box center [95, 194] width 188 height 24
select select "Yes"
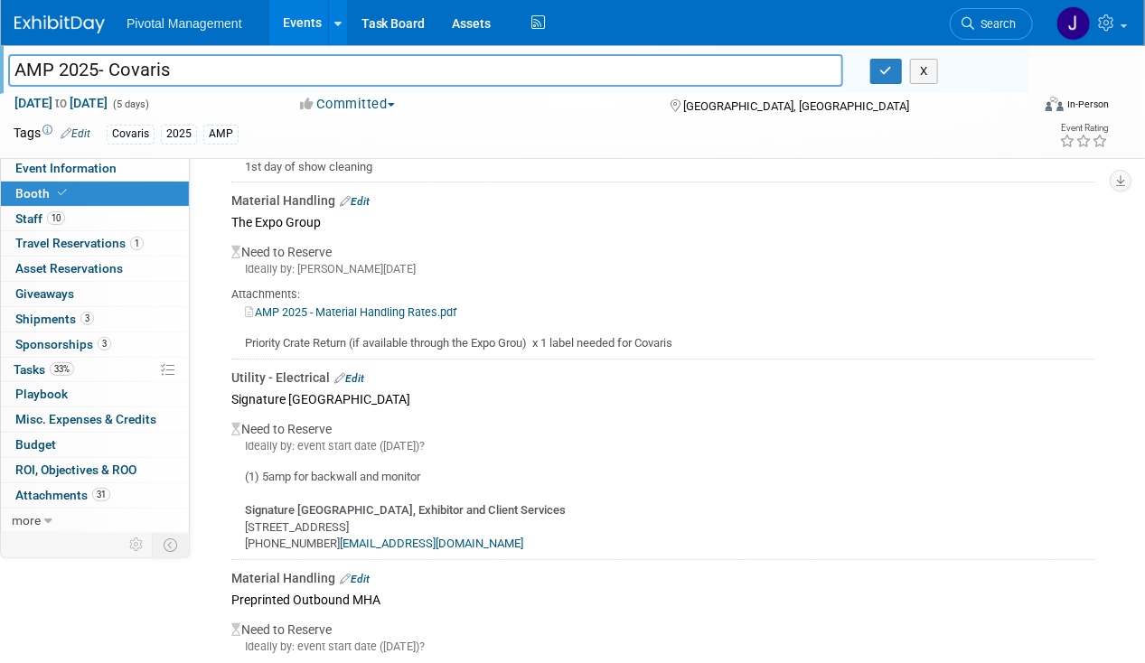
scroll to position [2300, 0]
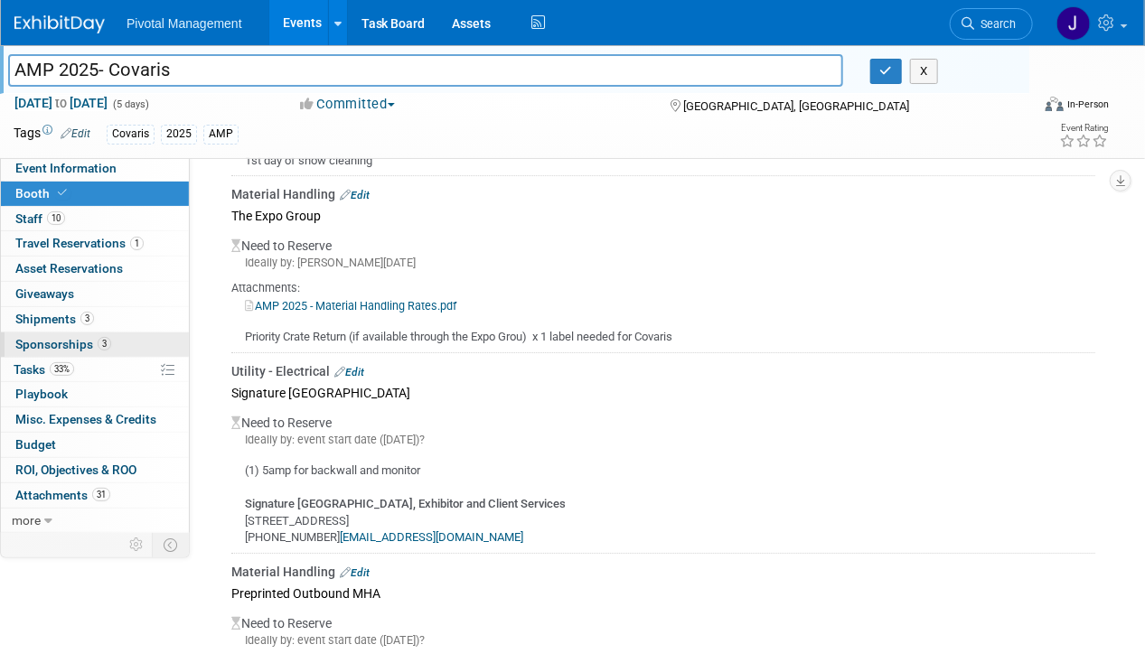
click at [81, 350] on link "3 Sponsorships 3" at bounding box center [95, 344] width 188 height 24
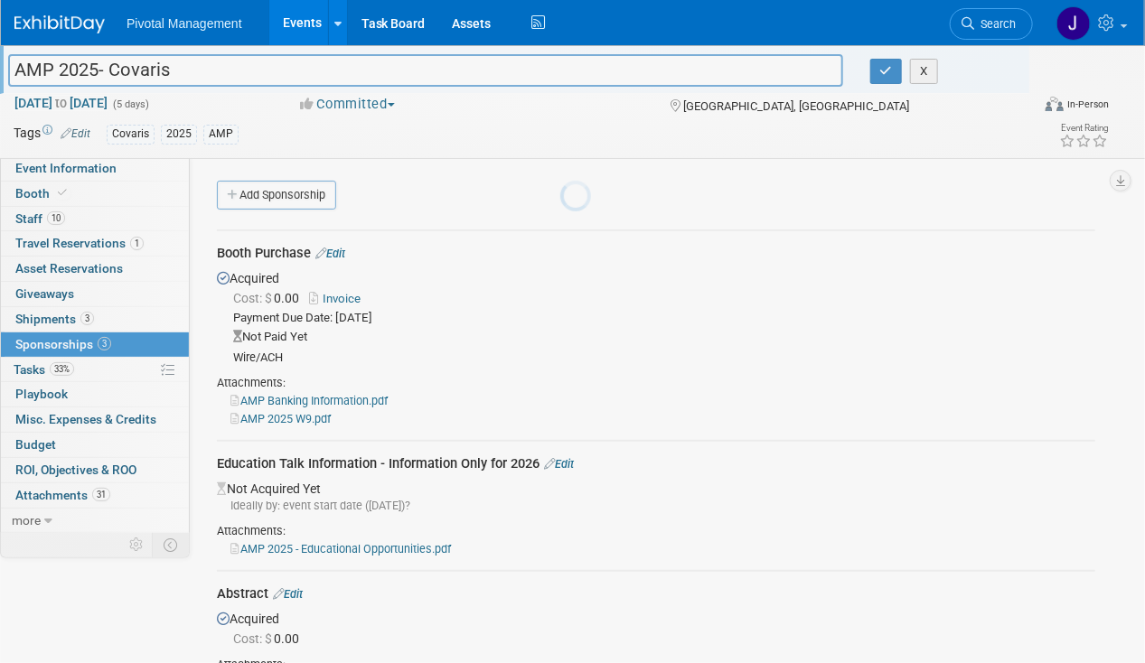
click at [85, 358] on link "33% Tasks 33%" at bounding box center [95, 370] width 188 height 24
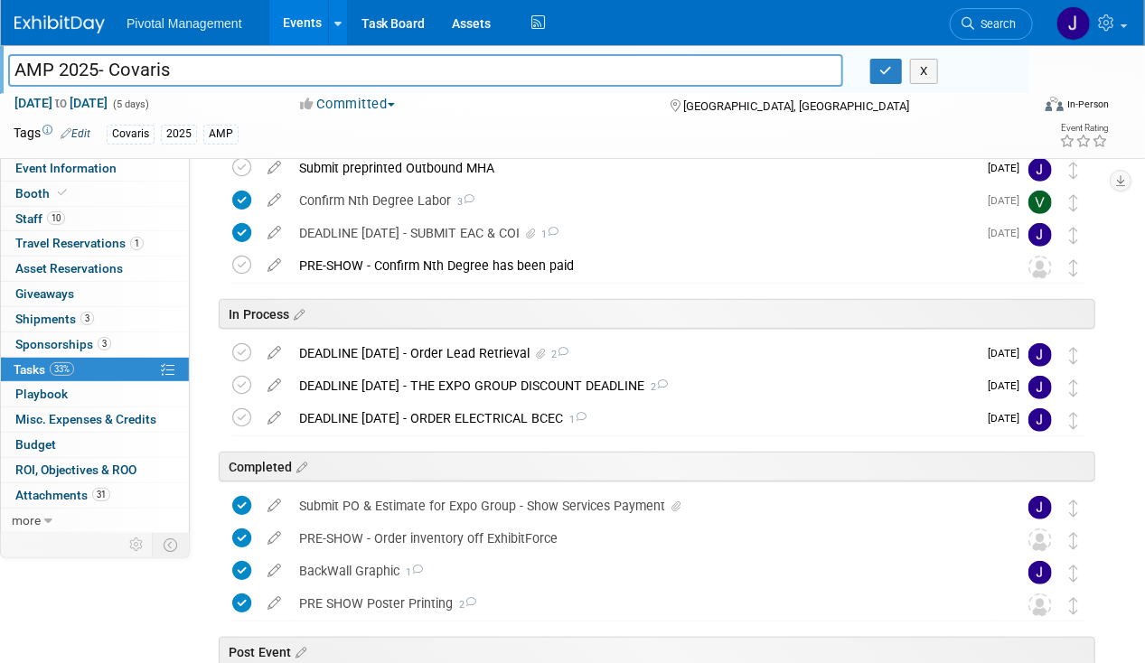
scroll to position [251, 0]
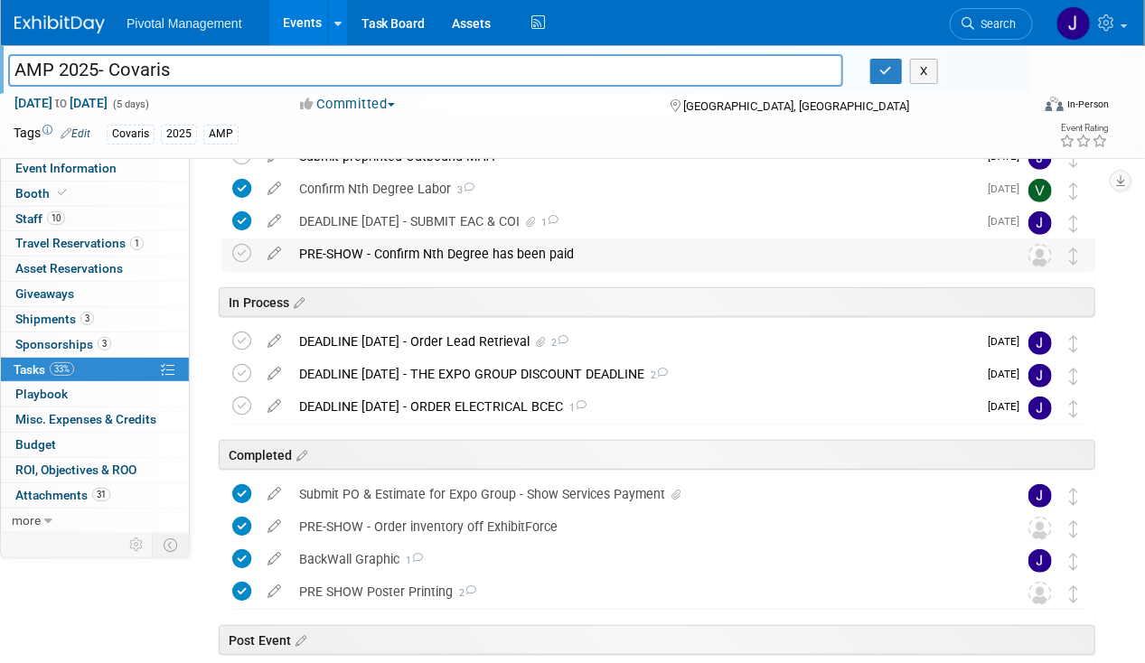
click at [482, 239] on div "PRE-SHOW - Confirm Nth Degree has been paid" at bounding box center [641, 254] width 702 height 31
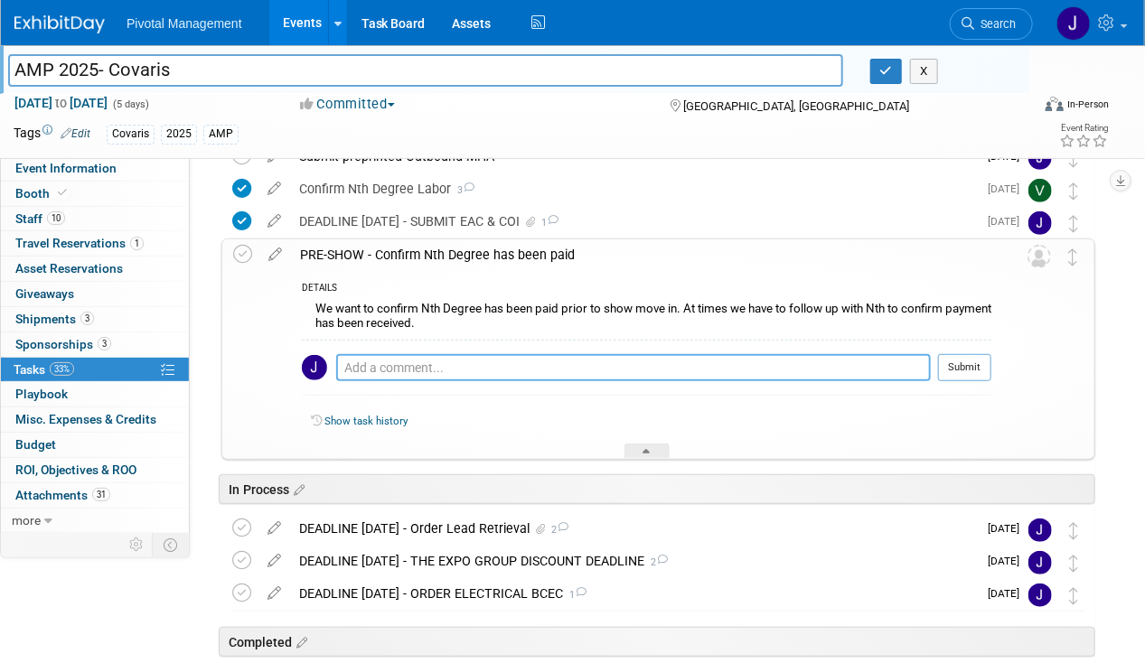
click at [368, 360] on textarea at bounding box center [633, 367] width 594 height 27
type textarea "N/A - Expo Group Labor"
click at [245, 247] on icon at bounding box center [242, 254] width 19 height 19
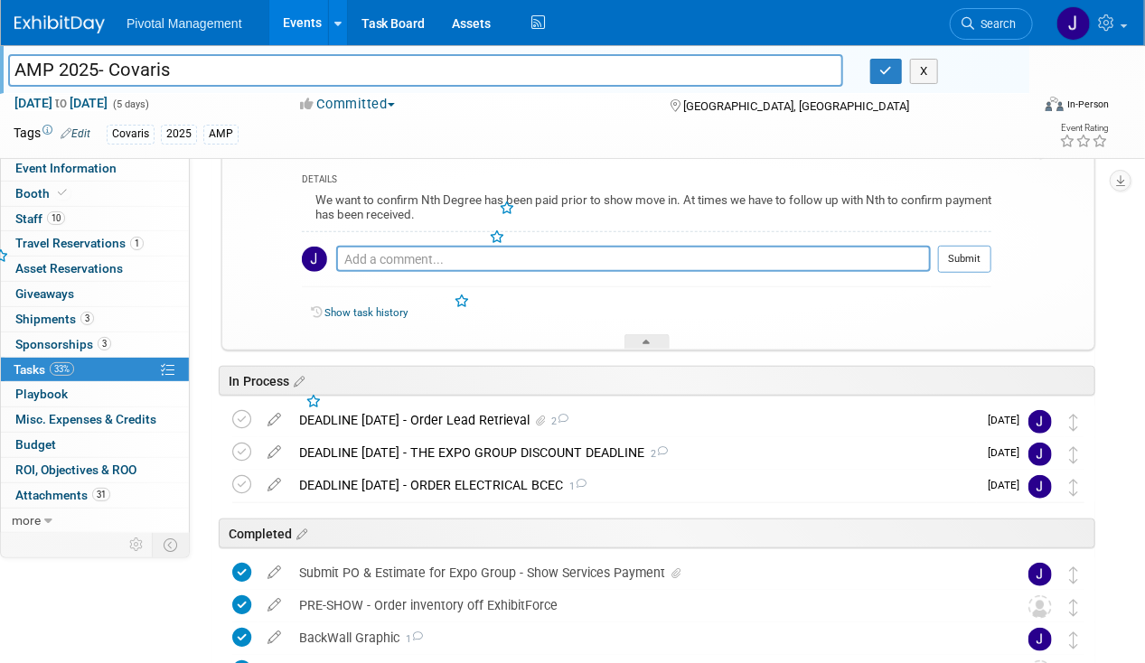
scroll to position [360, 0]
click at [963, 253] on button "Submit" at bounding box center [964, 258] width 53 height 27
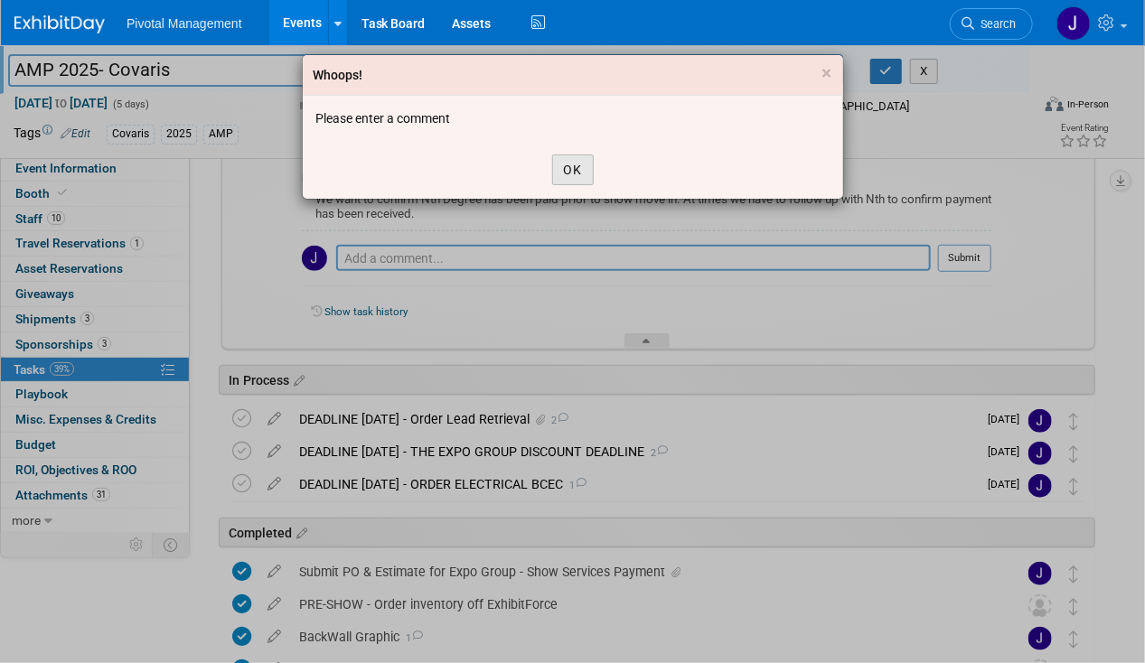
click at [582, 167] on button "OK" at bounding box center [573, 169] width 42 height 31
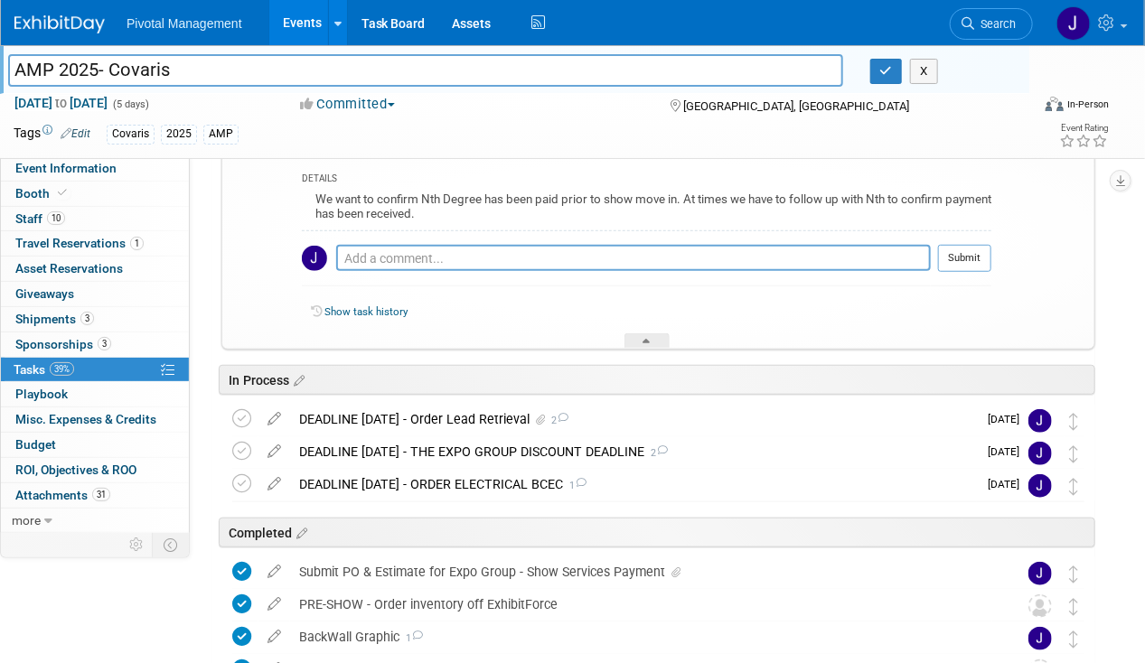
scroll to position [220, 0]
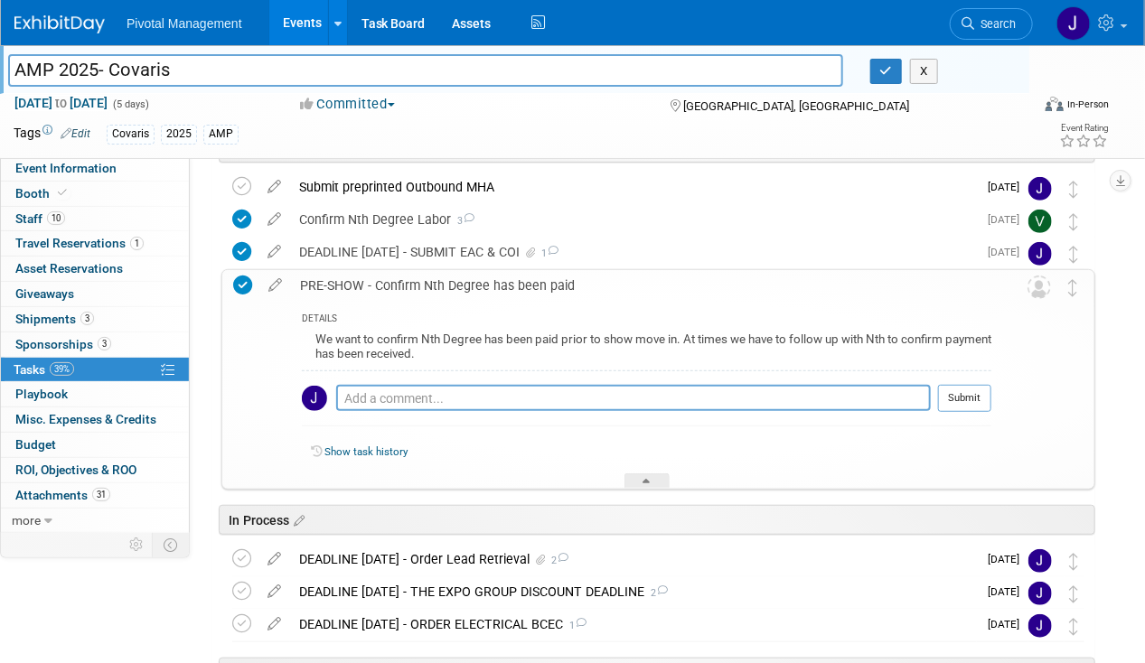
click at [531, 287] on div "PRE-SHOW - Confirm Nth Degree has been paid" at bounding box center [641, 285] width 700 height 31
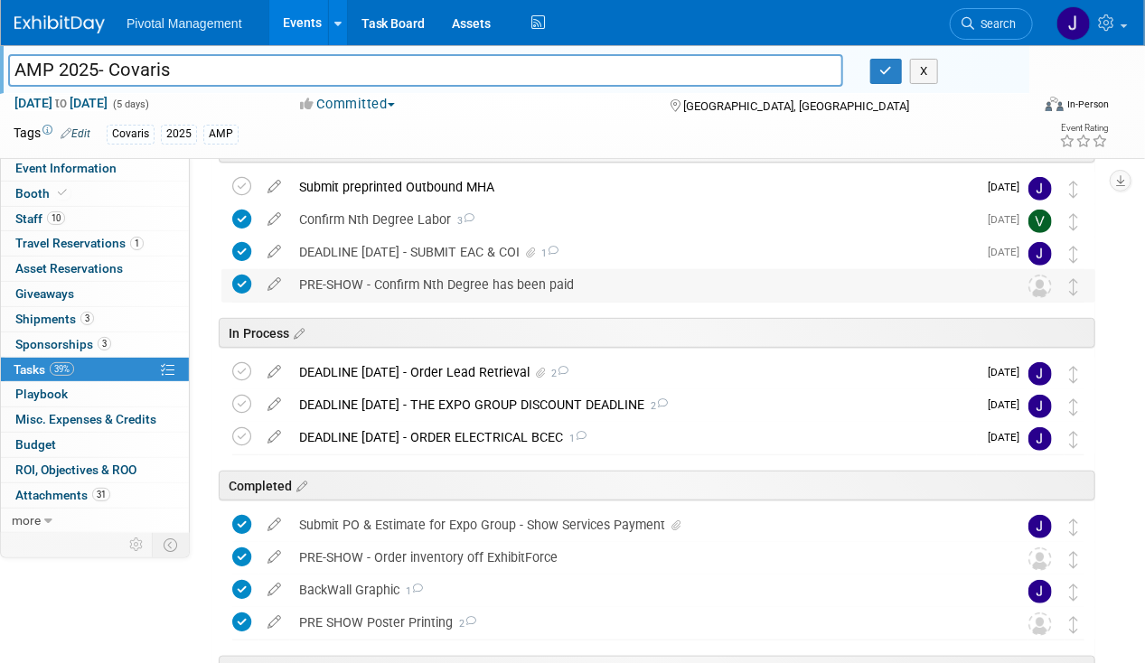
click at [522, 282] on div "PRE-SHOW - Confirm Nth Degree has been paid" at bounding box center [641, 284] width 702 height 31
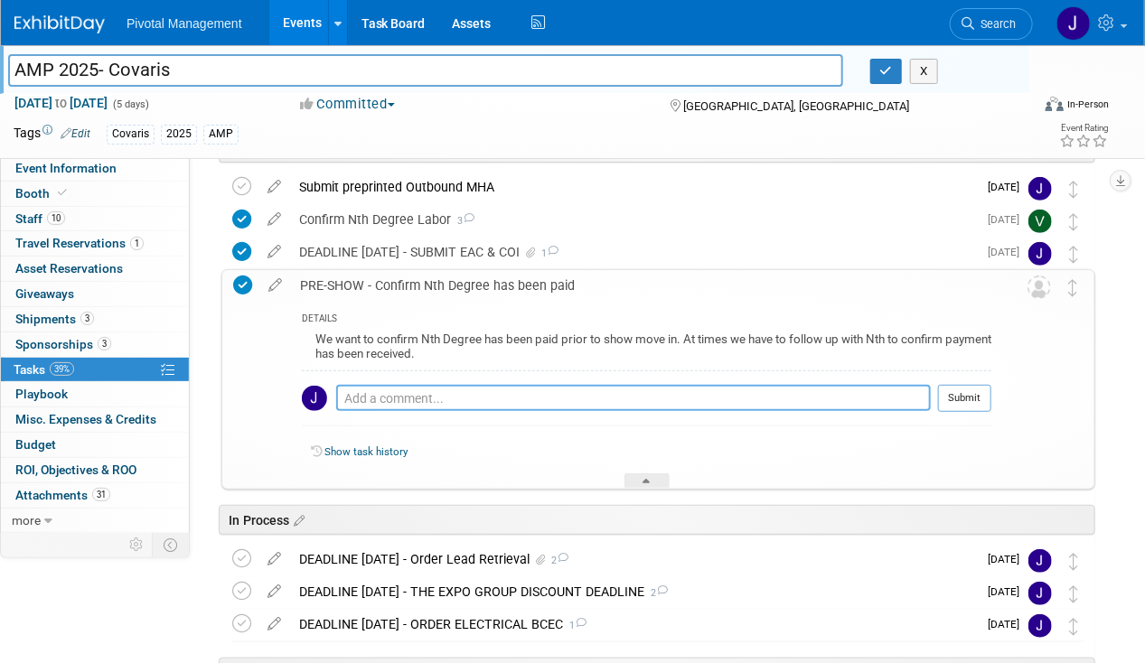
click at [387, 396] on textarea at bounding box center [633, 398] width 594 height 26
type textarea "N/A - Expo Group labor - paid via CC online portal"
click at [987, 391] on button "Submit" at bounding box center [964, 398] width 53 height 27
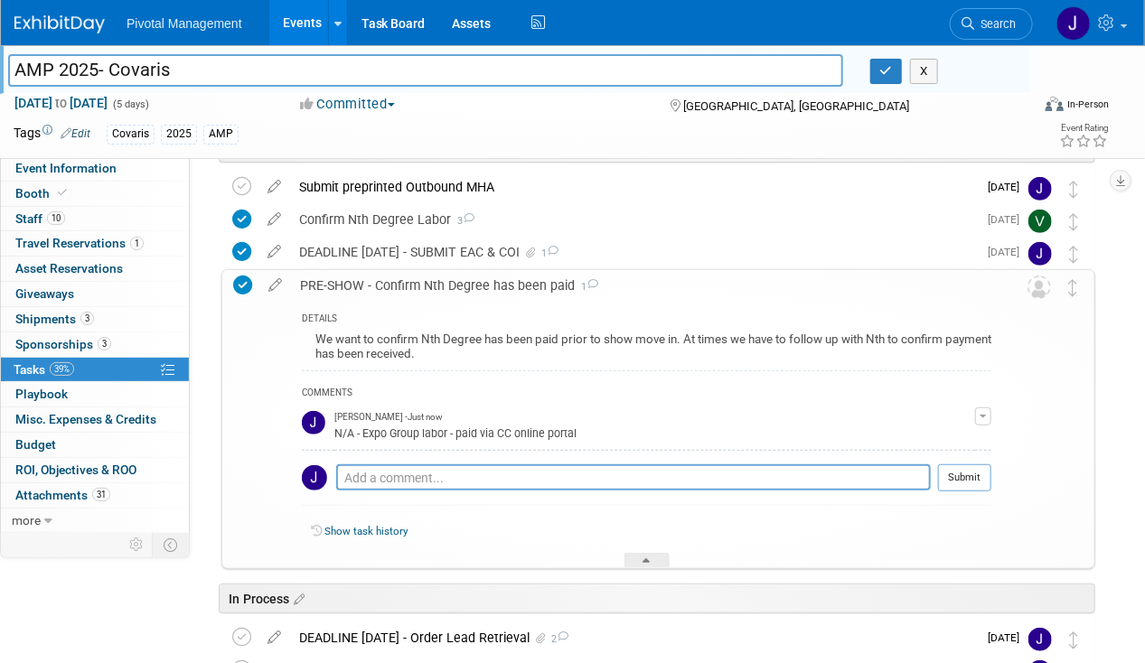
click at [638, 280] on div "PRE-SHOW - Confirm Nth Degree has been paid 1" at bounding box center [641, 285] width 700 height 31
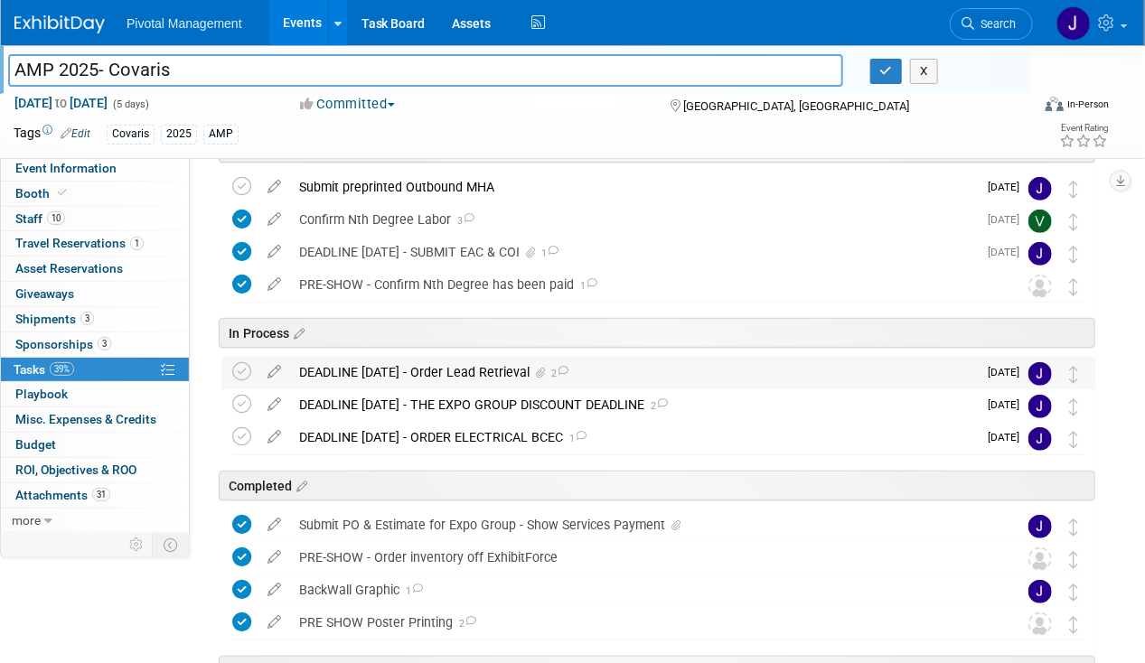
click at [719, 363] on div "DEADLINE [DATE] - Order Lead Retrieval 2" at bounding box center [633, 372] width 687 height 31
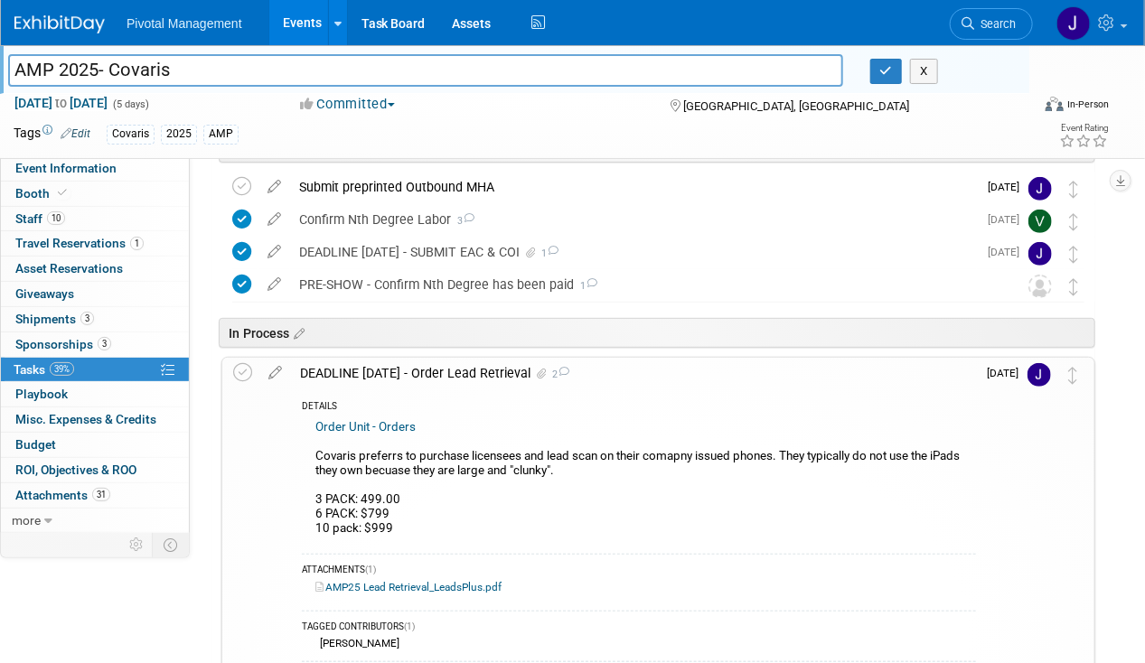
click at [381, 425] on link "Order Unit - Orders" at bounding box center [365, 427] width 100 height 14
click at [124, 163] on link "Event Information" at bounding box center [95, 168] width 188 height 24
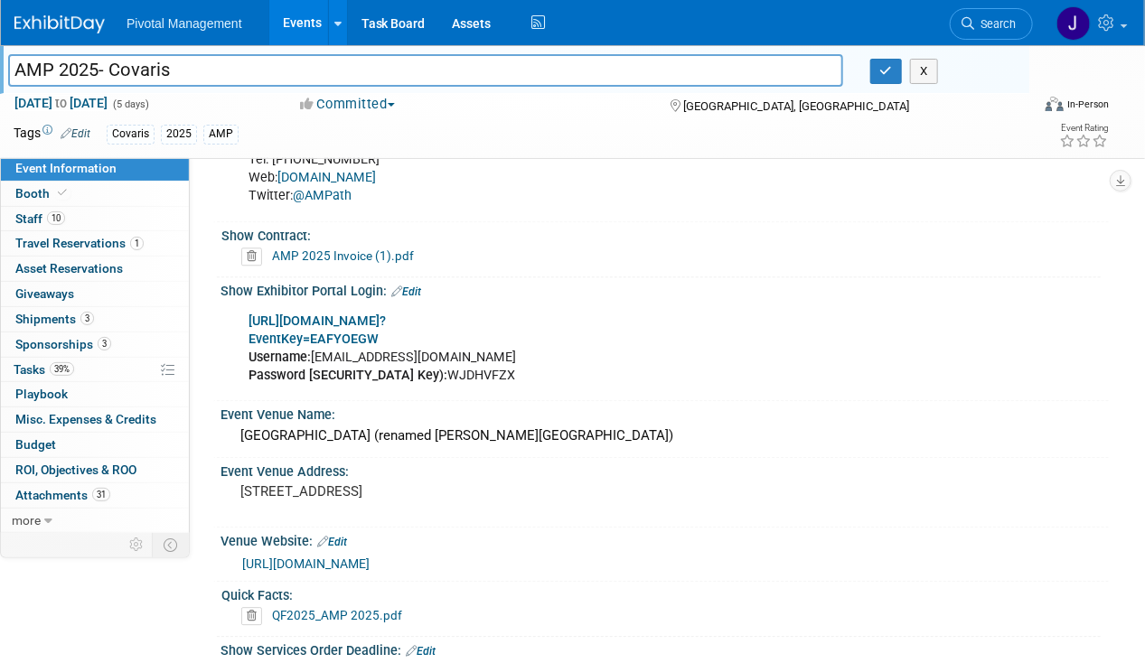
scroll to position [1637, 0]
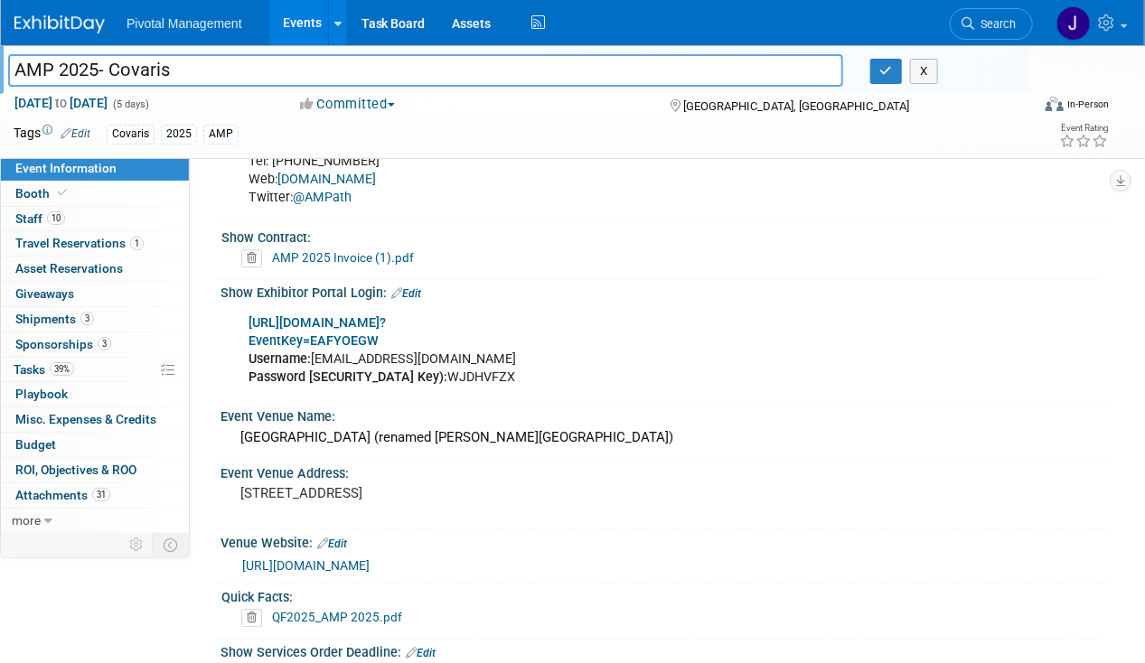
click at [386, 315] on b "[URL][DOMAIN_NAME]?" at bounding box center [316, 322] width 137 height 15
drag, startPoint x: 394, startPoint y: 350, endPoint x: 467, endPoint y: 350, distance: 73.2
click at [467, 350] on div "[URL][DOMAIN_NAME]? EventKey=EAFYOEGW Username: [EMAIL_ADDRESS][DOMAIN_NAME] Pa…" at bounding box center [584, 350] width 697 height 90
copy div "WJDHVFZX"
click at [92, 232] on link "1 Travel Reservations 1" at bounding box center [95, 243] width 188 height 24
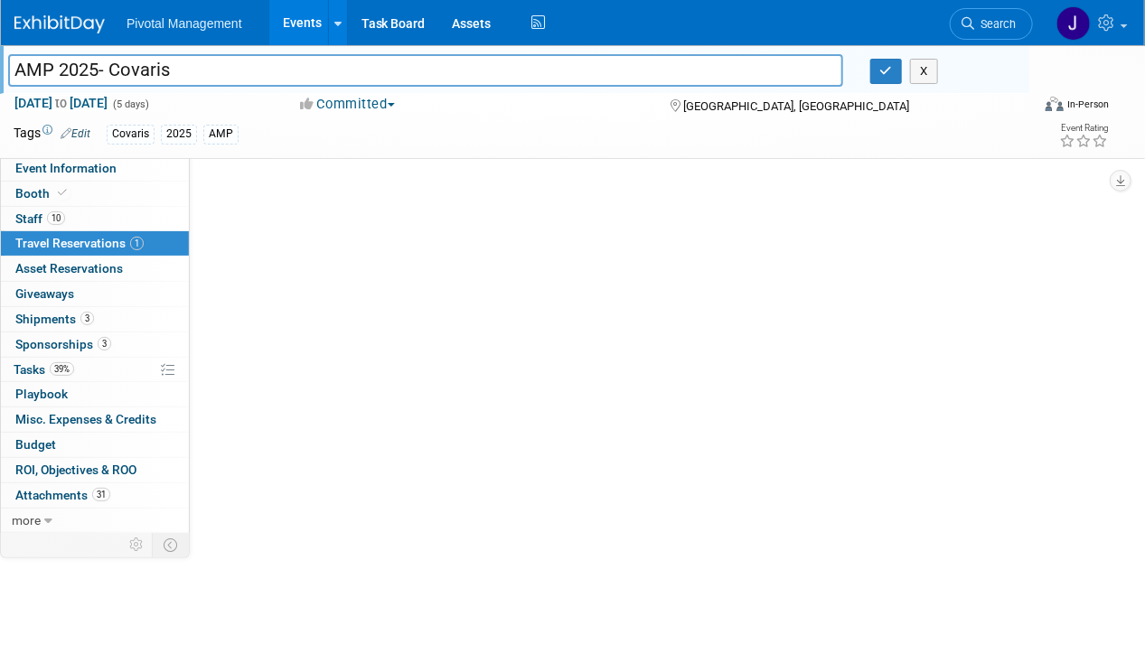
scroll to position [0, 0]
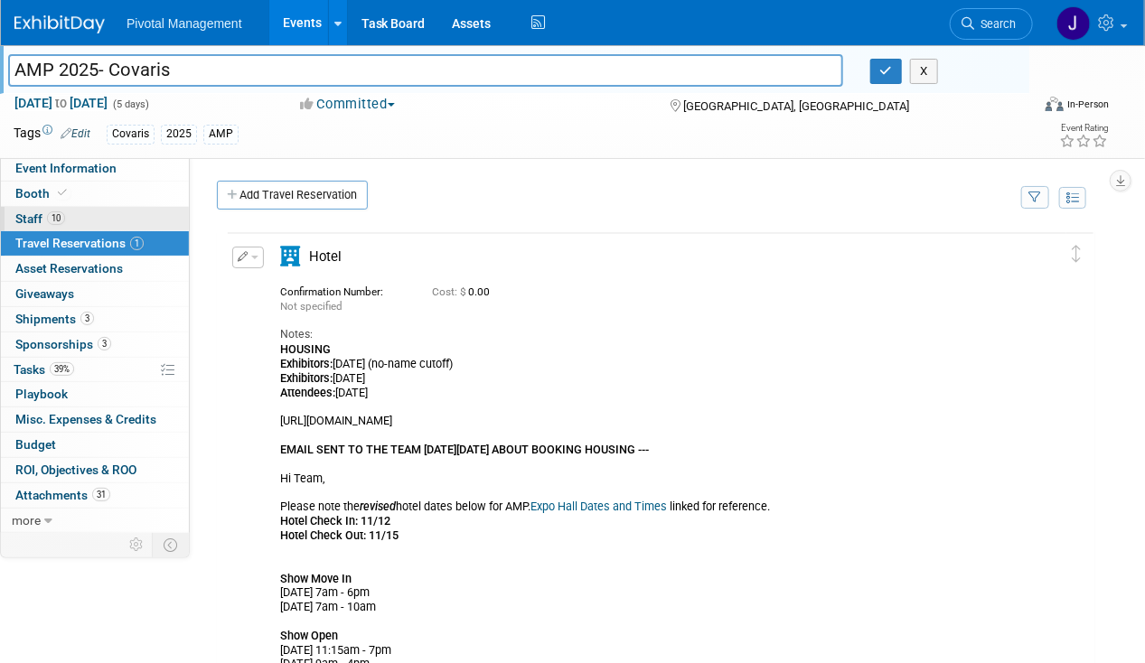
click at [101, 217] on link "10 Staff 10" at bounding box center [95, 219] width 188 height 24
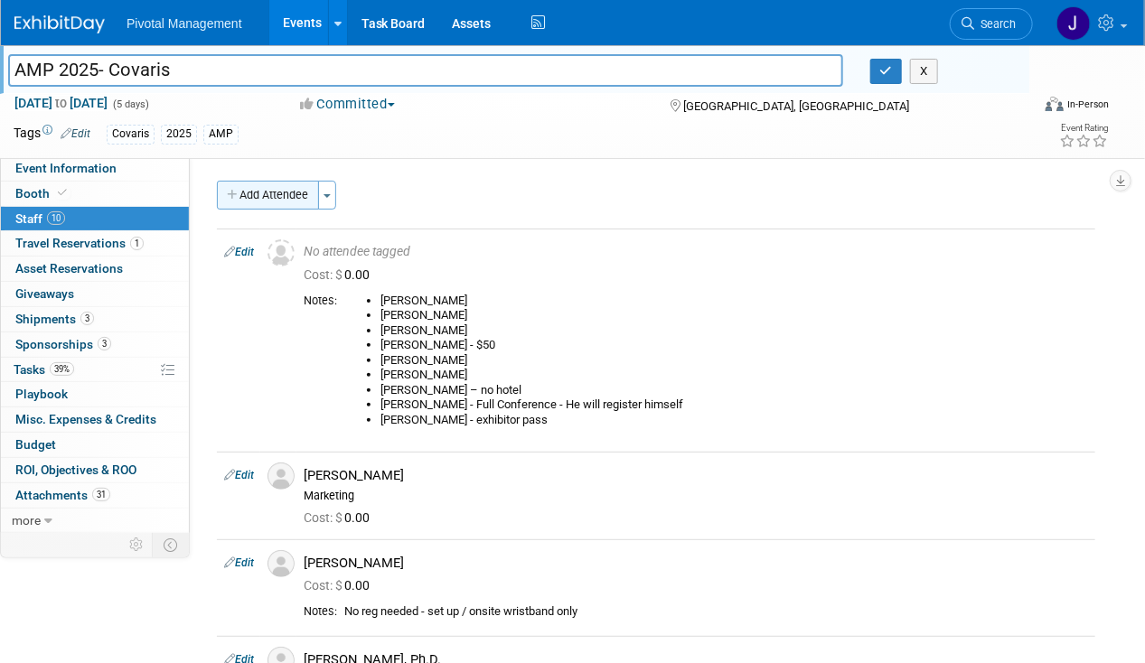
click at [254, 193] on button "Add Attendee" at bounding box center [268, 195] width 102 height 29
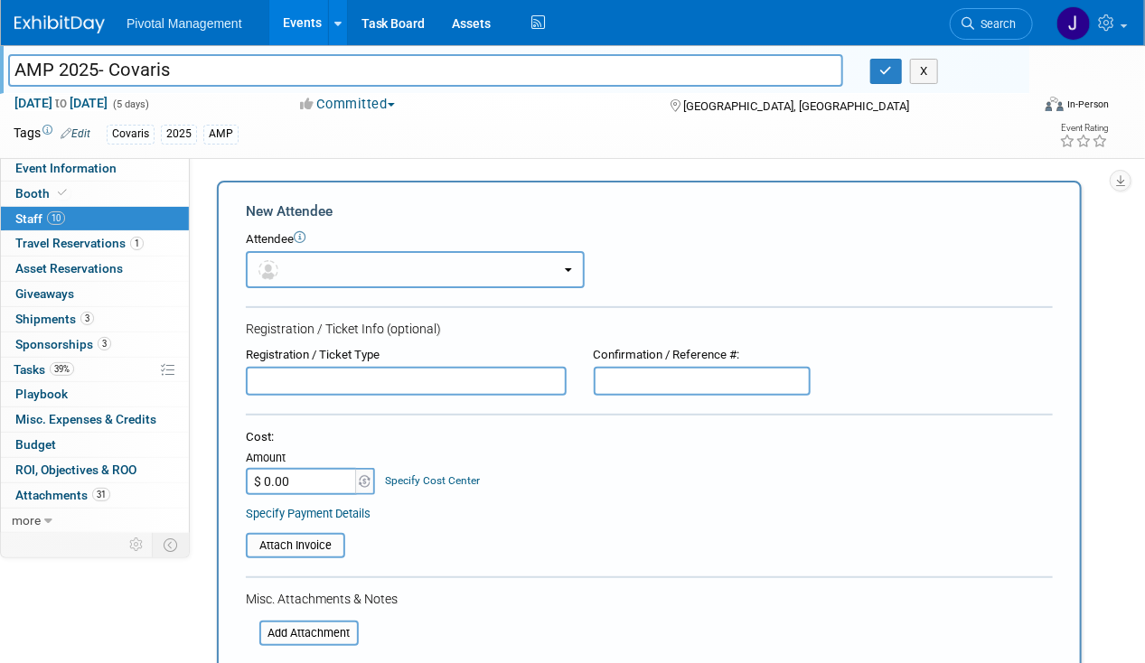
click at [373, 270] on button "button" at bounding box center [415, 269] width 339 height 37
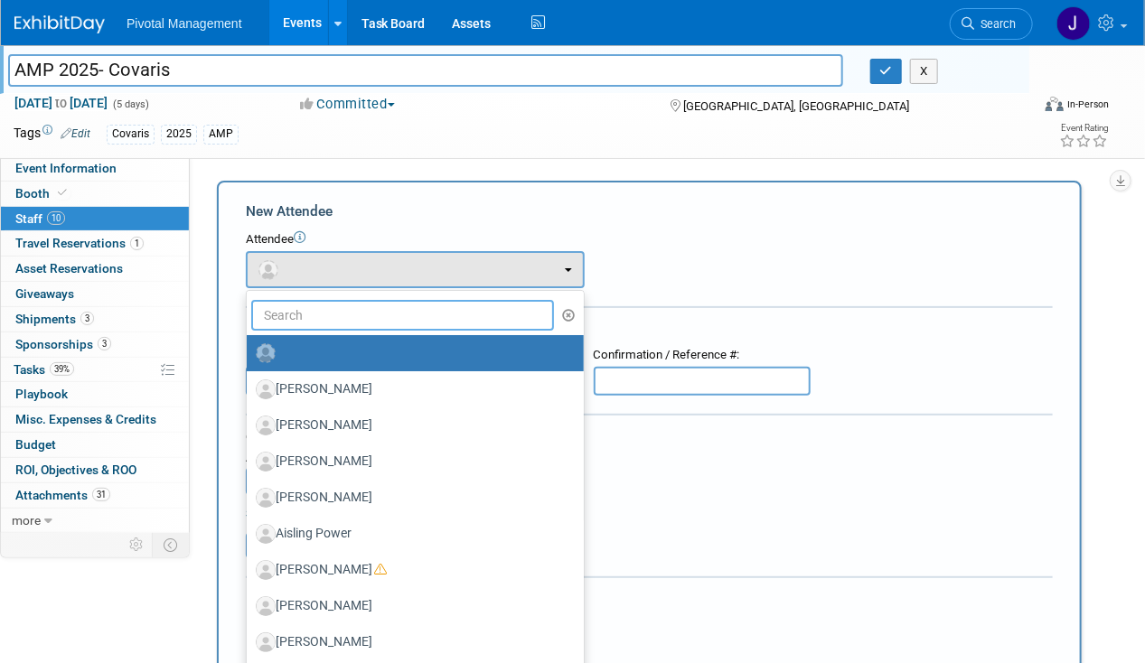
click at [351, 325] on input "text" at bounding box center [402, 315] width 303 height 31
type input "[PERSON_NAME]"
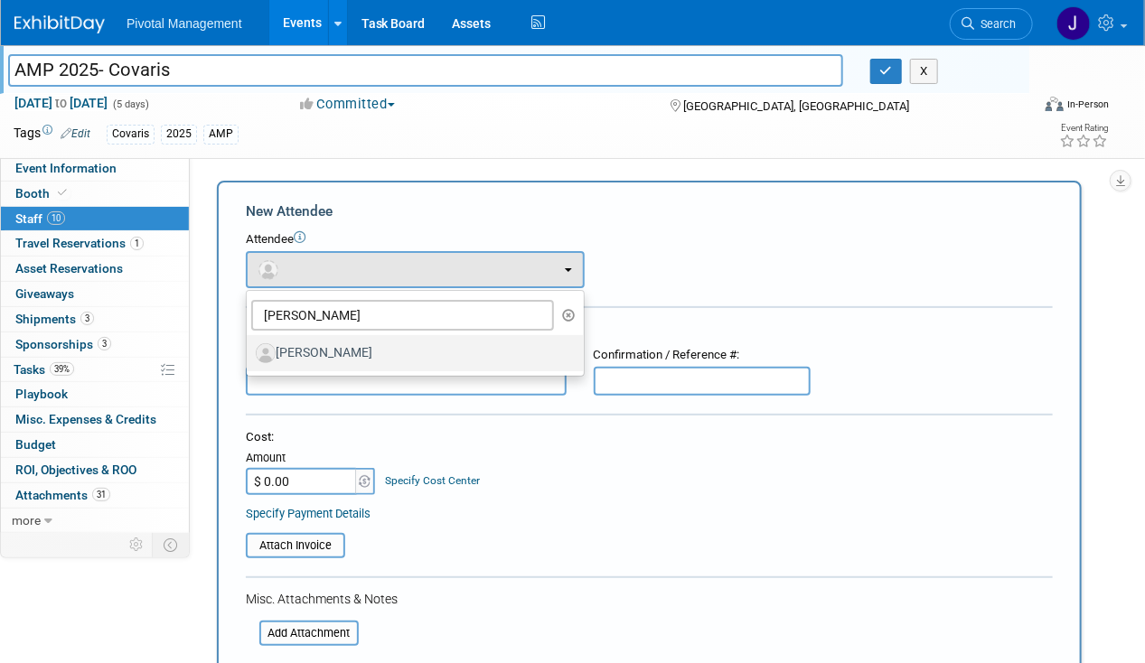
click at [367, 351] on label "[PERSON_NAME]" at bounding box center [411, 353] width 310 height 29
click at [249, 351] on input "[PERSON_NAME]" at bounding box center [244, 351] width 12 height 12
select select "8924b151-304e-4209-bd65-fe7ae52abedc"
select select "4"
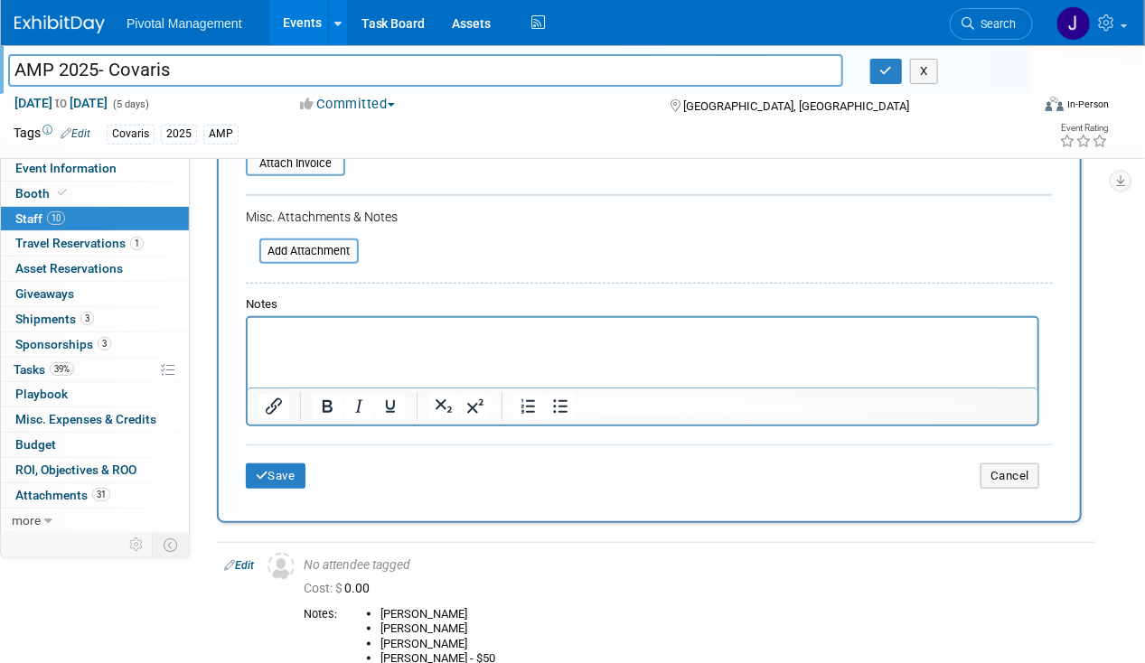
scroll to position [442, 0]
click at [325, 341] on html at bounding box center [642, 328] width 790 height 25
click at [287, 467] on button "Save" at bounding box center [276, 474] width 60 height 25
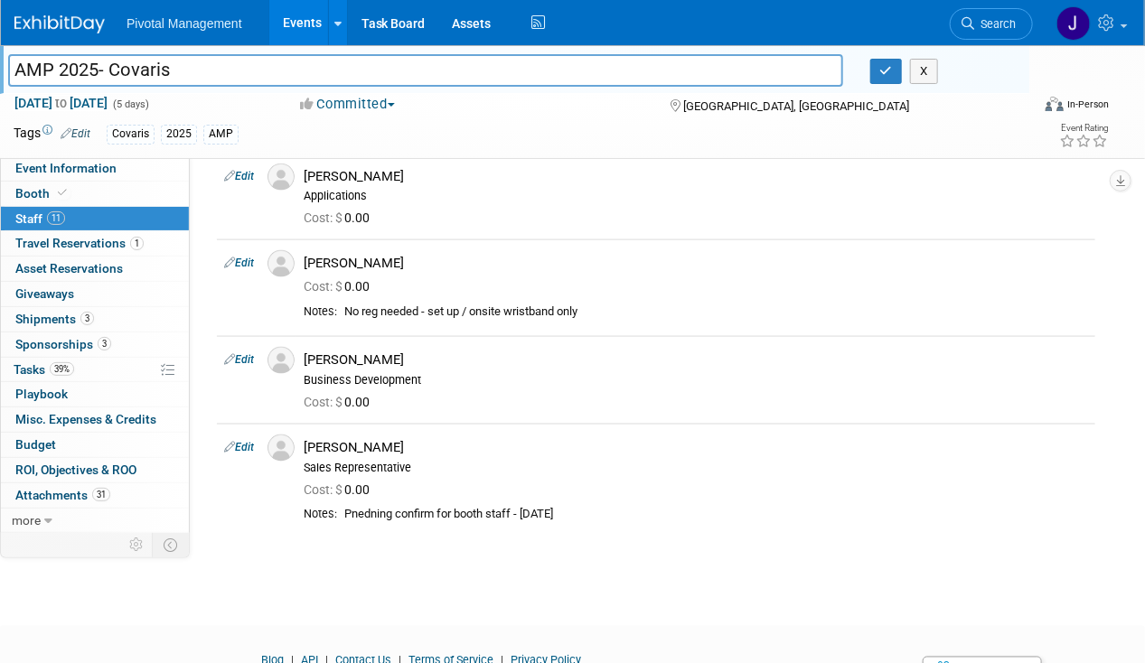
scroll to position [847, 0]
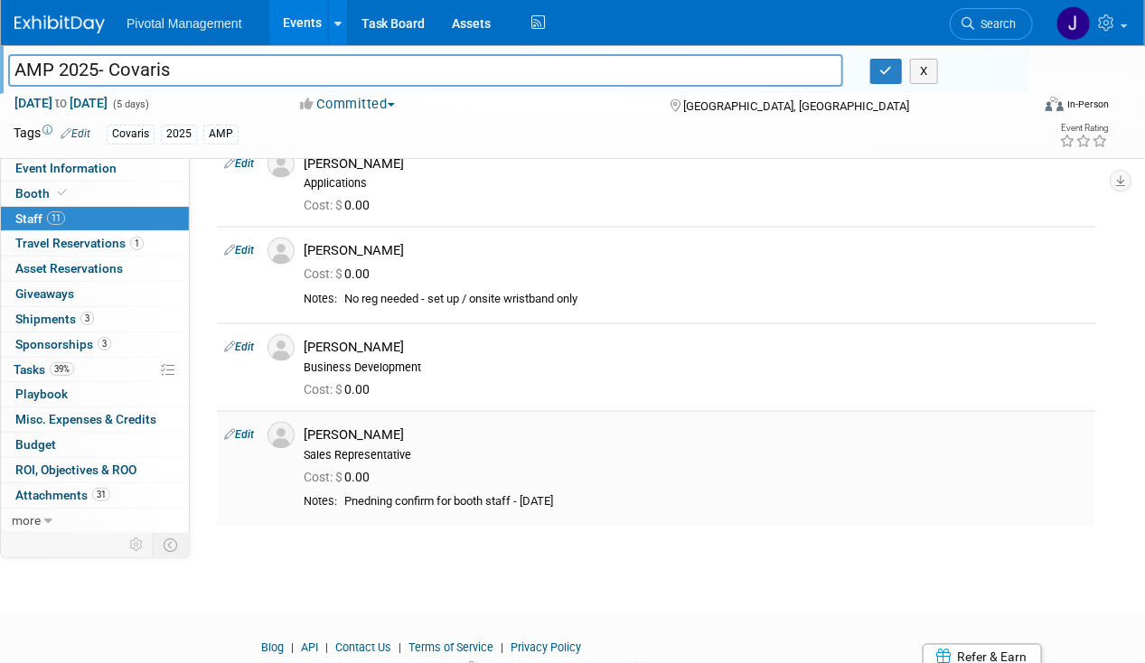
drag, startPoint x: 625, startPoint y: 499, endPoint x: 340, endPoint y: 511, distance: 285.8
click at [340, 511] on td "[PERSON_NAME] Sales Representative Cost: $ 0.00" at bounding box center [695, 469] width 799 height 116
copy div "Notes: Pnedning confirm for booth staff - [DATE]"
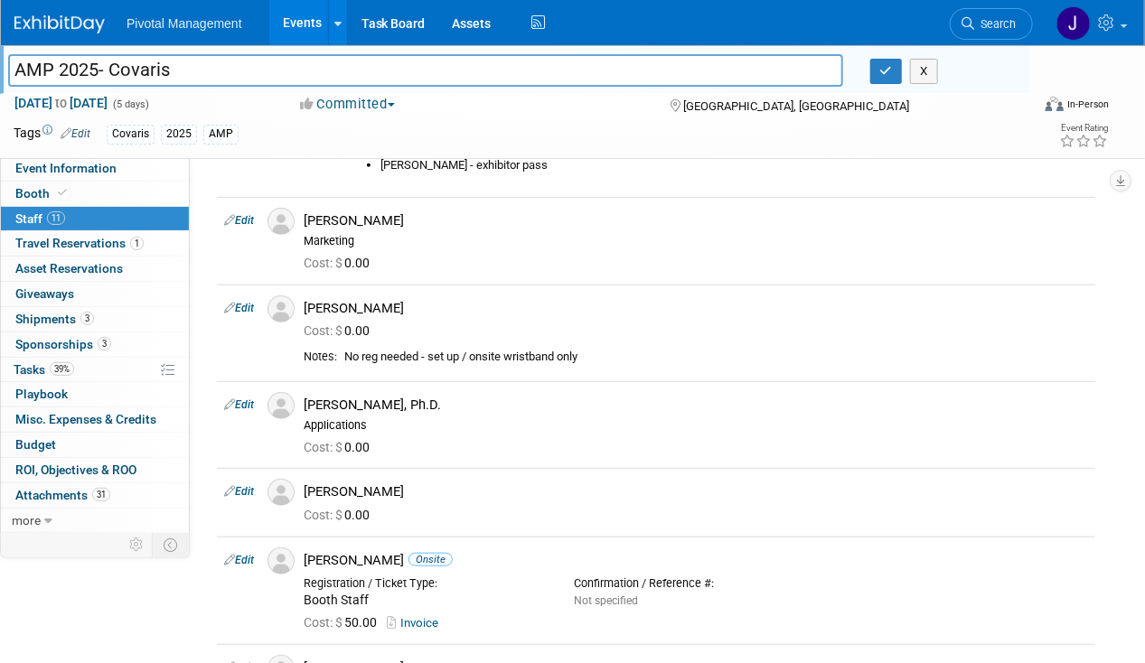
scroll to position [0, 0]
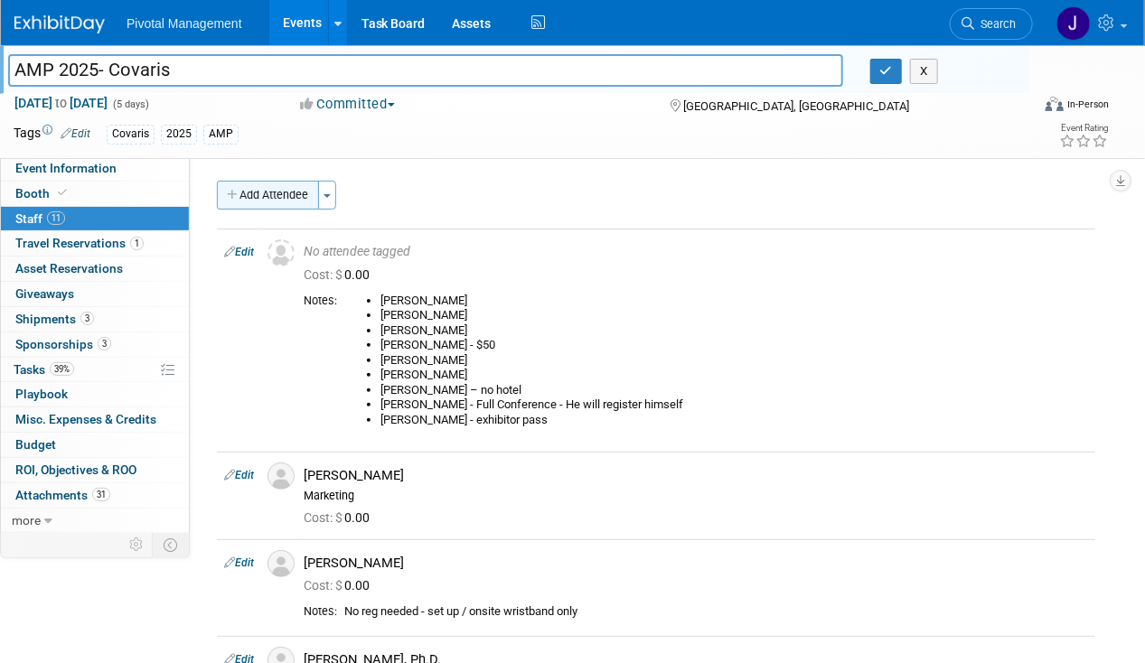
click at [290, 193] on button "Add Attendee" at bounding box center [268, 195] width 102 height 29
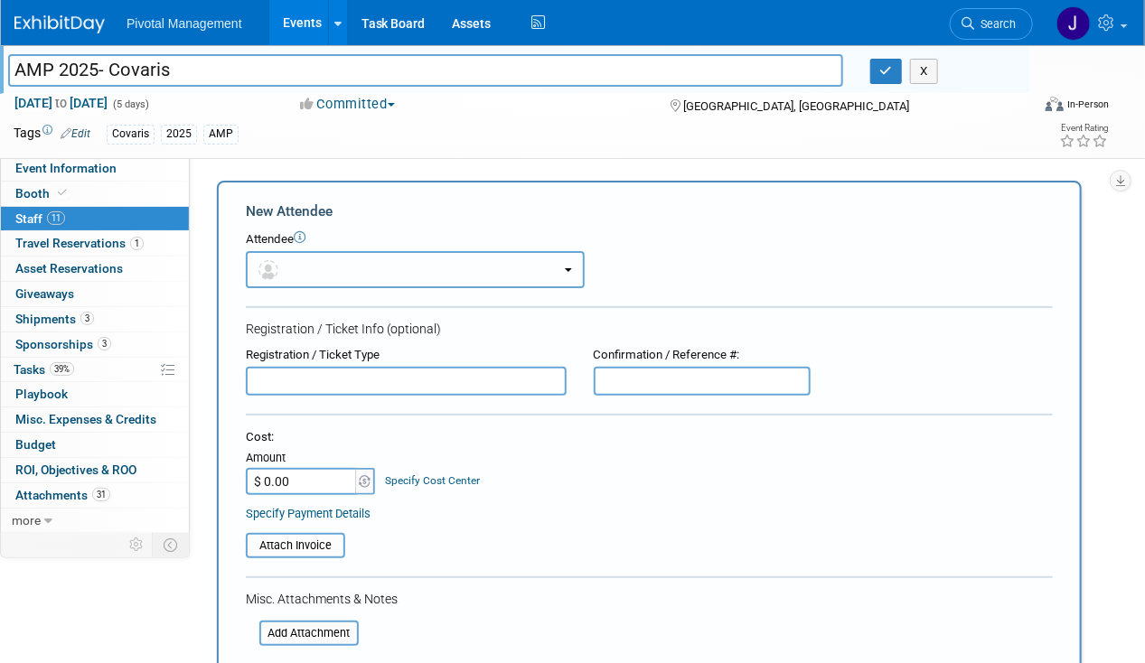
click at [360, 265] on button "button" at bounding box center [415, 269] width 339 height 37
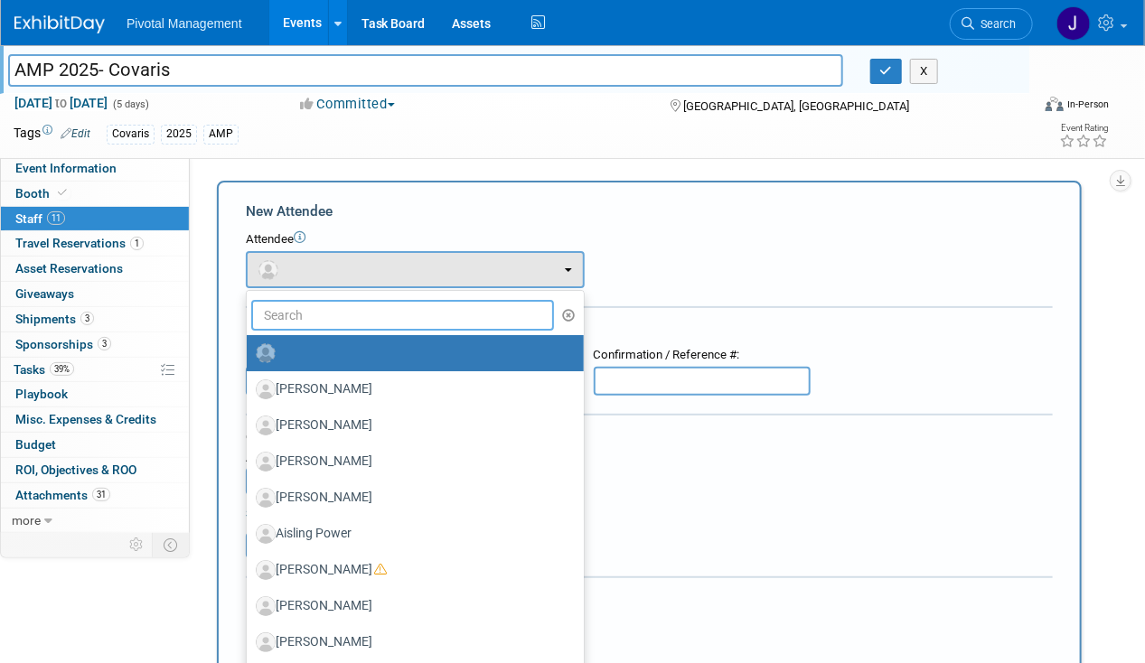
click at [340, 309] on input "text" at bounding box center [402, 315] width 303 height 31
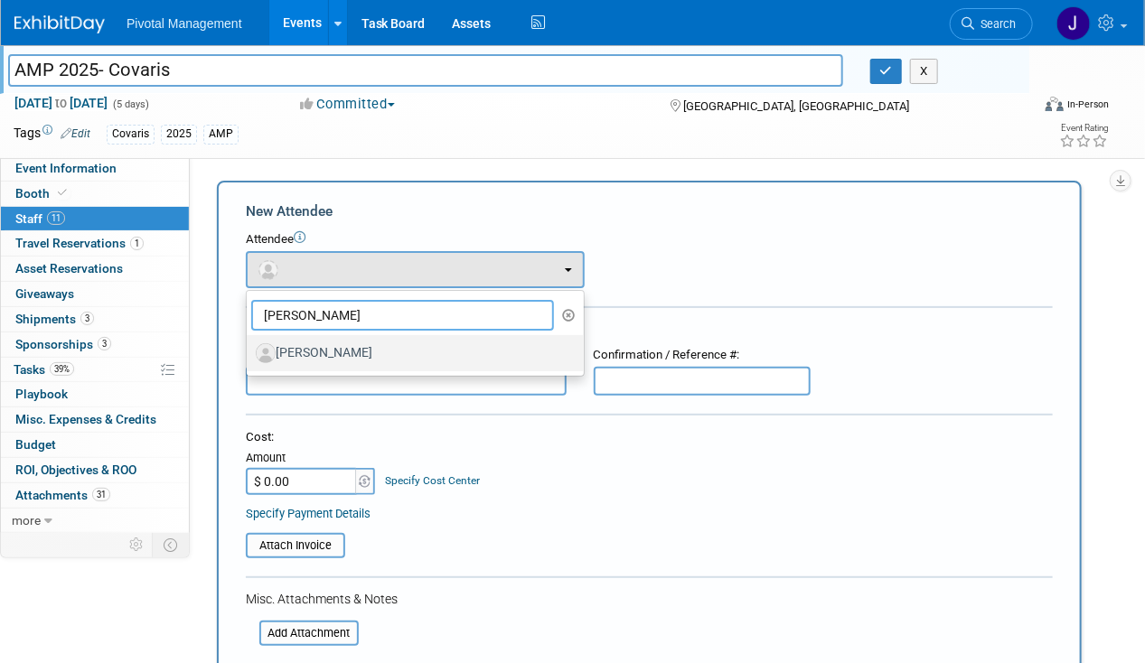
type input "[PERSON_NAME]"
click at [315, 356] on label "[PERSON_NAME]" at bounding box center [411, 353] width 310 height 29
click at [249, 356] on input "[PERSON_NAME]" at bounding box center [244, 351] width 12 height 12
select select "ae4527d7-ae69-49c4-896b-841c32d94859"
select select "400"
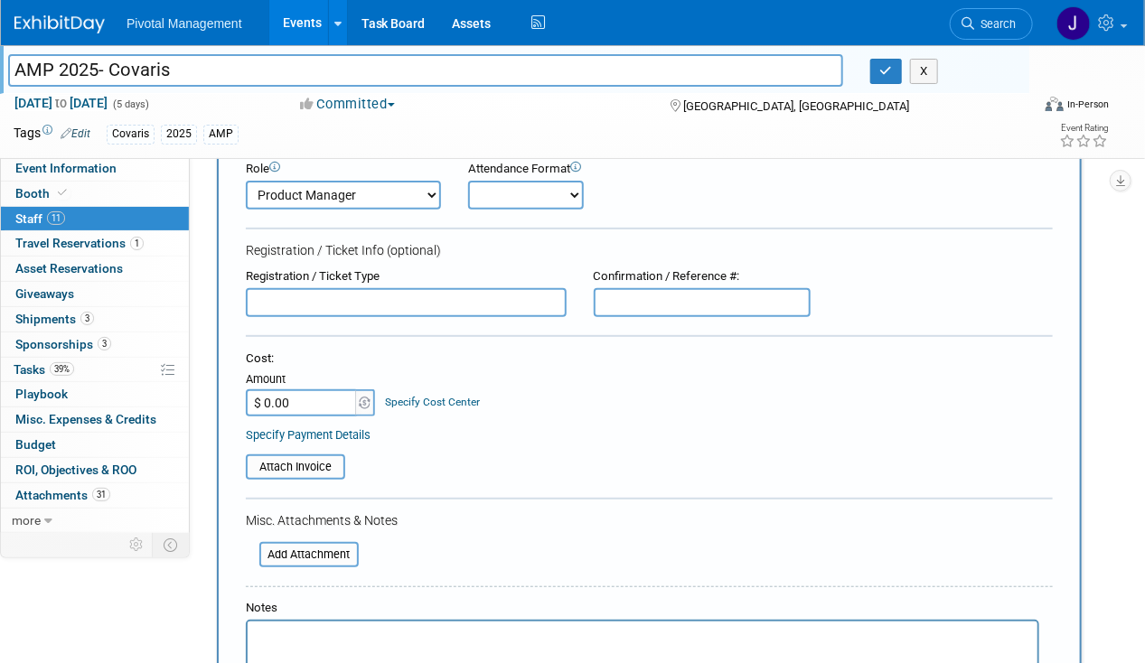
scroll to position [524, 0]
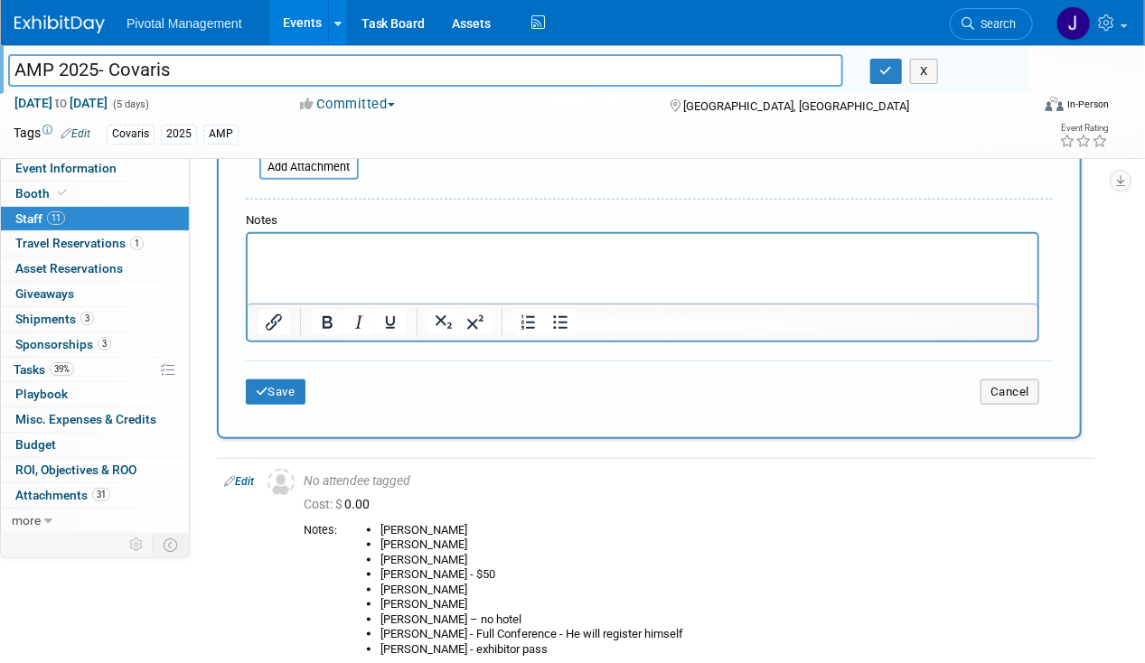
click at [330, 259] on html at bounding box center [642, 246] width 790 height 25
paste body "Rich Text Area. Press ALT-0 for help."
click at [309, 248] on p "Notes:Pnedning confirm for booth staff - [DATE]" at bounding box center [641, 250] width 769 height 18
click at [319, 243] on p "Notes:Pedning confirm for booth staff - [DATE]" at bounding box center [641, 250] width 769 height 18
click at [319, 244] on p "Notes:Pening confirm for booth staff - [DATE]" at bounding box center [641, 250] width 769 height 18
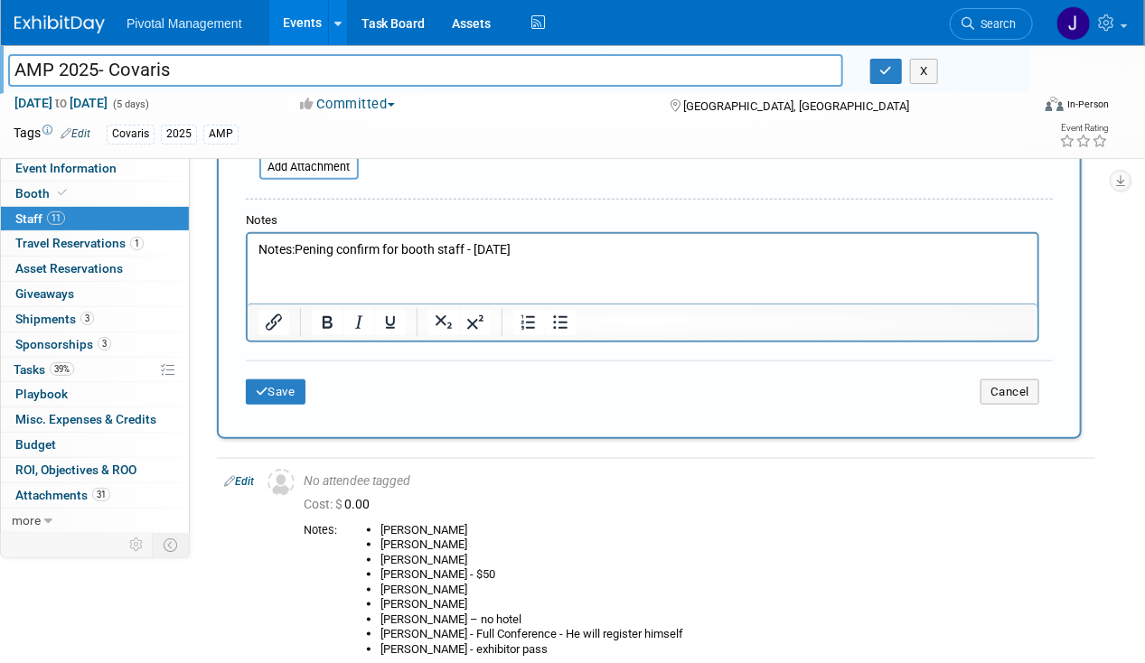
click at [317, 247] on p "Notes:Pening confirm for booth staff - [DATE]" at bounding box center [641, 250] width 769 height 18
click at [312, 248] on p "Notes:Pening confirm for booth staff - [DATE]" at bounding box center [641, 250] width 769 height 18
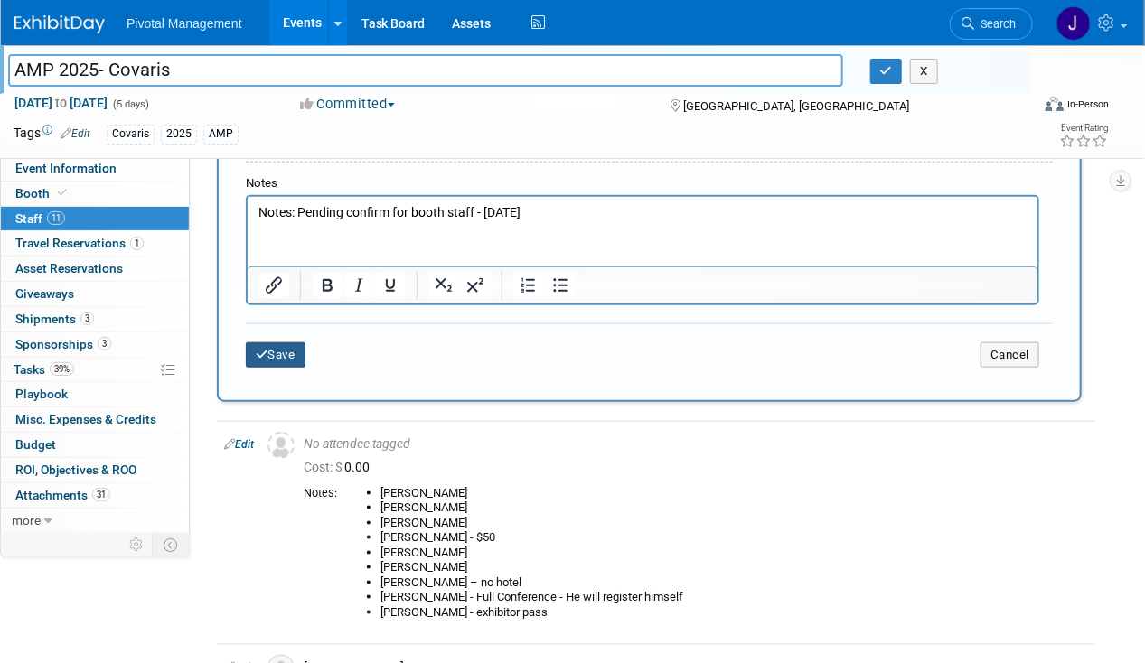
click at [277, 343] on button "Save" at bounding box center [276, 354] width 60 height 25
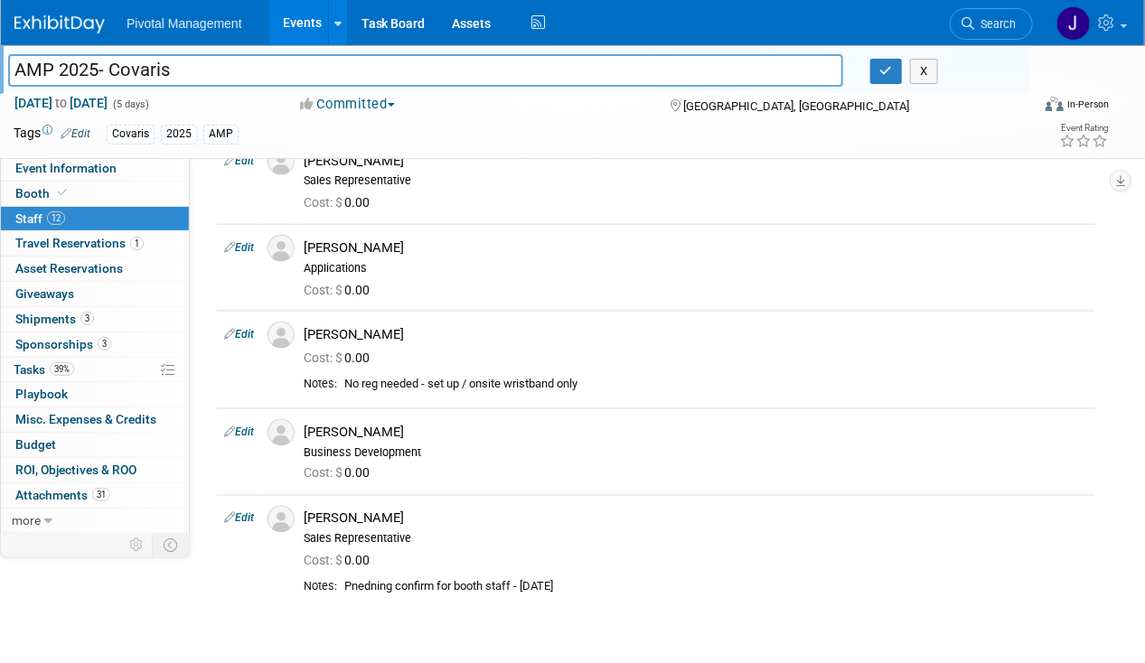
scroll to position [968, 0]
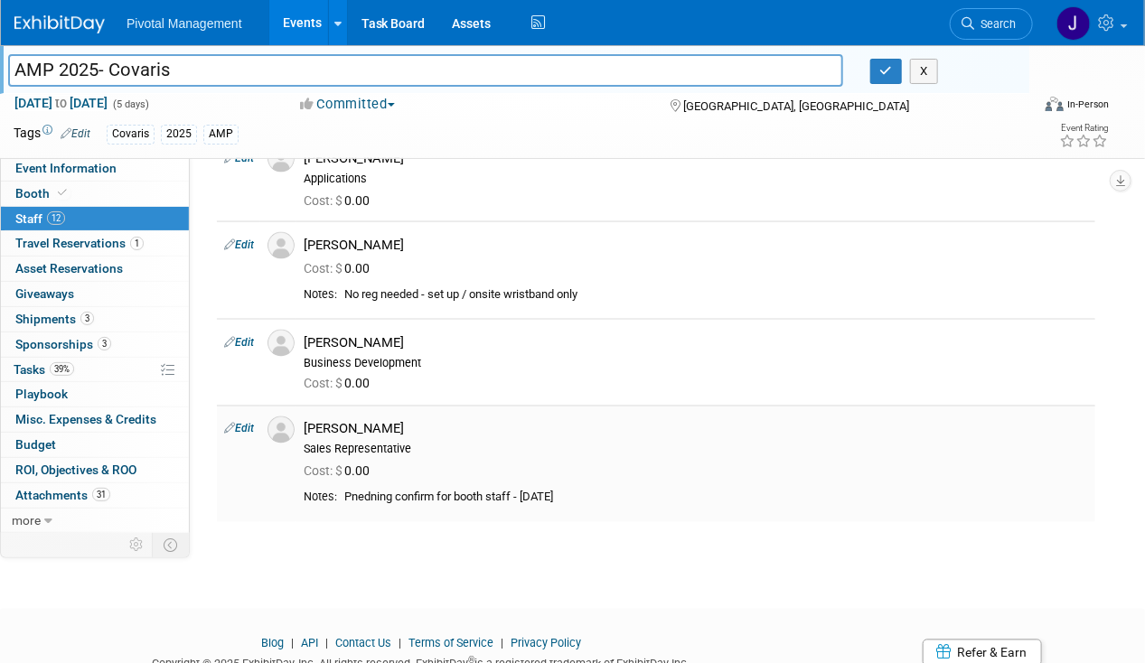
click at [248, 423] on link "Edit" at bounding box center [239, 429] width 30 height 13
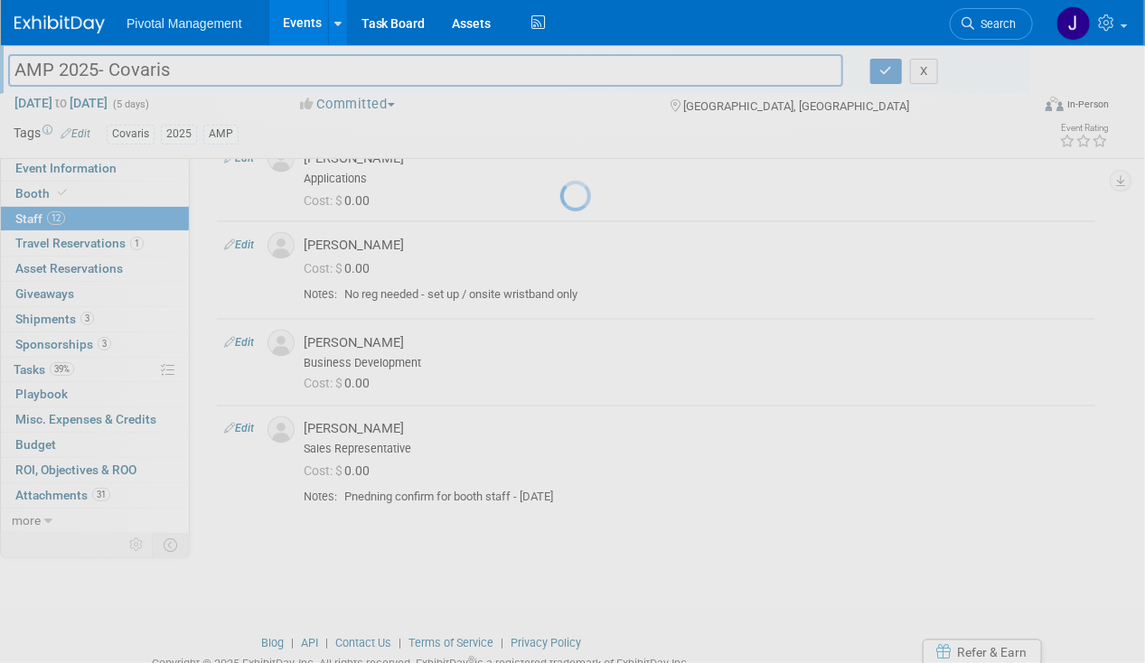
select select "8924b151-304e-4209-bd65-fe7ae52abedc"
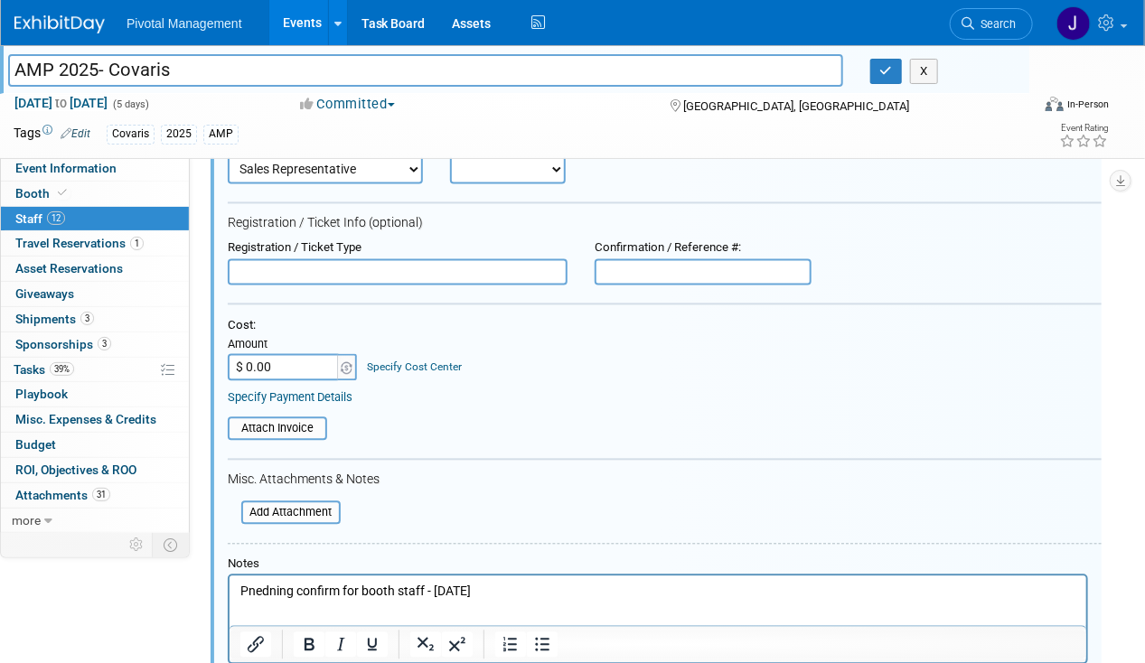
scroll to position [1437, 0]
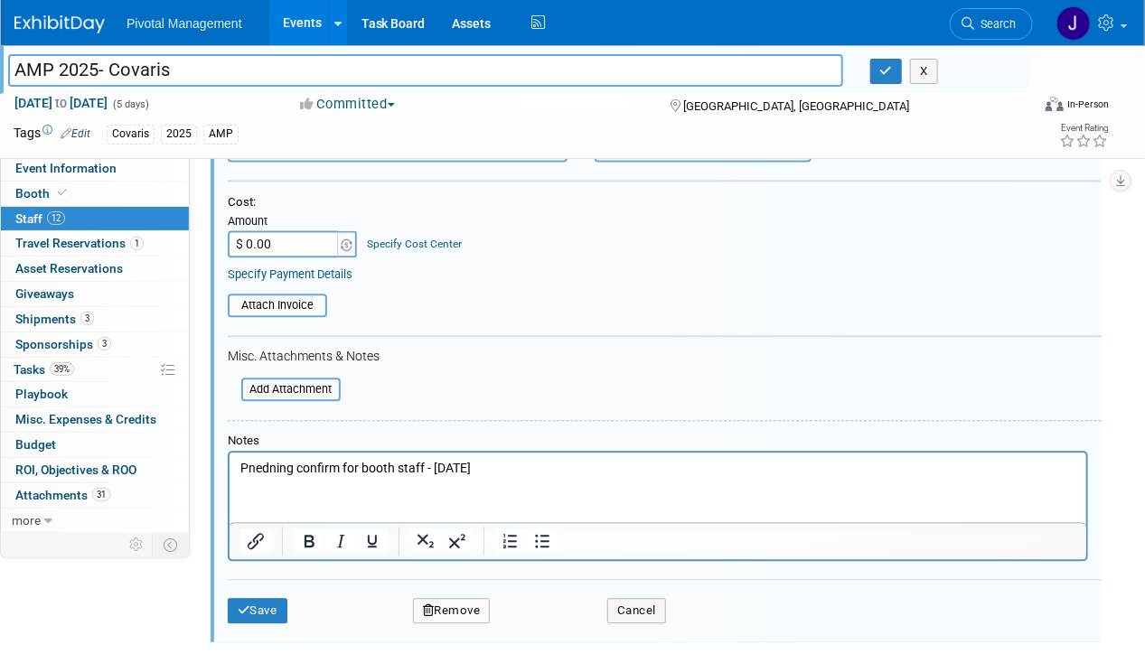
click at [254, 467] on p "Pnedning confirm for booth staff - [DATE]" at bounding box center [657, 469] width 836 height 18
click at [262, 460] on p "Pedning confirm for booth staff - [DATE]" at bounding box center [657, 469] width 836 height 18
click at [262, 460] on p "Pening confirm for booth staff - [DATE]" at bounding box center [657, 469] width 836 height 18
click at [258, 463] on p "Pening confirm for booth staff - [DATE]" at bounding box center [657, 469] width 836 height 18
click at [238, 604] on icon "submit" at bounding box center [244, 610] width 13 height 12
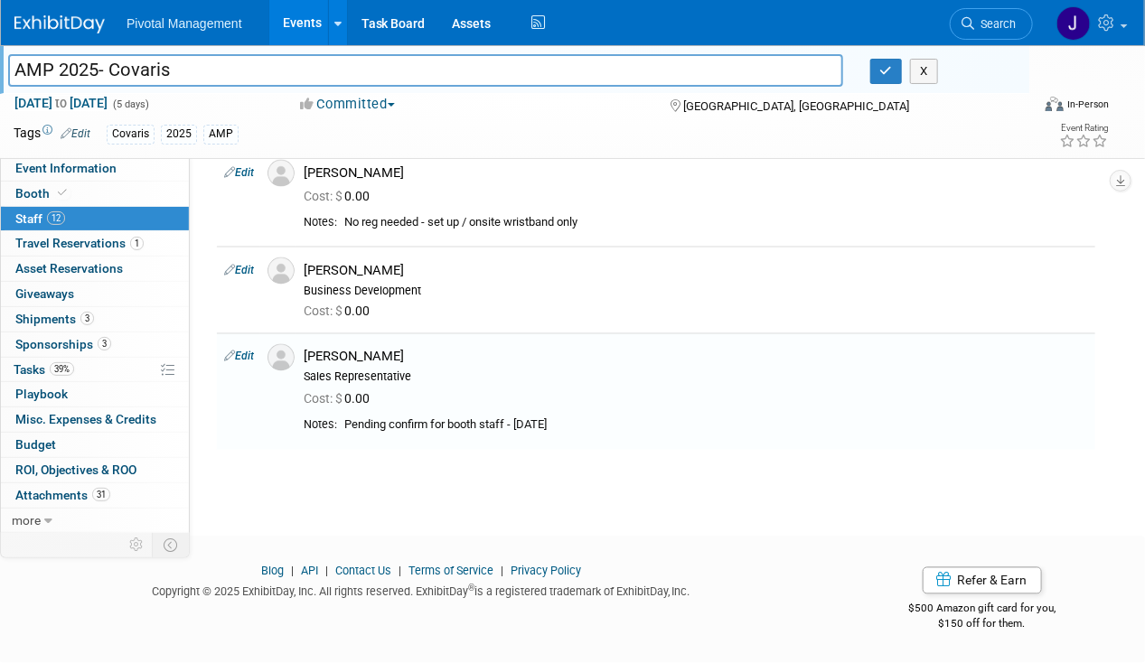
scroll to position [1034, 0]
